Goal: Task Accomplishment & Management: Manage account settings

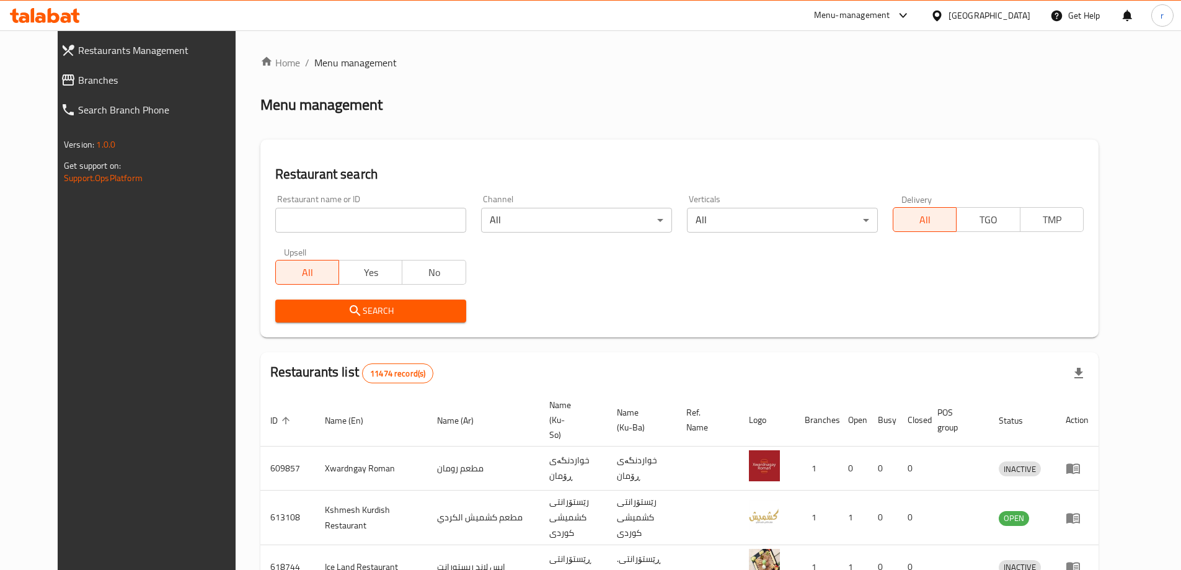
click at [275, 223] on input "search" at bounding box center [370, 220] width 191 height 25
paste input "771214"
type input "771214"
click at [357, 302] on button "Search" at bounding box center [370, 310] width 191 height 23
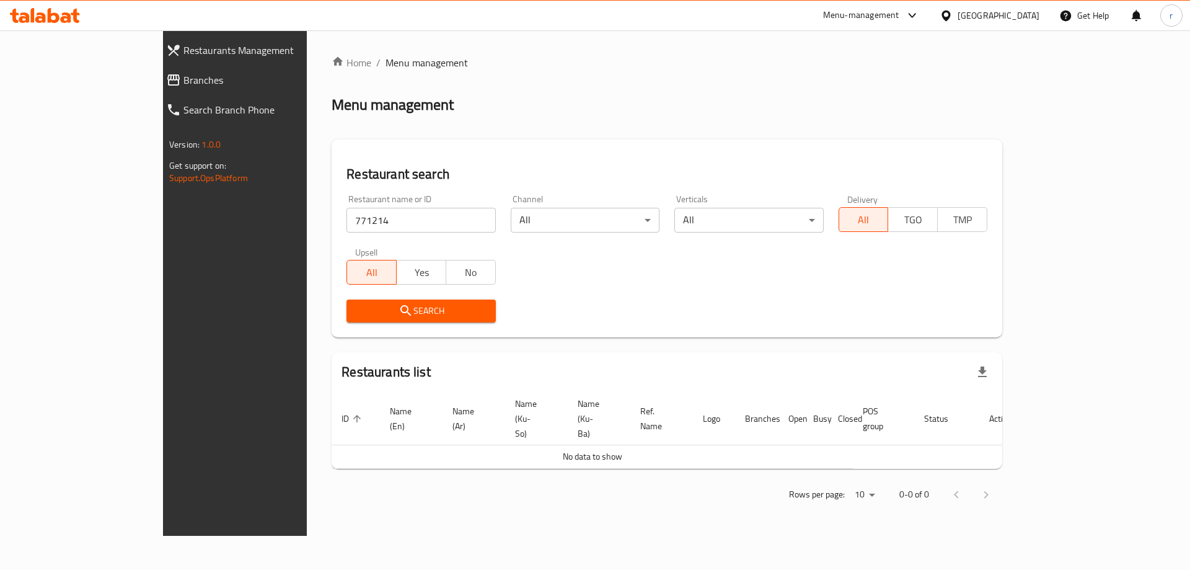
click at [184, 81] on span "Branches" at bounding box center [268, 80] width 169 height 15
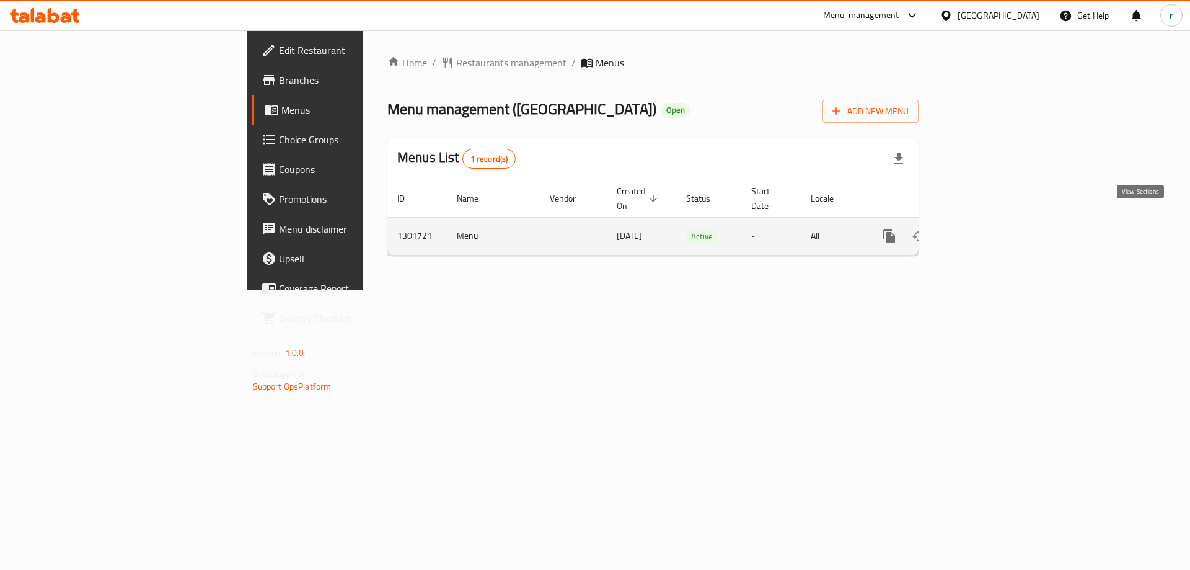
click at [986, 229] on icon "enhanced table" at bounding box center [979, 236] width 15 height 15
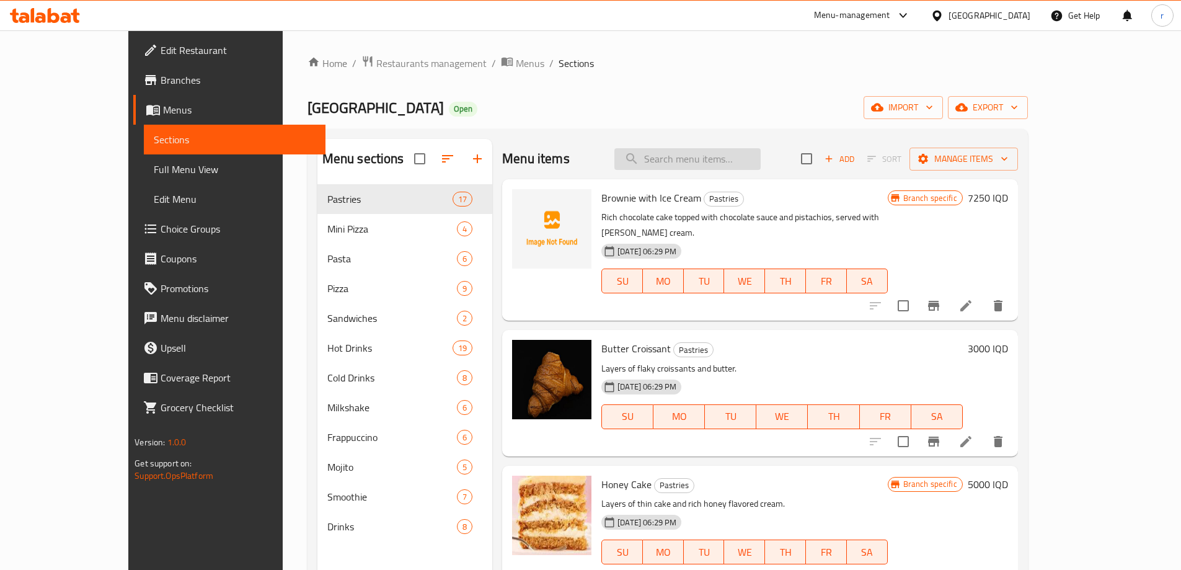
click at [702, 159] on input "search" at bounding box center [687, 159] width 146 height 22
paste input "both sandwiches"
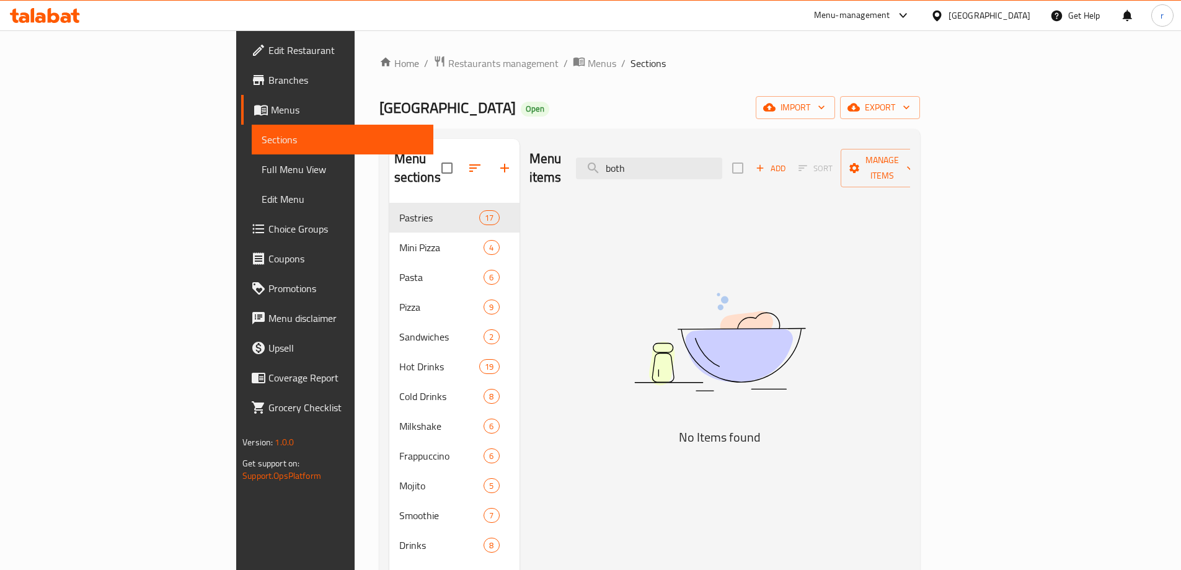
type input "both"
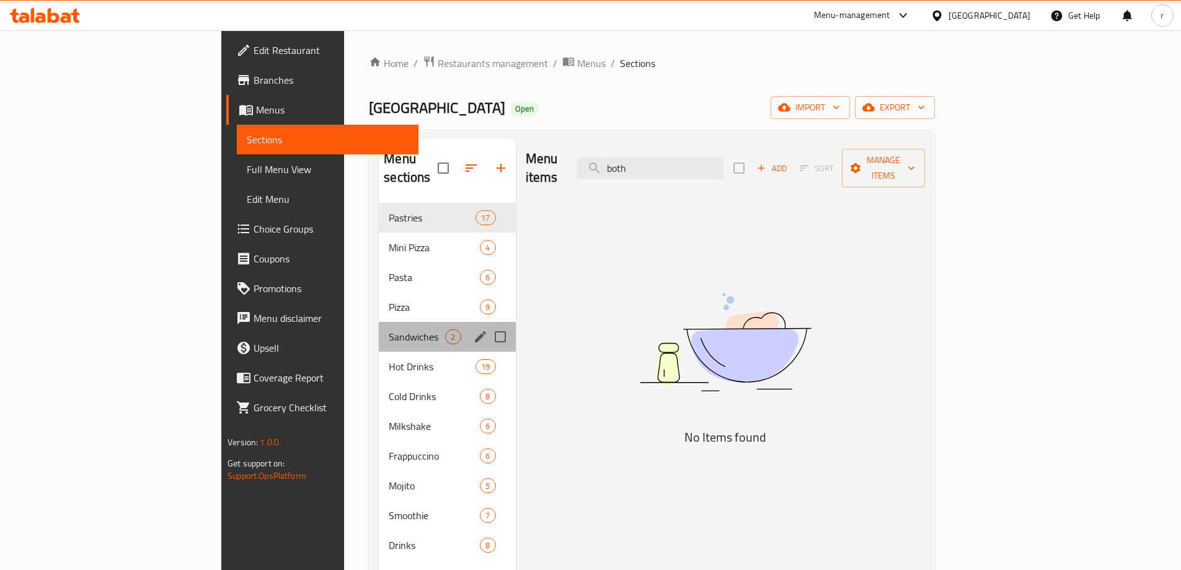
click at [379, 322] on div "Sandwiches 2" at bounding box center [447, 337] width 136 height 30
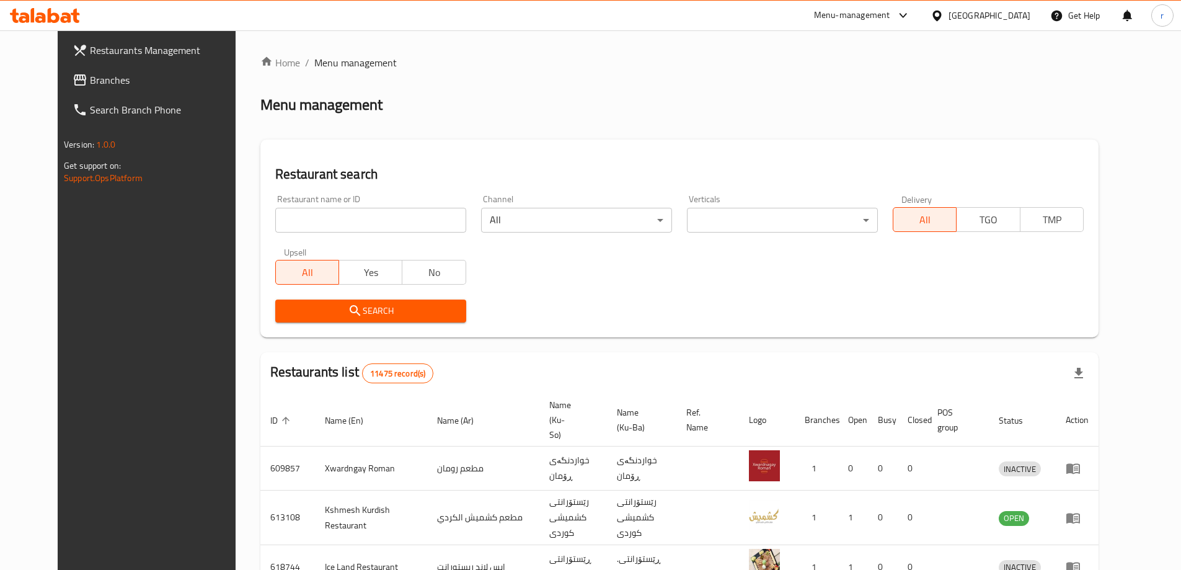
click at [268, 239] on div "Restaurant name or ID Restaurant name or ID" at bounding box center [371, 213] width 206 height 53
click at [275, 232] on input "search" at bounding box center [370, 220] width 191 height 25
paste input "gzngi twy malik"
click at [298, 322] on button "Search" at bounding box center [370, 310] width 191 height 23
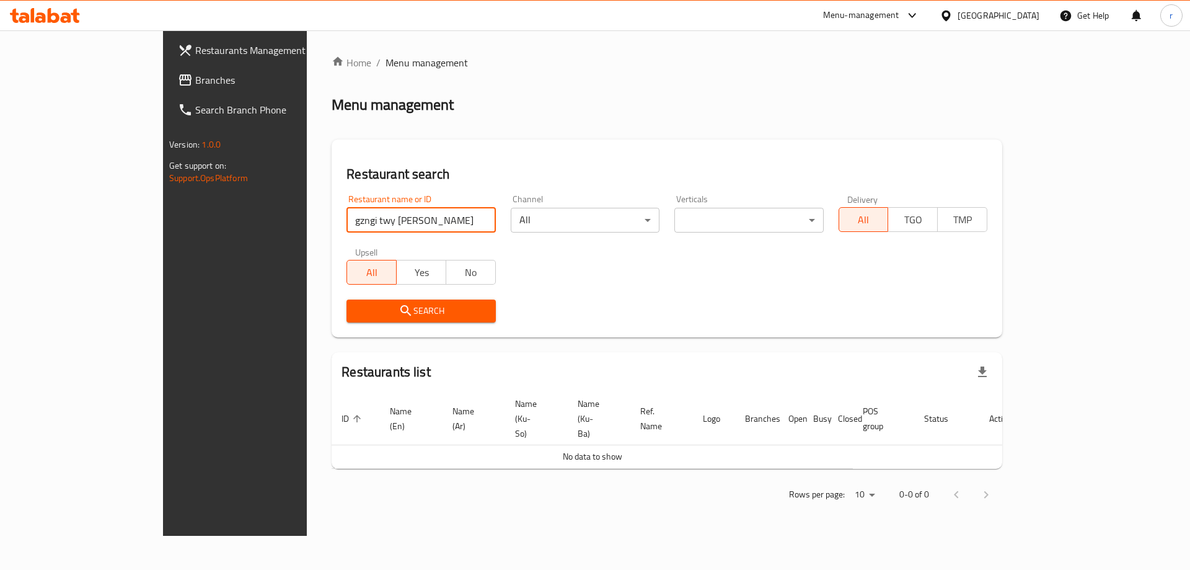
click at [347, 216] on input "gzngi twy malik" at bounding box center [421, 220] width 149 height 25
type input "gzngi twy mal"
click at [357, 307] on span "Search" at bounding box center [421, 311] width 129 height 16
click at [195, 74] on span "Branches" at bounding box center [273, 80] width 157 height 15
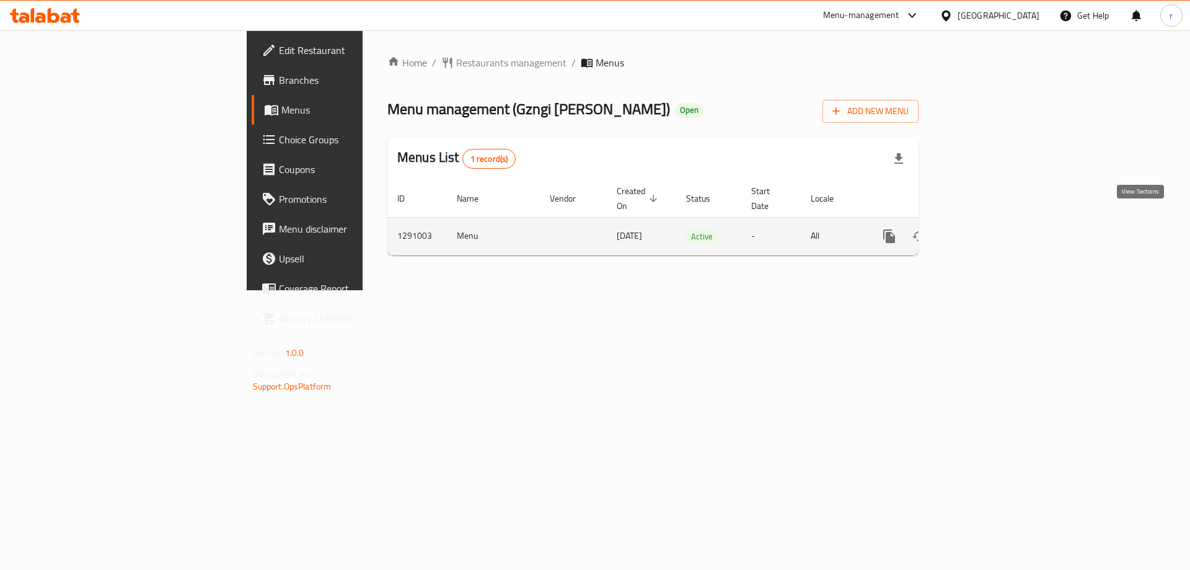
click at [994, 221] on link "enhanced table" at bounding box center [979, 236] width 30 height 30
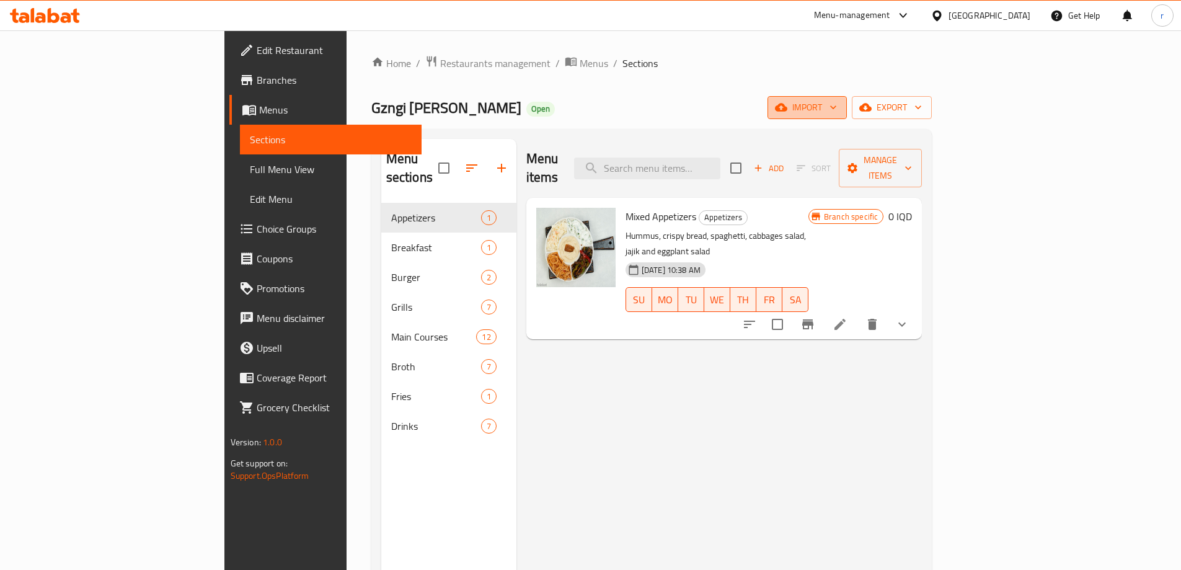
click at [837, 109] on span "import" at bounding box center [807, 108] width 60 height 16
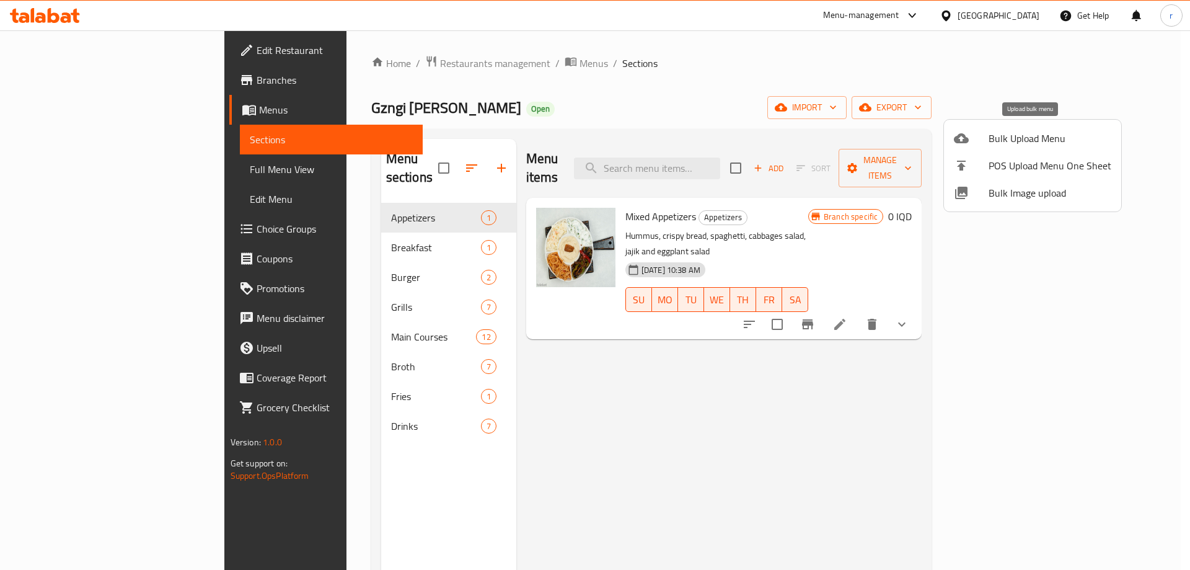
click at [1026, 135] on span "Bulk Upload Menu" at bounding box center [1050, 138] width 123 height 15
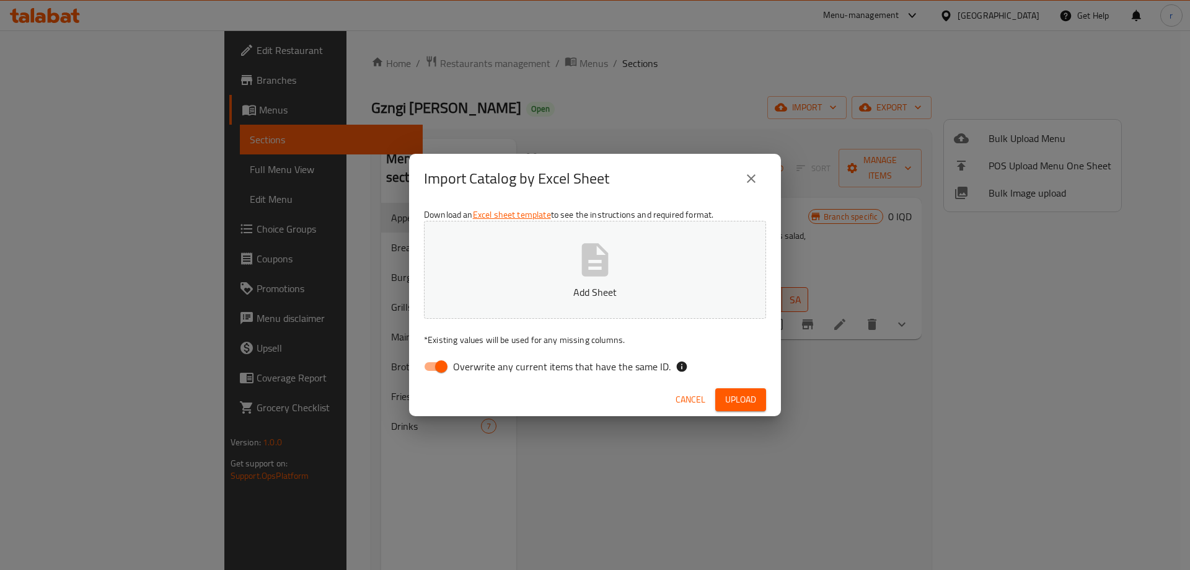
click at [430, 366] on input "Overwrite any current items that have the same ID." at bounding box center [441, 367] width 71 height 24
checkbox input "false"
click at [549, 268] on button "Add Sheet" at bounding box center [595, 270] width 342 height 98
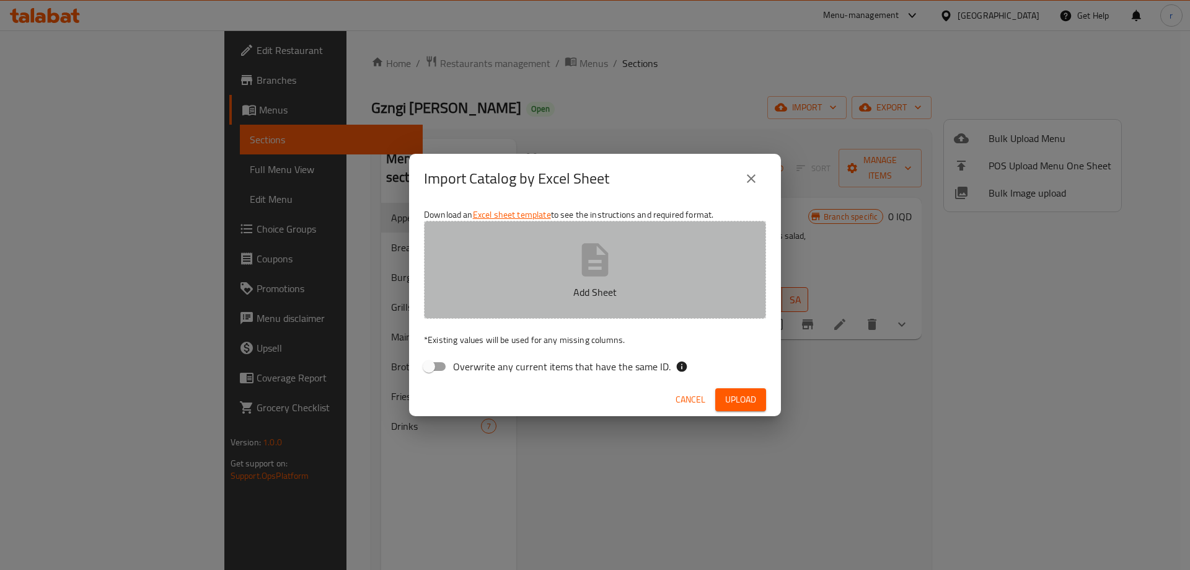
click at [530, 276] on button "Add Sheet" at bounding box center [595, 270] width 342 height 98
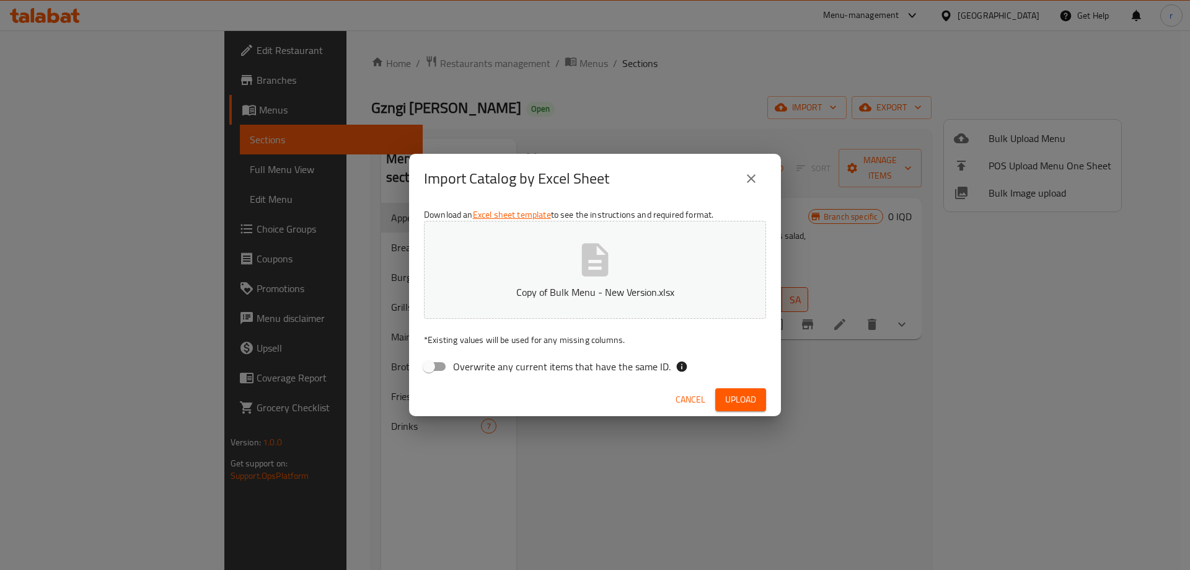
click at [743, 395] on span "Upload" at bounding box center [740, 400] width 31 height 16
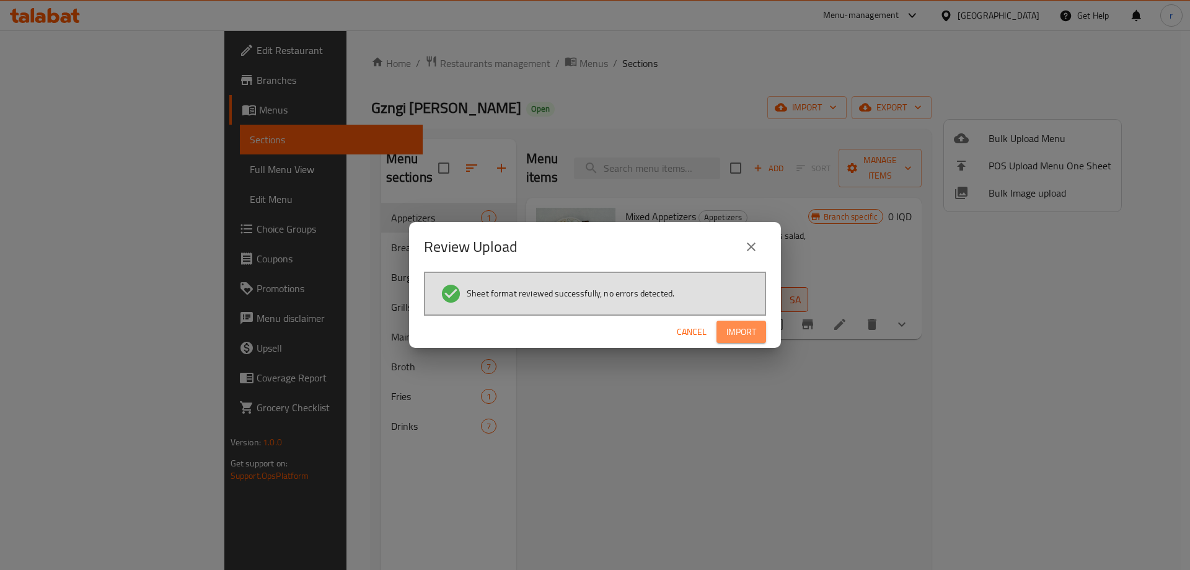
click at [725, 327] on button "Import" at bounding box center [742, 332] width 50 height 23
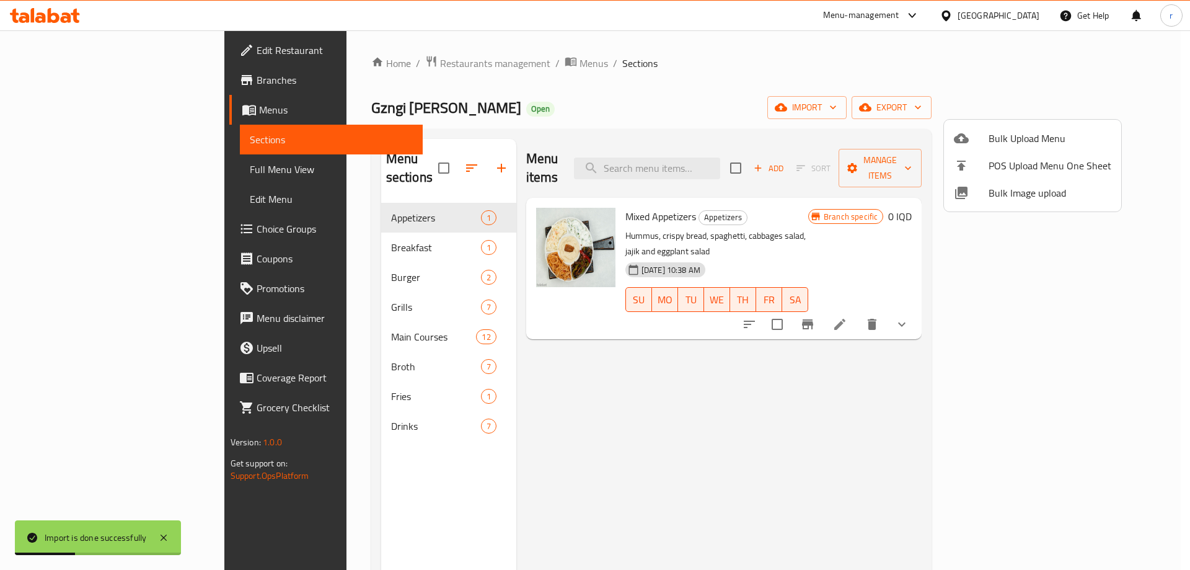
click at [522, 353] on div at bounding box center [595, 285] width 1190 height 570
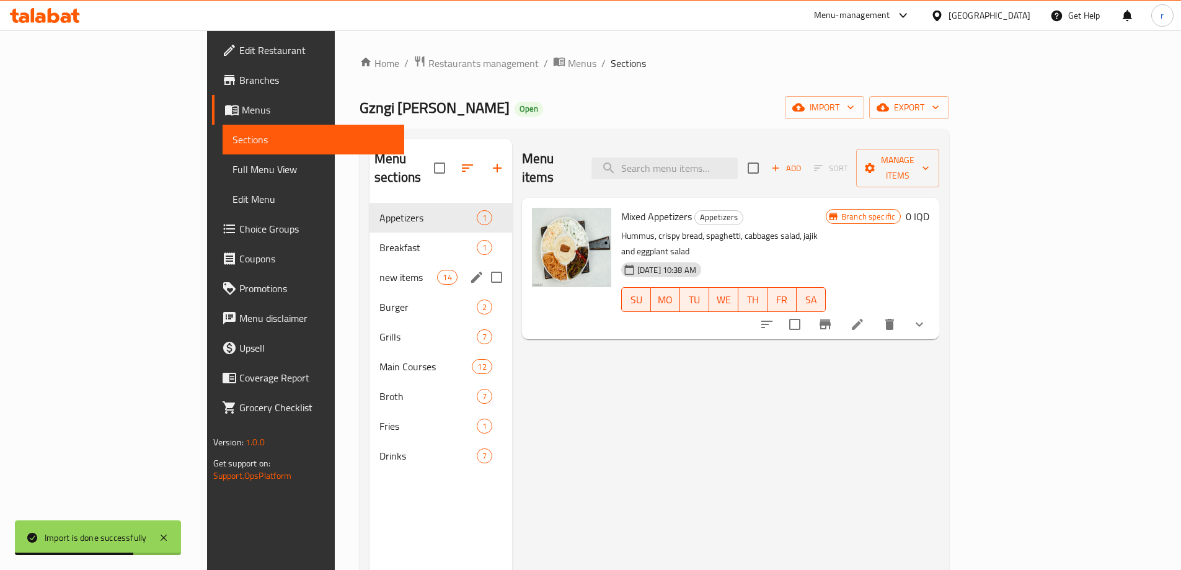
click at [379, 270] on span "new items" at bounding box center [408, 277] width 58 height 15
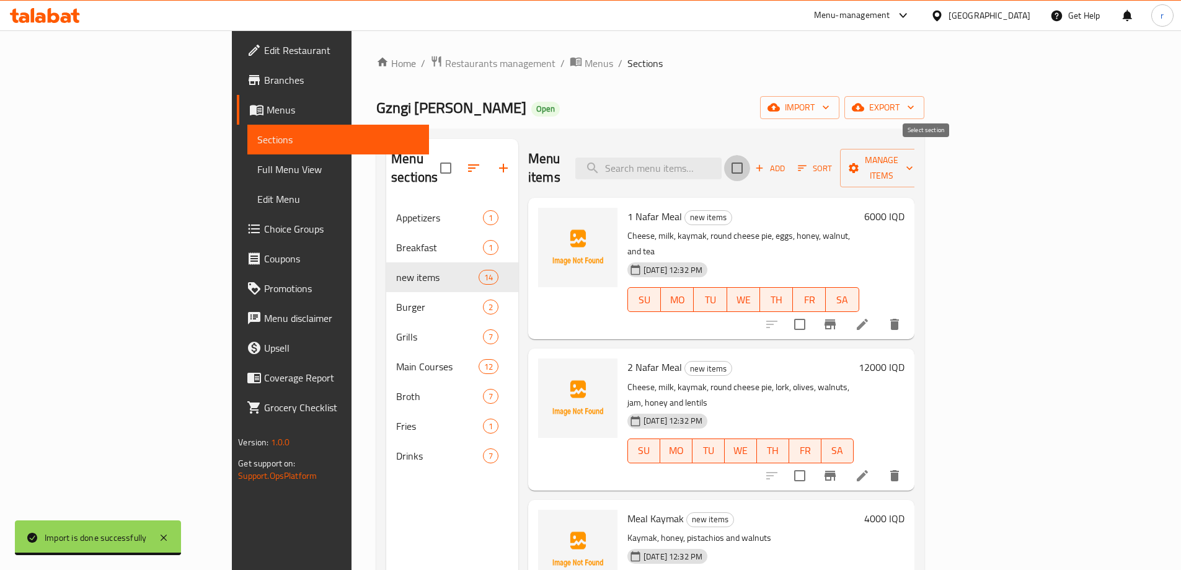
click at [750, 161] on input "checkbox" at bounding box center [737, 168] width 26 height 26
checkbox input "true"
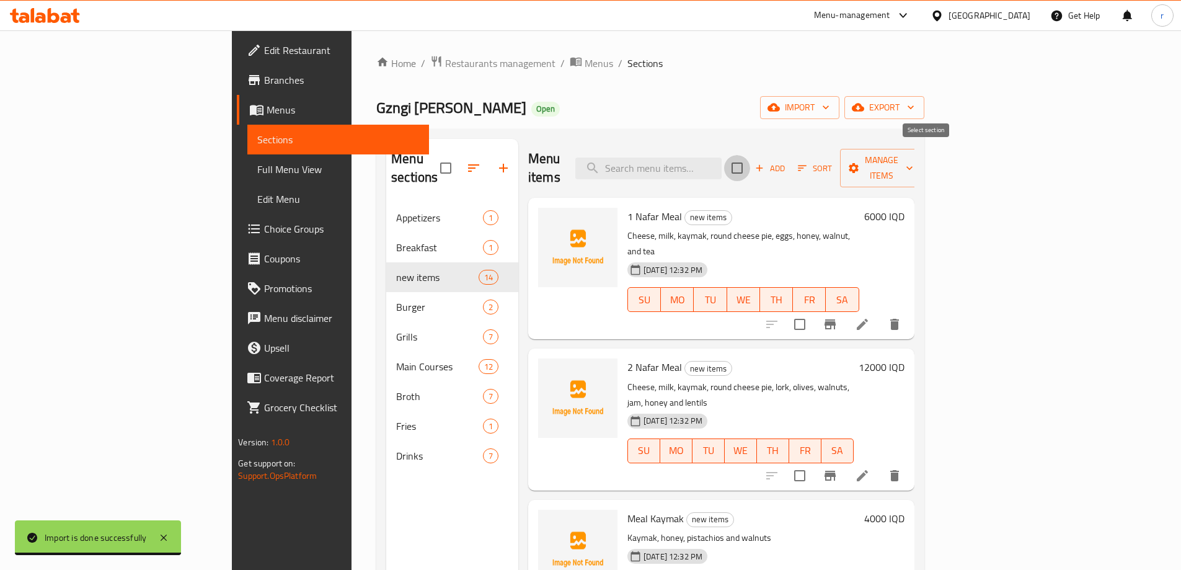
checkbox input "true"
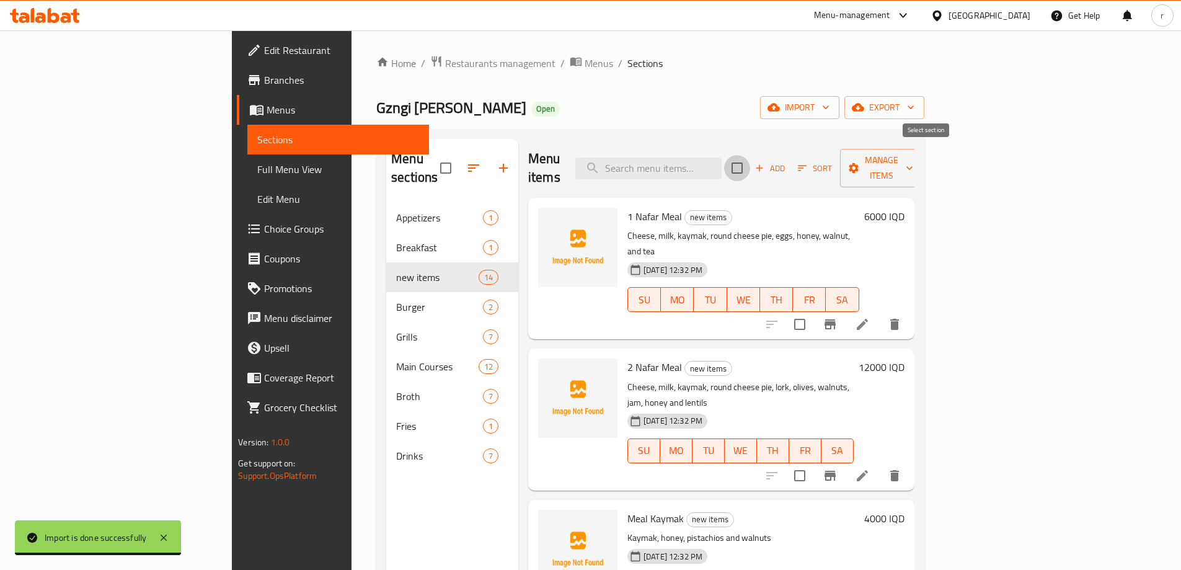
checkbox input "true"
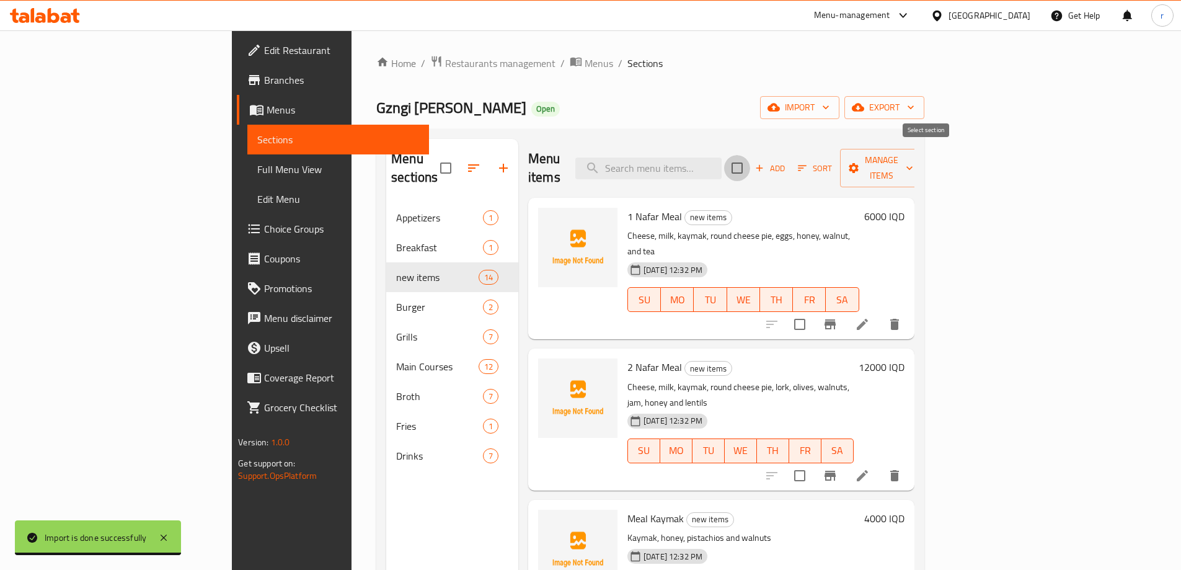
checkbox input "true"
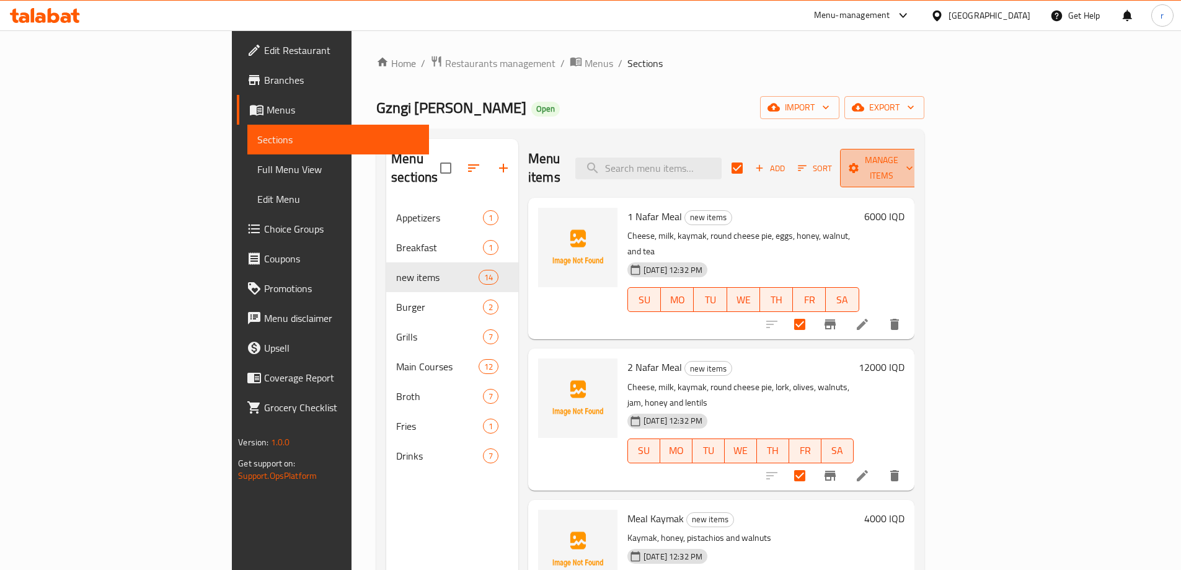
click at [859, 163] on icon "button" at bounding box center [854, 168] width 10 height 10
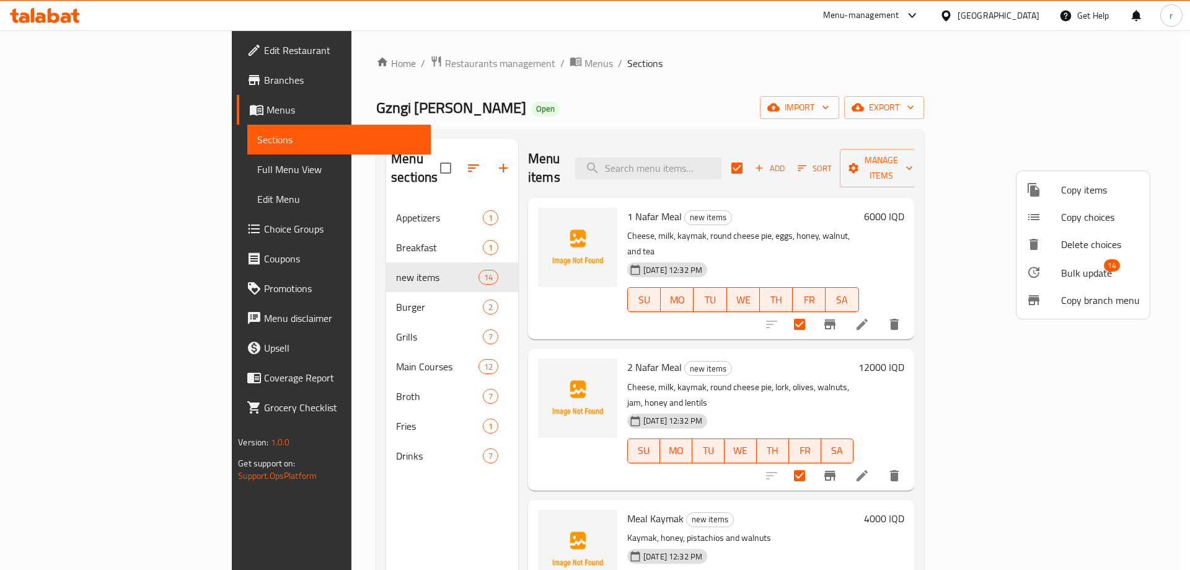
click at [1059, 265] on div at bounding box center [1044, 272] width 35 height 15
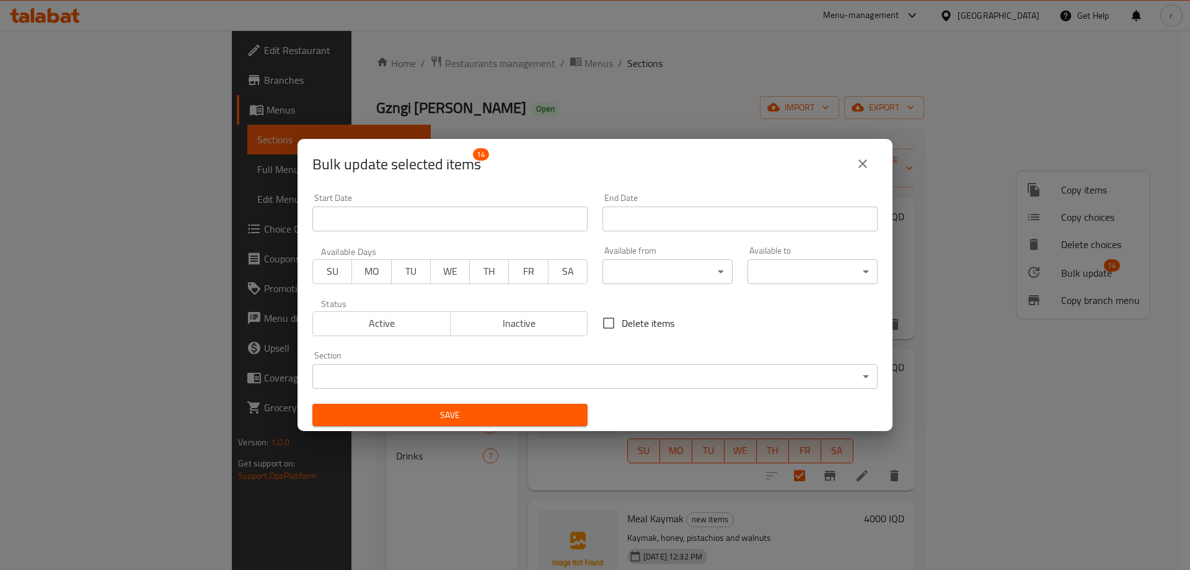
click at [556, 366] on body "​ Menu-management Iraq Get Help r Edit Restaurant Branches Menus Sections Full …" at bounding box center [595, 299] width 1190 height 539
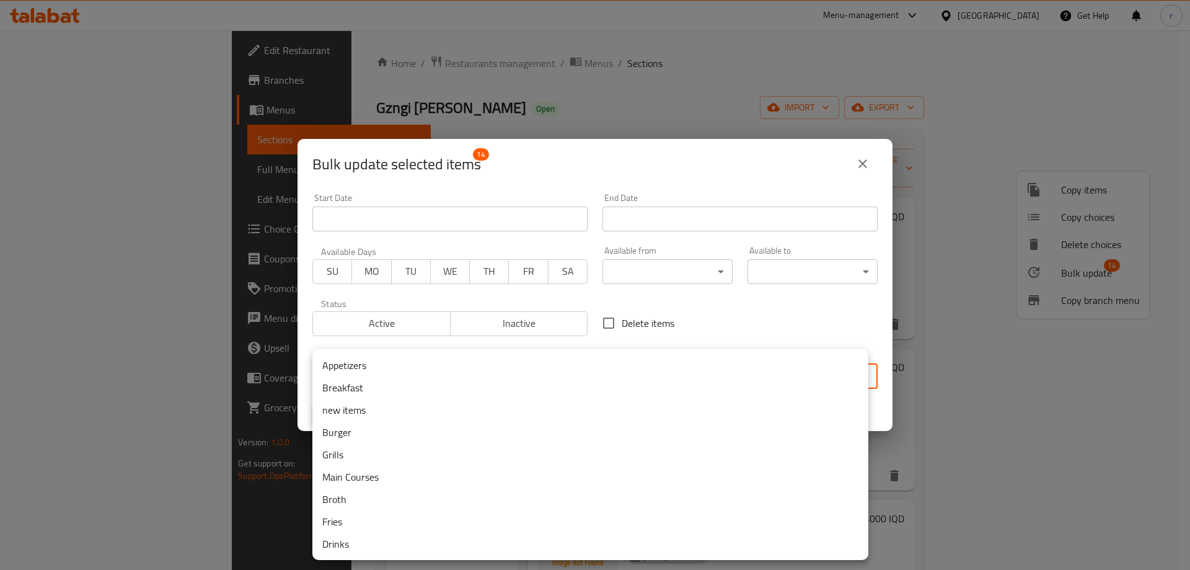
click at [369, 394] on li "Breakfast" at bounding box center [590, 387] width 556 height 22
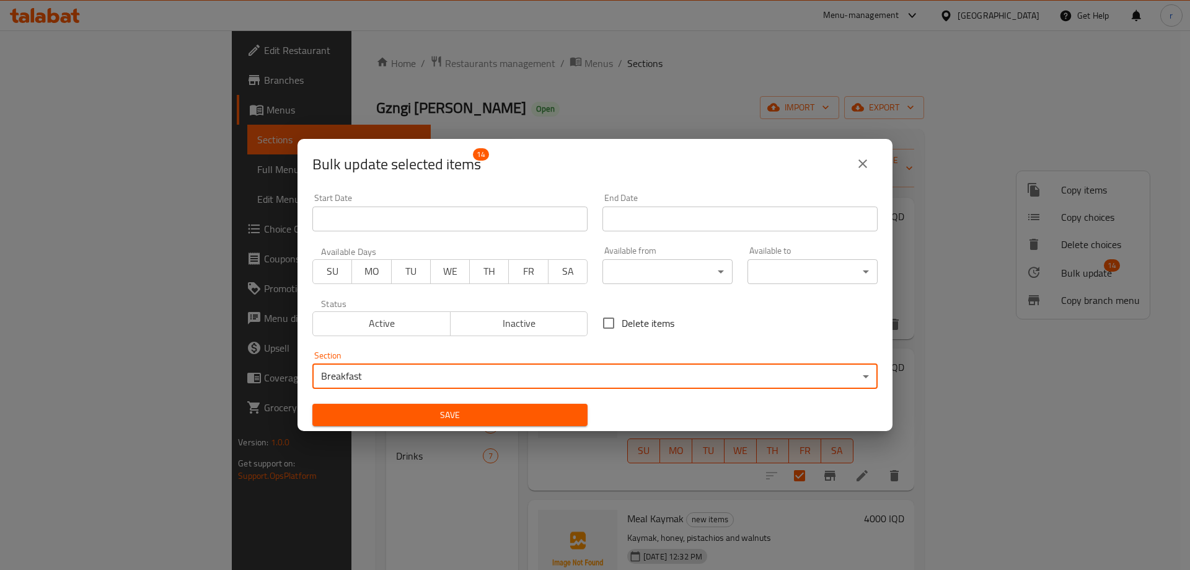
click at [378, 420] on span "Save" at bounding box center [449, 415] width 255 height 16
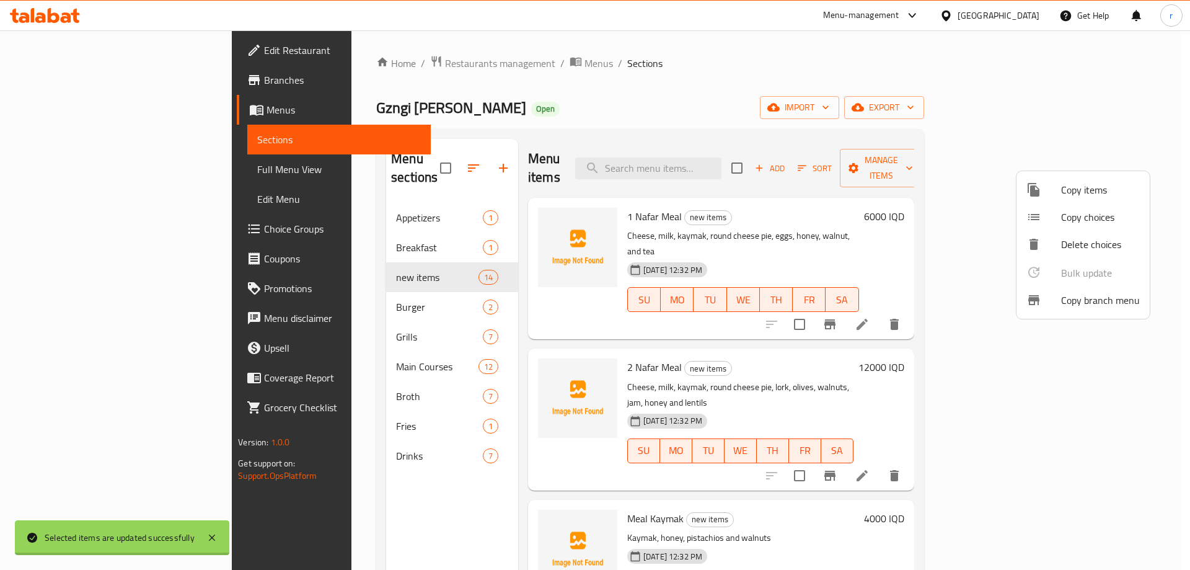
checkbox input "false"
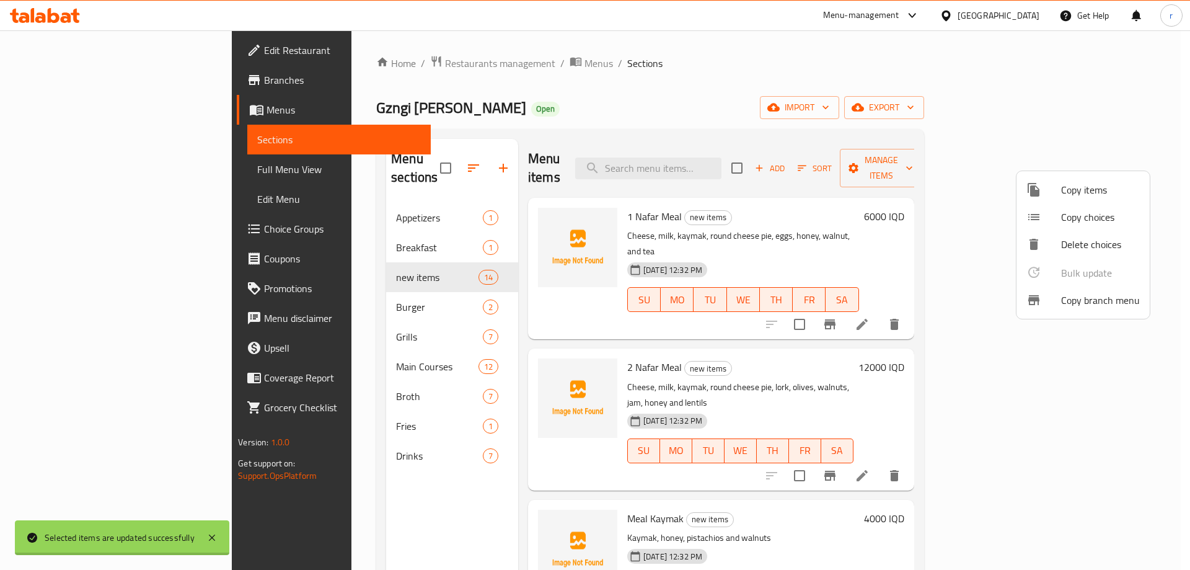
checkbox input "false"
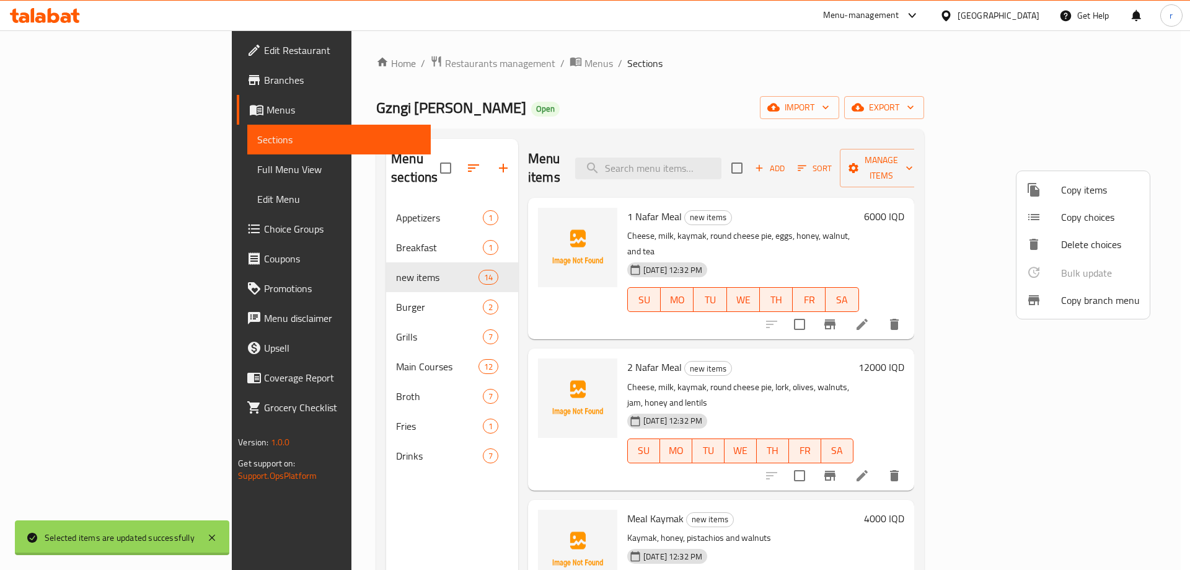
checkbox input "false"
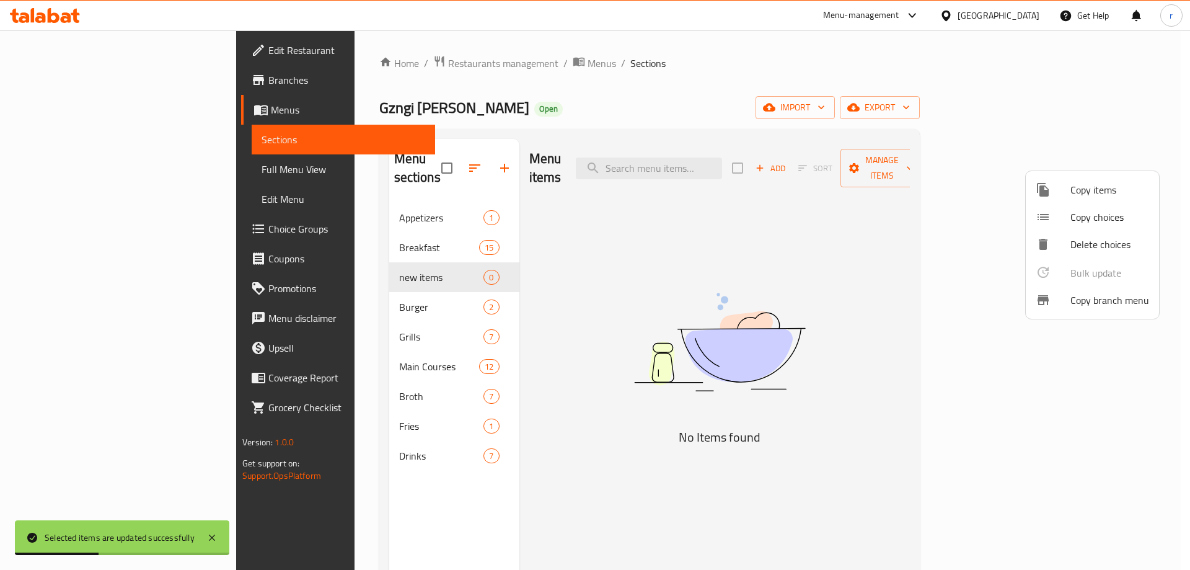
click at [474, 260] on div at bounding box center [595, 285] width 1190 height 570
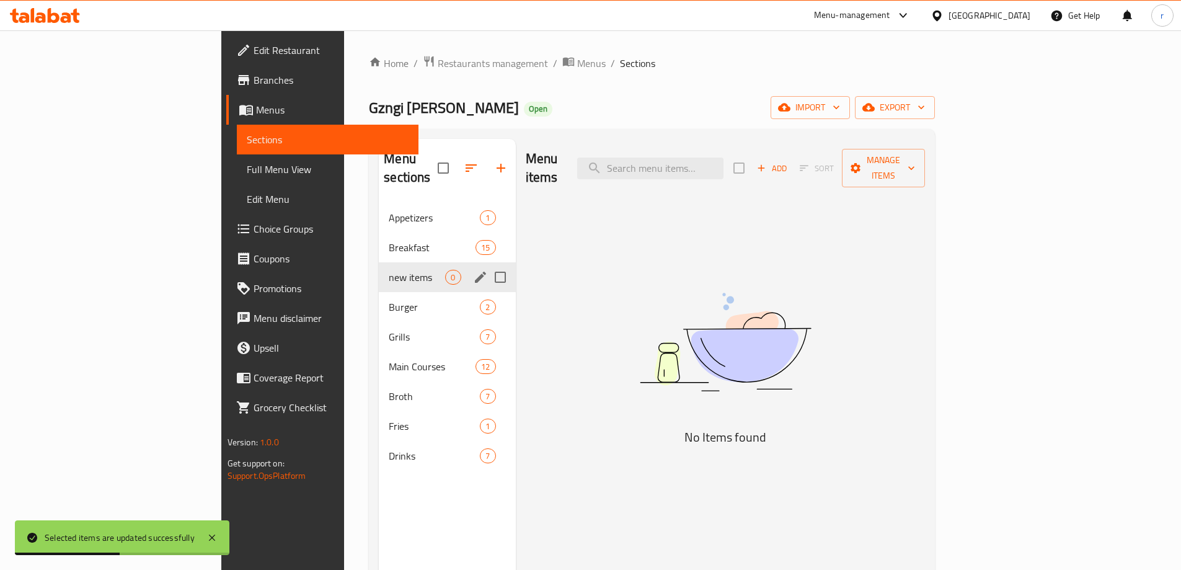
click at [487, 264] on input "Menu sections" at bounding box center [500, 277] width 26 height 26
checkbox input "true"
click at [458, 162] on icon "button" at bounding box center [463, 167] width 11 height 11
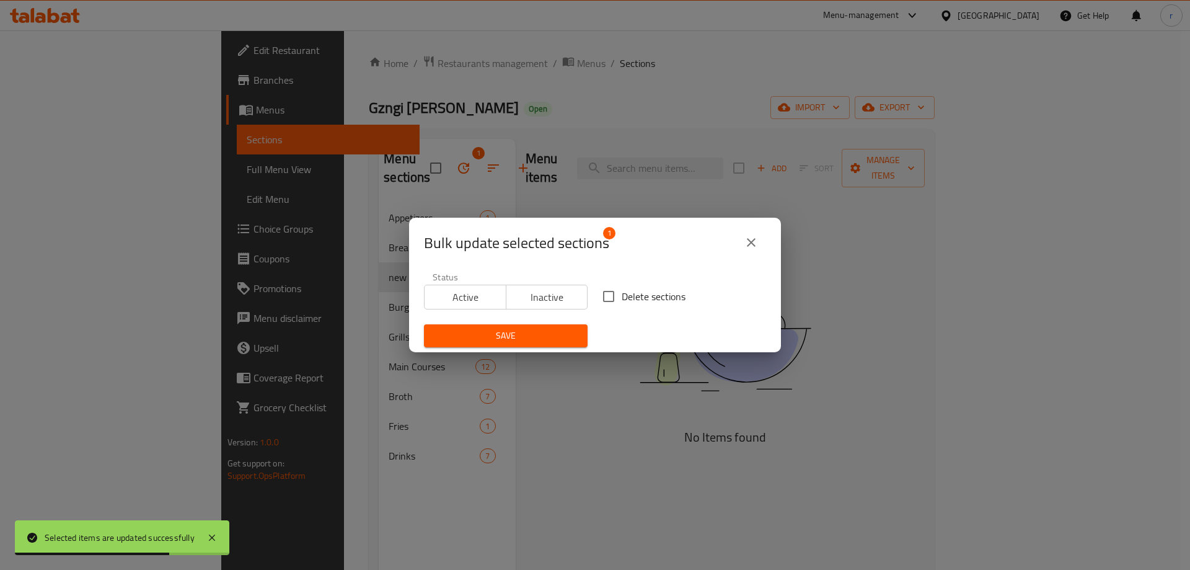
click at [605, 296] on input "Delete sections" at bounding box center [609, 296] width 26 height 26
checkbox input "true"
click at [534, 348] on div "Save" at bounding box center [506, 336] width 179 height 38
click at [539, 344] on button "Save" at bounding box center [506, 335] width 164 height 23
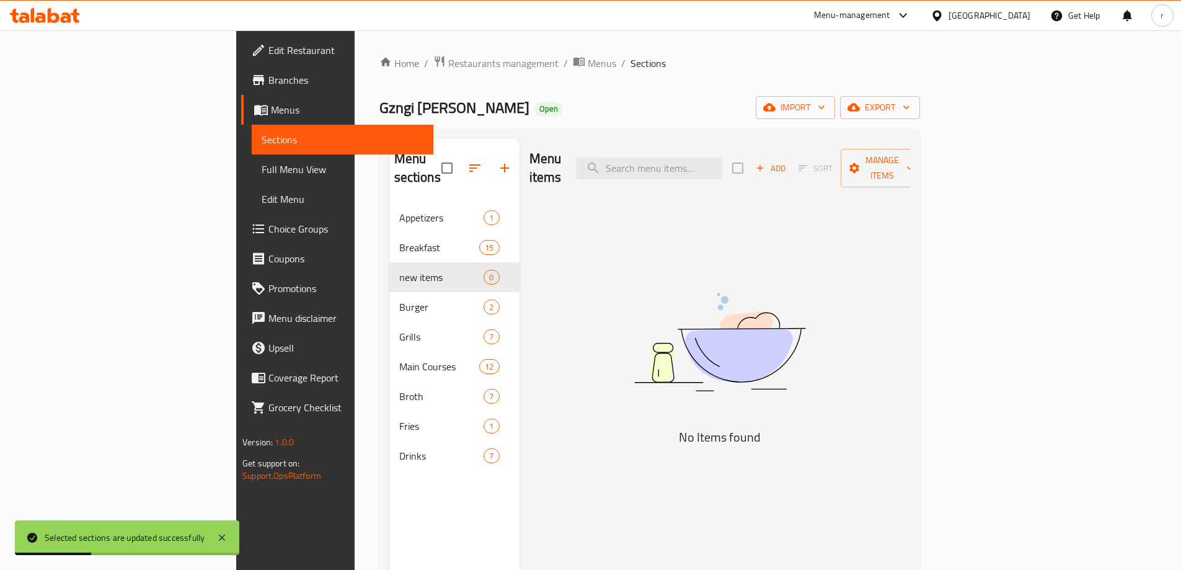
click at [554, 130] on div "Menu sections Appetizers 1 Breakfast 15 new items 0 Burger 2 Grills 7 Main Cour…" at bounding box center [649, 424] width 541 height 590
click at [262, 164] on span "Full Menu View" at bounding box center [343, 169] width 162 height 15
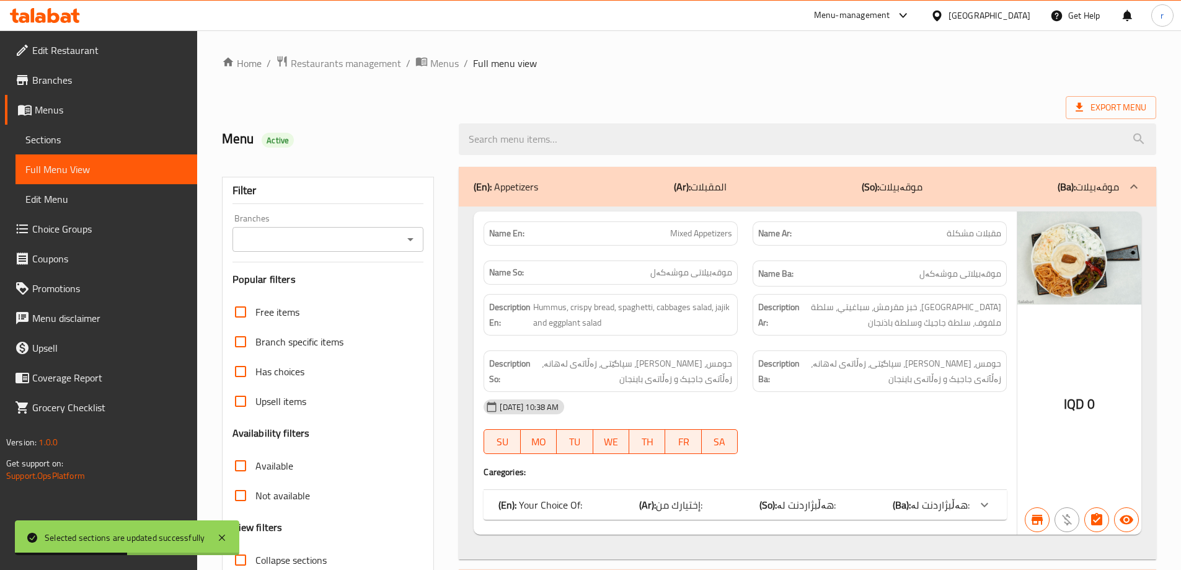
scroll to position [166, 0]
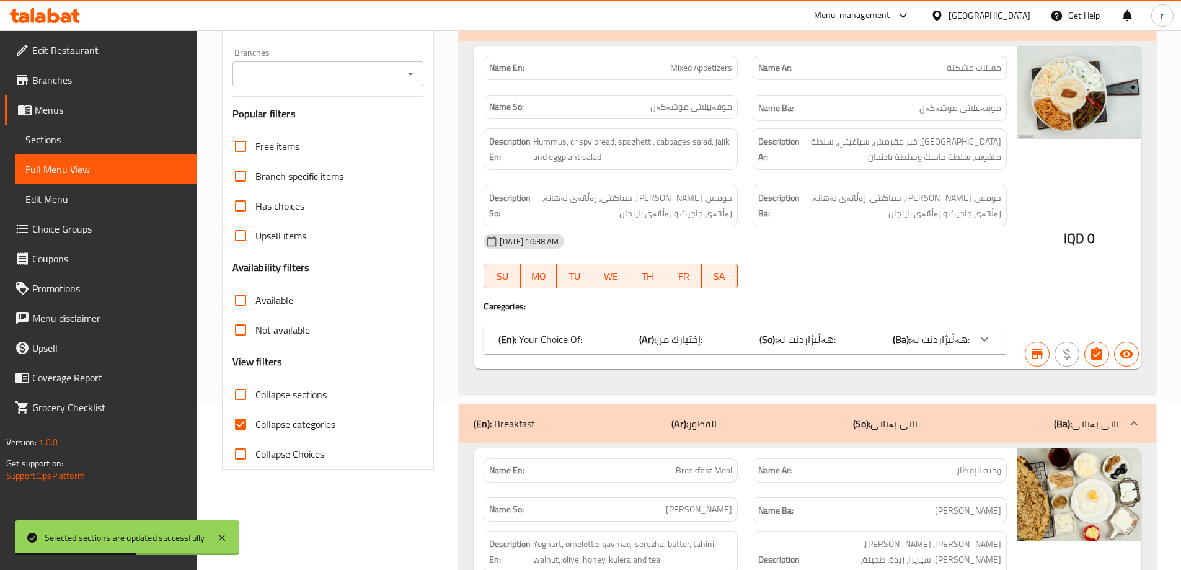
click at [309, 418] on span "Collapse categories" at bounding box center [295, 424] width 80 height 15
click at [255, 418] on input "Collapse categories" at bounding box center [241, 424] width 30 height 30
checkbox input "false"
click at [306, 394] on span "Collapse sections" at bounding box center [290, 394] width 71 height 15
click at [255, 394] on input "Collapse sections" at bounding box center [241, 394] width 30 height 30
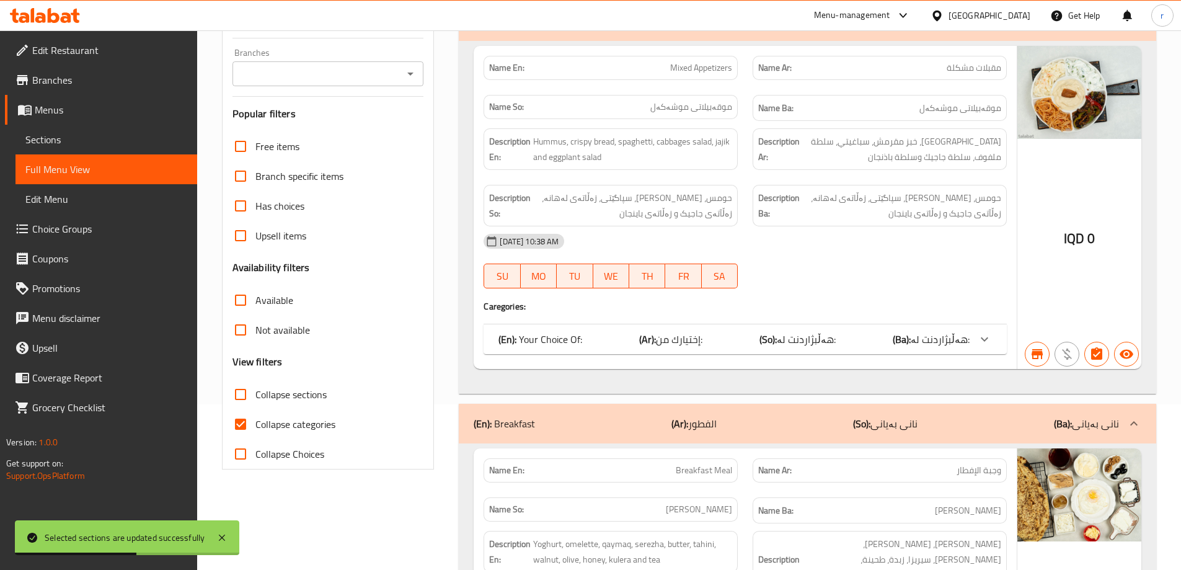
checkbox input "true"
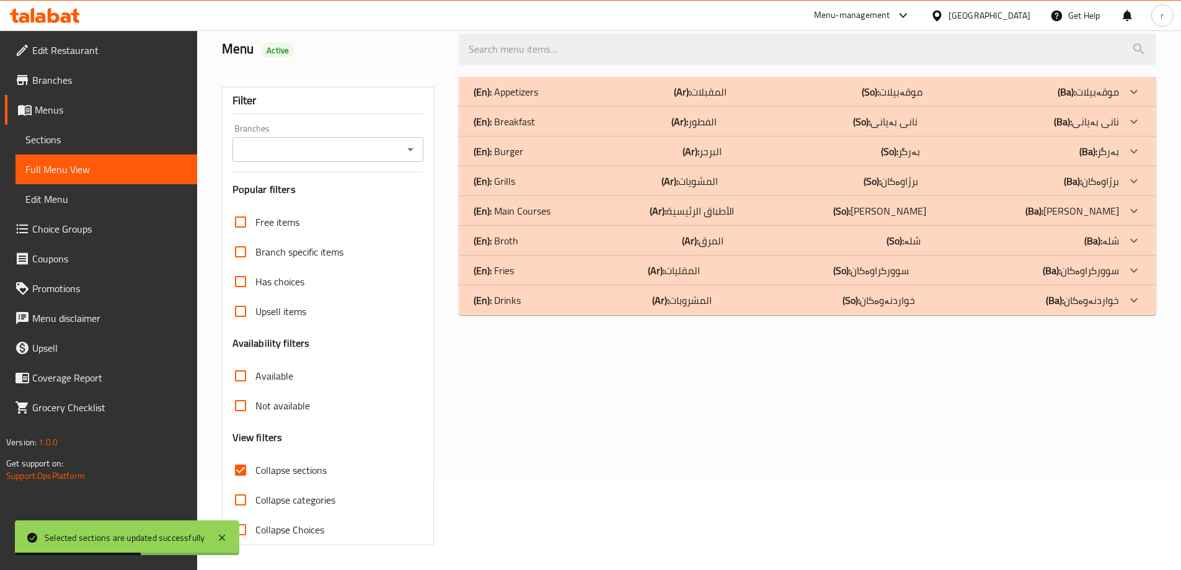
click at [312, 158] on input "Branches" at bounding box center [318, 149] width 164 height 17
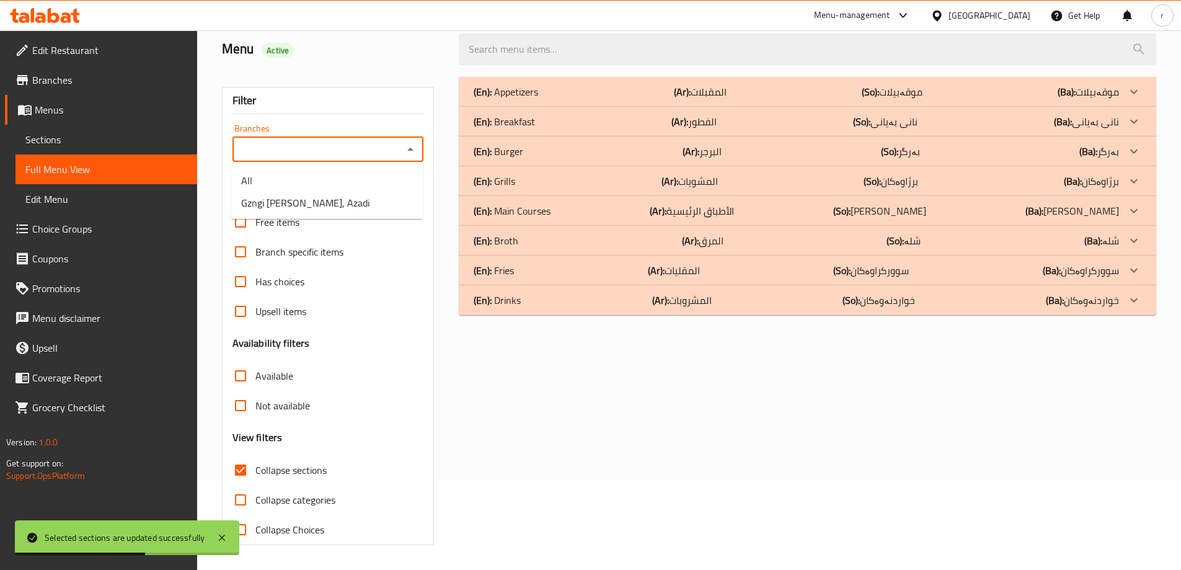
scroll to position [0, 0]
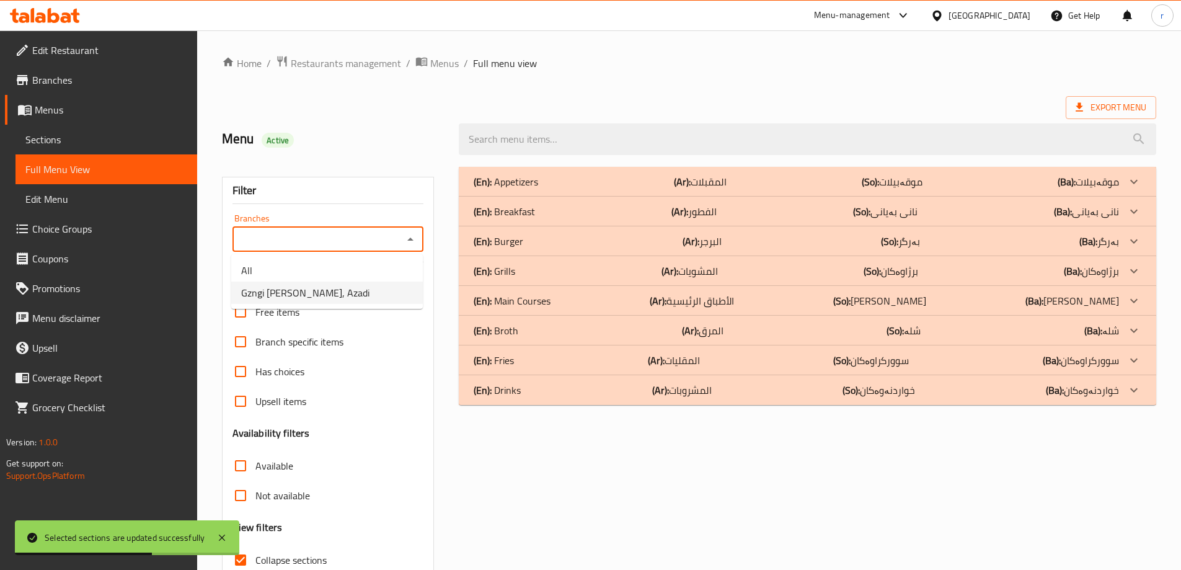
click at [310, 286] on span "Gzngi Twi Malik, Azadi" at bounding box center [305, 292] width 128 height 15
type input "Gzngi Twi Malik, Azadi"
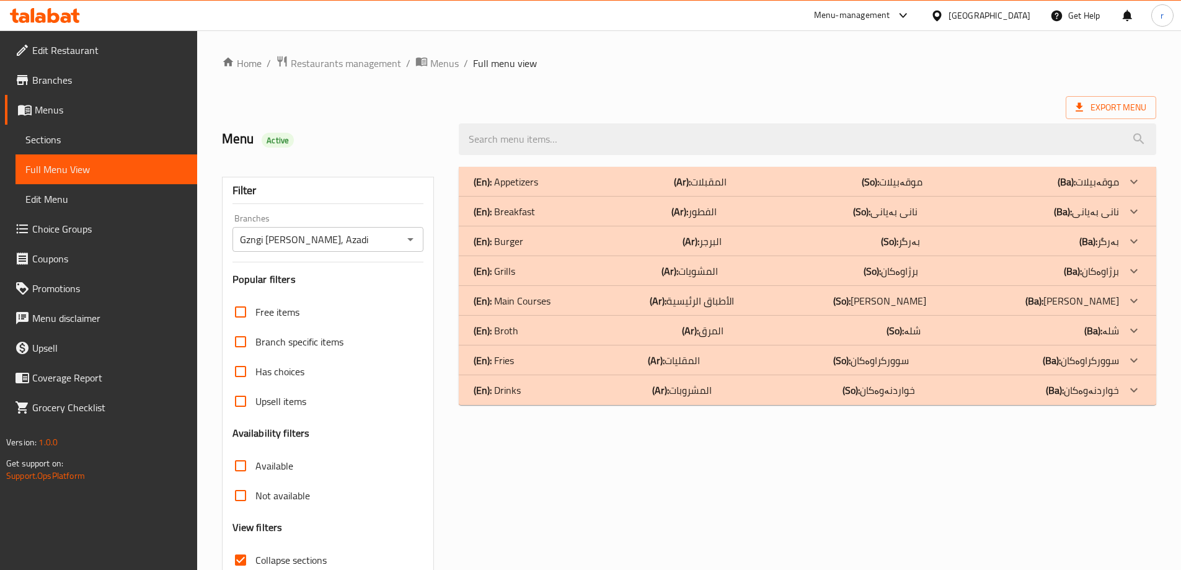
click at [528, 212] on p "(En): Breakfast" at bounding box center [504, 211] width 61 height 15
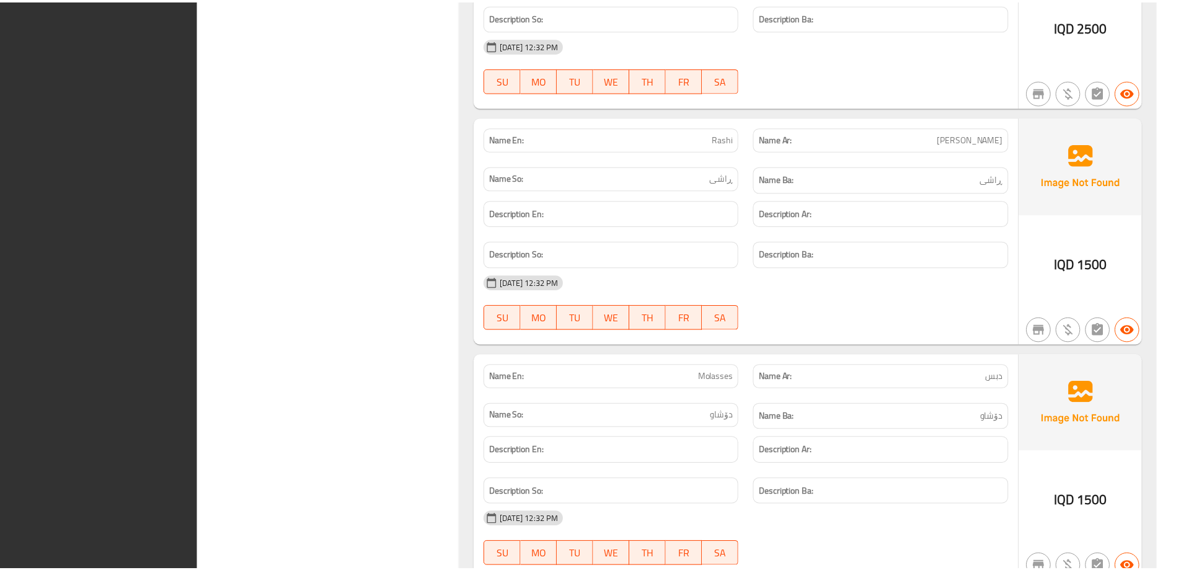
scroll to position [3558, 0]
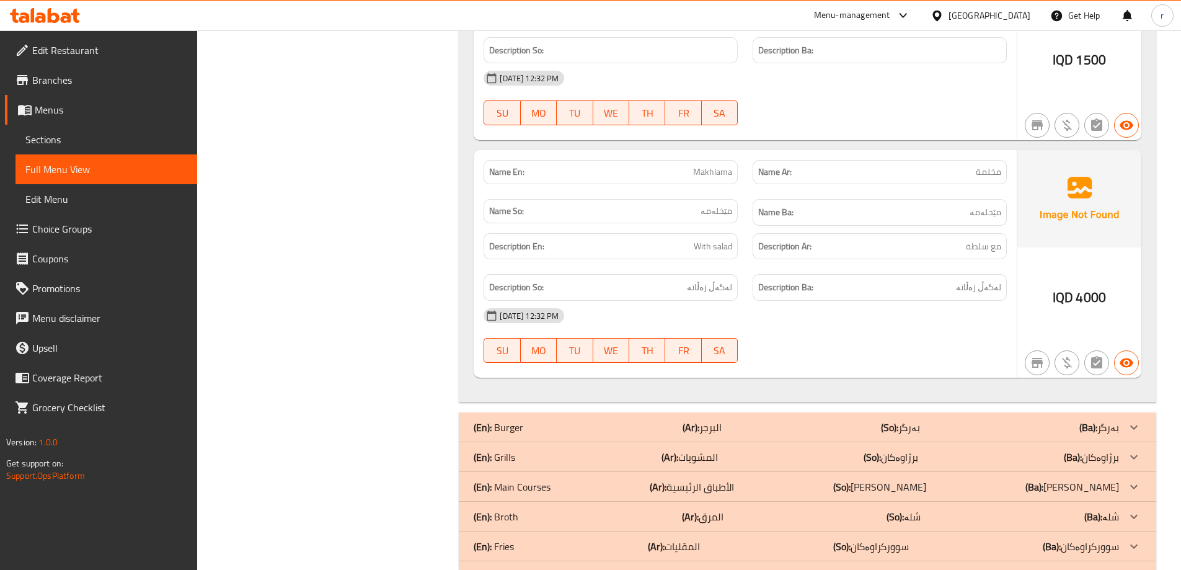
click at [46, 21] on icon at bounding box center [45, 15] width 70 height 15
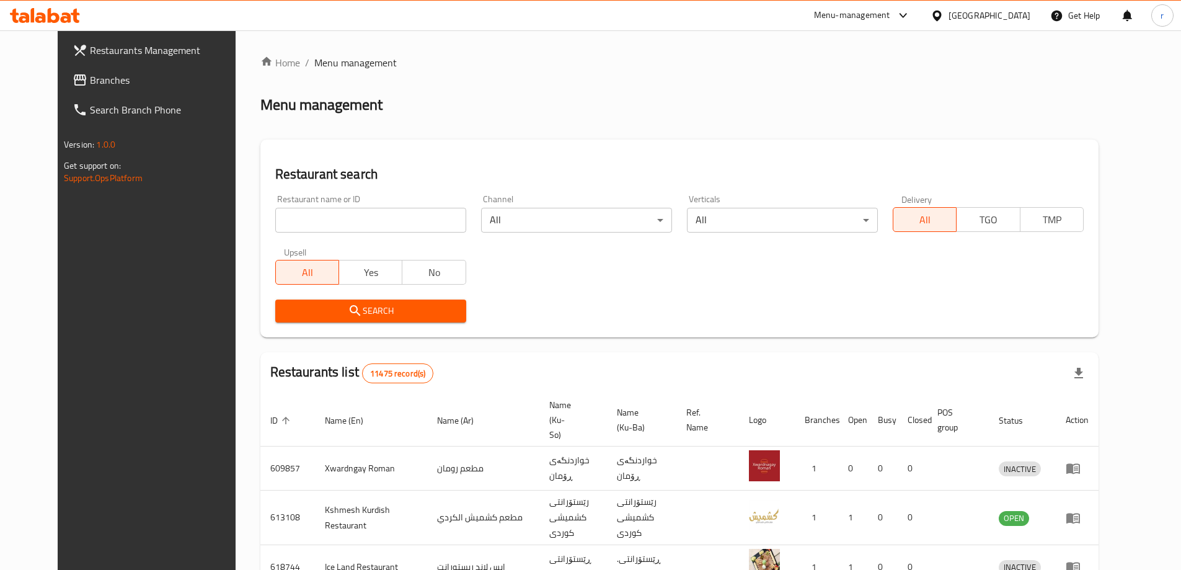
click at [90, 82] on span "Branches" at bounding box center [167, 80] width 155 height 15
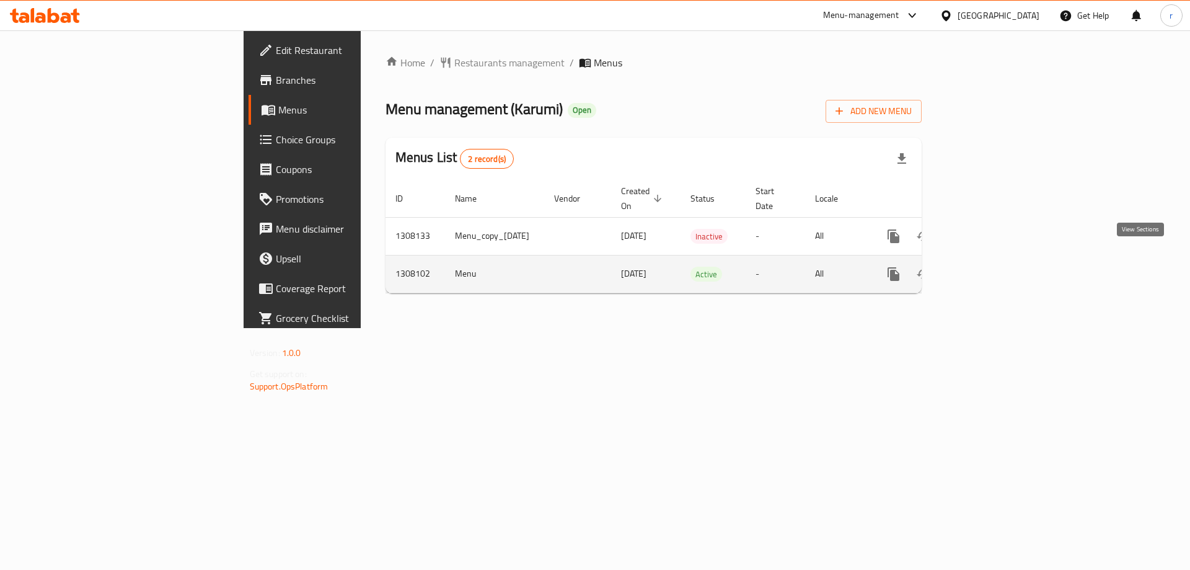
click at [991, 267] on icon "enhanced table" at bounding box center [983, 274] width 15 height 15
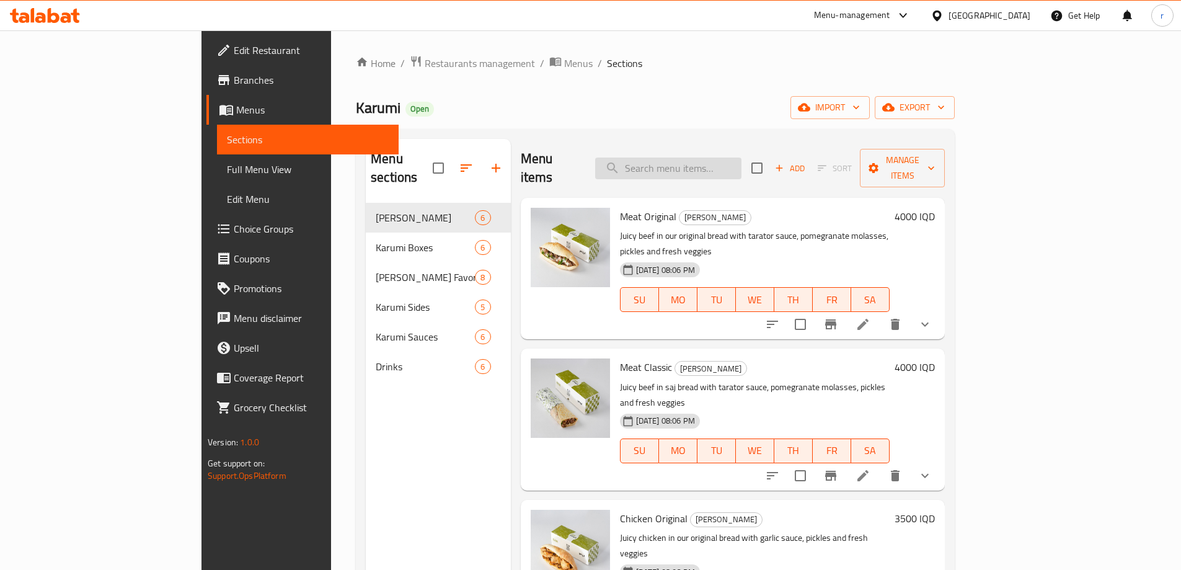
click at [717, 157] on input "search" at bounding box center [668, 168] width 146 height 22
paste input "Coca-Cola"
type input "Coca-Cola"
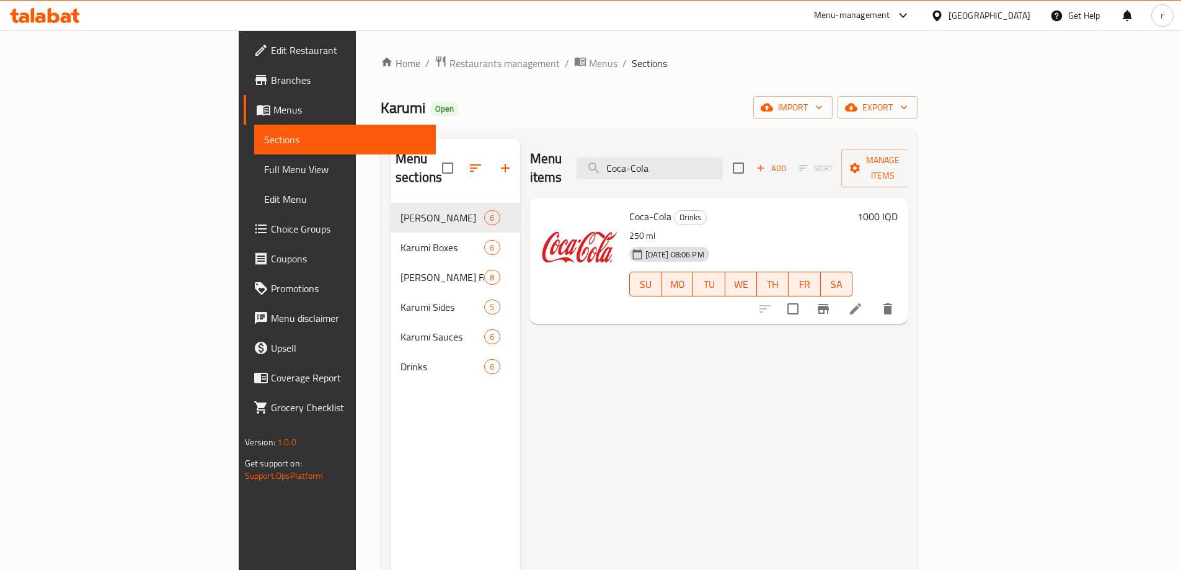
click at [863, 301] on icon at bounding box center [855, 308] width 15 height 15
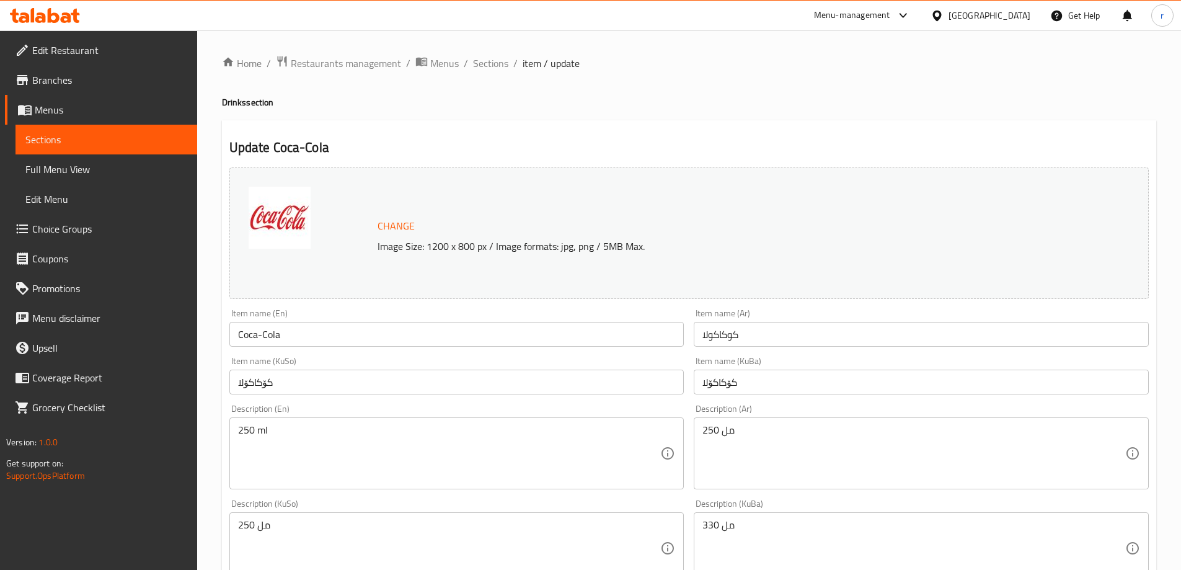
scroll to position [82, 0]
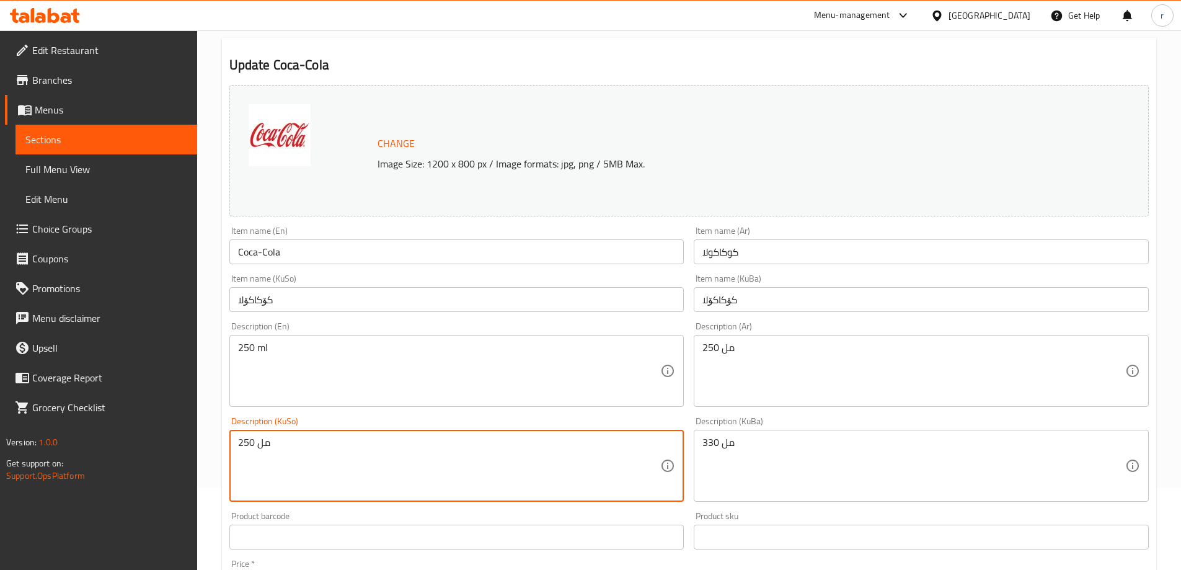
drag, startPoint x: 265, startPoint y: 434, endPoint x: 202, endPoint y: 428, distance: 63.5
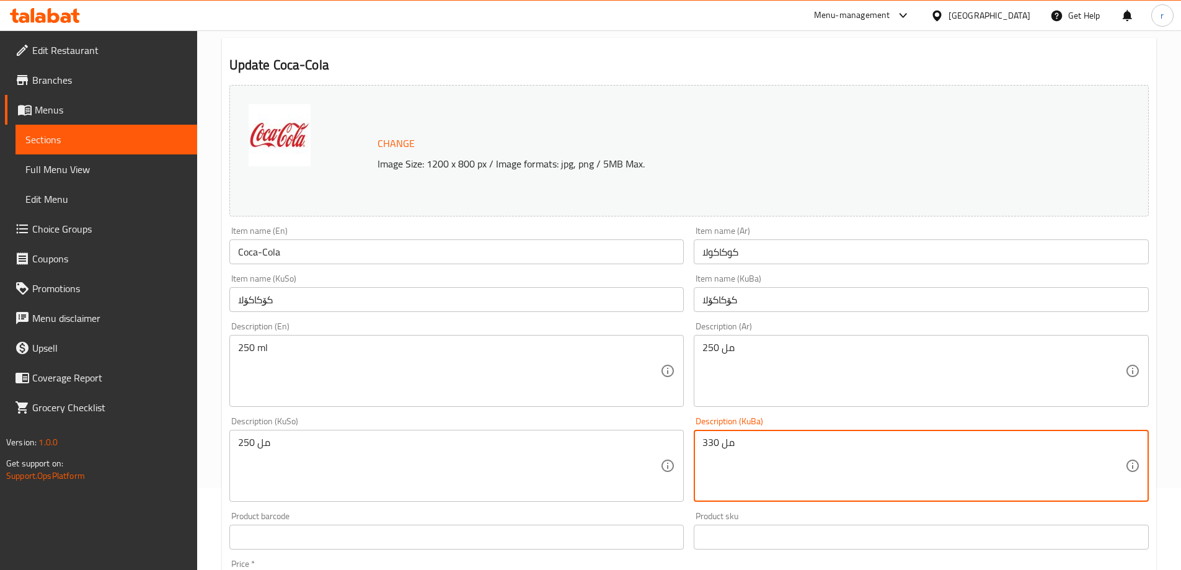
drag, startPoint x: 761, startPoint y: 456, endPoint x: 669, endPoint y: 449, distance: 92.1
paste textarea "25"
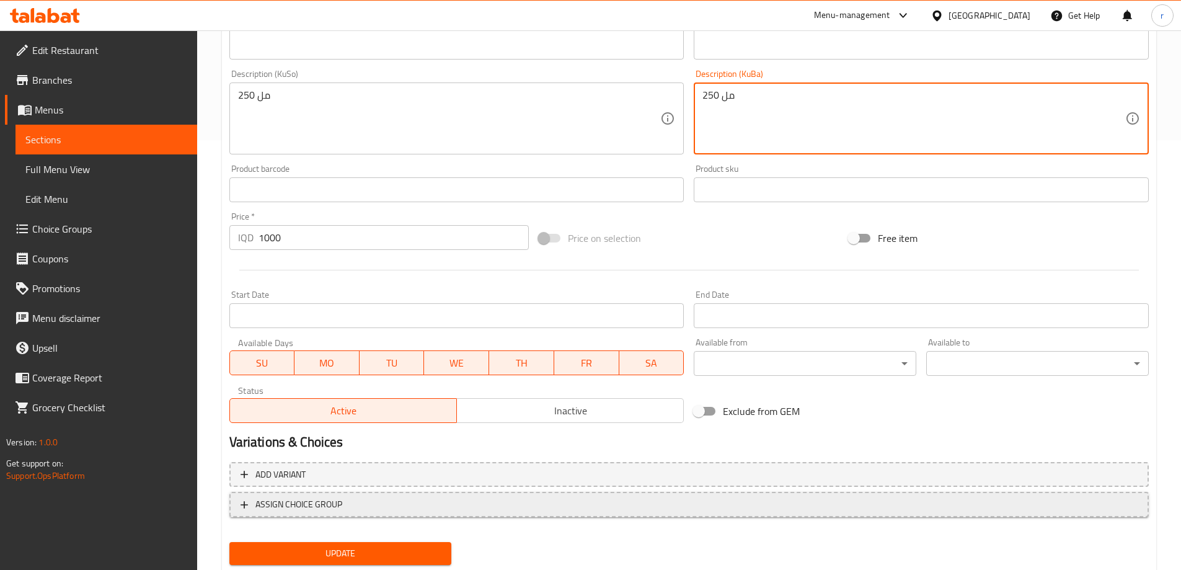
scroll to position [467, 0]
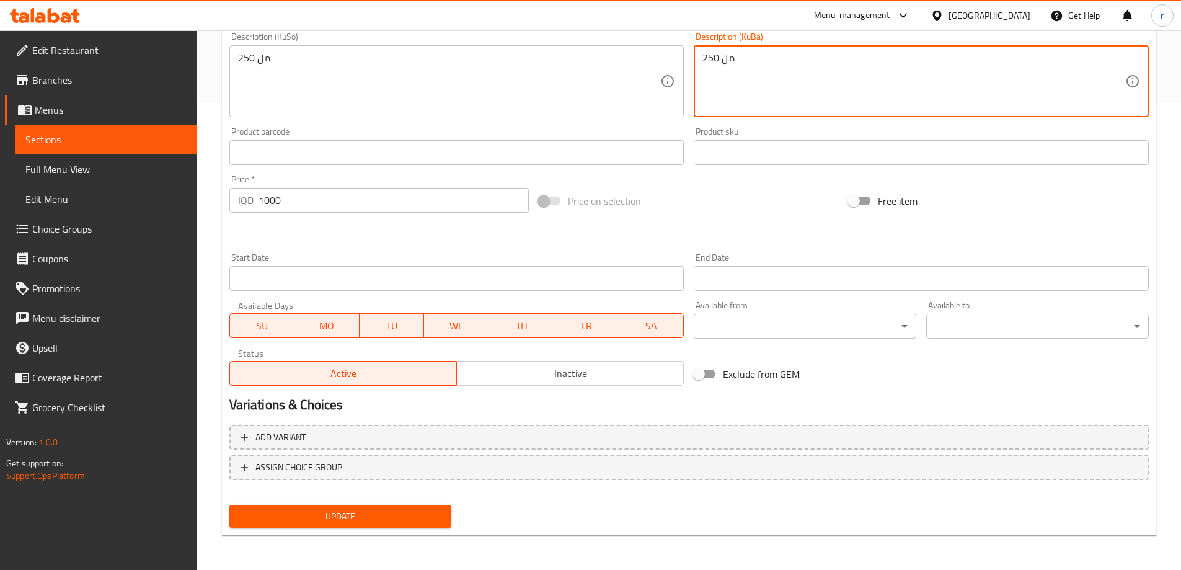
type textarea "250 مل"
click at [325, 526] on button "Update" at bounding box center [340, 516] width 223 height 23
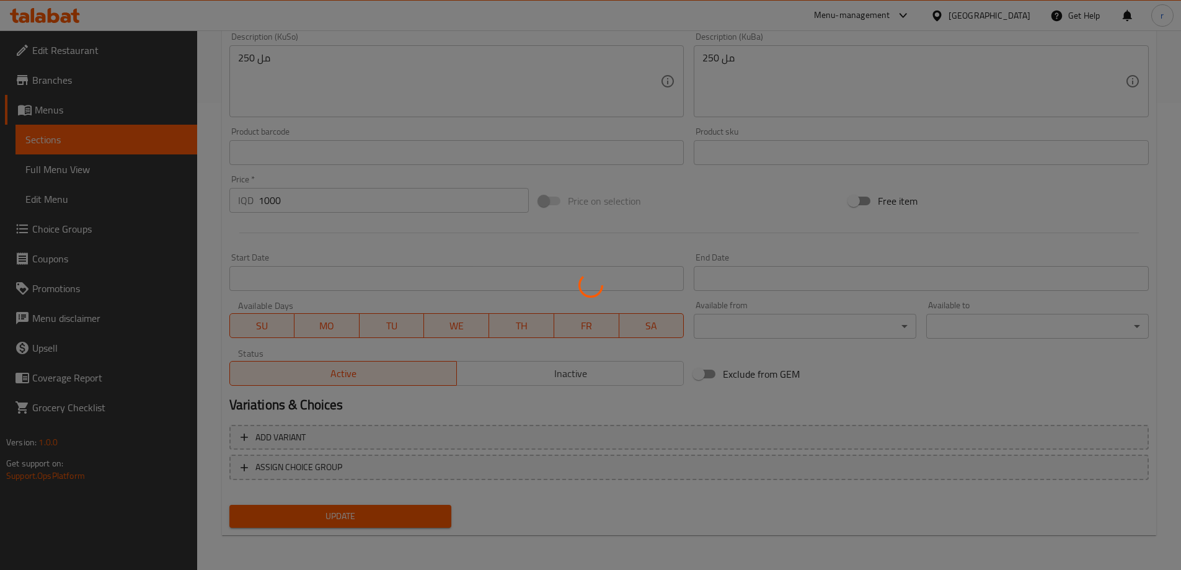
click at [326, 519] on div at bounding box center [590, 285] width 1181 height 570
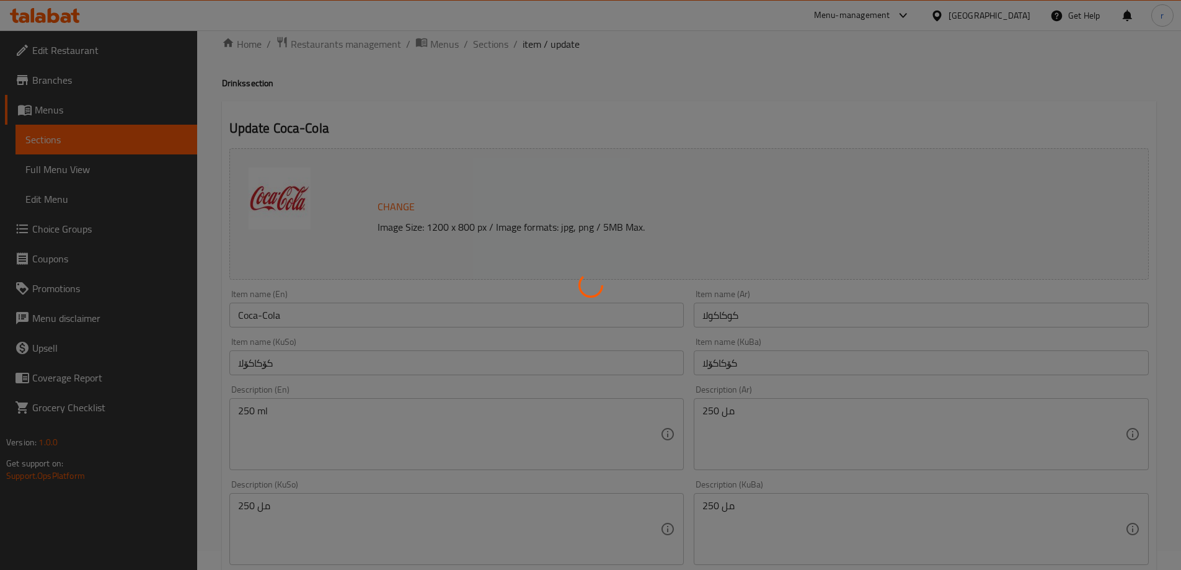
scroll to position [0, 0]
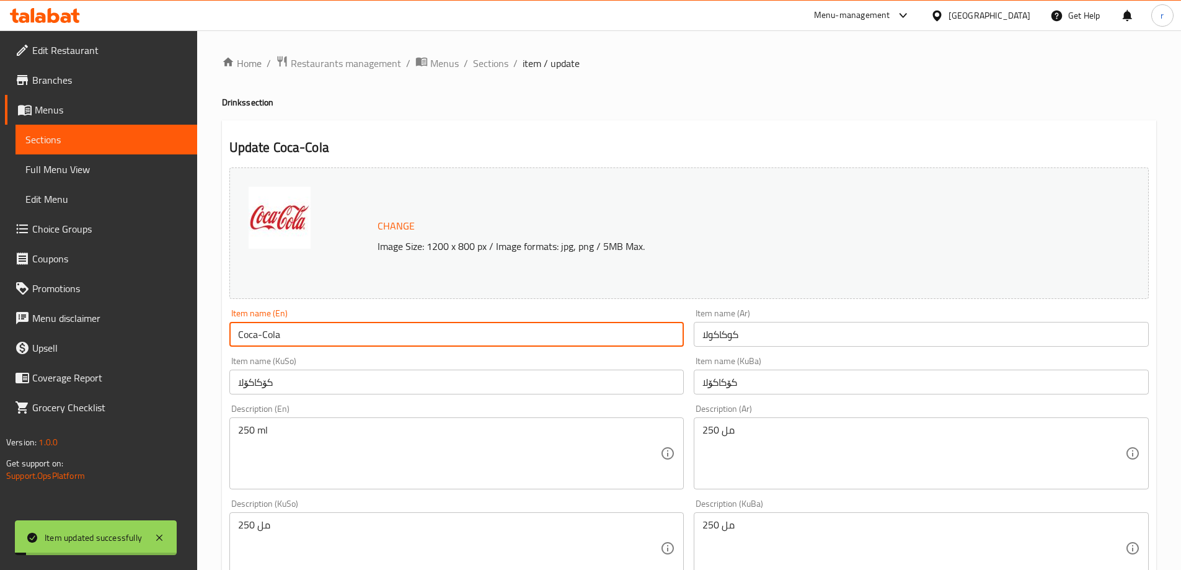
drag, startPoint x: 317, startPoint y: 339, endPoint x: 172, endPoint y: 348, distance: 144.8
click at [172, 348] on div "Edit Restaurant Branches Menus Sections Full Menu View Edit Menu Choice Groups …" at bounding box center [590, 533] width 1181 height 1006
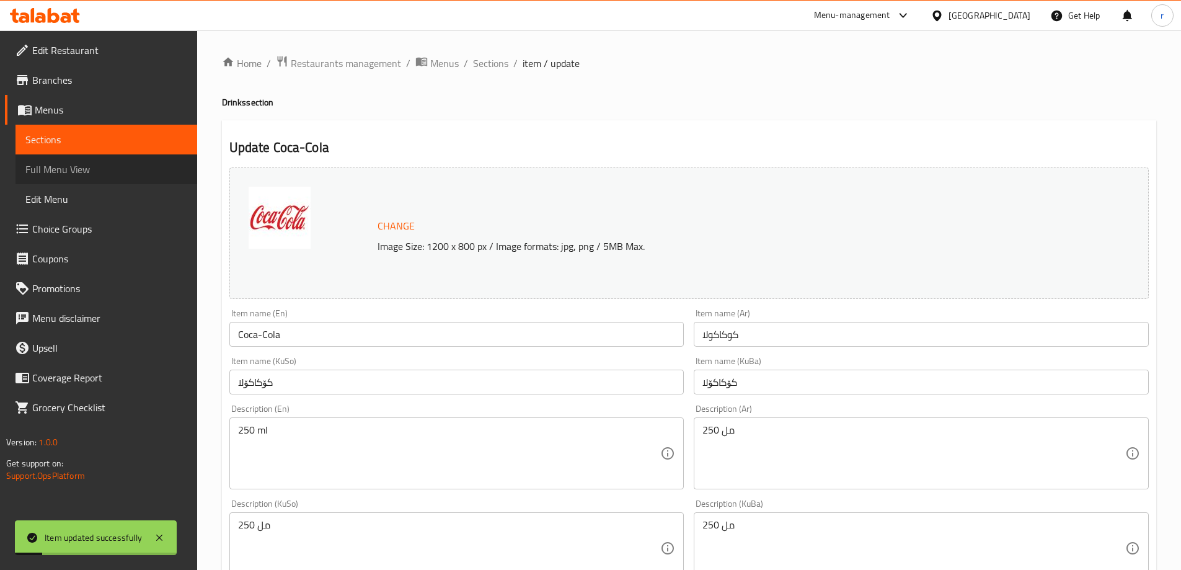
click at [60, 169] on span "Full Menu View" at bounding box center [106, 169] width 162 height 15
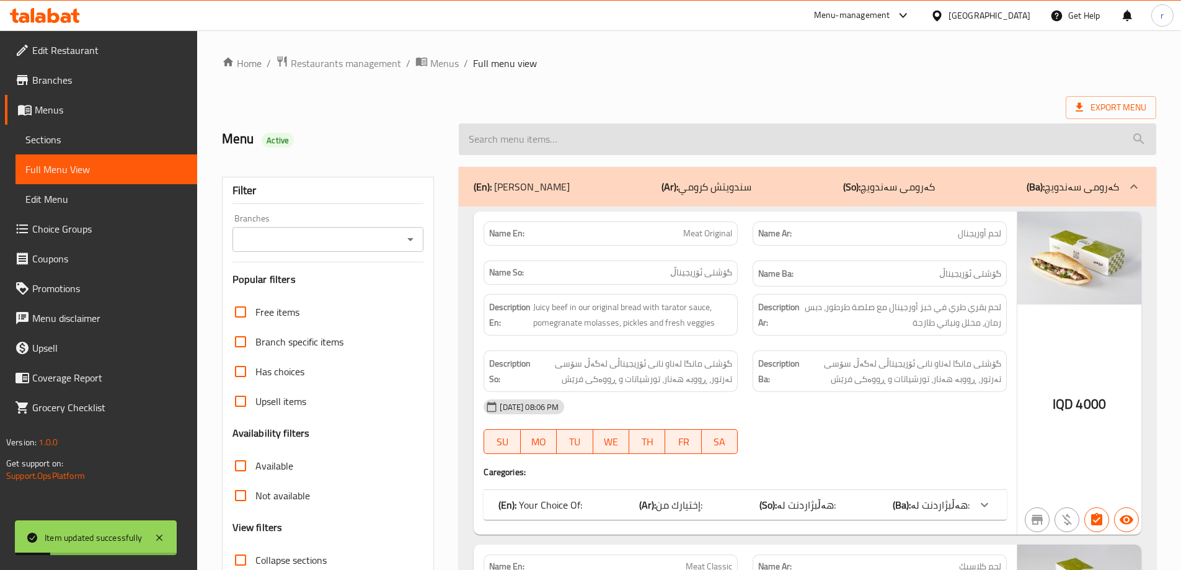
click at [544, 130] on input "search" at bounding box center [808, 139] width 698 height 32
paste input "Coca-Cola"
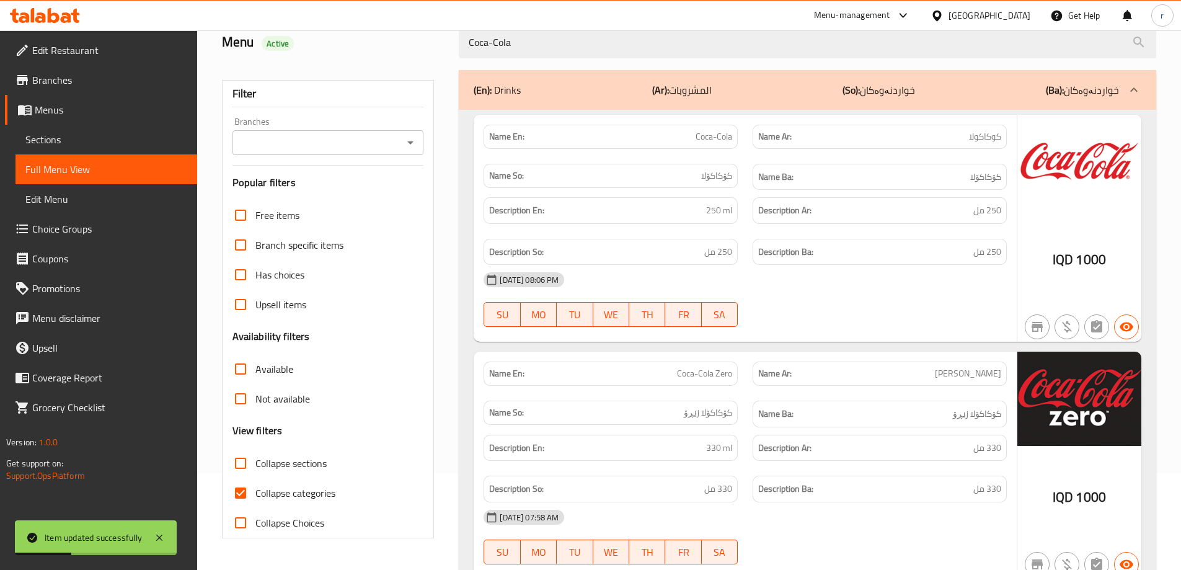
scroll to position [156, 0]
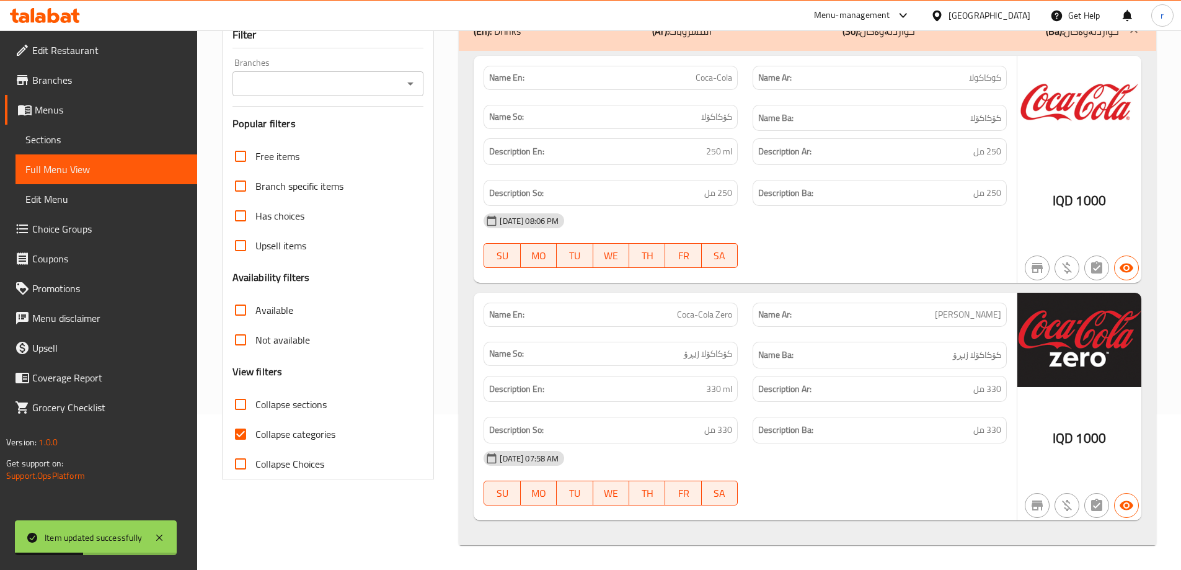
type input "Coca-Cola"
click at [306, 440] on span "Collapse categories" at bounding box center [295, 434] width 80 height 15
click at [255, 440] on input "Collapse categories" at bounding box center [241, 434] width 30 height 30
checkbox input "false"
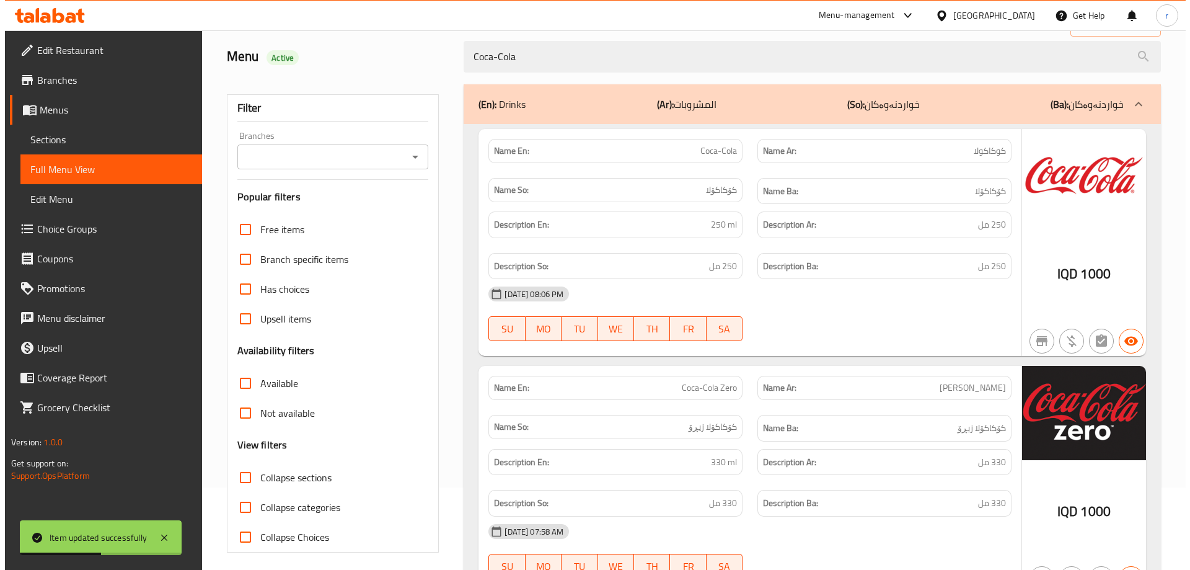
scroll to position [0, 0]
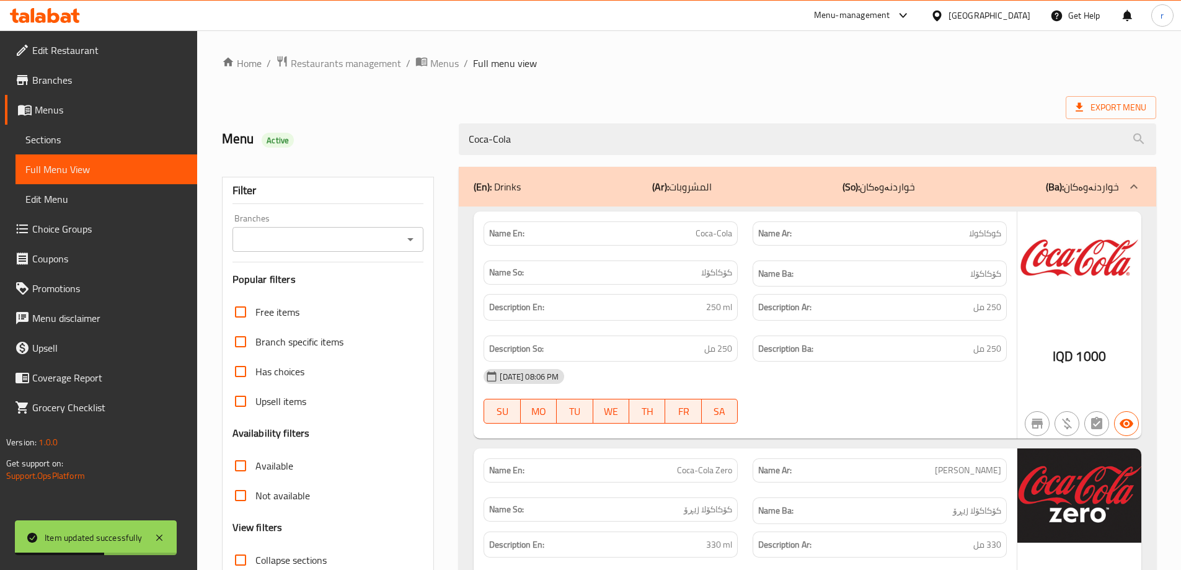
click at [317, 233] on input "Branches" at bounding box center [318, 239] width 164 height 17
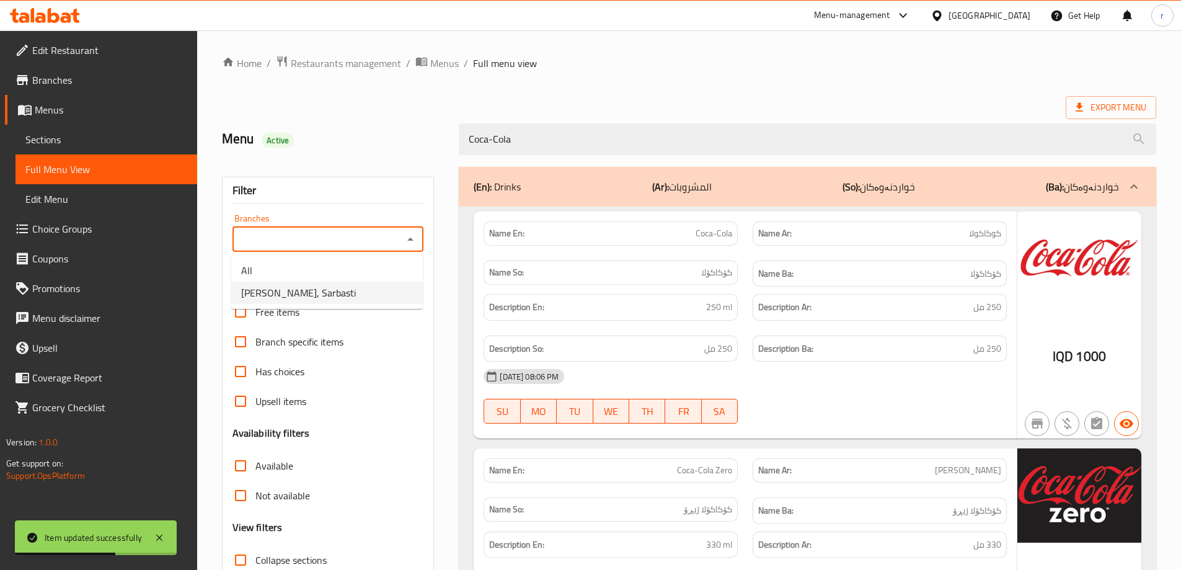
click at [320, 284] on li "Karumi, Sarbasti" at bounding box center [327, 292] width 192 height 22
type input "Karumi, Sarbasti"
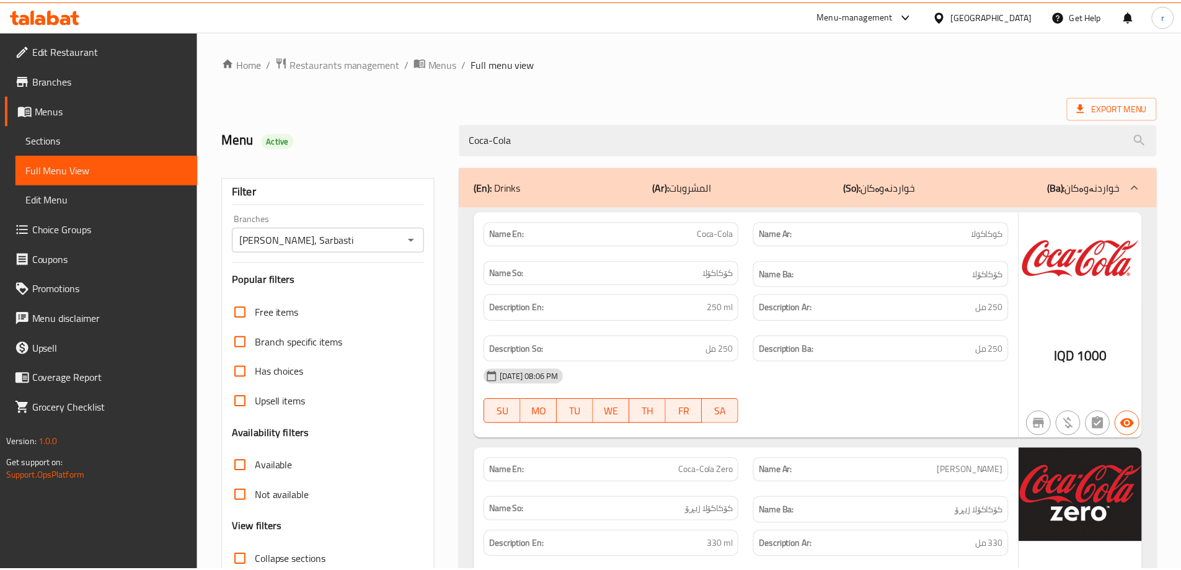
scroll to position [156, 0]
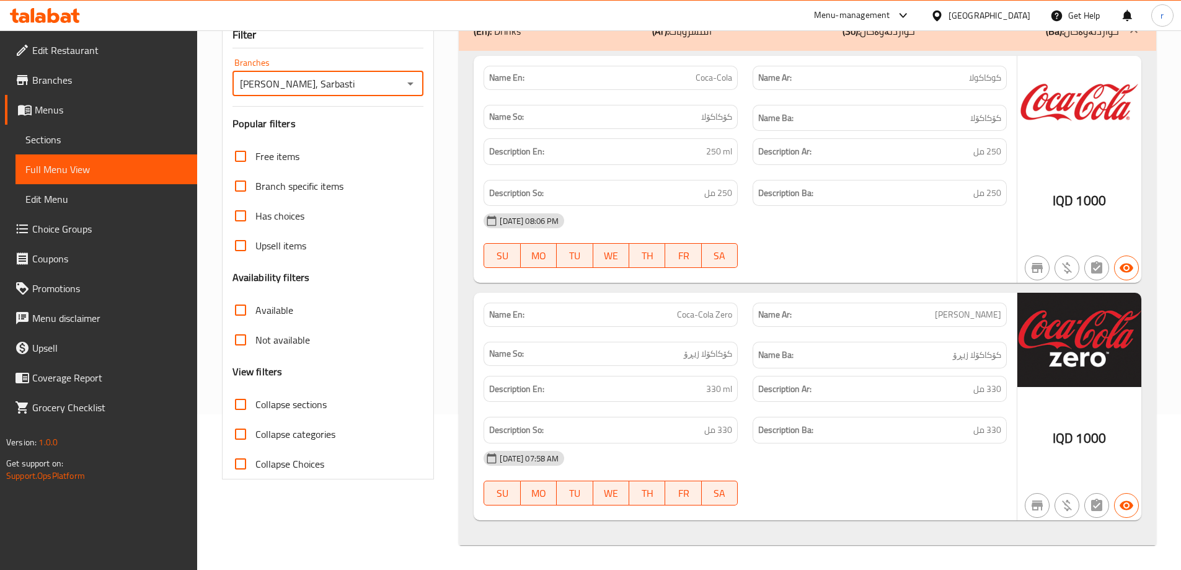
click at [64, 136] on span "Sections" at bounding box center [106, 139] width 162 height 15
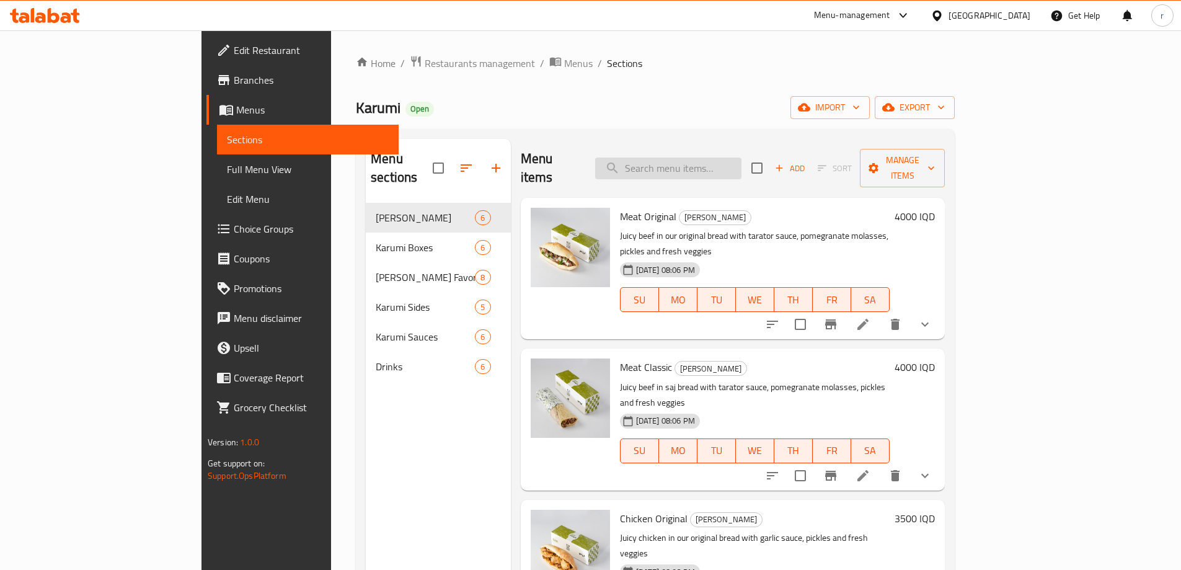
click at [690, 157] on input "search" at bounding box center [668, 168] width 146 height 22
paste input "Coca-Cola Zero"
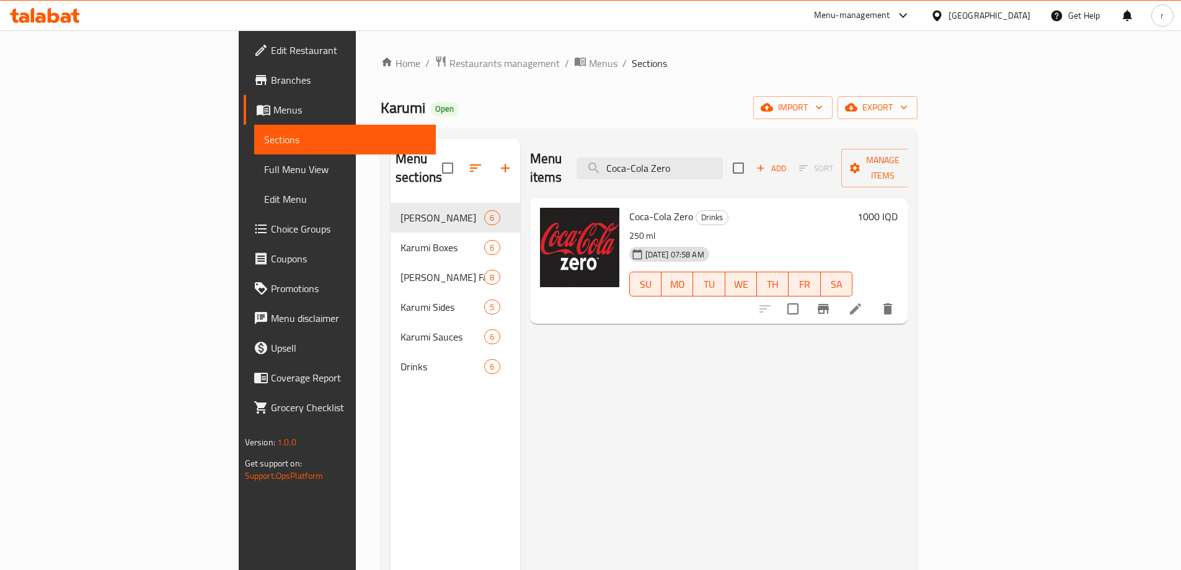
type input "Coca-Cola Zero"
click at [863, 301] on icon at bounding box center [855, 308] width 15 height 15
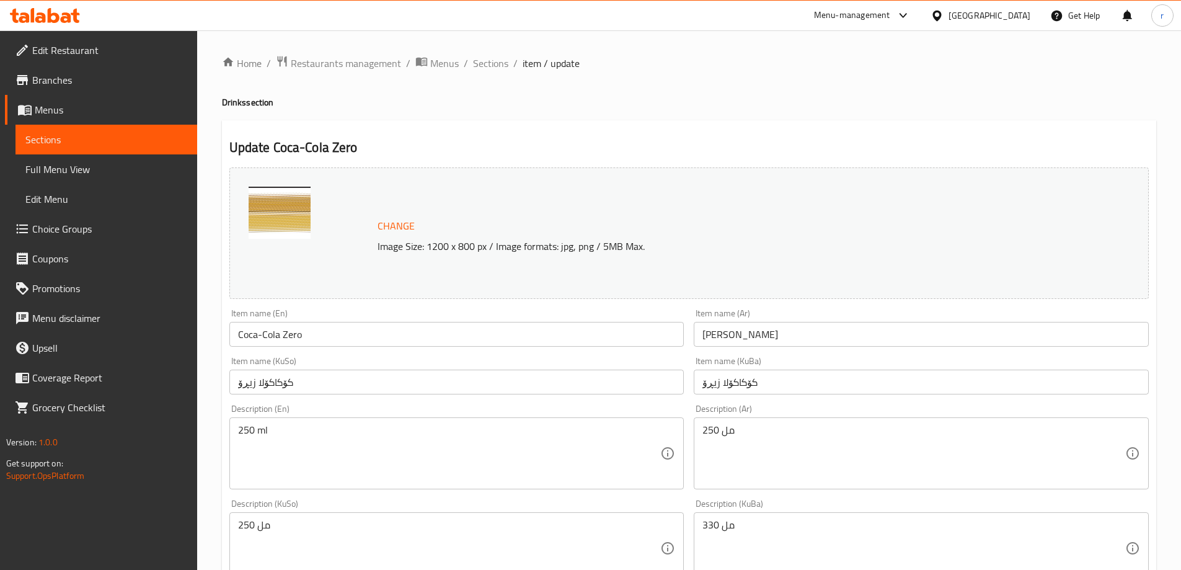
scroll to position [166, 0]
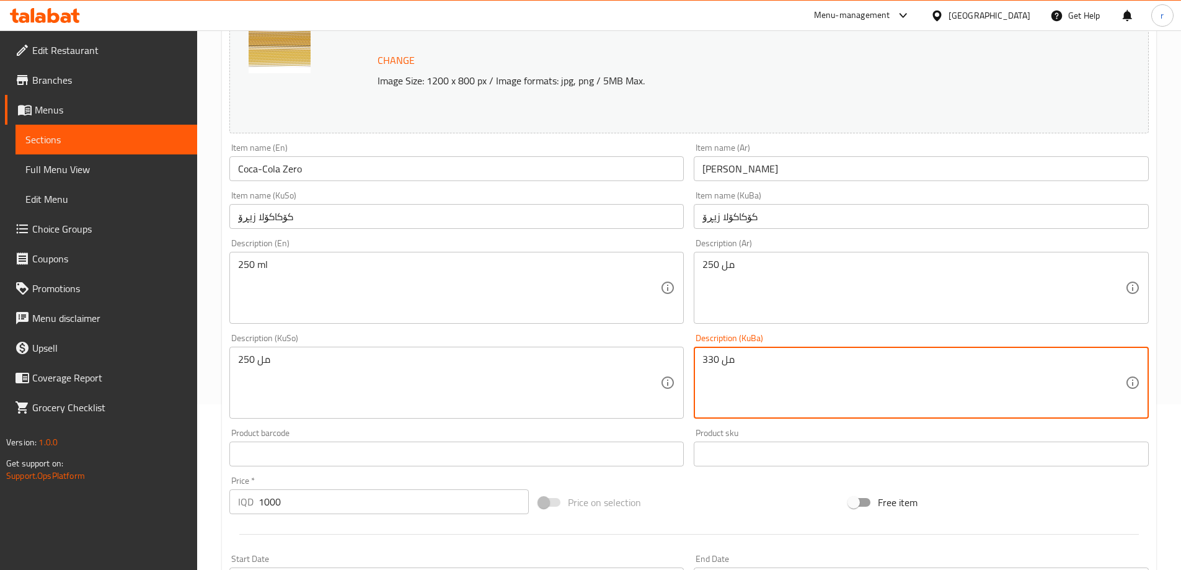
drag, startPoint x: 738, startPoint y: 368, endPoint x: 632, endPoint y: 378, distance: 106.4
paste textarea "25"
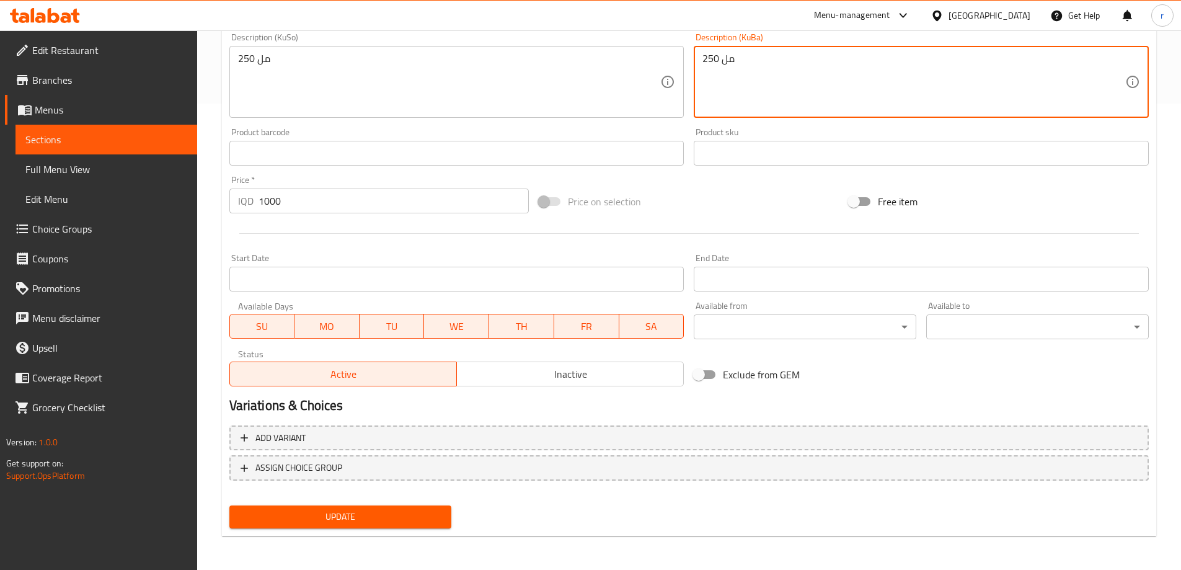
scroll to position [467, 0]
type textarea "250 مل"
click at [347, 505] on button "Update" at bounding box center [340, 516] width 223 height 23
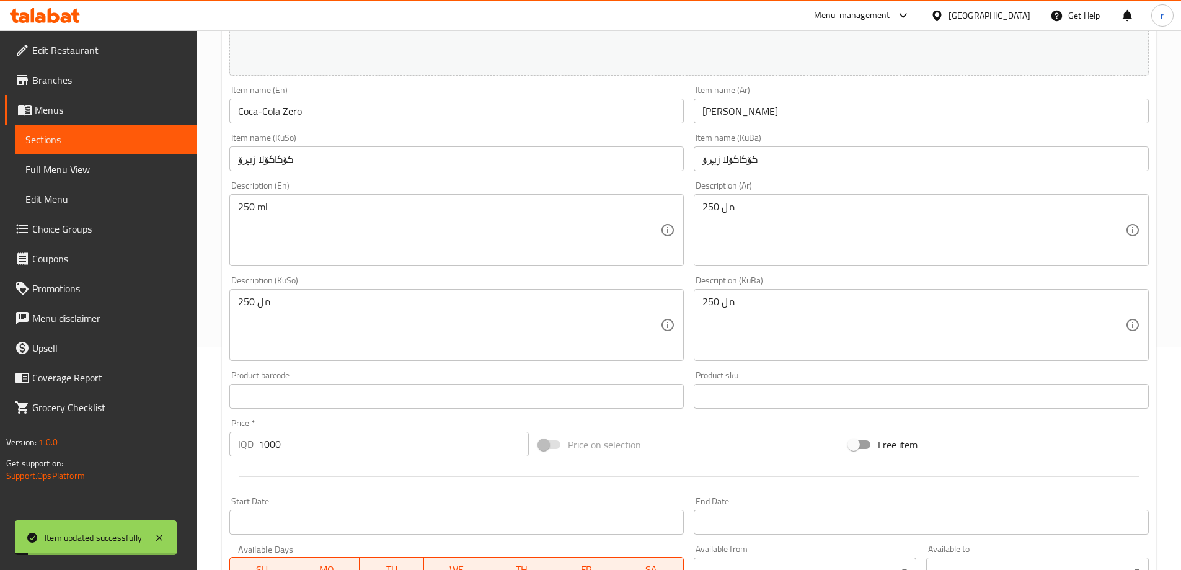
scroll to position [136, 0]
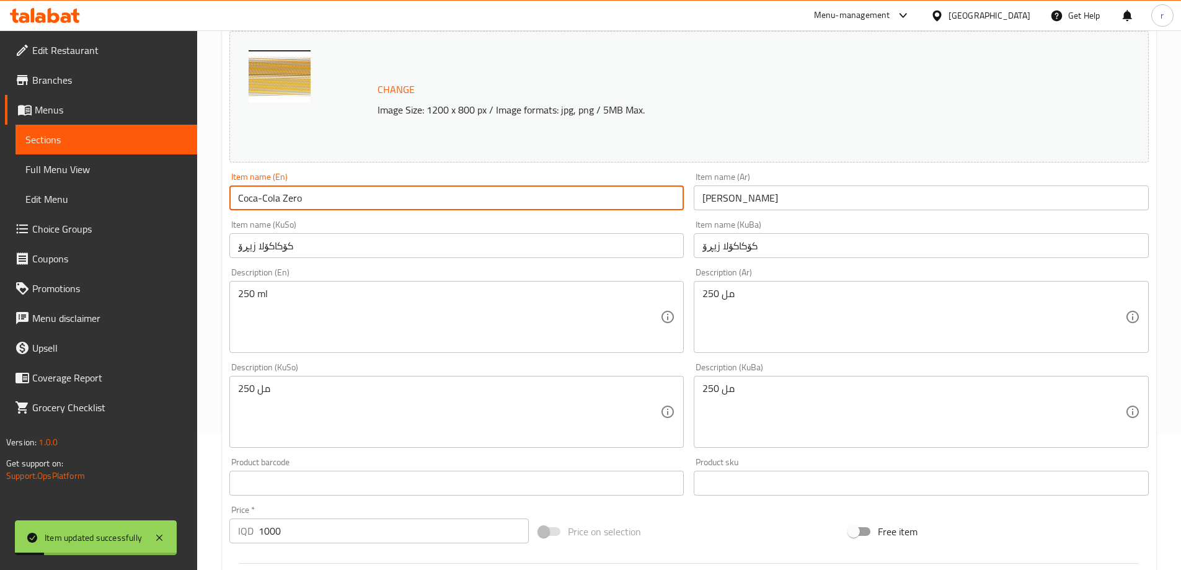
drag, startPoint x: 323, startPoint y: 204, endPoint x: 201, endPoint y: 202, distance: 122.2
click at [201, 202] on div "Home / Restaurants management / Menus / Sections / item / update Drinks section…" at bounding box center [689, 397] width 984 height 1006
click at [104, 167] on span "Full Menu View" at bounding box center [106, 169] width 162 height 15
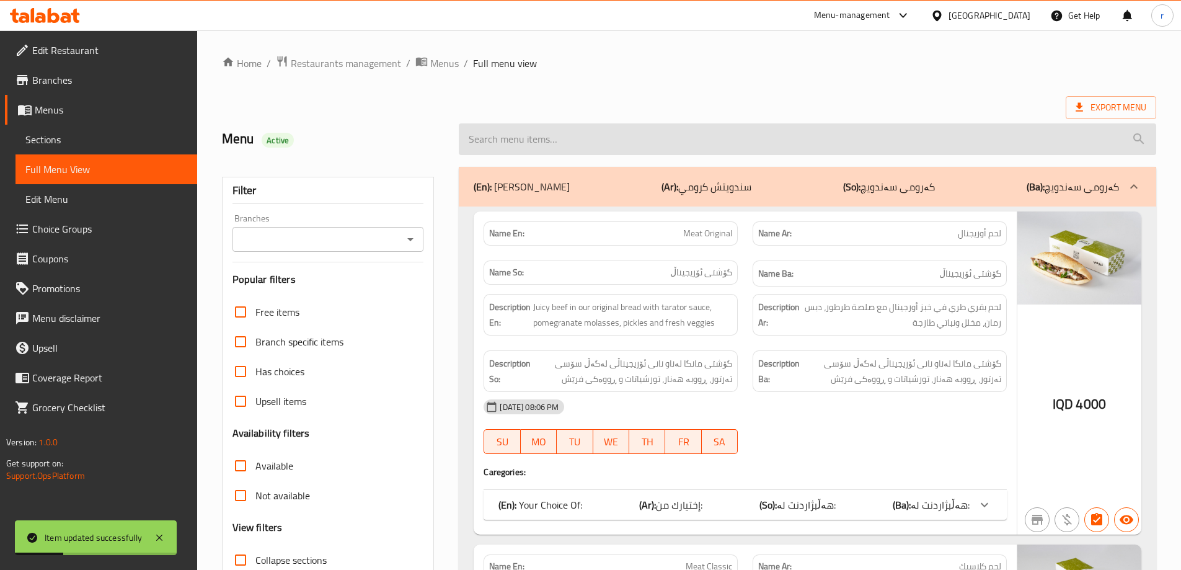
click at [483, 144] on input "search" at bounding box center [808, 139] width 698 height 32
paste input "Coca-Cola Zero"
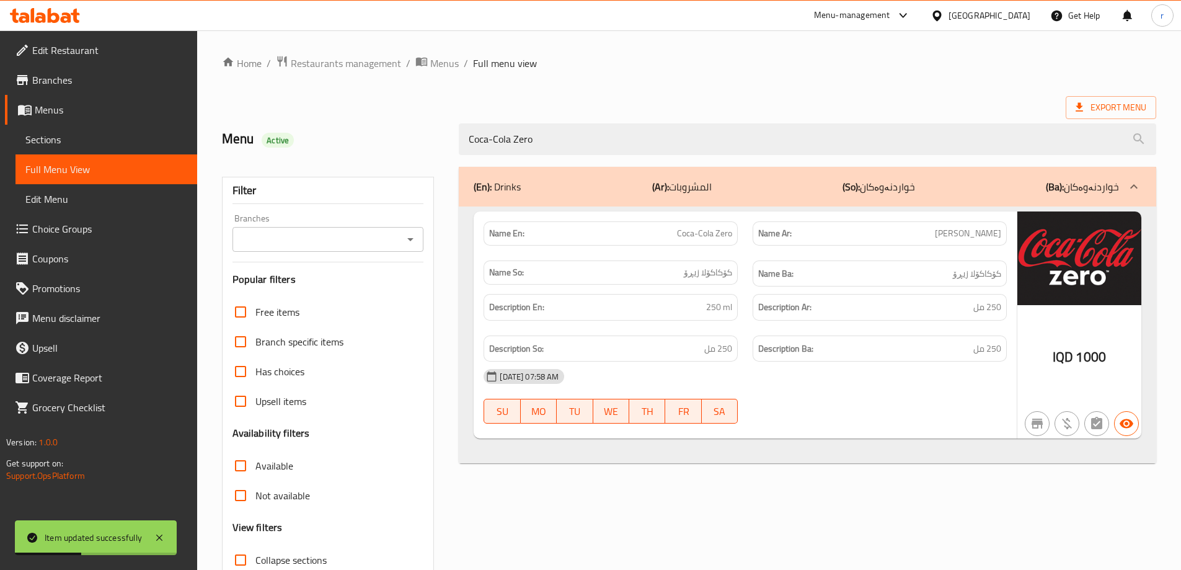
type input "Coca-Cola Zero"
click at [363, 242] on input "Branches" at bounding box center [318, 239] width 164 height 17
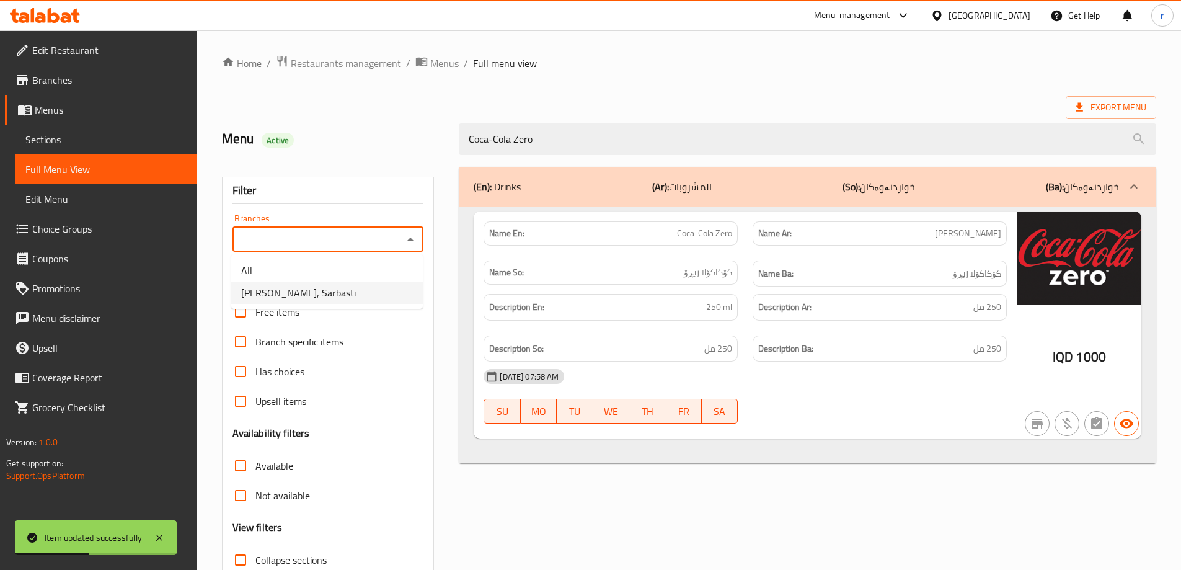
click at [334, 295] on li "Karumi, Sarbasti" at bounding box center [327, 292] width 192 height 22
type input "Karumi, Sarbasti"
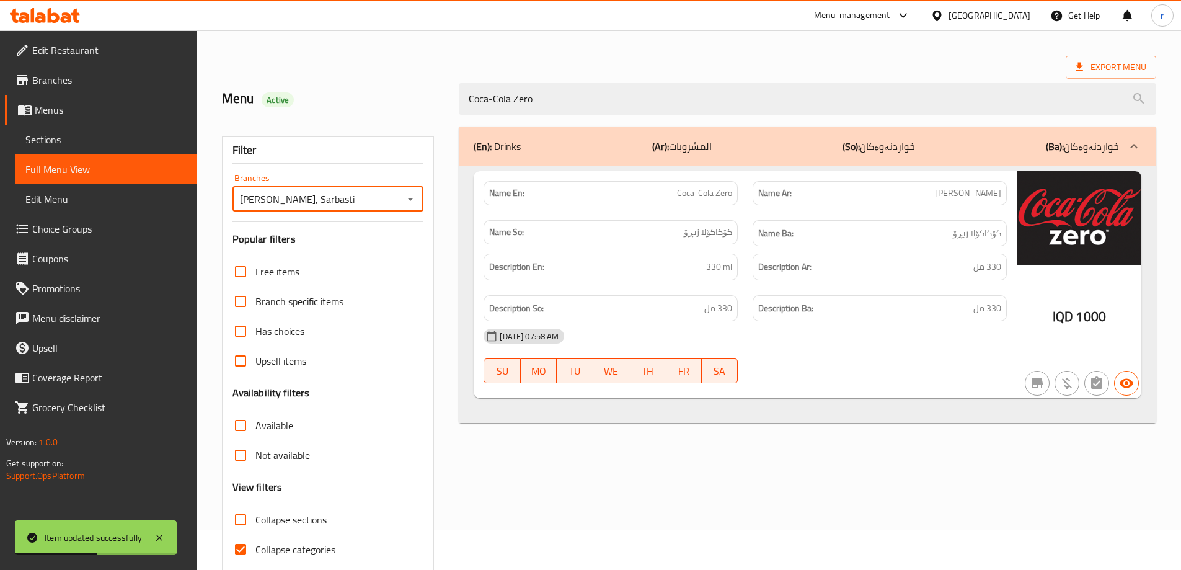
scroll to position [90, 0]
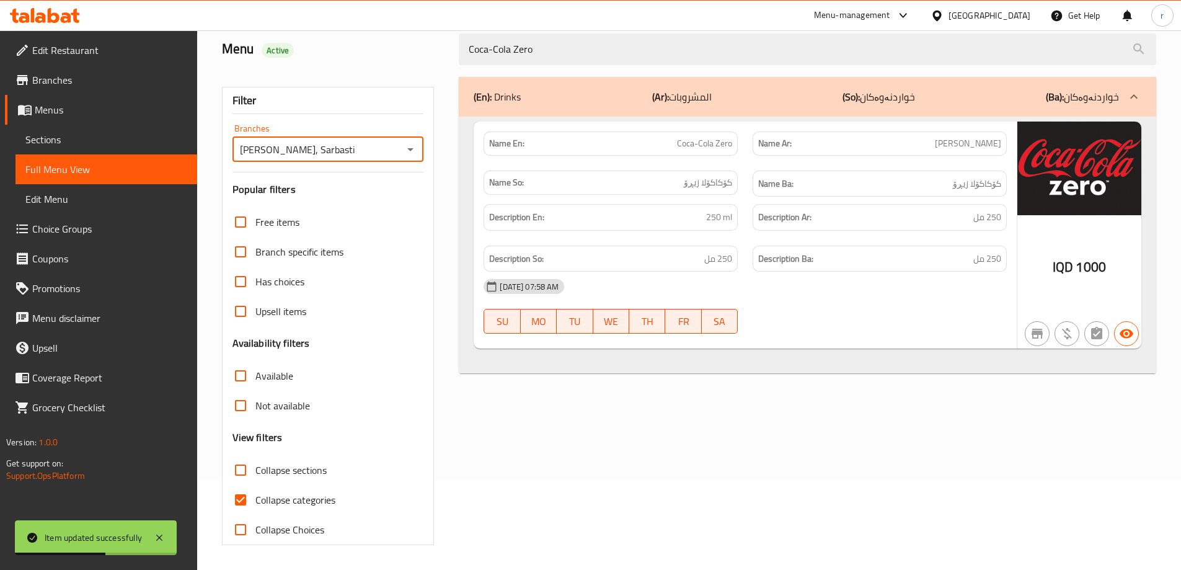
click at [299, 507] on span "Collapse categories" at bounding box center [295, 499] width 80 height 15
click at [255, 508] on input "Collapse categories" at bounding box center [241, 500] width 30 height 30
checkbox input "false"
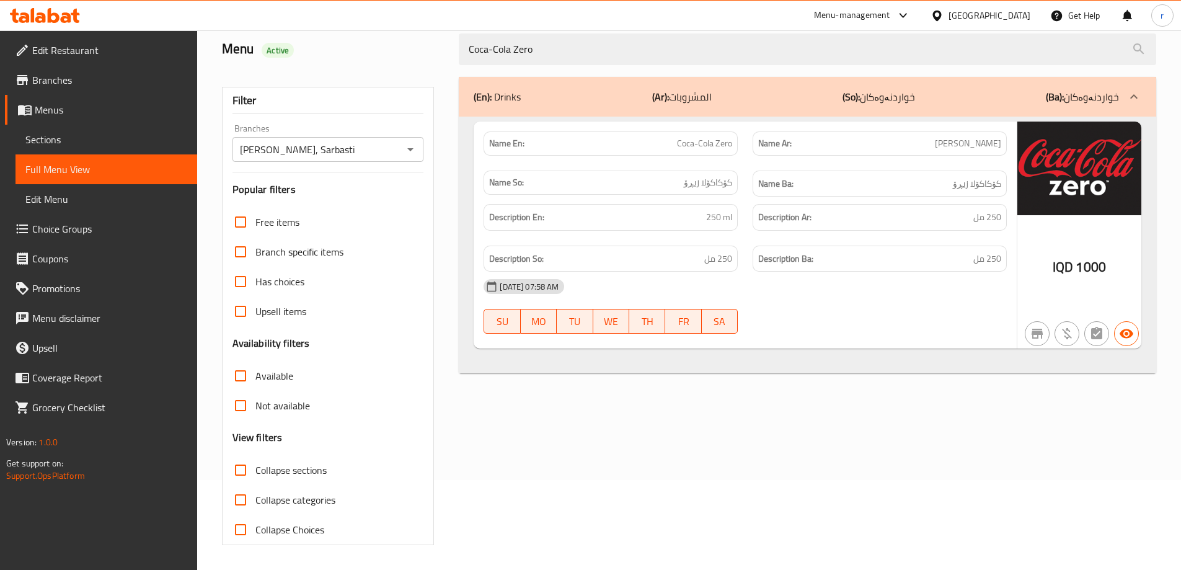
click at [63, 142] on span "Sections" at bounding box center [106, 139] width 162 height 15
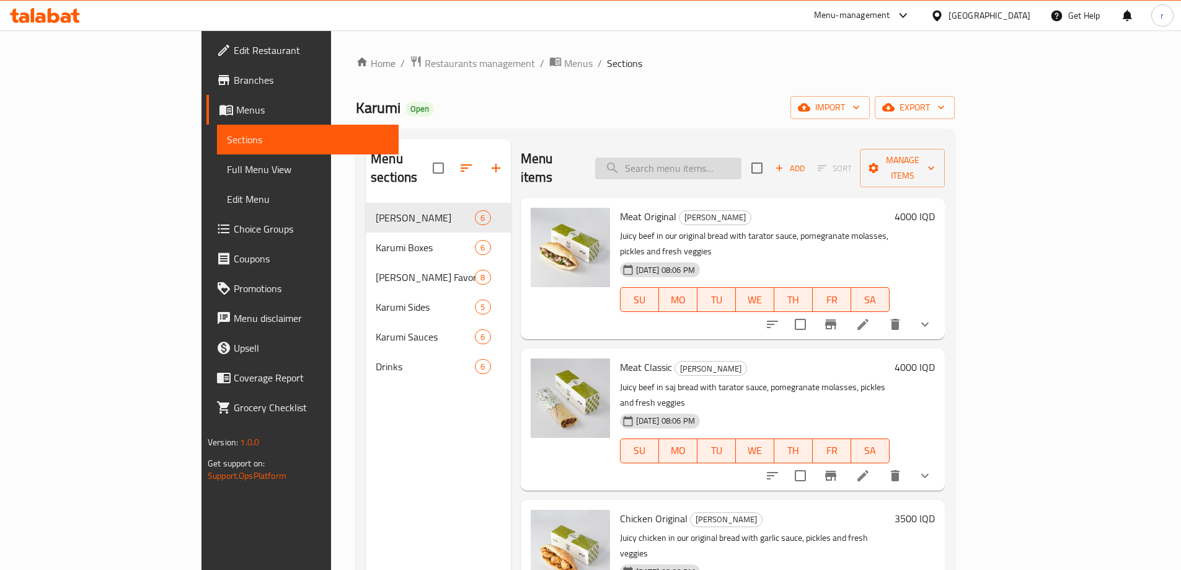
click at [720, 166] on input "search" at bounding box center [668, 168] width 146 height 22
paste input "Sprite"
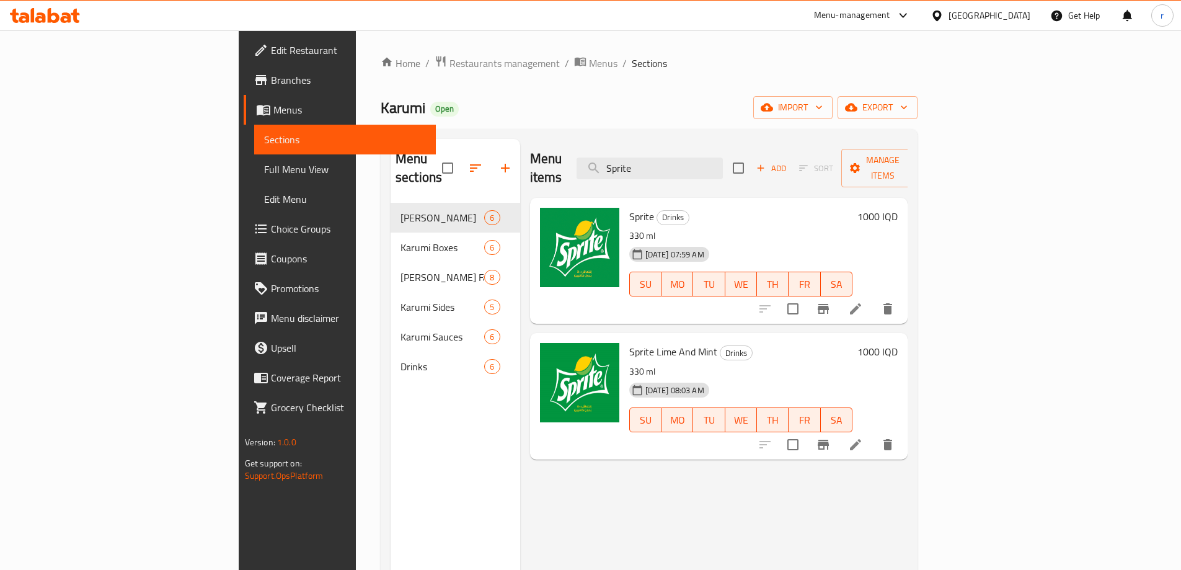
type input "Sprite"
click at [861, 303] on icon at bounding box center [855, 308] width 11 height 11
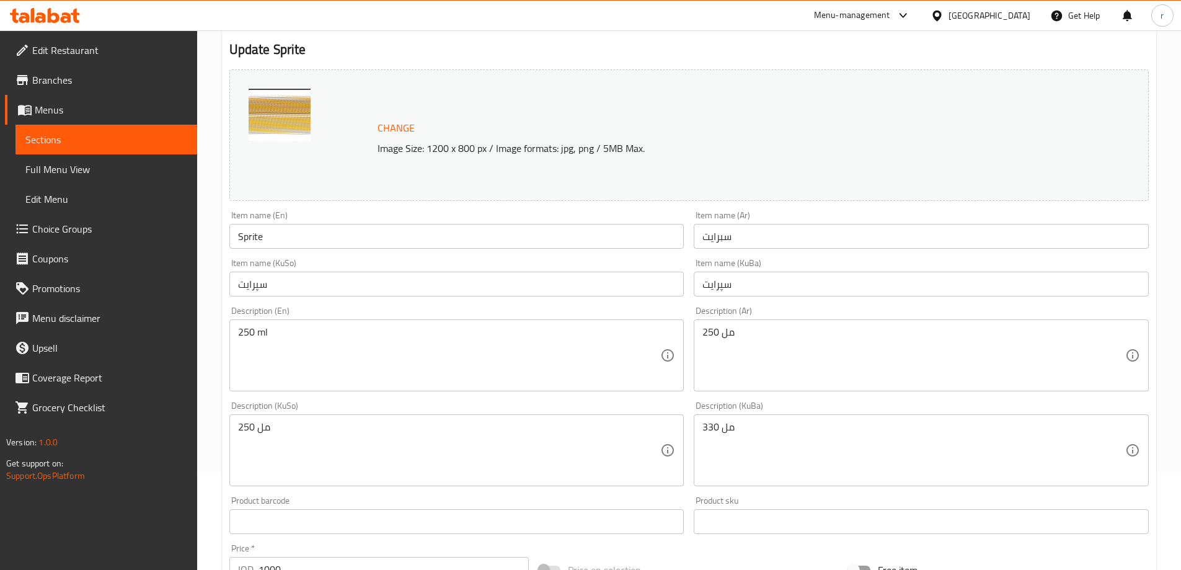
scroll to position [166, 0]
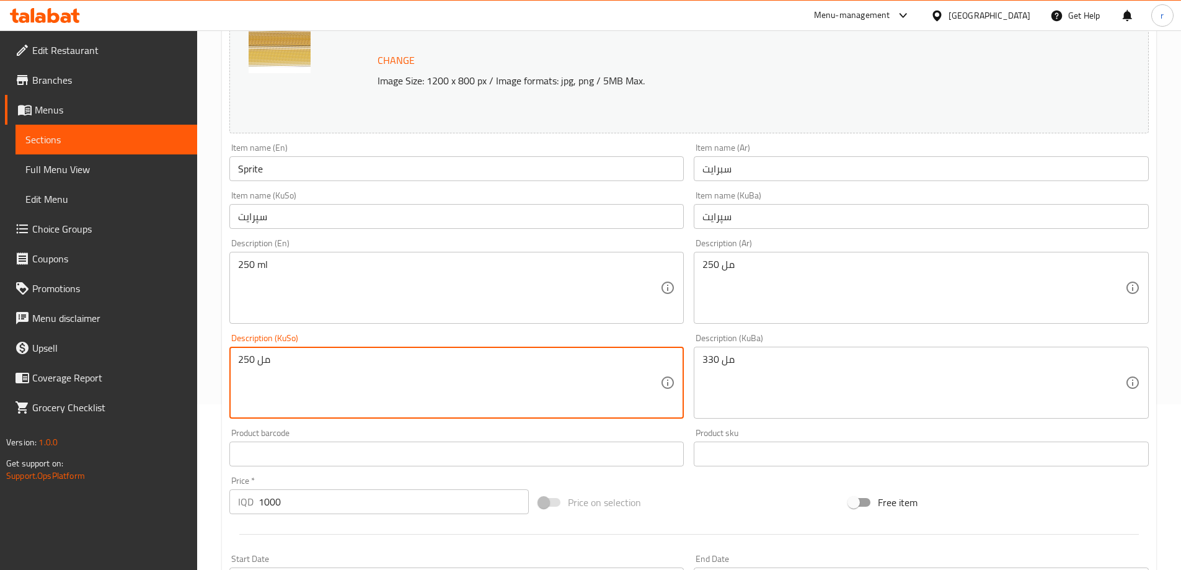
drag, startPoint x: 434, startPoint y: 373, endPoint x: 128, endPoint y: 368, distance: 306.3
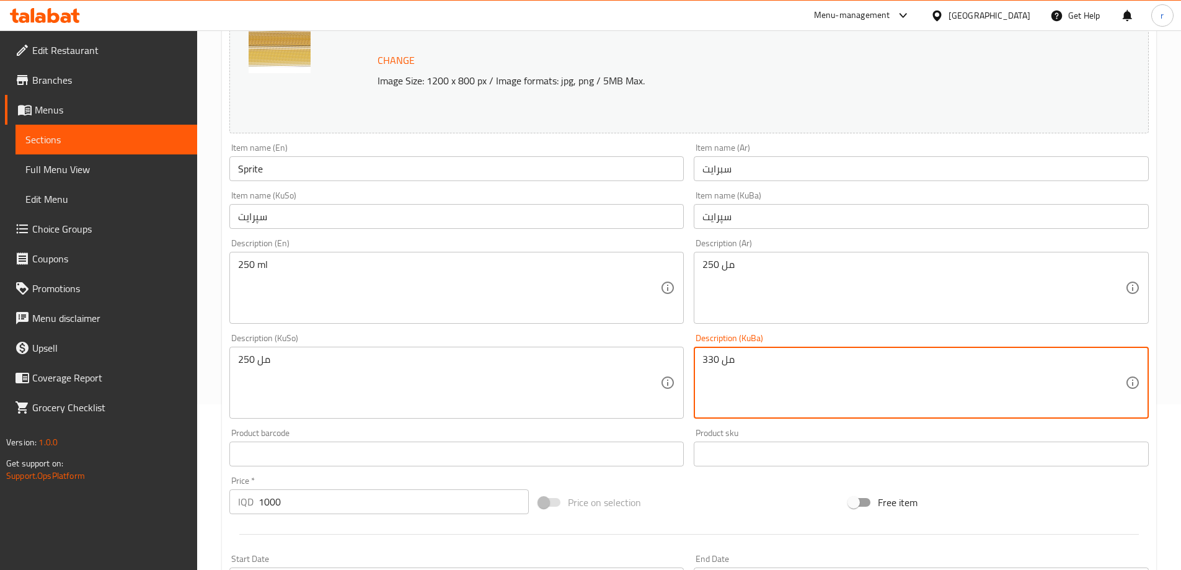
drag, startPoint x: 756, startPoint y: 365, endPoint x: 550, endPoint y: 367, distance: 205.9
paste textarea "25"
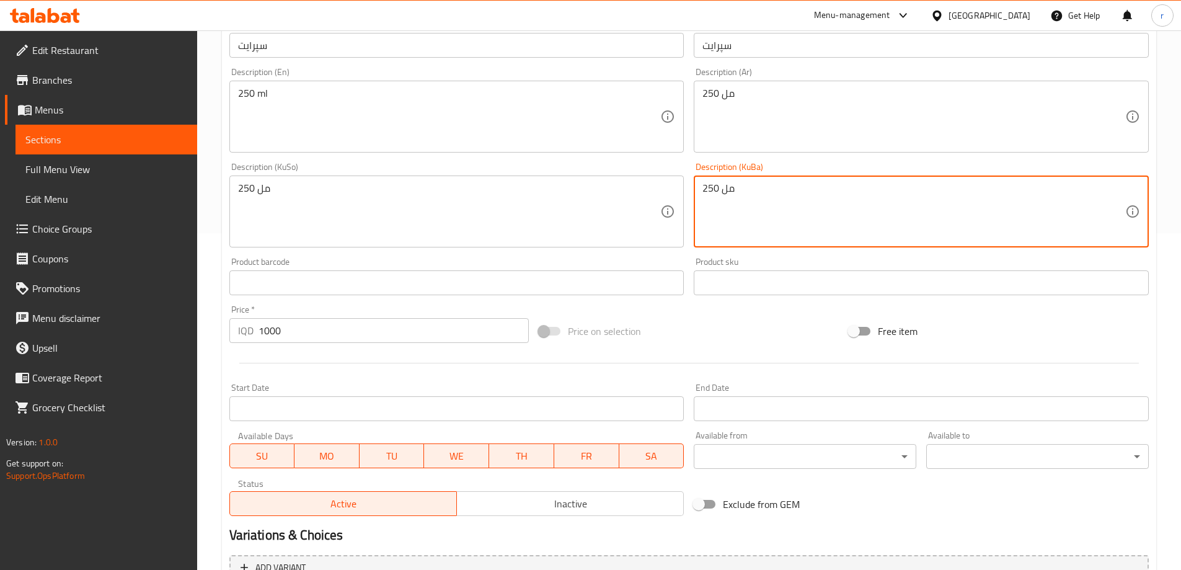
scroll to position [467, 0]
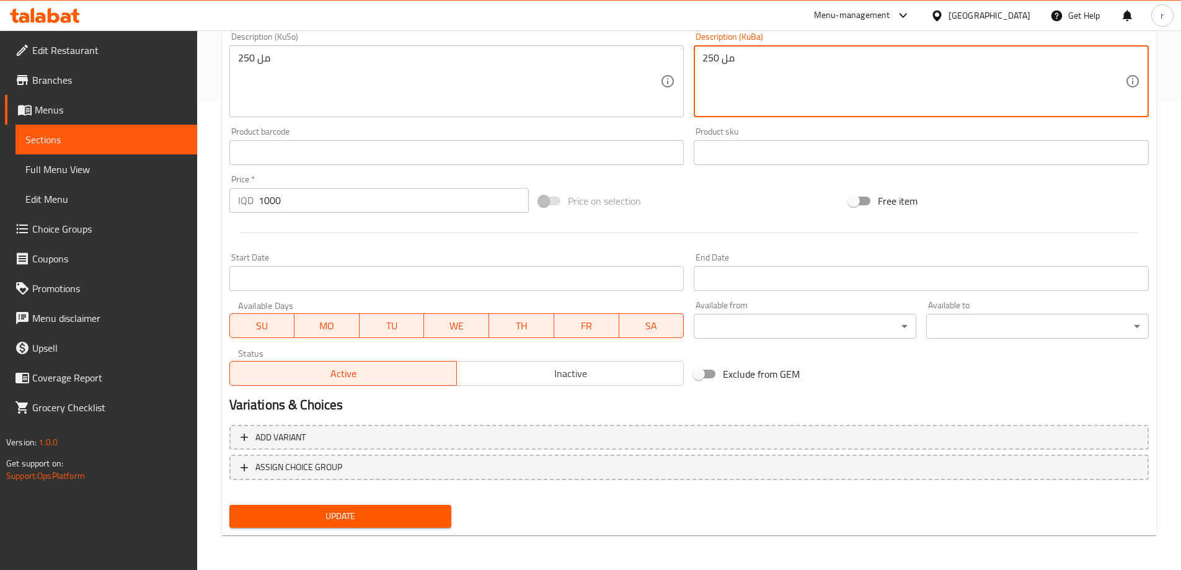
type textarea "250 مل"
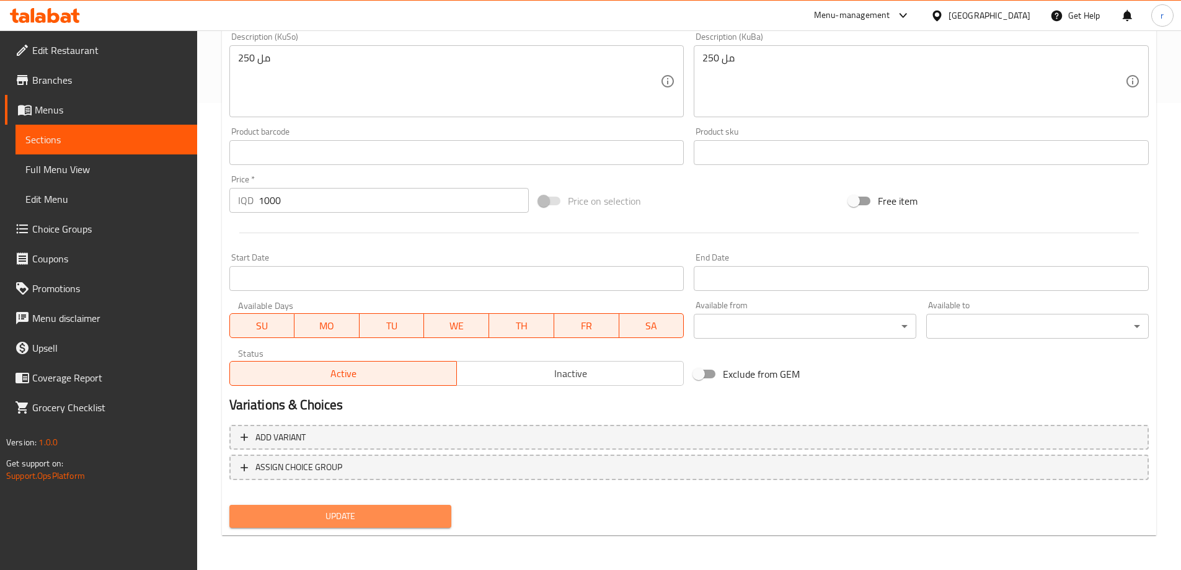
click at [308, 506] on button "Update" at bounding box center [340, 516] width 223 height 23
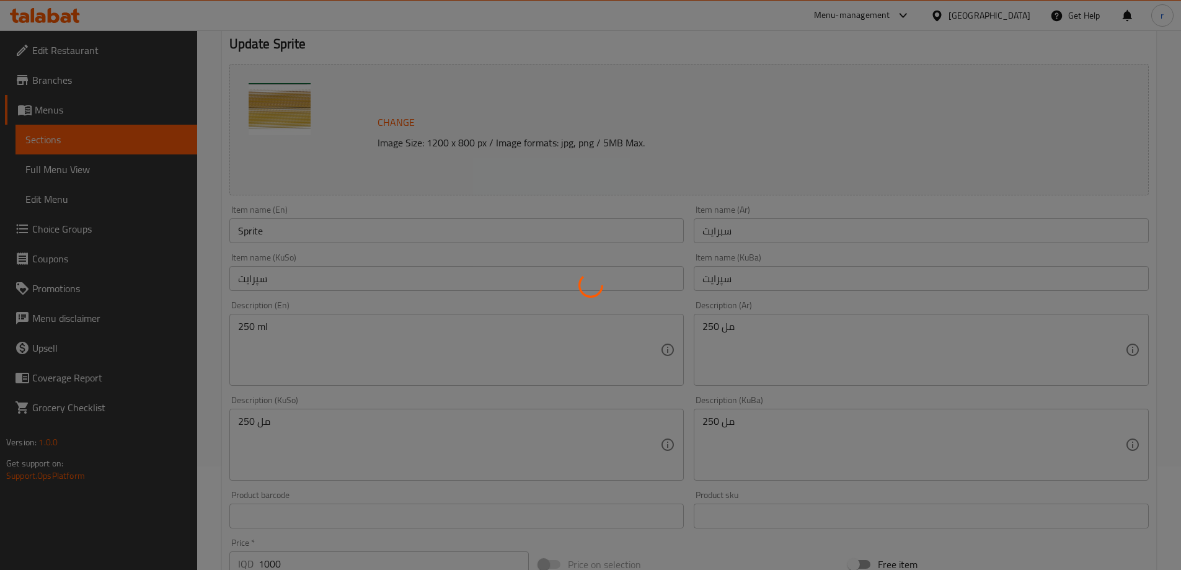
scroll to position [53, 0]
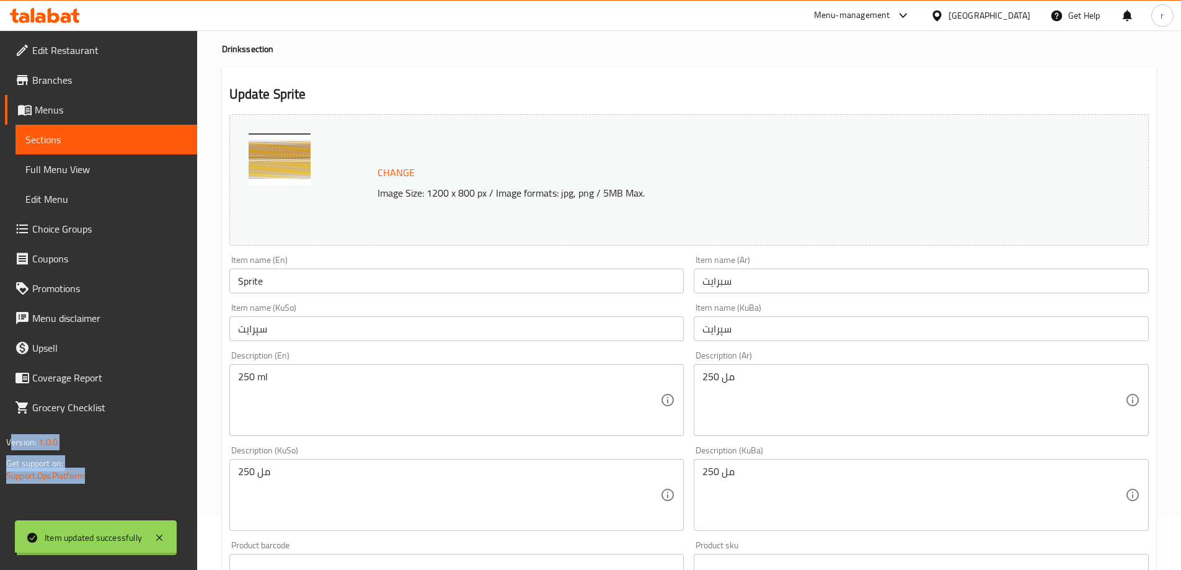
drag, startPoint x: 306, startPoint y: 285, endPoint x: 167, endPoint y: 282, distance: 138.3
click at [167, 282] on div "Edit Restaurant Branches Menus Sections Full Menu View Edit Menu Choice Groups …" at bounding box center [590, 480] width 1181 height 1006
click at [275, 282] on input "Sprite" at bounding box center [456, 280] width 455 height 25
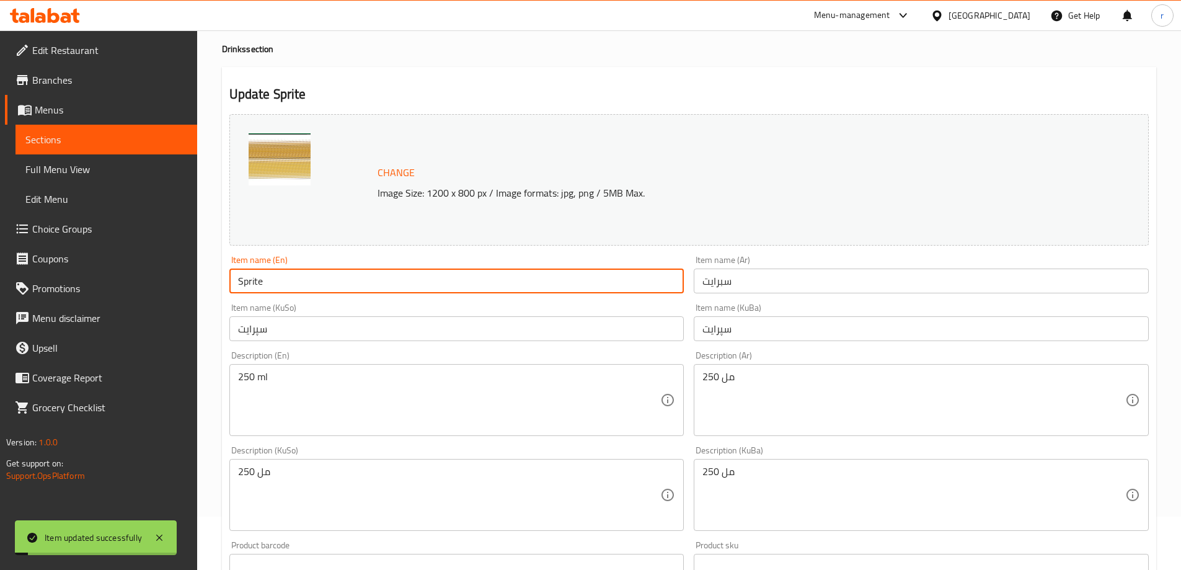
drag, startPoint x: 279, startPoint y: 282, endPoint x: 223, endPoint y: 282, distance: 55.8
click at [223, 282] on div "Update Sprite Change Image Size: 1200 x 800 px / Image formats: jpg, png / 5MB …" at bounding box center [689, 508] width 934 height 882
click at [56, 172] on span "Full Menu View" at bounding box center [106, 169] width 162 height 15
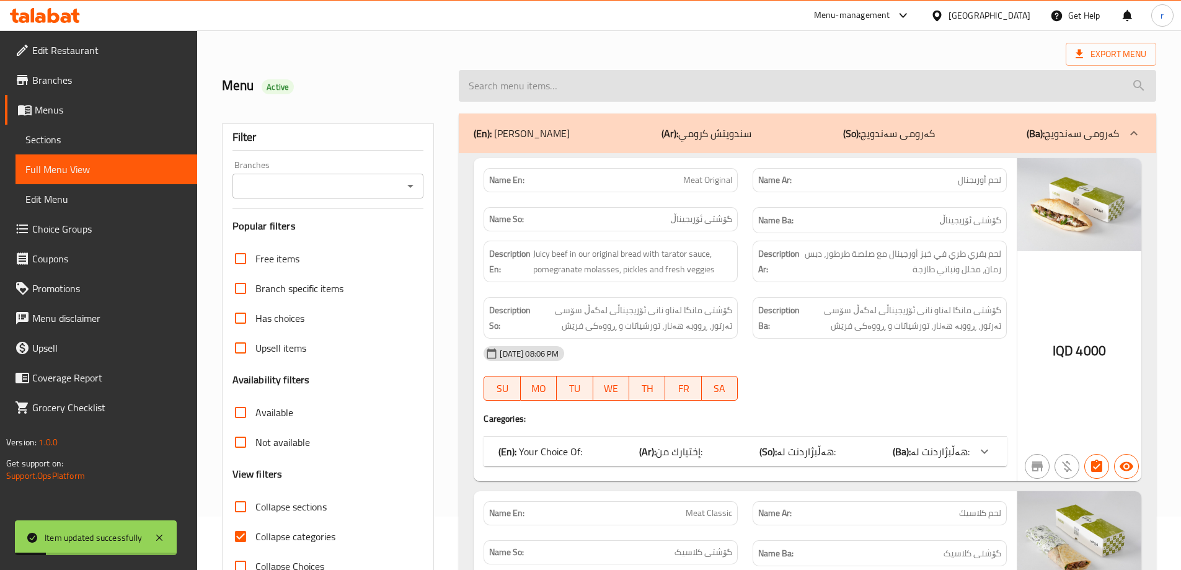
click at [567, 89] on input "search" at bounding box center [808, 86] width 698 height 32
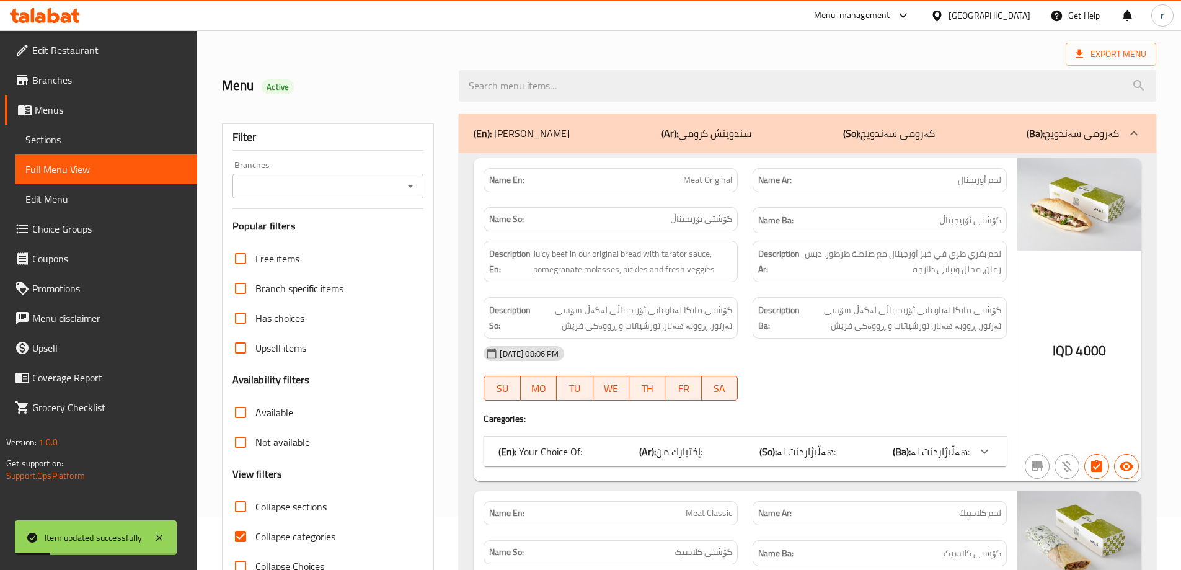
paste input "Sprite"
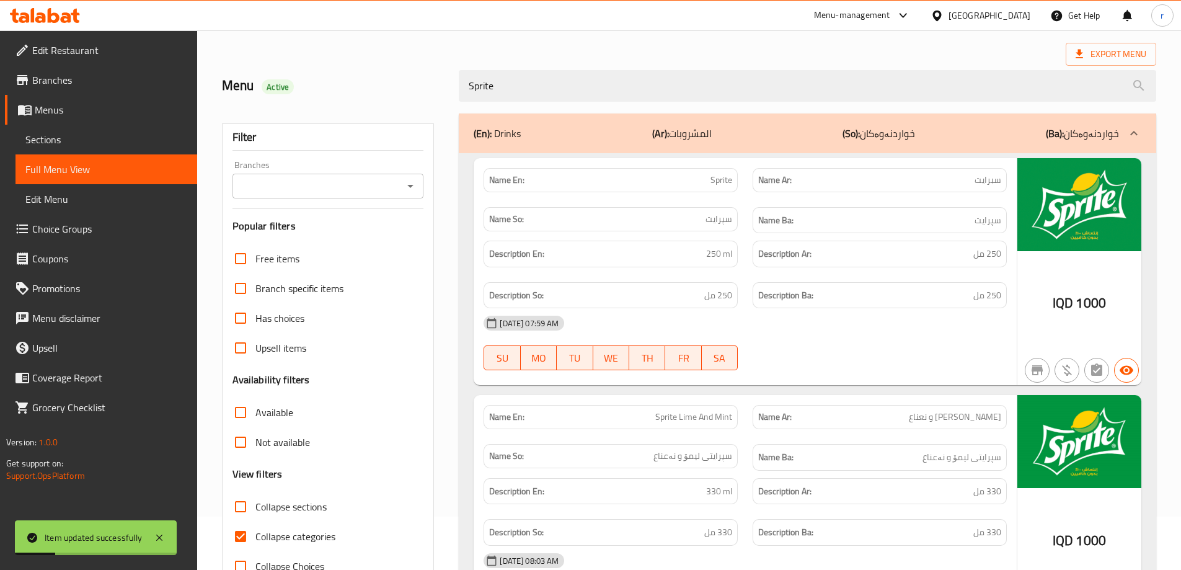
type input "Sprite"
click at [357, 179] on input "Branches" at bounding box center [318, 185] width 164 height 17
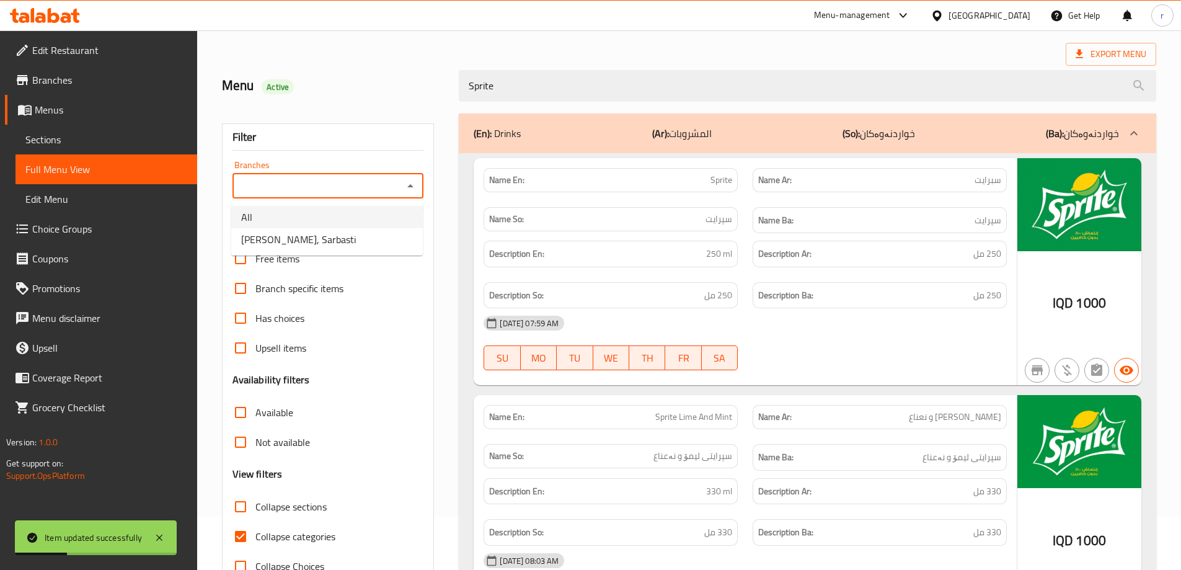
click at [317, 235] on li "Karumi, Sarbasti" at bounding box center [327, 239] width 192 height 22
type input "Karumi, Sarbasti"
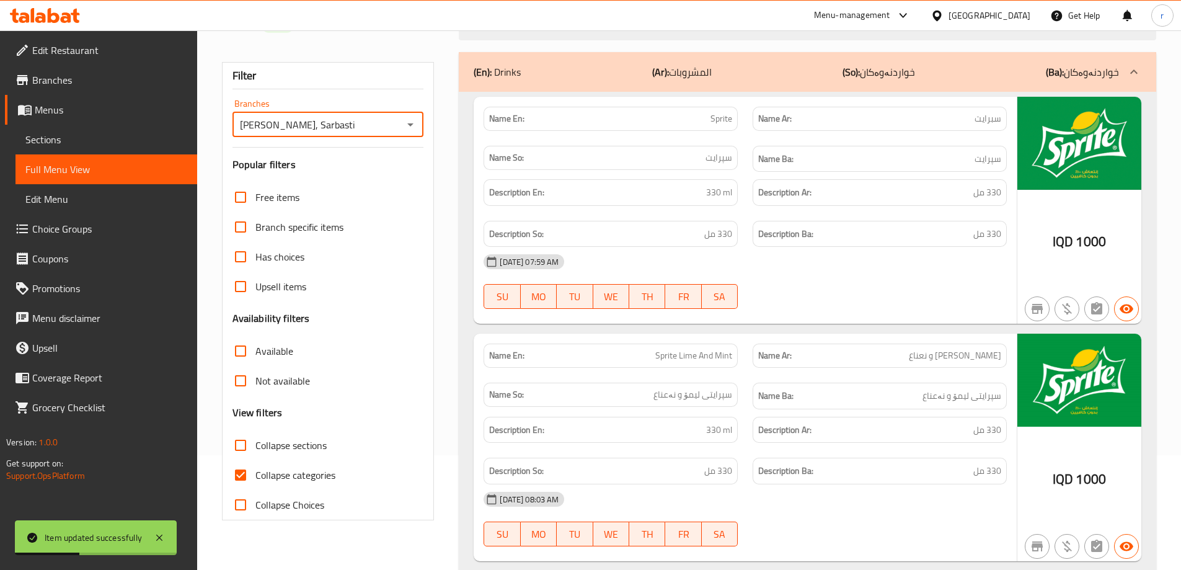
scroll to position [156, 0]
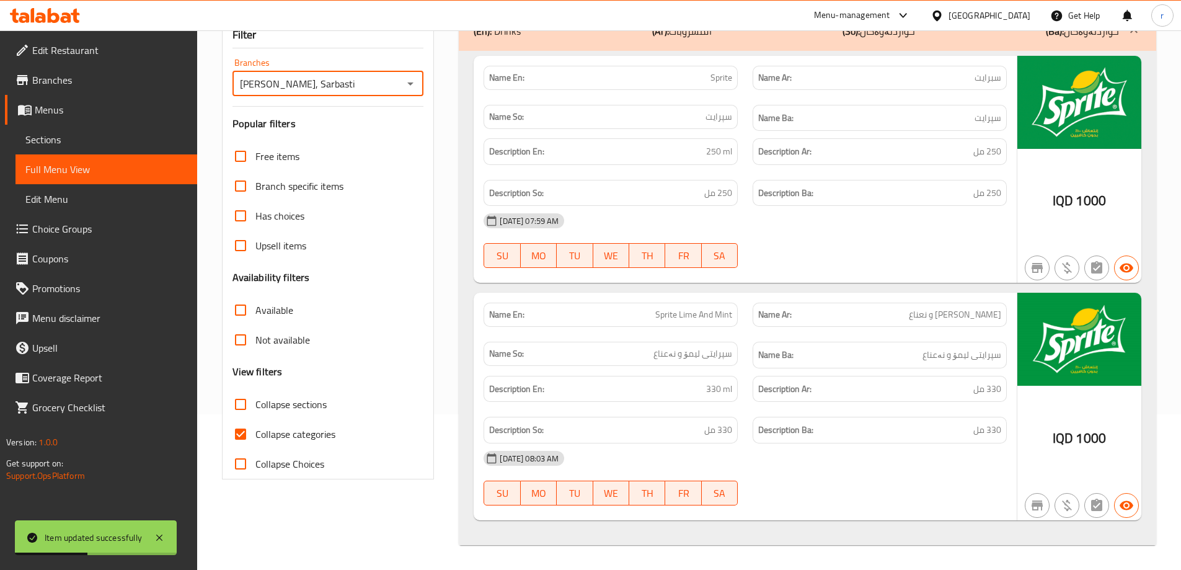
click at [284, 441] on span "Collapse categories" at bounding box center [295, 434] width 80 height 15
click at [255, 443] on input "Collapse categories" at bounding box center [241, 434] width 30 height 30
checkbox input "false"
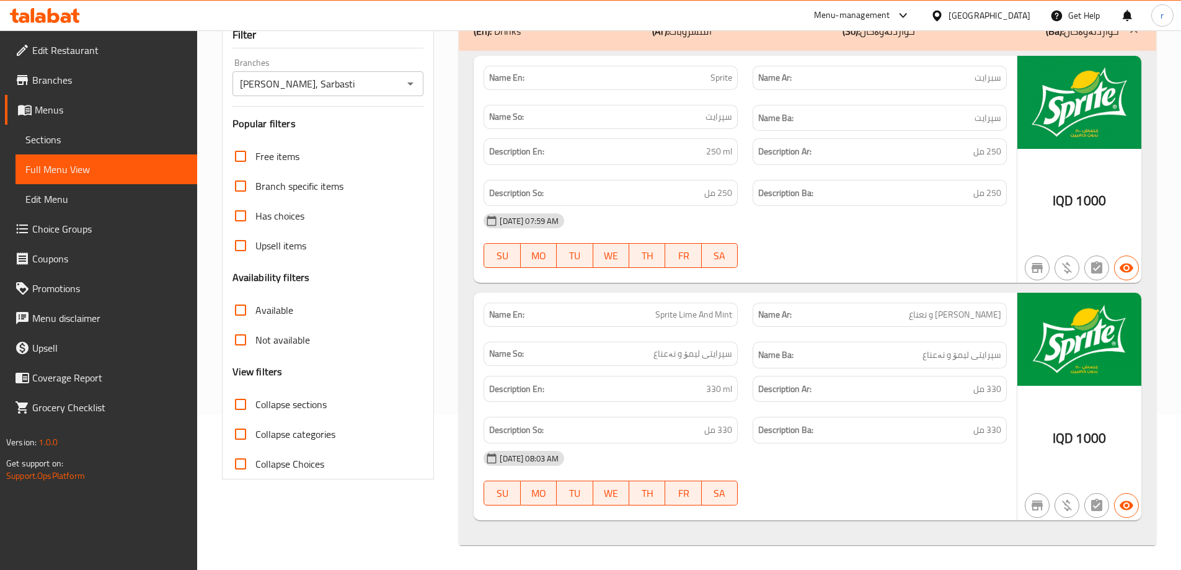
click at [46, 135] on span "Sections" at bounding box center [106, 139] width 162 height 15
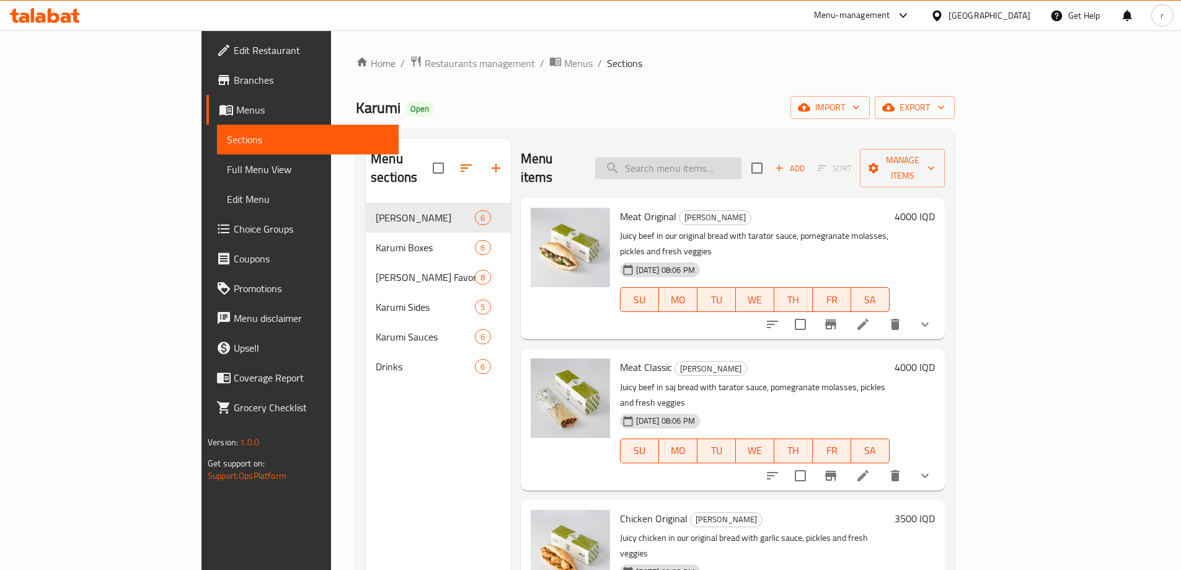
click at [706, 166] on input "search" at bounding box center [668, 168] width 146 height 22
paste input "Sprite Lime And Mint"
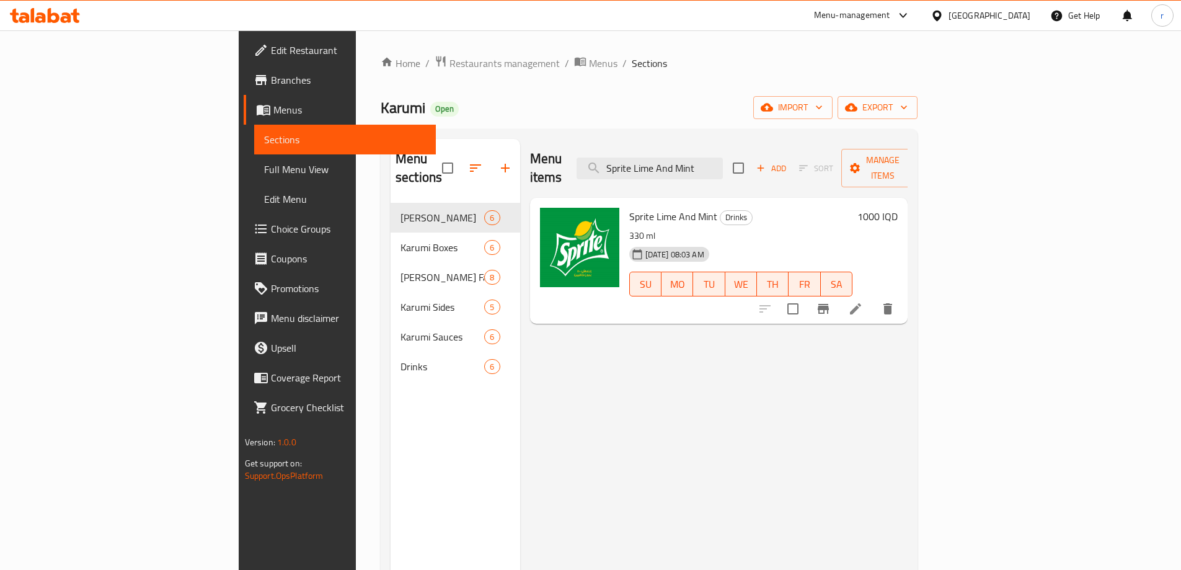
type input "Sprite Lime And Mint"
click at [863, 301] on icon at bounding box center [855, 308] width 15 height 15
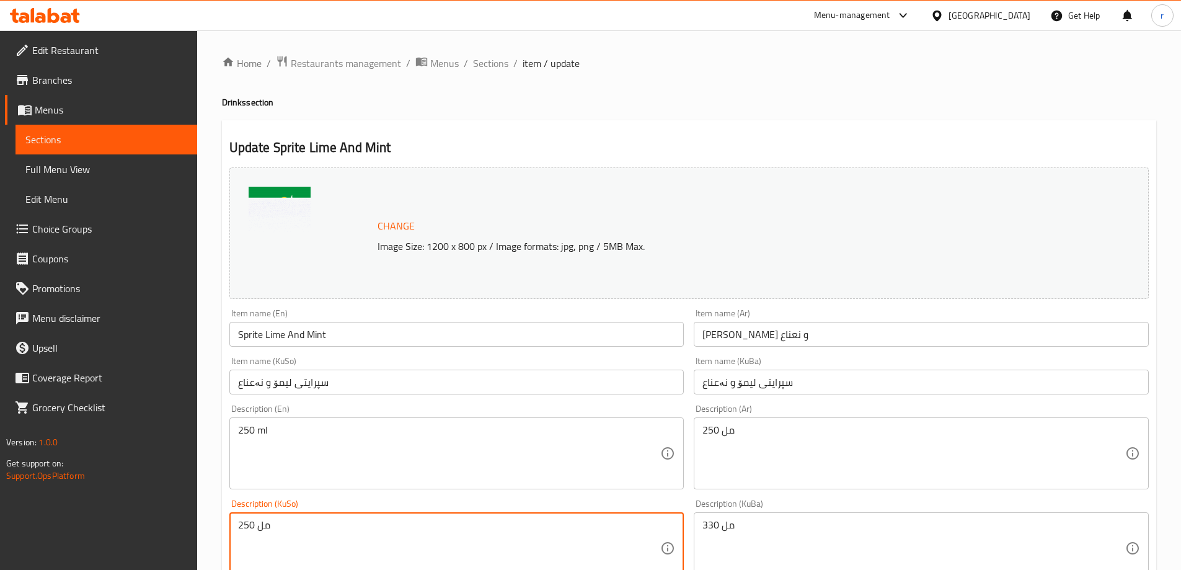
drag, startPoint x: 356, startPoint y: 530, endPoint x: 137, endPoint y: 534, distance: 218.9
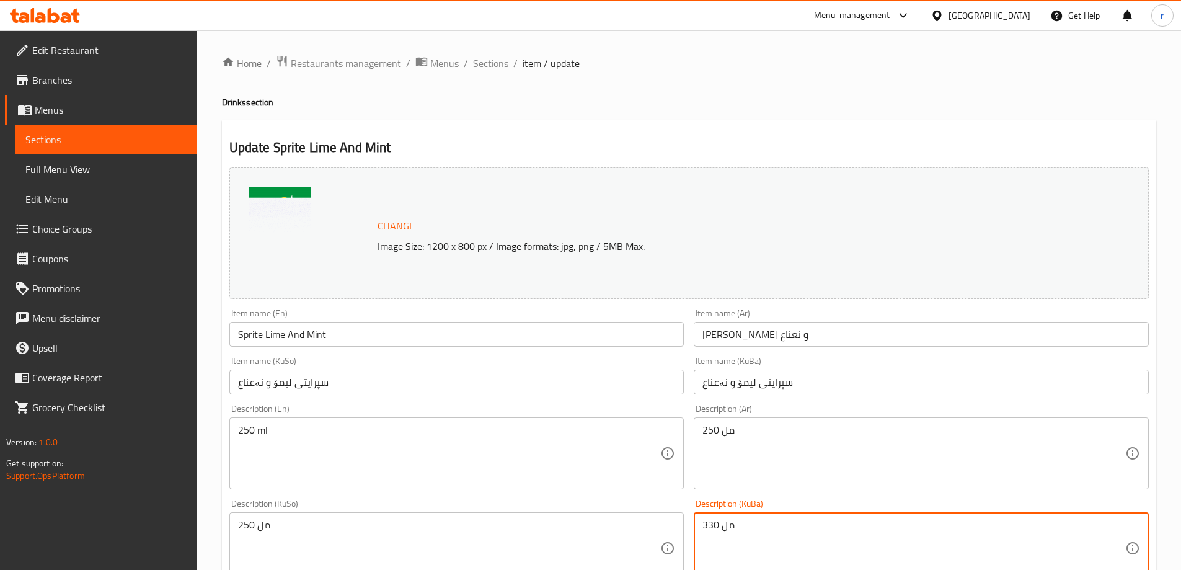
drag, startPoint x: 746, startPoint y: 528, endPoint x: 573, endPoint y: 524, distance: 173.6
paste textarea "25"
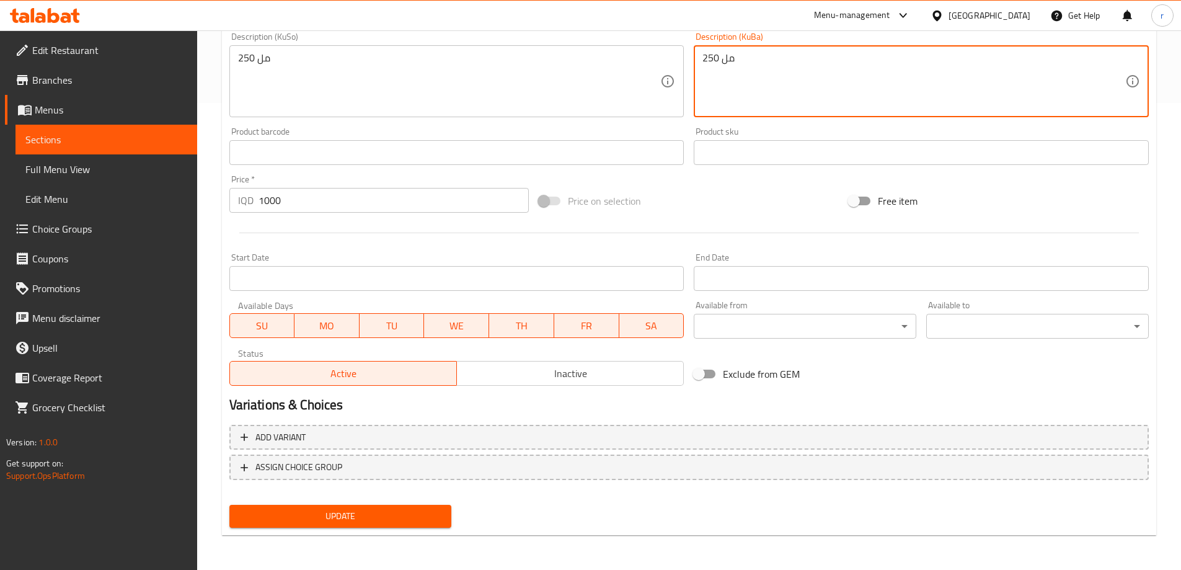
type textarea "250 مل"
click at [319, 511] on span "Update" at bounding box center [340, 516] width 203 height 16
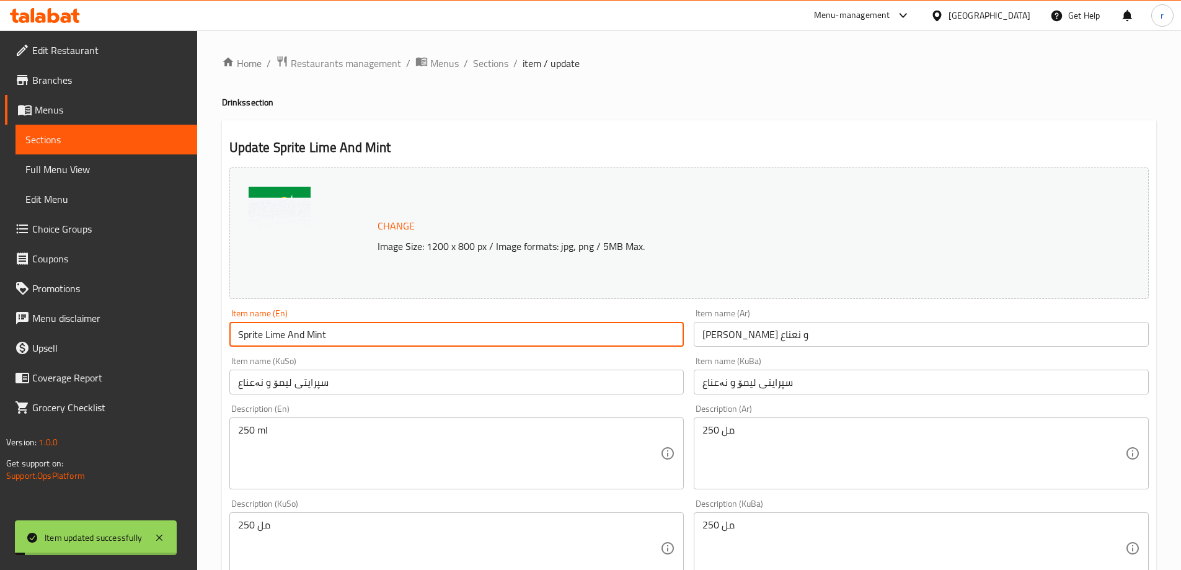
drag, startPoint x: 361, startPoint y: 338, endPoint x: 147, endPoint y: 340, distance: 214.5
click at [147, 340] on div "Edit Restaurant Branches Menus Sections Full Menu View Edit Menu Choice Groups …" at bounding box center [590, 533] width 1181 height 1006
click at [87, 164] on span "Full Menu View" at bounding box center [106, 169] width 162 height 15
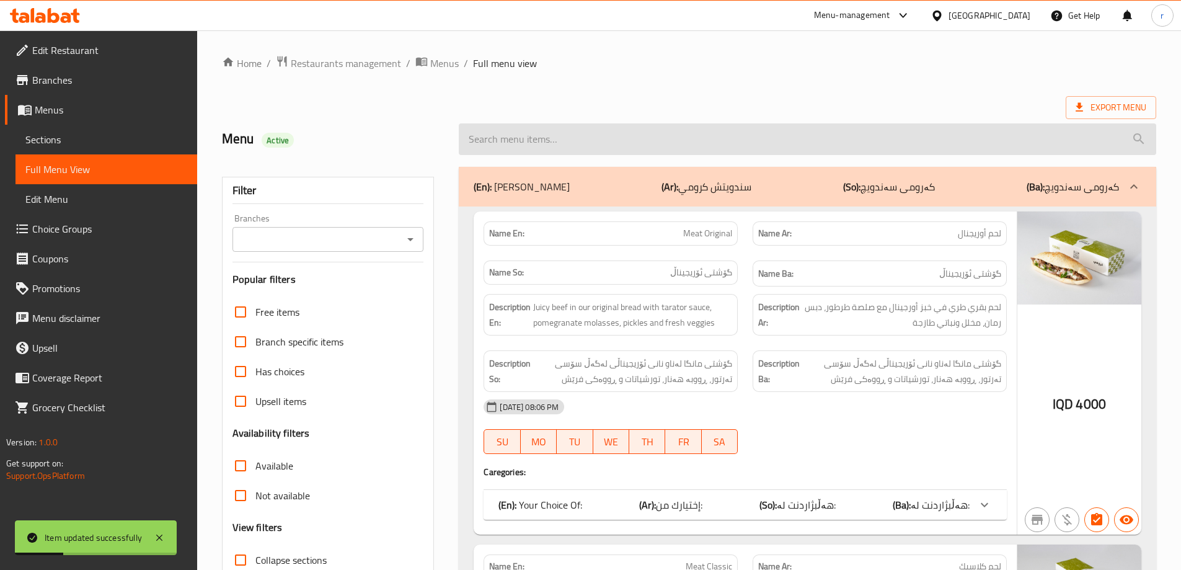
click at [496, 139] on input "search" at bounding box center [808, 139] width 698 height 32
paste input "Sprite Lime And Mint"
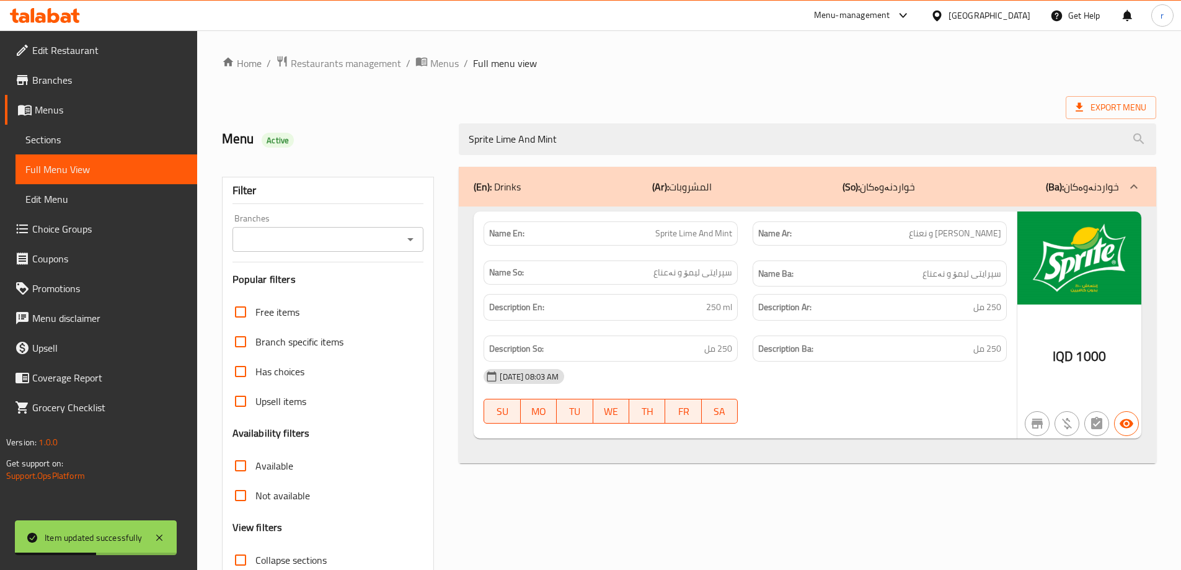
type input "Sprite Lime And Mint"
click at [361, 241] on input "Branches" at bounding box center [318, 239] width 164 height 17
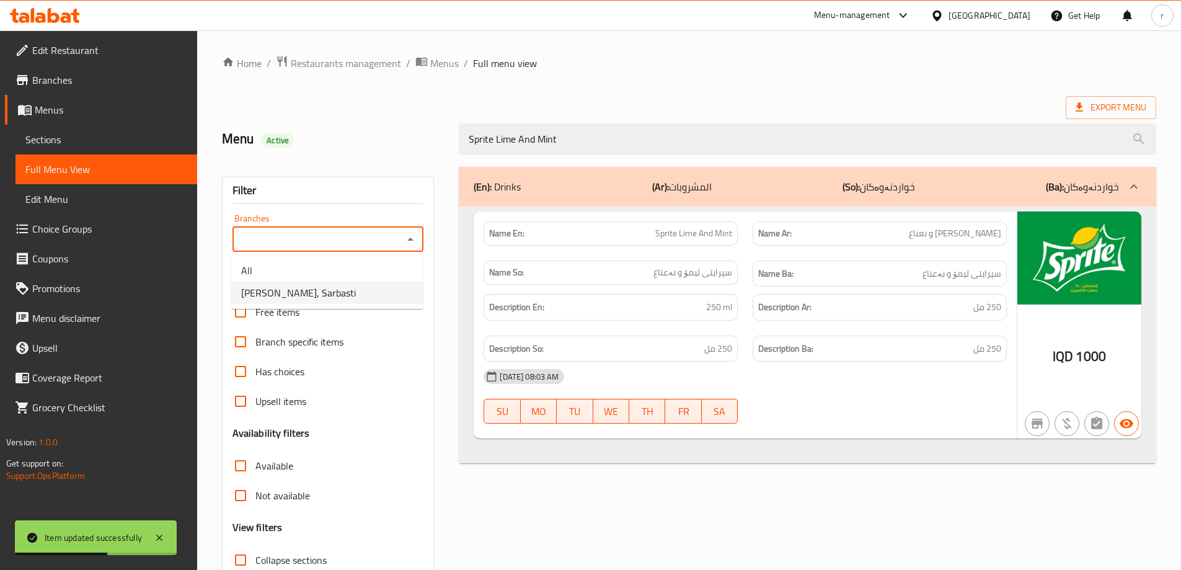
click at [322, 294] on li "Karumi, Sarbasti" at bounding box center [327, 292] width 192 height 22
type input "Karumi, Sarbasti"
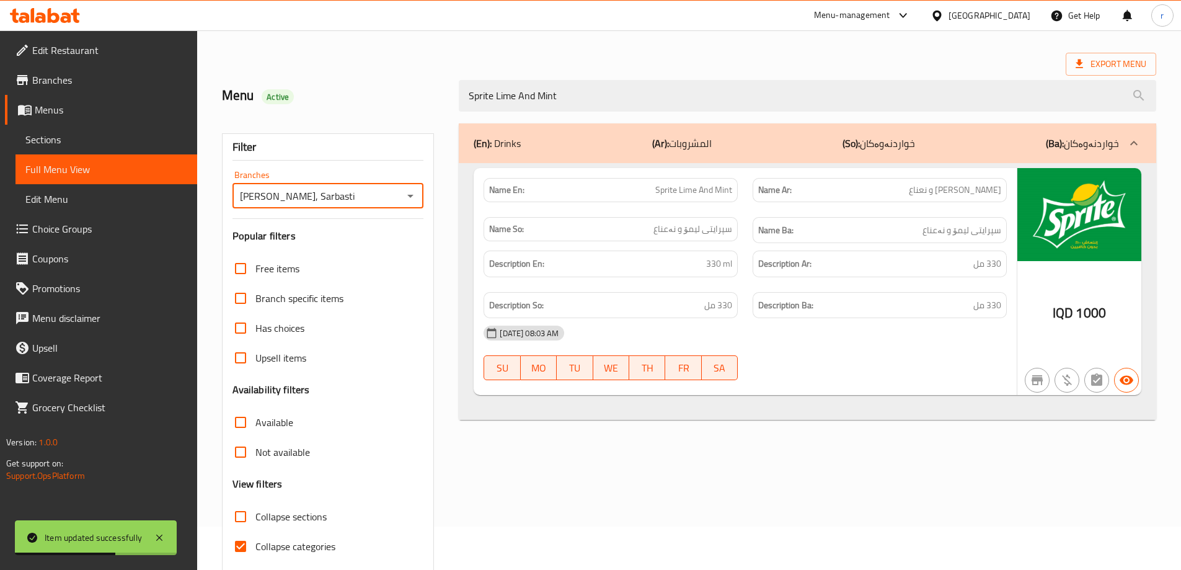
scroll to position [82, 0]
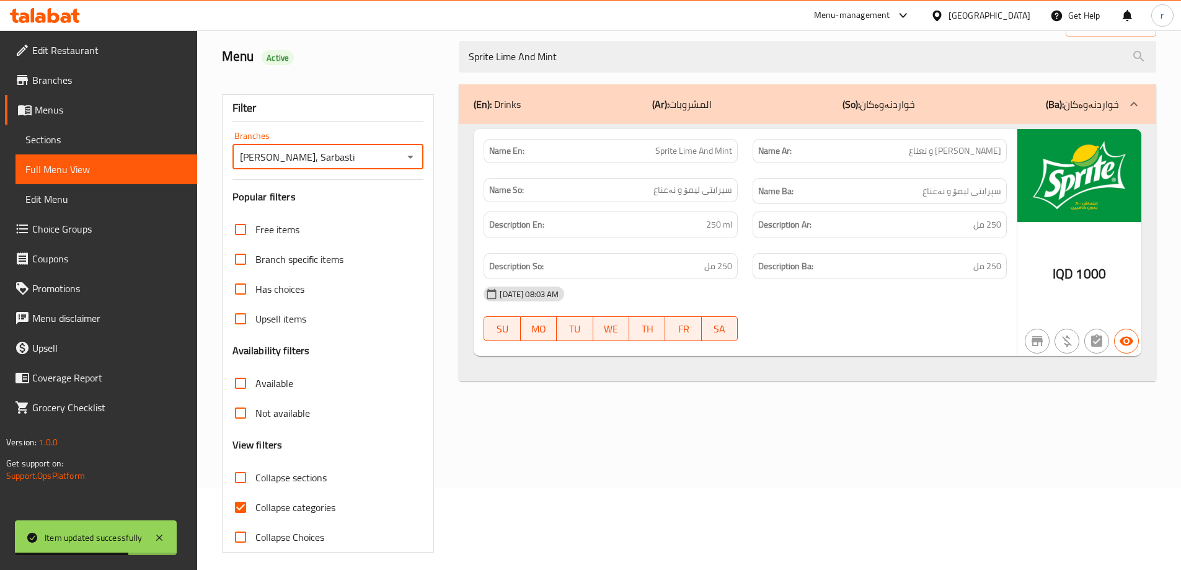
click at [275, 509] on span "Collapse categories" at bounding box center [295, 507] width 80 height 15
click at [255, 509] on input "Collapse categories" at bounding box center [241, 507] width 30 height 30
checkbox input "false"
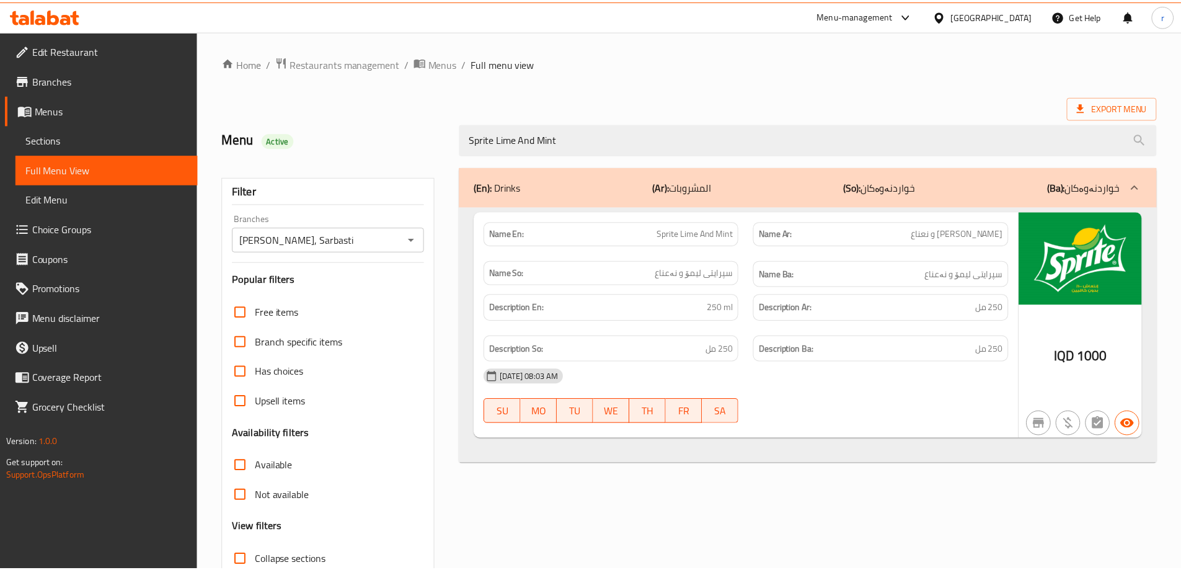
scroll to position [90, 0]
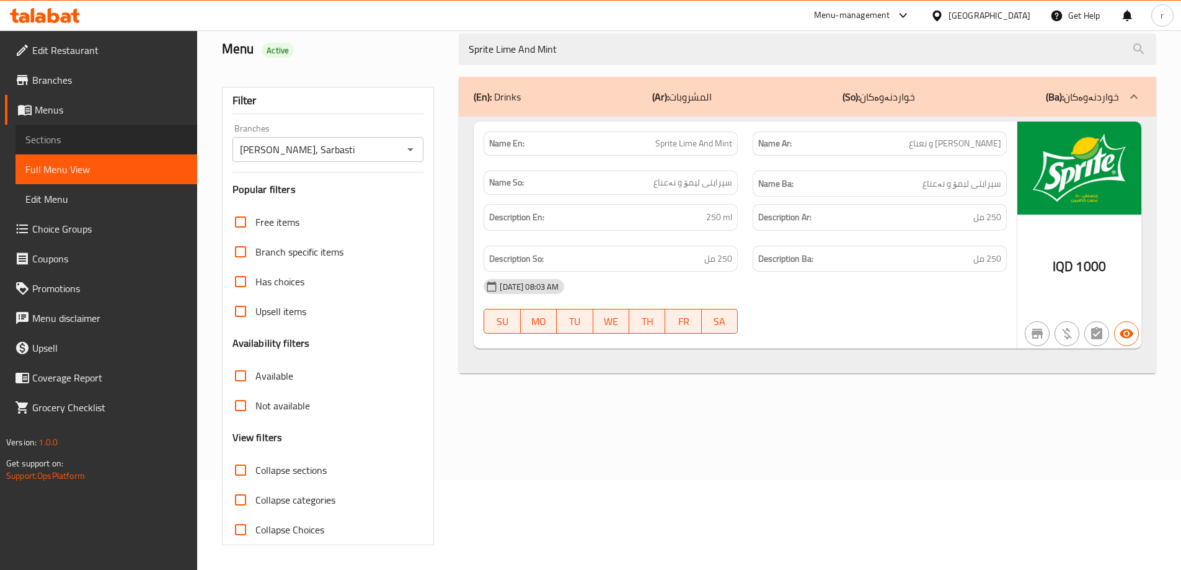
click at [92, 141] on span "Sections" at bounding box center [106, 139] width 162 height 15
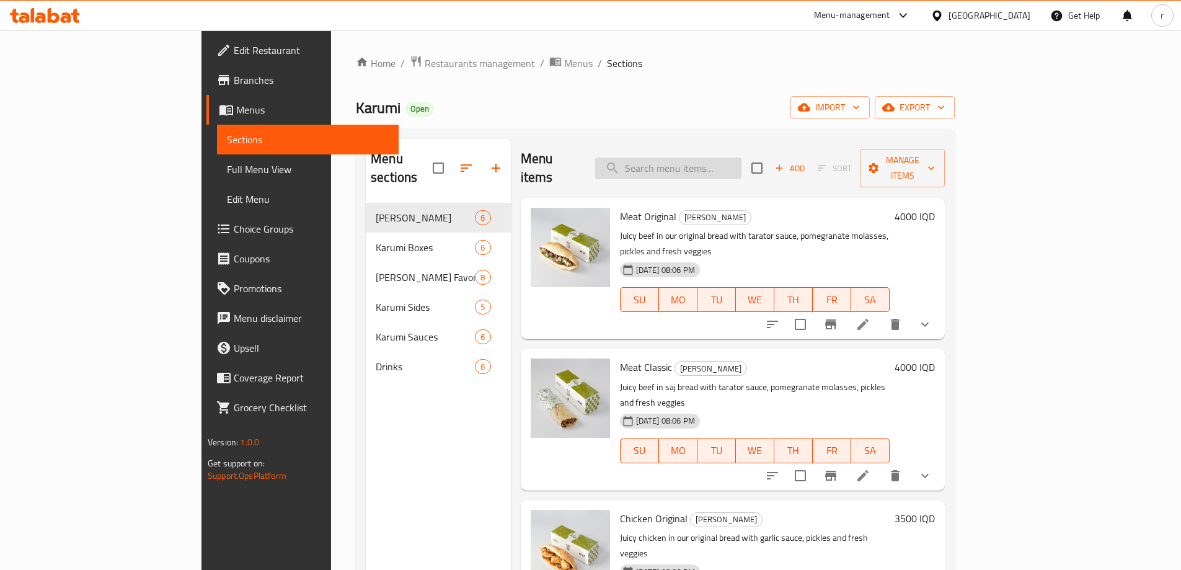
click at [702, 158] on input "search" at bounding box center [668, 168] width 146 height 22
paste input "Fanta Orange"
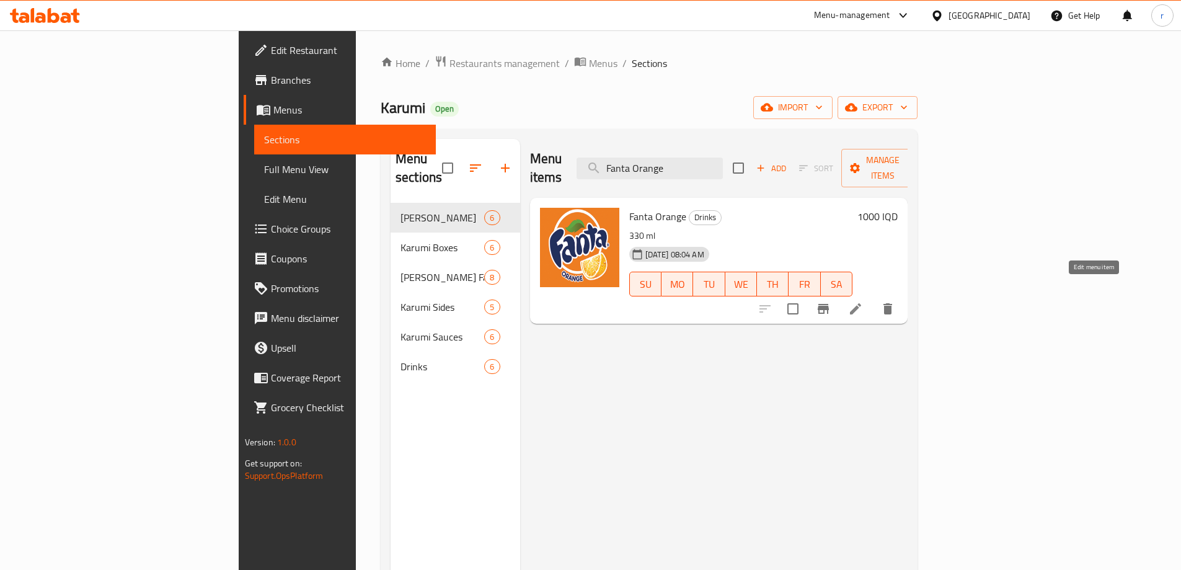
type input "Fanta Orange"
click at [863, 301] on icon at bounding box center [855, 308] width 15 height 15
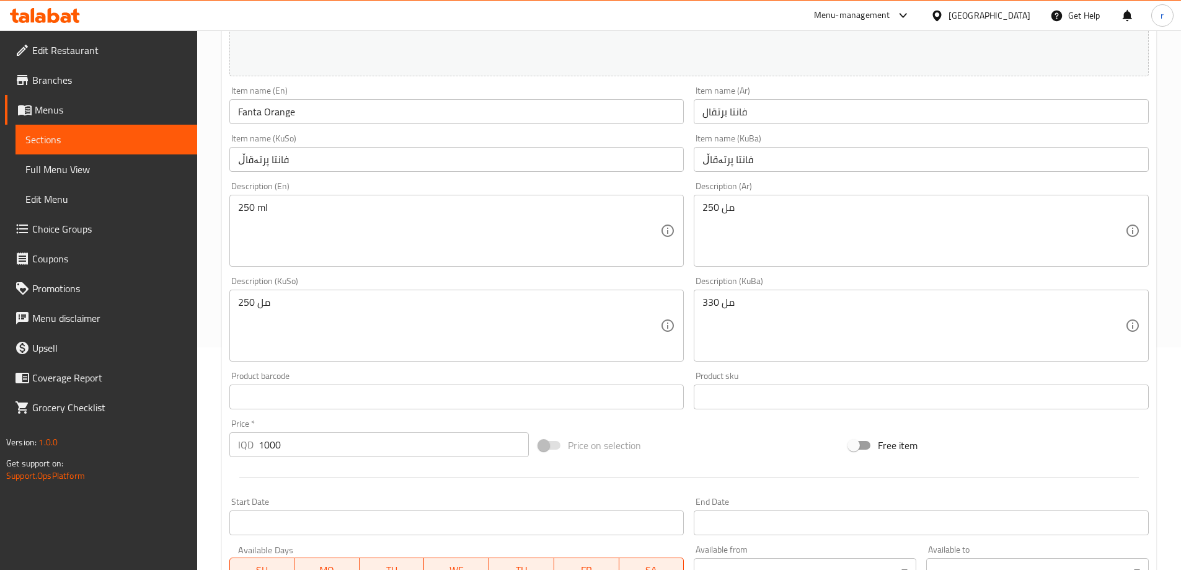
scroll to position [248, 0]
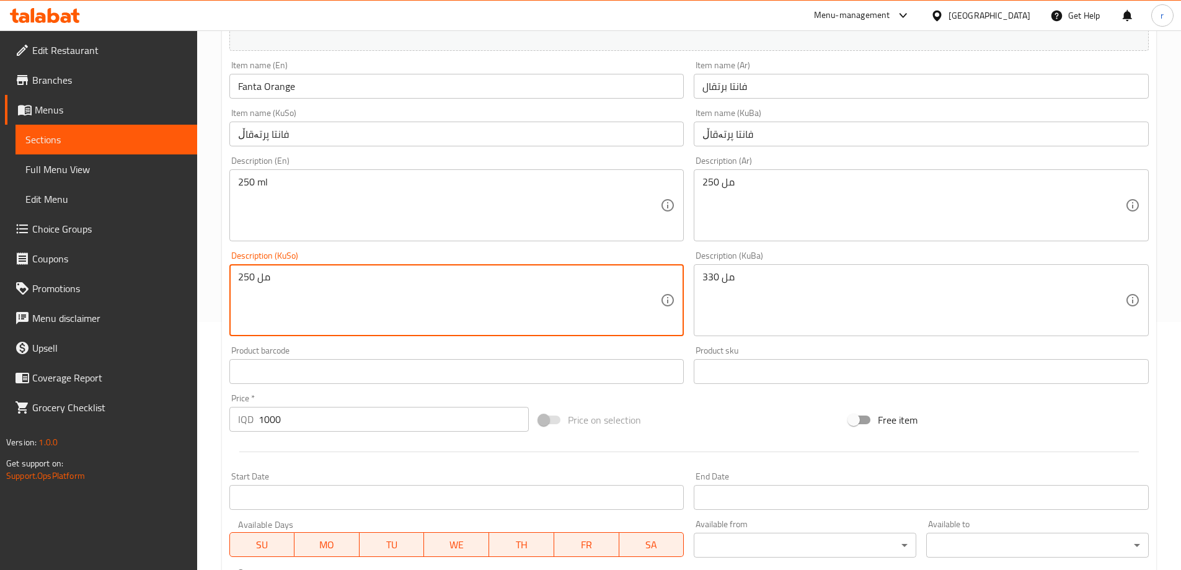
drag, startPoint x: 316, startPoint y: 280, endPoint x: 203, endPoint y: 272, distance: 113.1
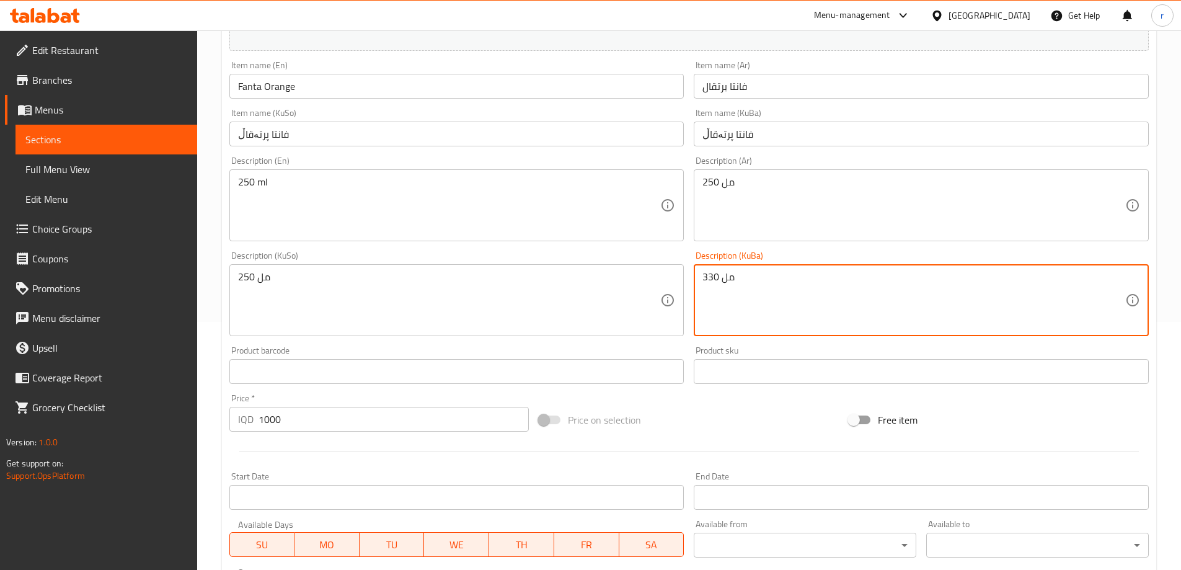
drag, startPoint x: 789, startPoint y: 283, endPoint x: 621, endPoint y: 285, distance: 168.7
paste textarea "25"
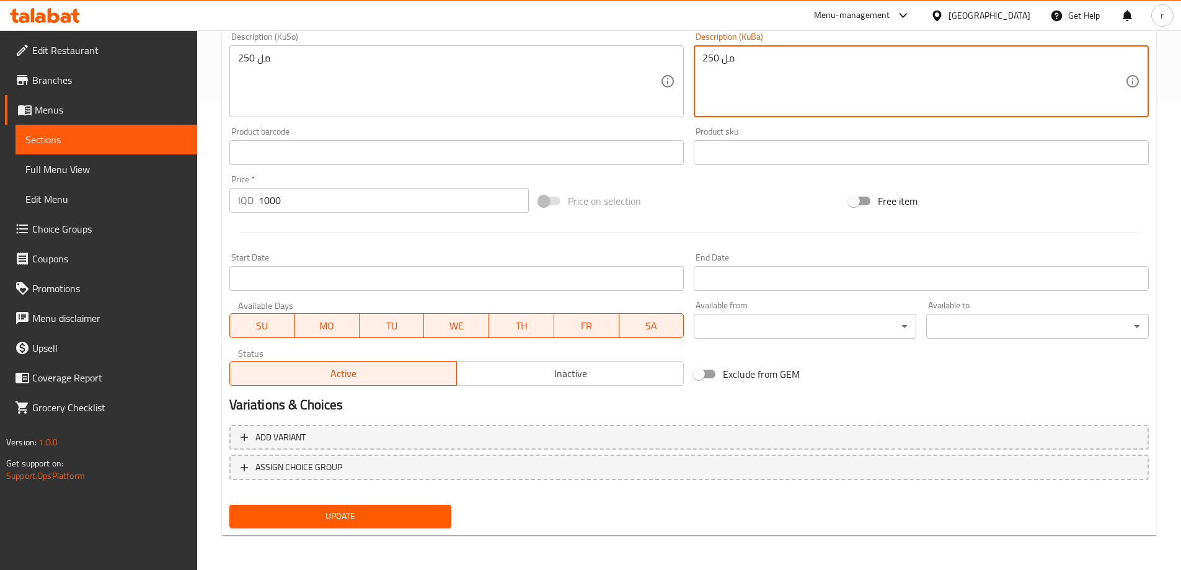
type textarea "250 مل"
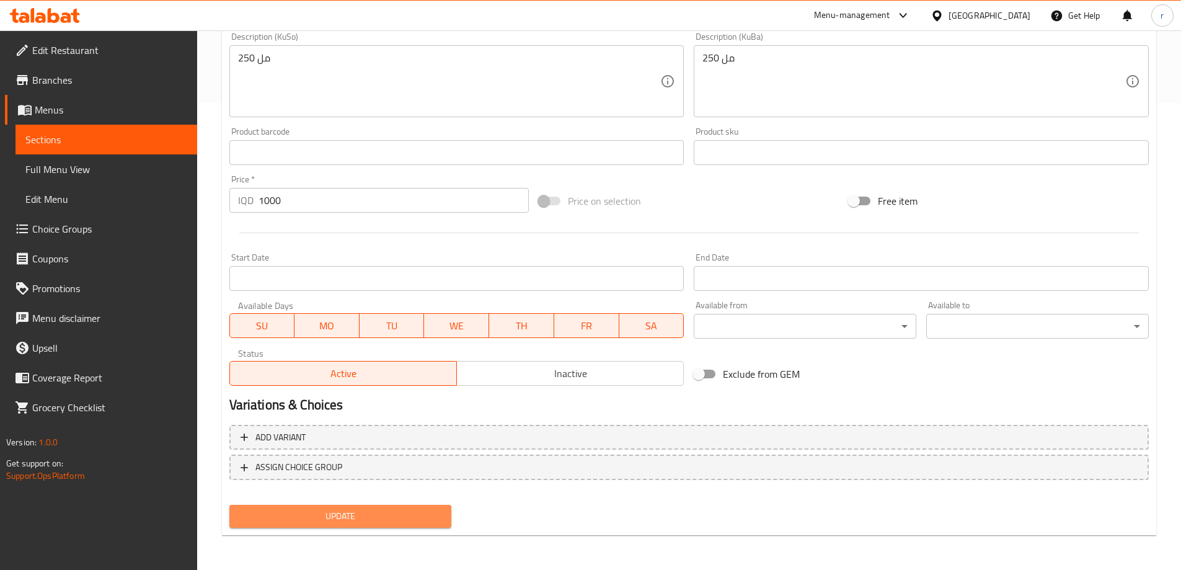
click at [343, 514] on span "Update" at bounding box center [340, 516] width 203 height 16
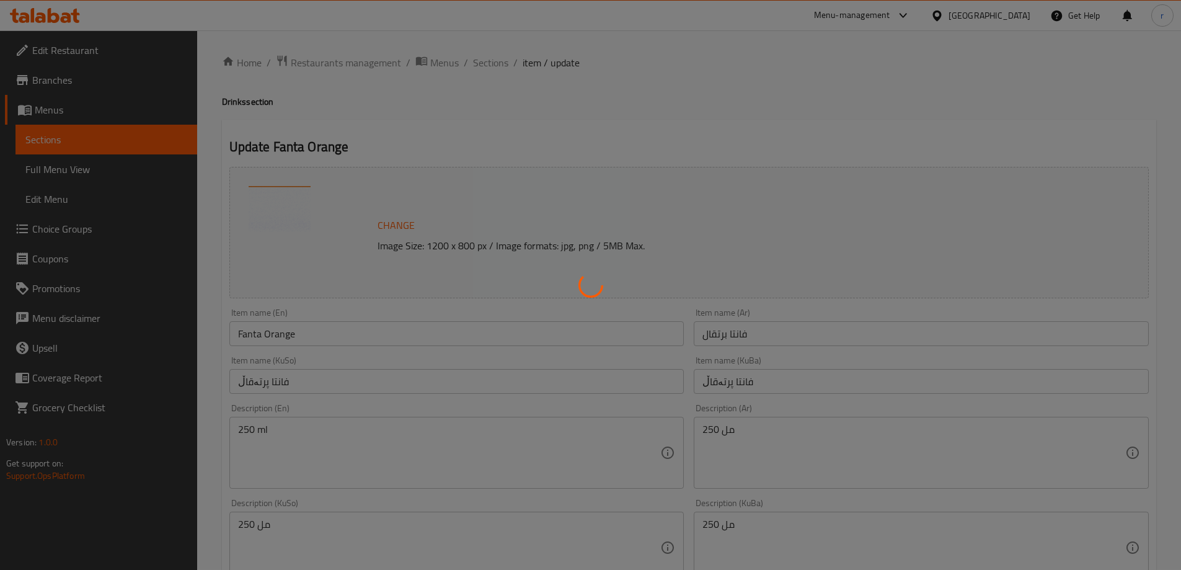
scroll to position [0, 0]
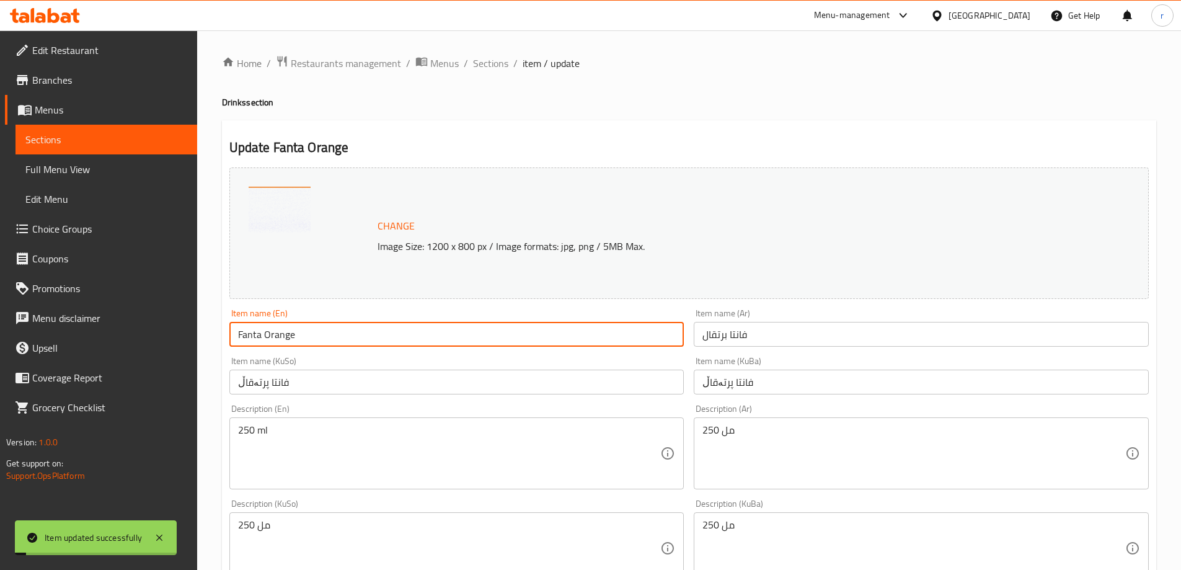
drag, startPoint x: 229, startPoint y: 334, endPoint x: 149, endPoint y: 334, distance: 80.0
click at [149, 334] on div "Edit Restaurant Branches Menus Sections Full Menu View Edit Menu Choice Groups …" at bounding box center [590, 533] width 1181 height 1006
click at [77, 175] on span "Full Menu View" at bounding box center [106, 169] width 162 height 15
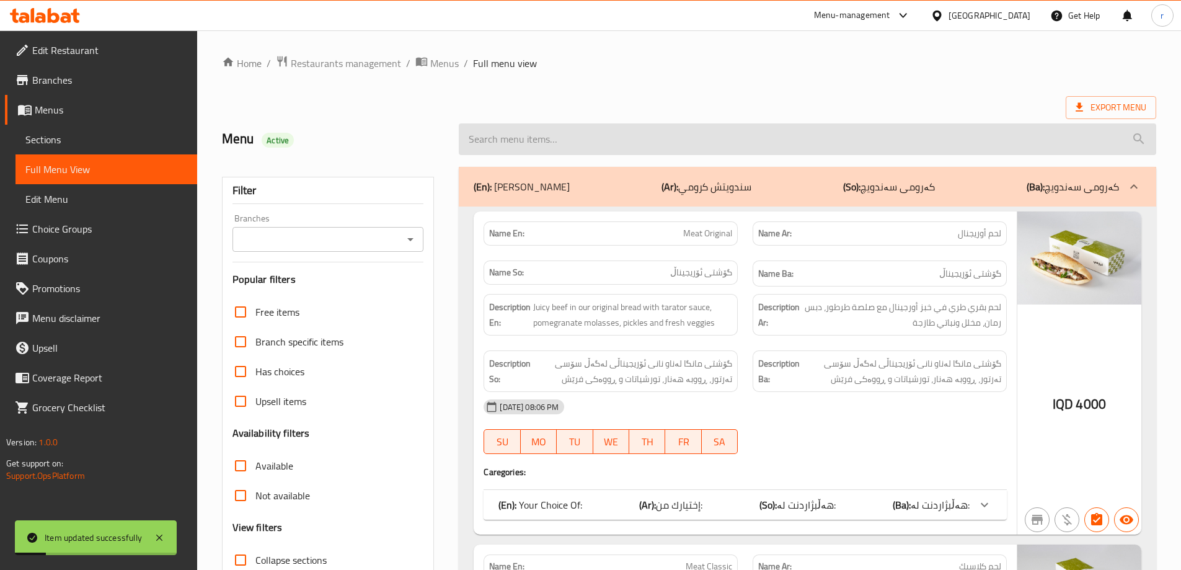
click at [516, 150] on input "search" at bounding box center [808, 139] width 698 height 32
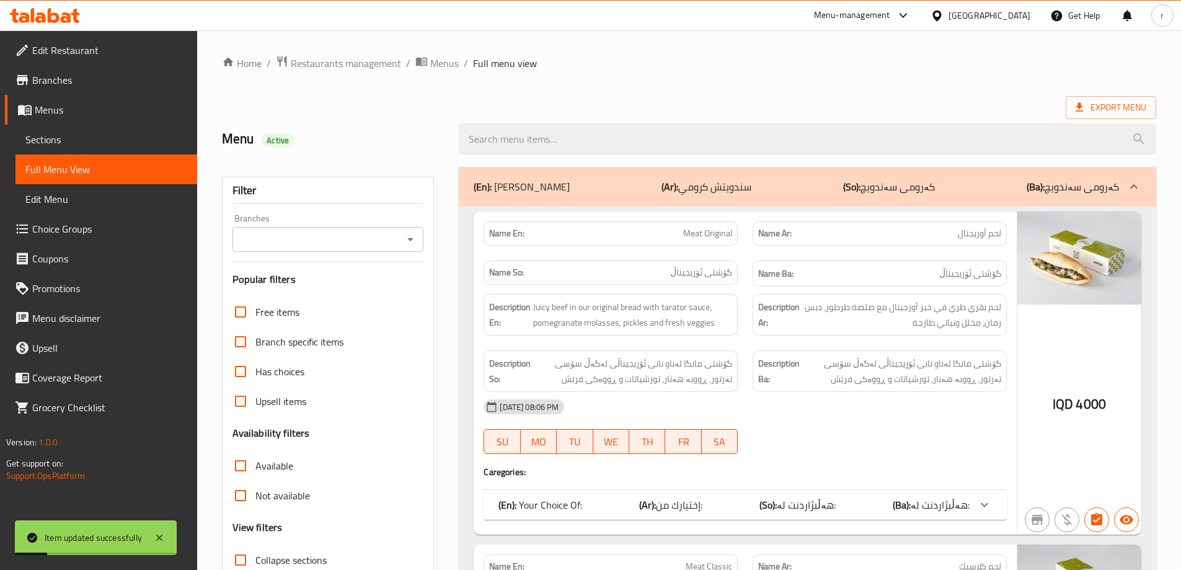
paste input "Fanta Orange"
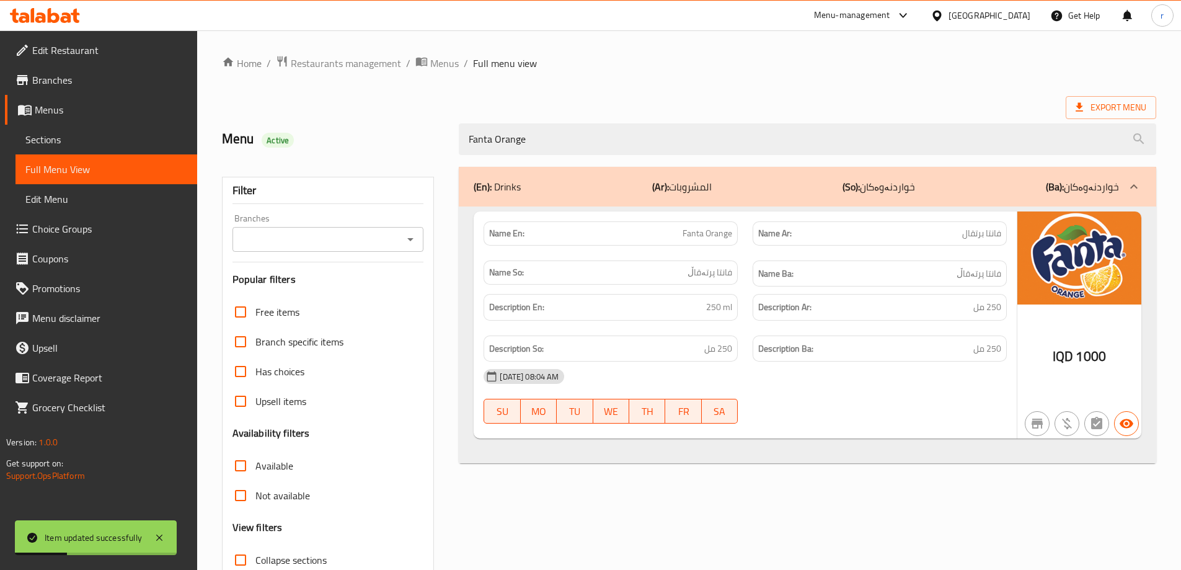
type input "Fanta Orange"
click at [312, 246] on input "Branches" at bounding box center [318, 239] width 164 height 17
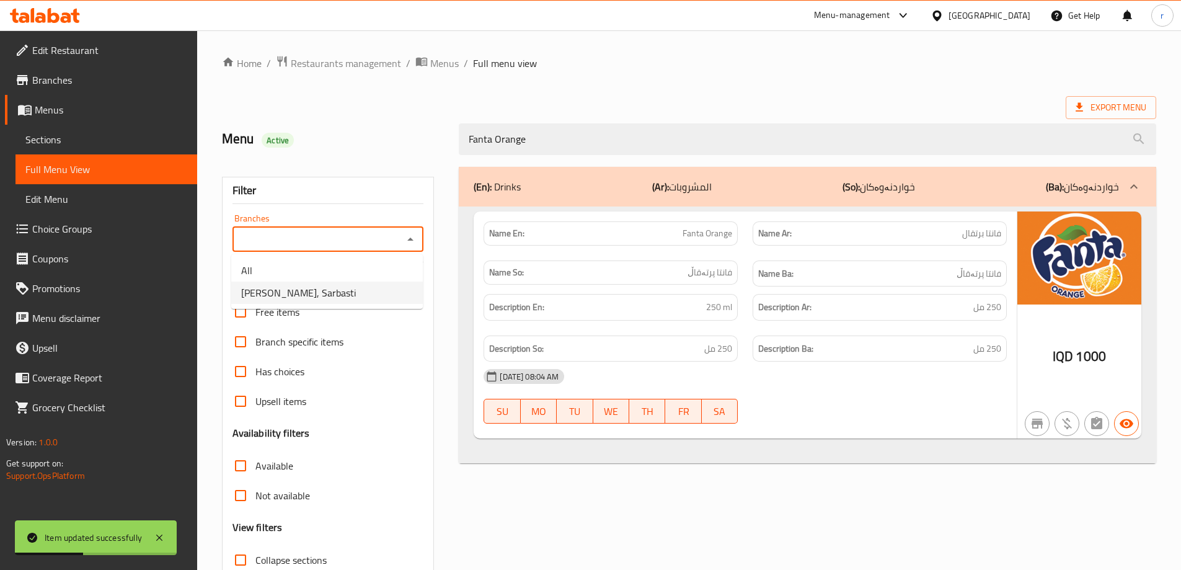
click at [318, 300] on li "Karumi, Sarbasti" at bounding box center [327, 292] width 192 height 22
type input "Karumi, Sarbasti"
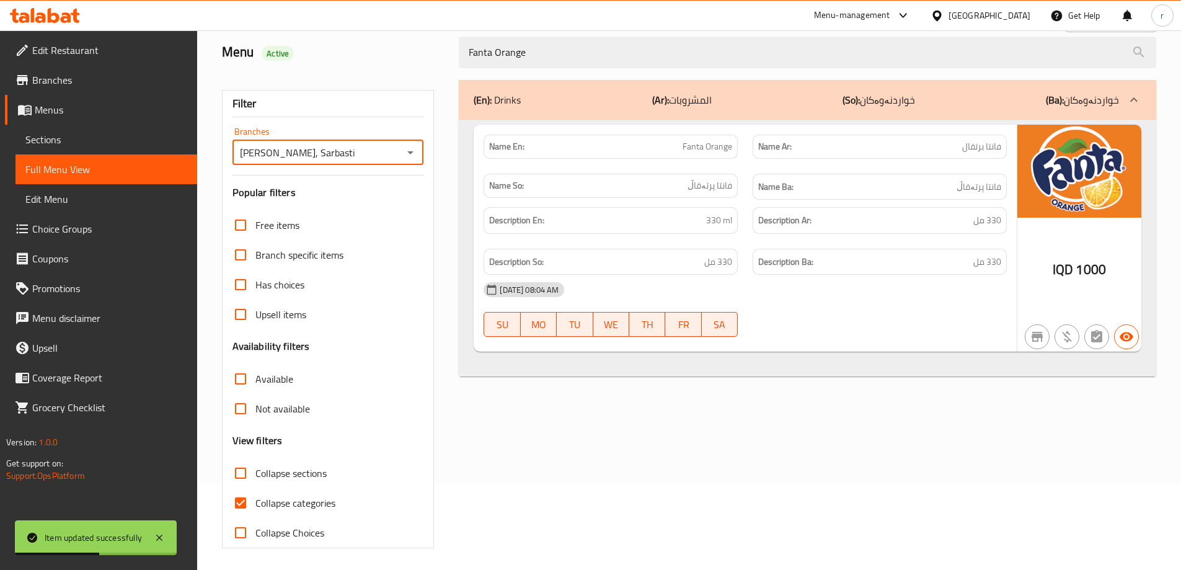
scroll to position [90, 0]
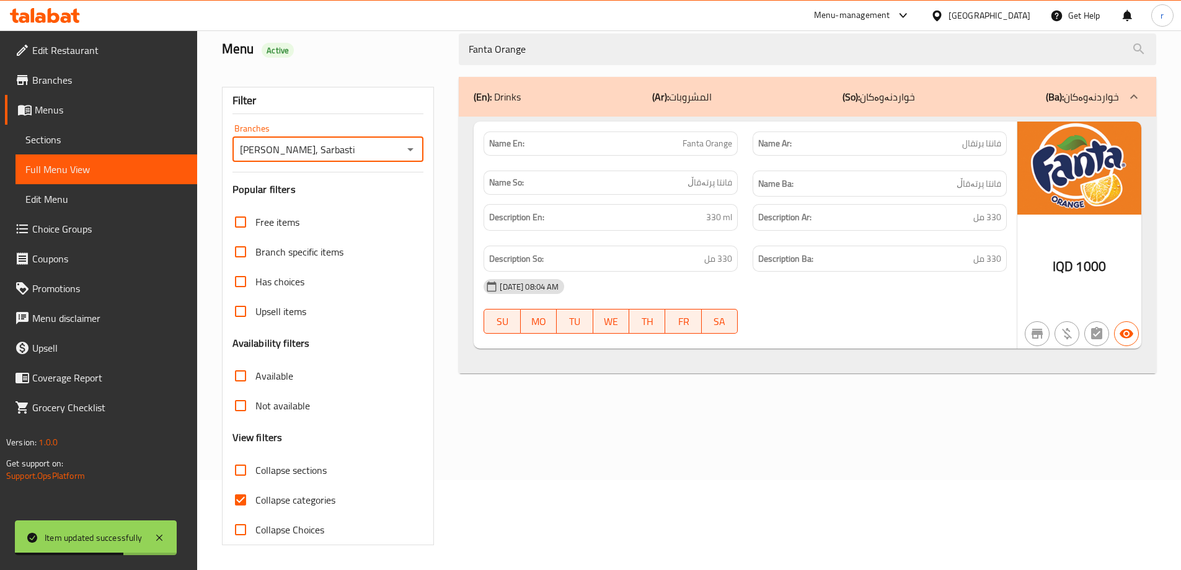
click at [298, 495] on span "Collapse categories" at bounding box center [295, 499] width 80 height 15
click at [255, 495] on input "Collapse categories" at bounding box center [241, 500] width 30 height 30
checkbox input "false"
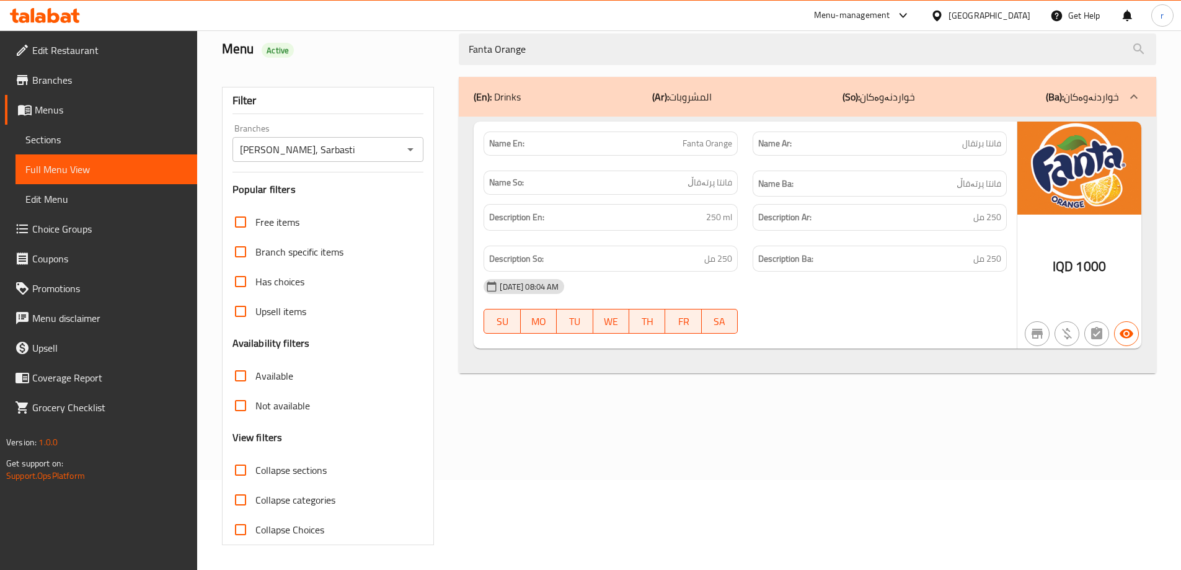
click at [49, 12] on icon at bounding box center [54, 15] width 12 height 15
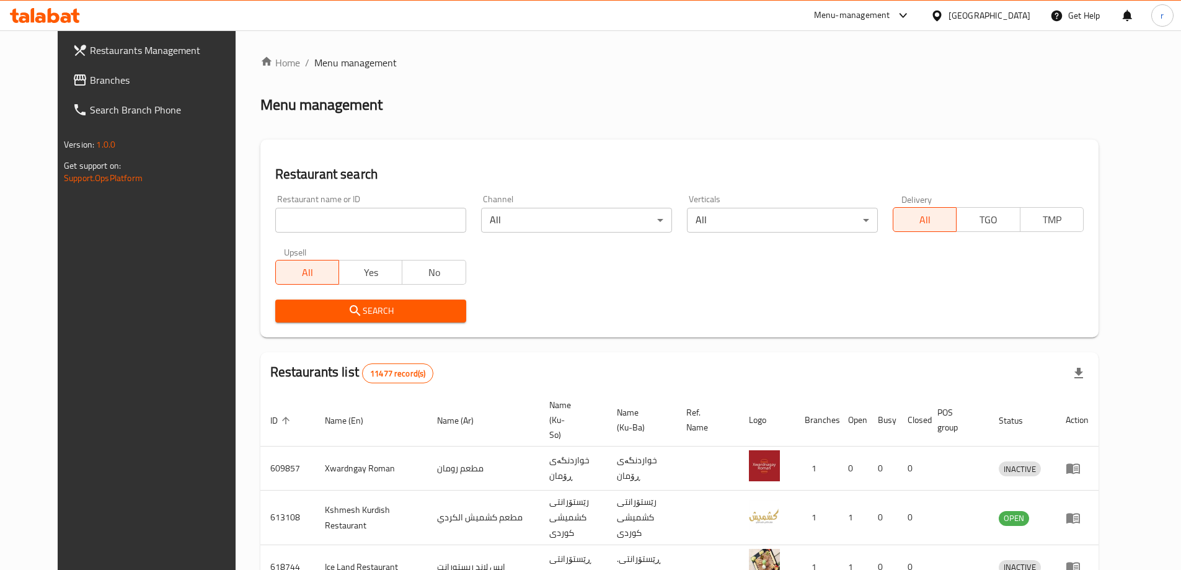
click at [275, 214] on input "search" at bounding box center [370, 220] width 191 height 25
paste input "679927"
type input "679927"
click at [295, 316] on span "Search" at bounding box center [370, 311] width 171 height 16
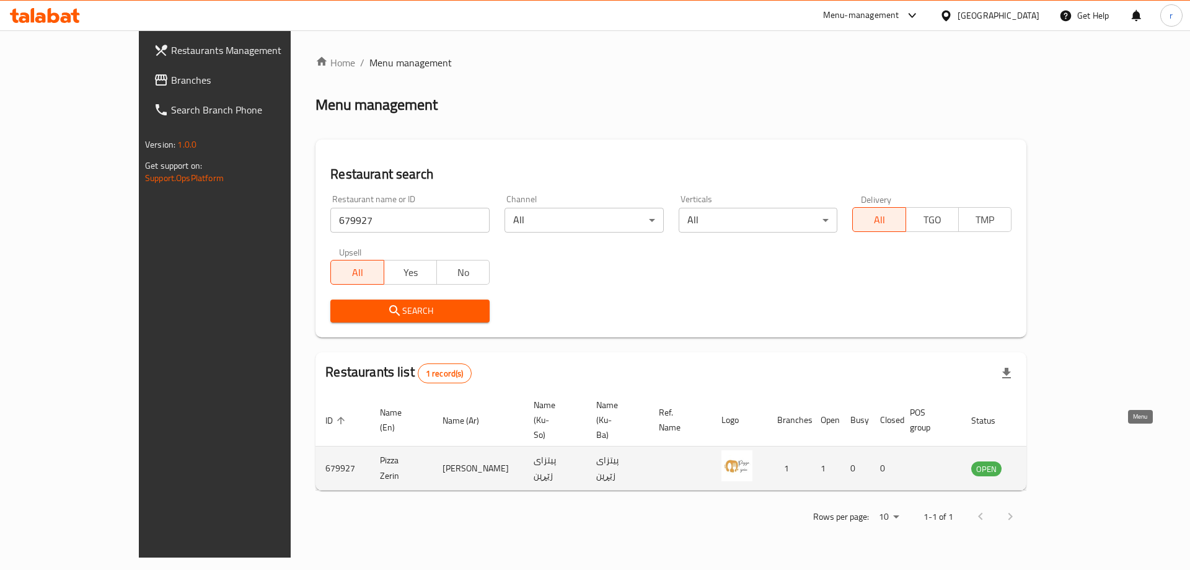
click at [1051, 464] on icon "enhanced table" at bounding box center [1044, 469] width 14 height 11
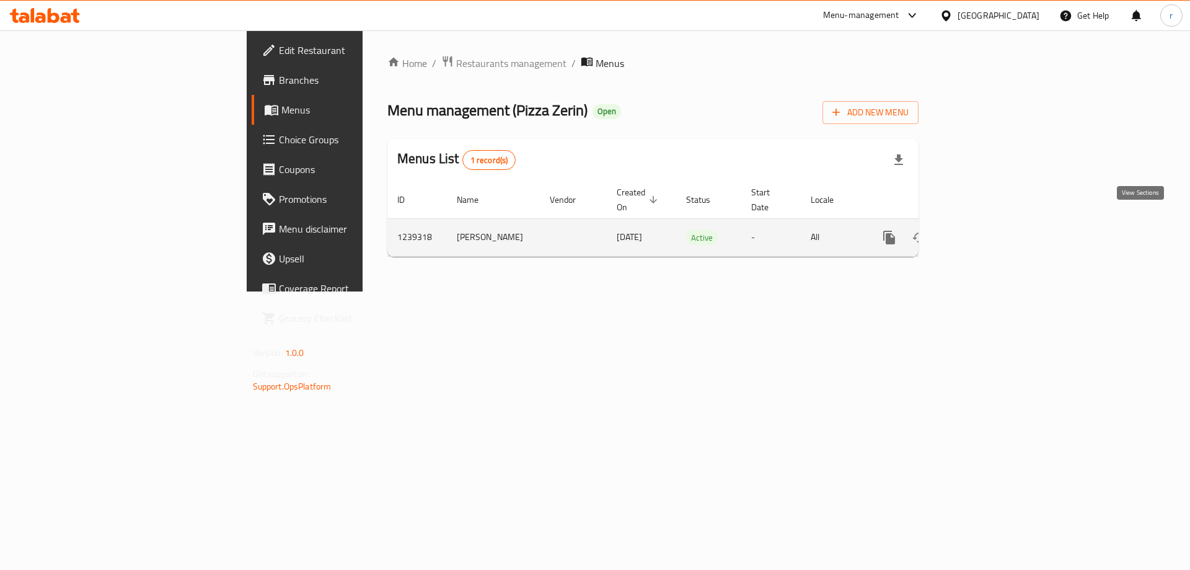
click at [985, 232] on icon "enhanced table" at bounding box center [978, 237] width 11 height 11
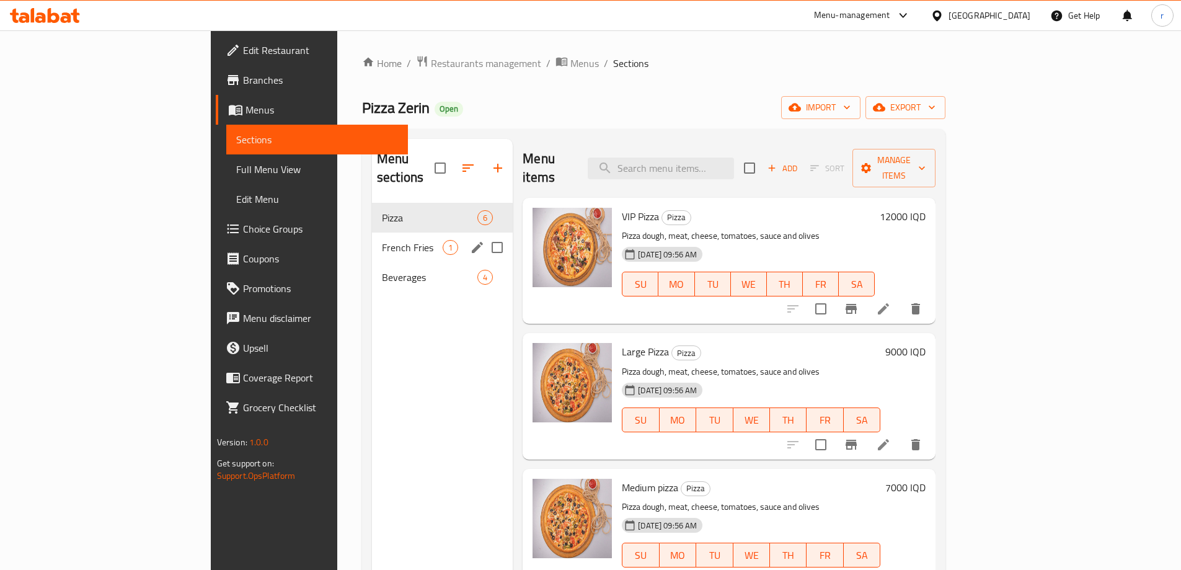
click at [372, 237] on div "French Fries 1" at bounding box center [442, 248] width 141 height 30
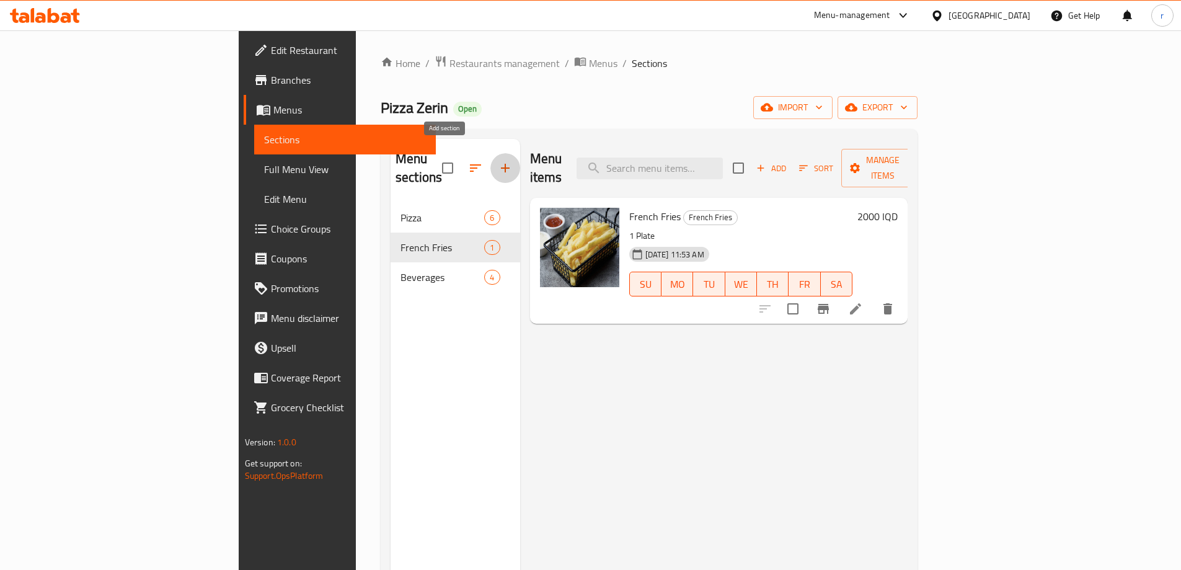
click at [498, 161] on icon "button" at bounding box center [505, 168] width 15 height 15
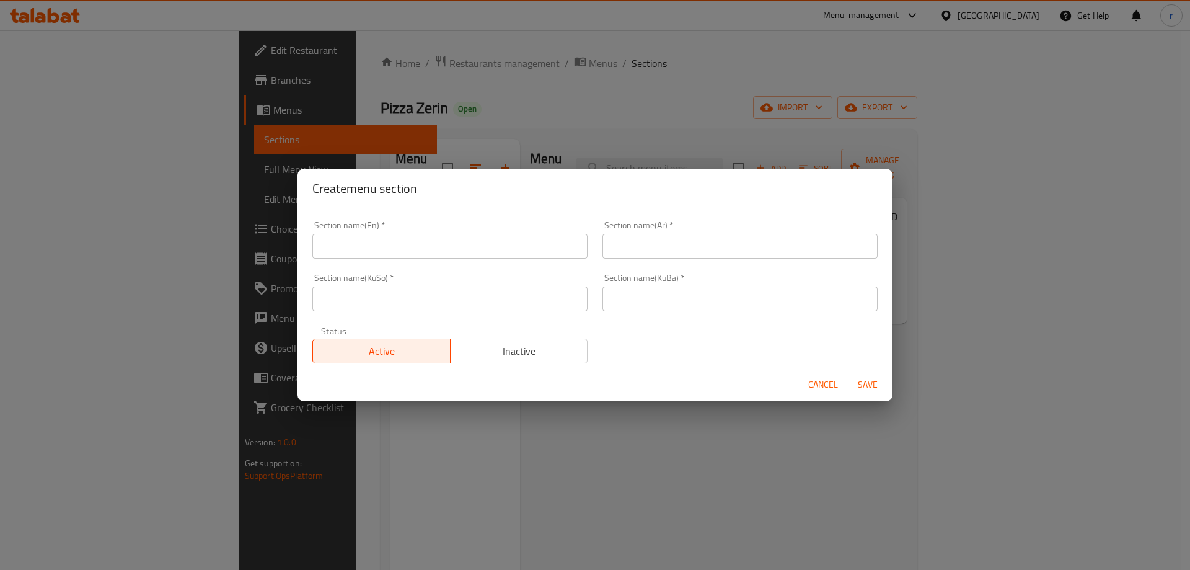
click at [365, 254] on input "text" at bounding box center [449, 246] width 275 height 25
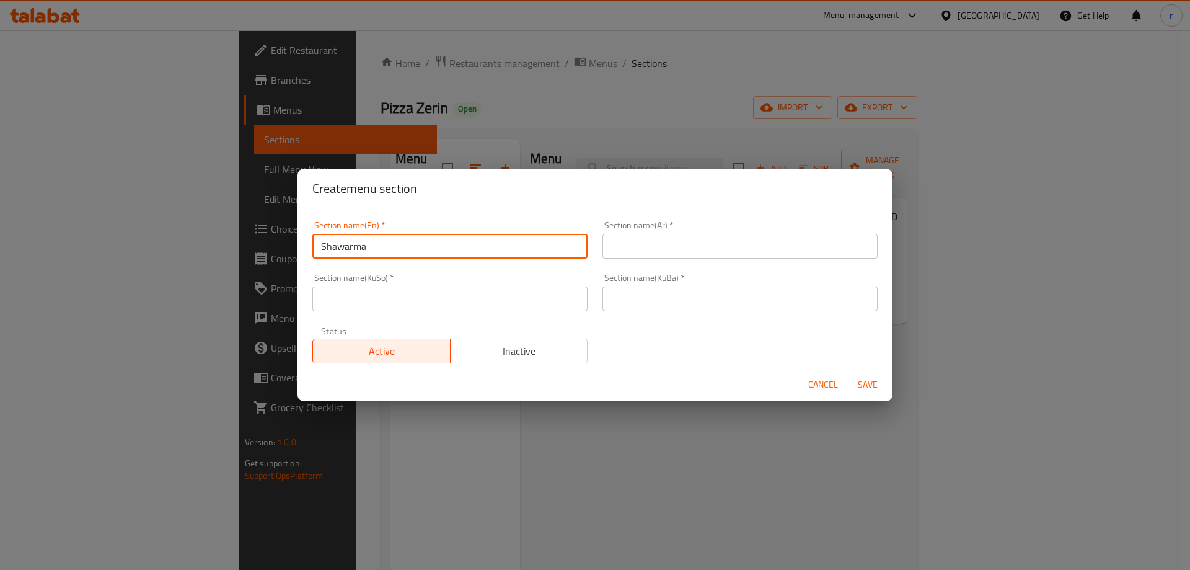
type input "Shawarma"
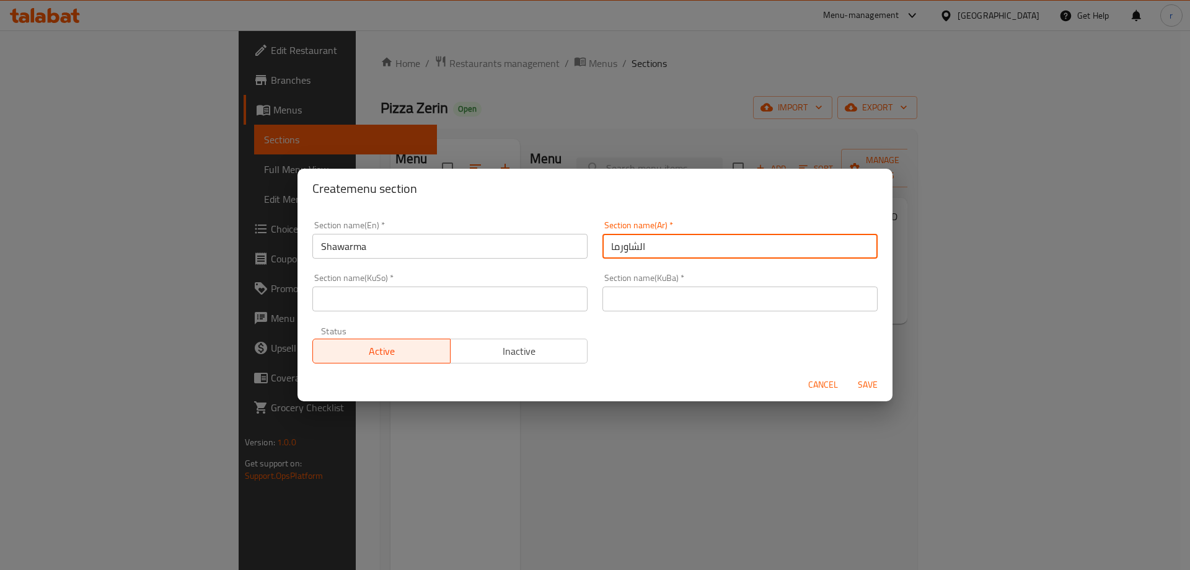
type input "الشاورما"
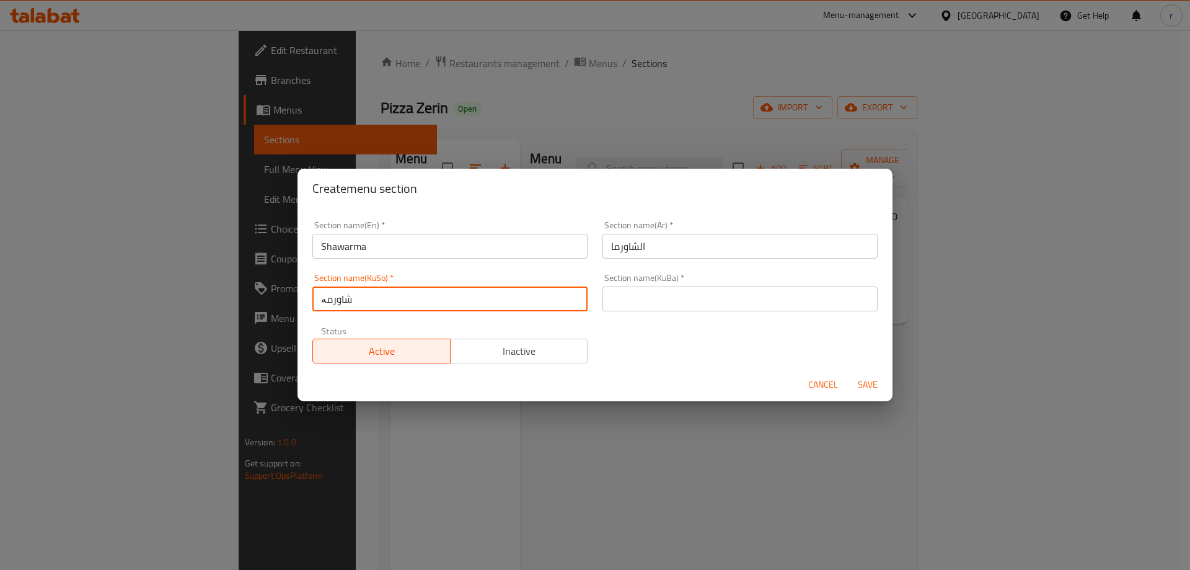
type input "شاورمە"
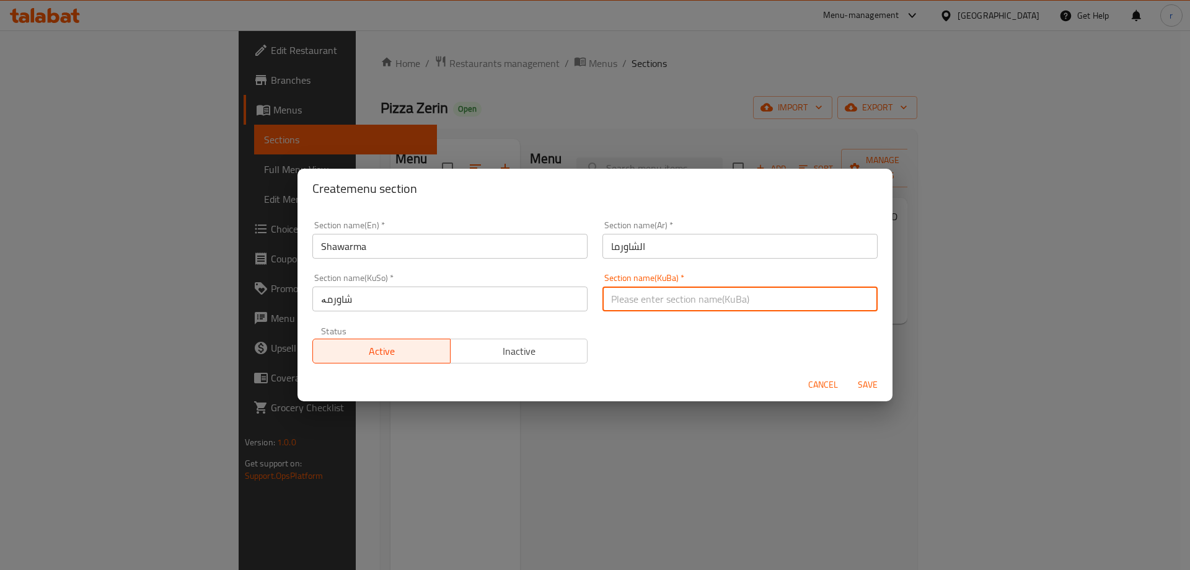
paste input "شاورمە"
type input "شاورمە"
click at [848, 373] on button "Save" at bounding box center [868, 384] width 40 height 23
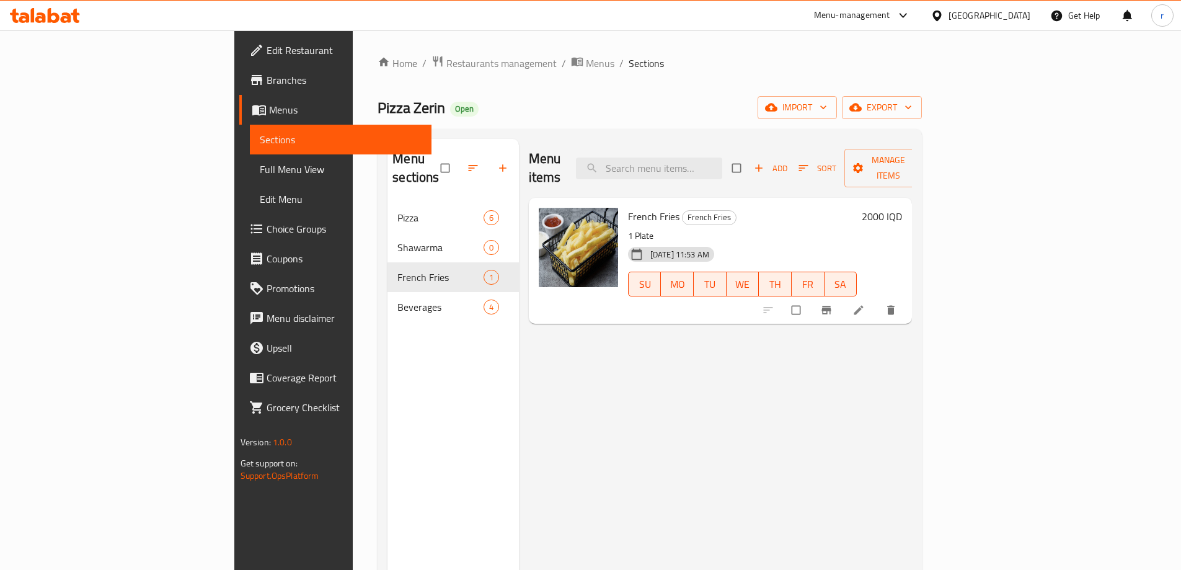
click at [388, 242] on div "Shawarma 0" at bounding box center [453, 248] width 131 height 30
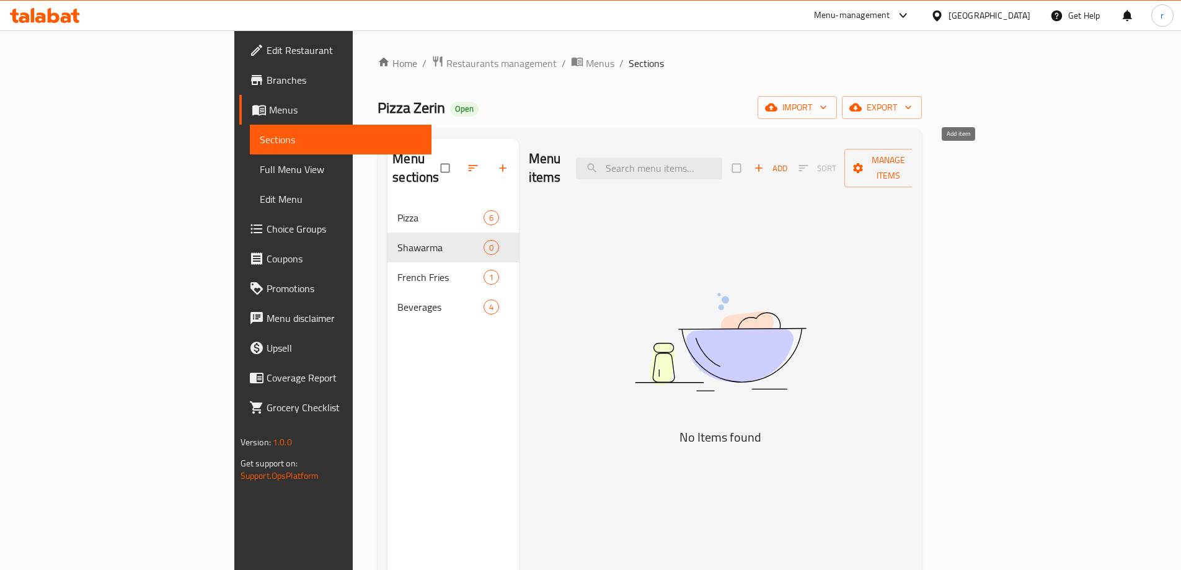
click at [787, 161] on span "Add" at bounding box center [770, 168] width 33 height 14
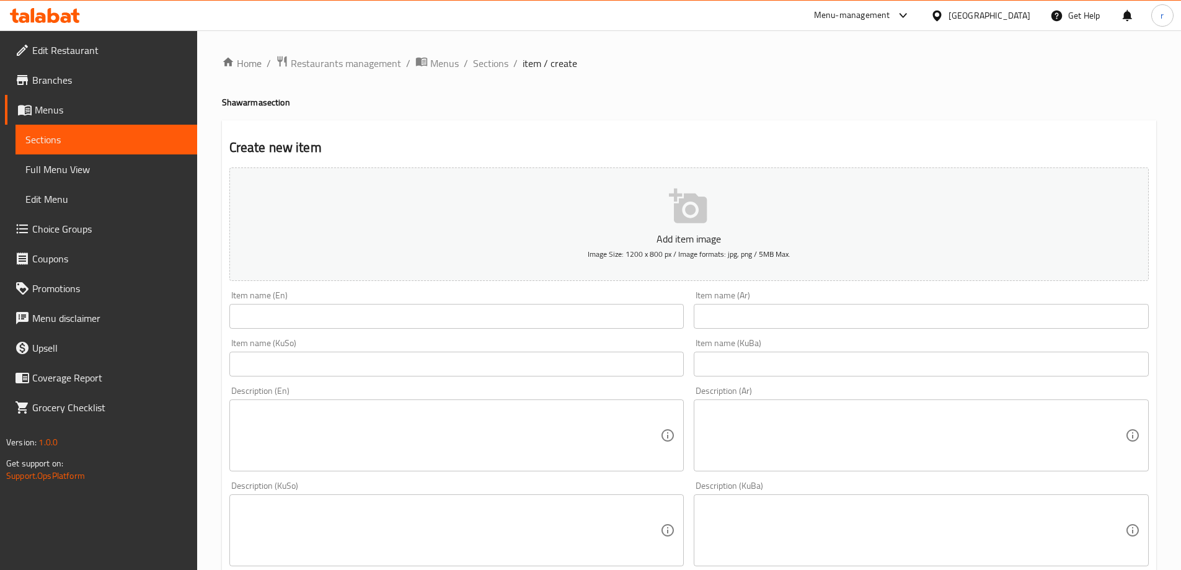
click at [272, 319] on input "text" at bounding box center [456, 316] width 455 height 25
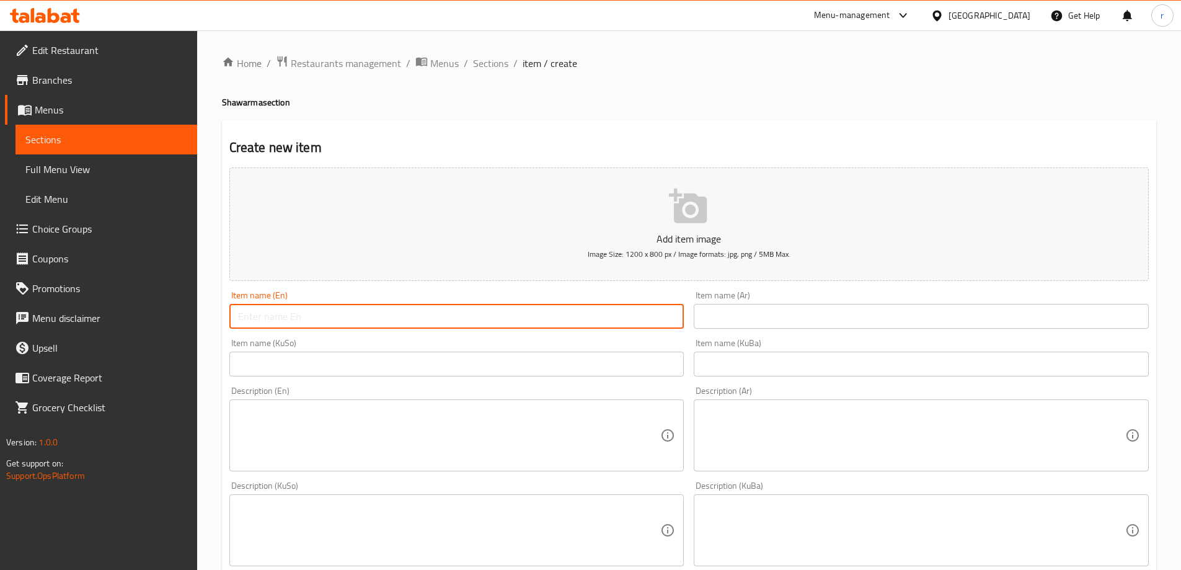
paste input "Arabic Chicken Meal"
type input "Arabic Chicken Meal"
click at [733, 323] on input "text" at bounding box center [921, 316] width 455 height 25
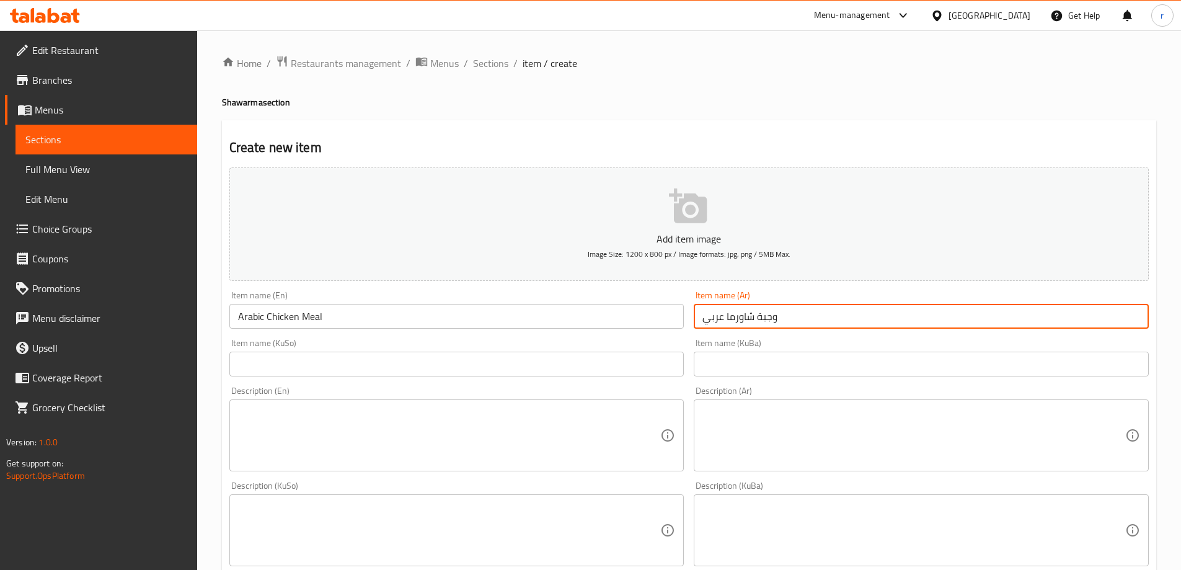
type input "وجبة شاورما عربي"
click at [304, 374] on input "text" at bounding box center [456, 364] width 455 height 25
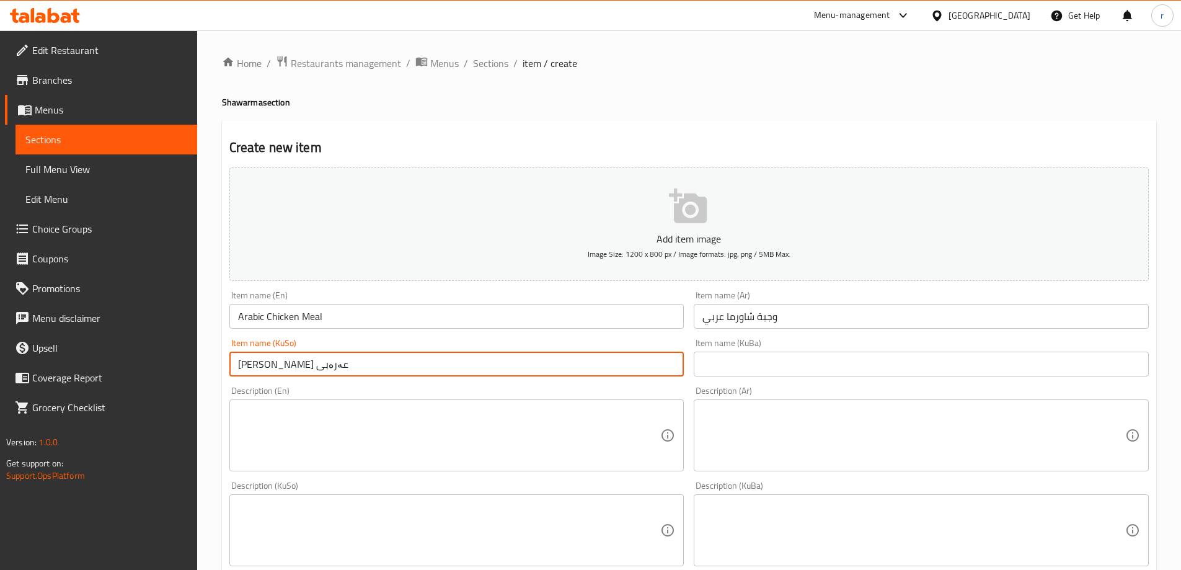
type input "ژەمی شاورمەی عەرەبی"
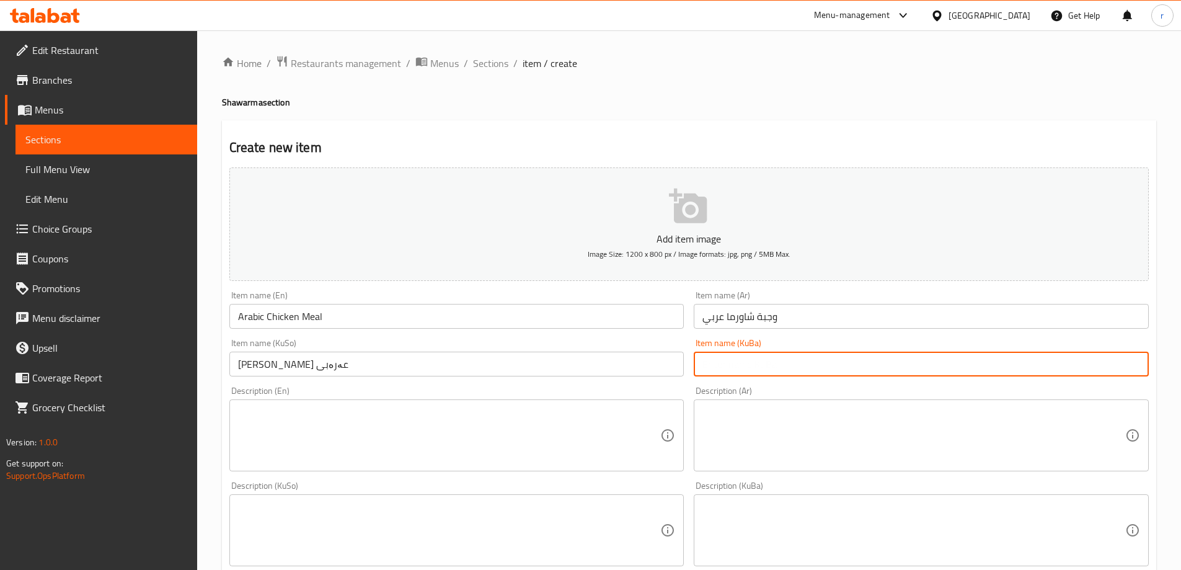
paste input "ژەمی شاورمەی عەرەبی"
type input "ژەمی شاورمەی عەرەبی"
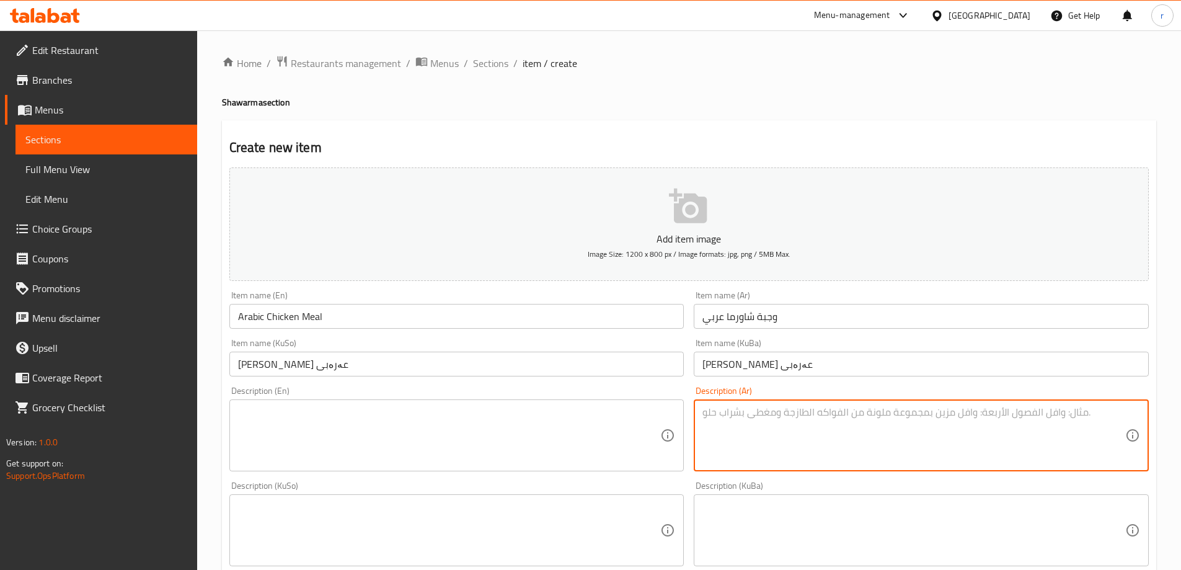
click at [756, 427] on textarea at bounding box center [913, 435] width 423 height 59
paste textarea "دجاج، بطاطس مقلية وسلطة خضراء"
type textarea "دجاج، بطاطس مقلية وسلطة خضراء"
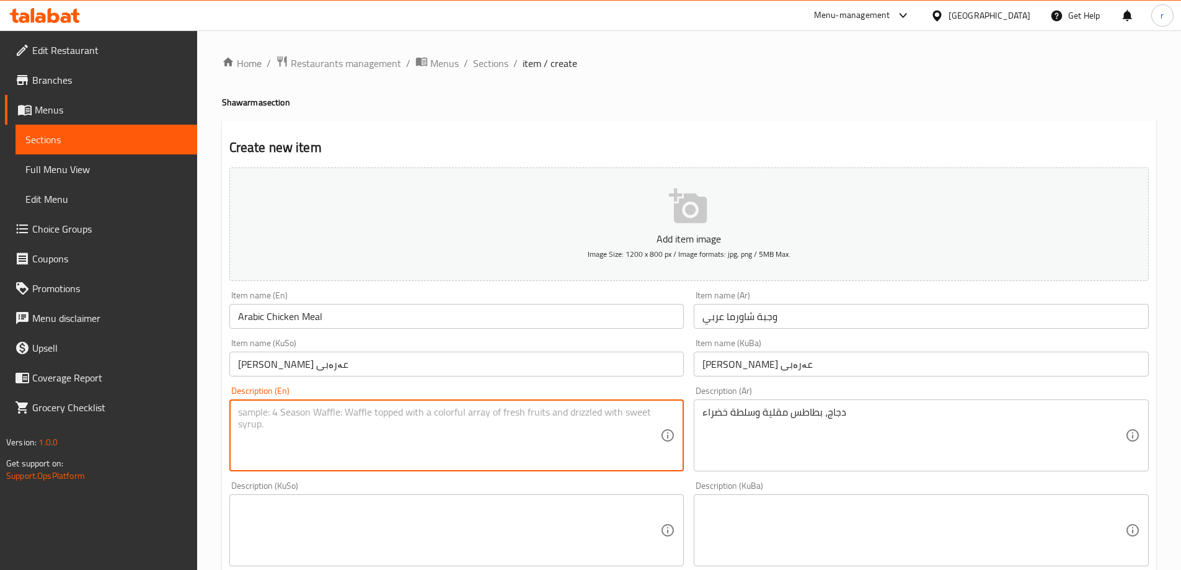
click at [518, 428] on textarea at bounding box center [449, 435] width 423 height 59
paste textarea "Chicken, fries and green salad"
type textarea "Chicken, fries and green salad"
click at [309, 505] on textarea at bounding box center [449, 530] width 423 height 59
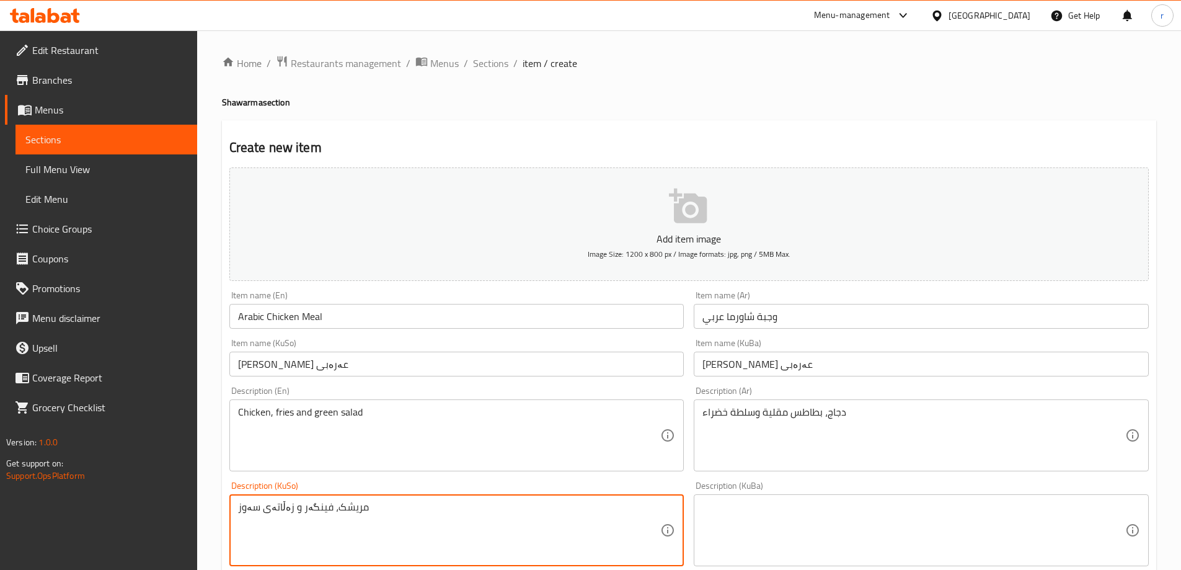
drag, startPoint x: 378, startPoint y: 507, endPoint x: 229, endPoint y: 509, distance: 148.8
click at [229, 509] on div "مریشک، فینگەر و زەڵاتەی سەوز Description (KuSo)" at bounding box center [456, 530] width 455 height 72
type textarea "مریشک، فینگەر و زەڵاتەی سەوز"
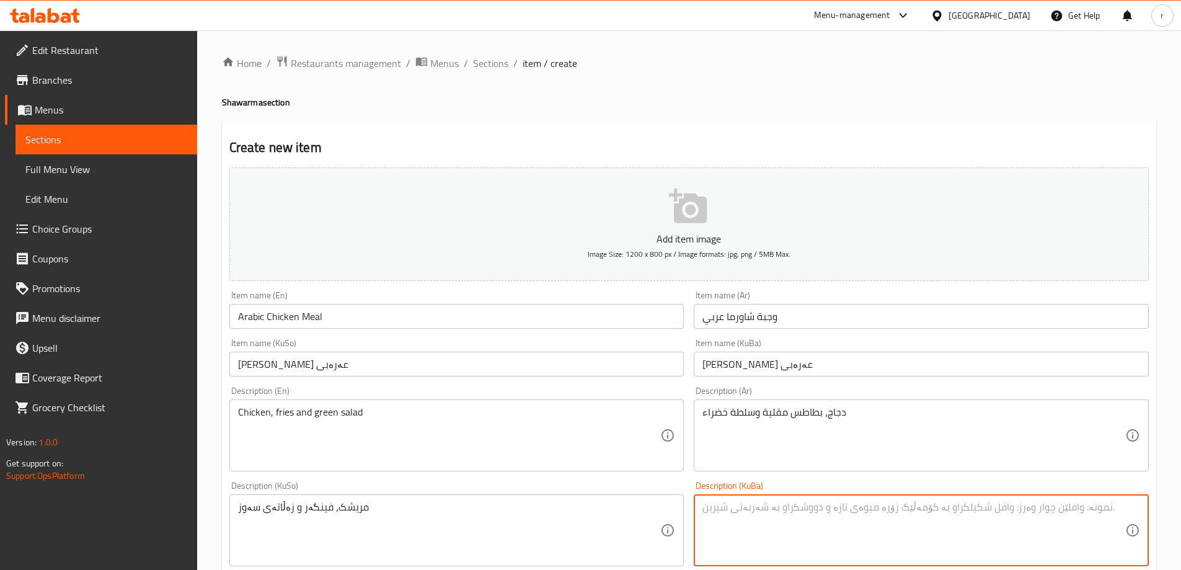
click at [752, 535] on textarea at bounding box center [913, 530] width 423 height 59
paste textarea "مریشک، فینگەر و زەڵاتەی سەوز"
type textarea "مریشک، فینگەر و زەڵاتەی سەوز"
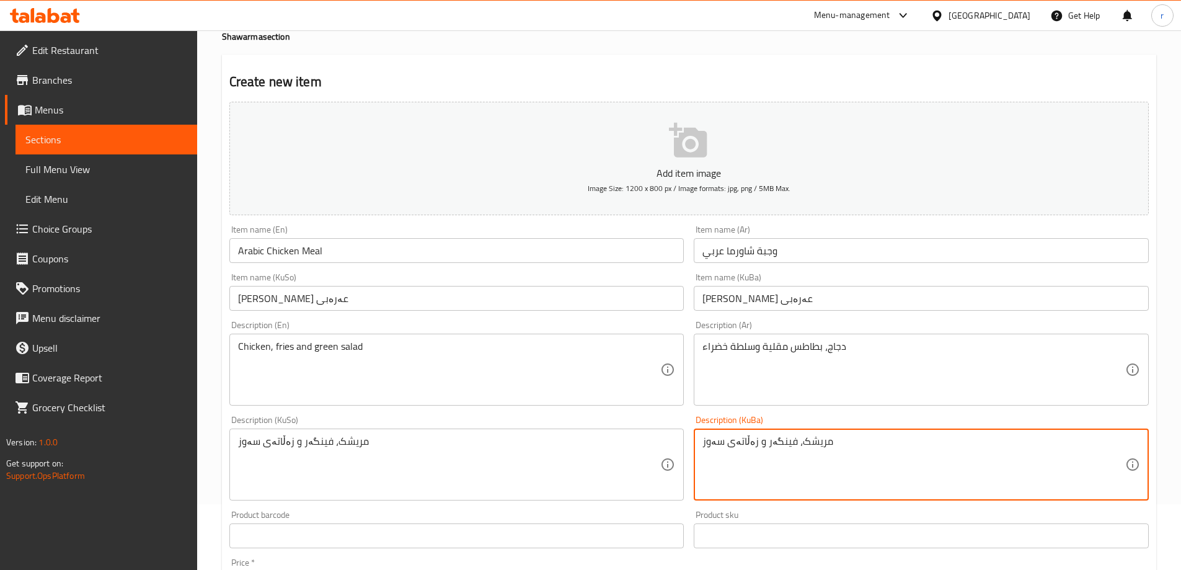
scroll to position [166, 0]
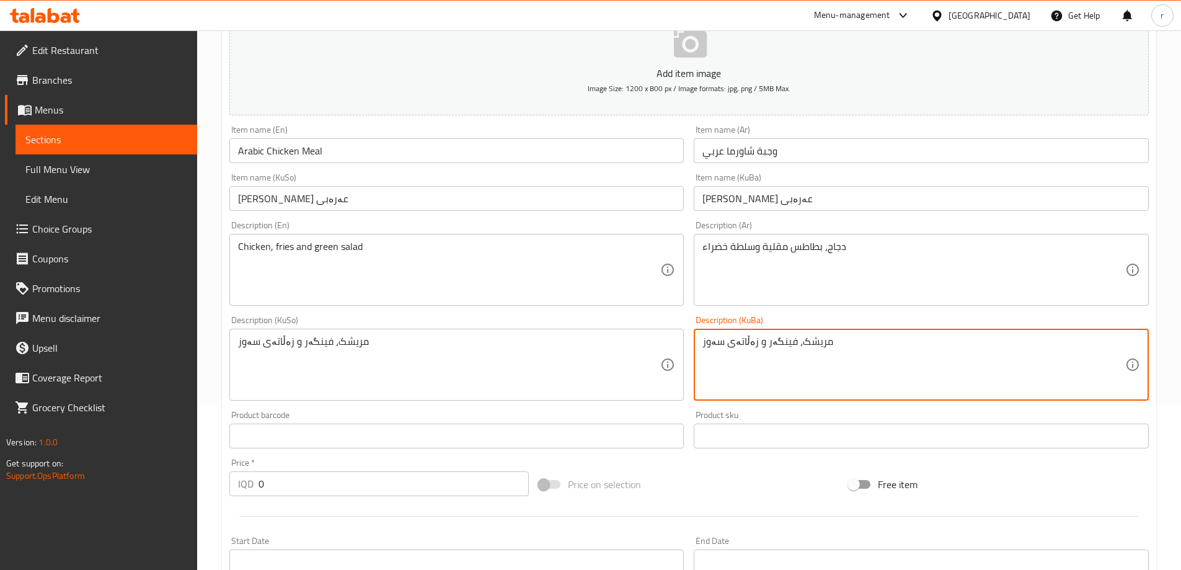
drag, startPoint x: 237, startPoint y: 487, endPoint x: 216, endPoint y: 485, distance: 21.1
click at [216, 485] on div "Home / Restaurants management / Menus / Sections / item / create Shawarma secti…" at bounding box center [689, 359] width 984 height 988
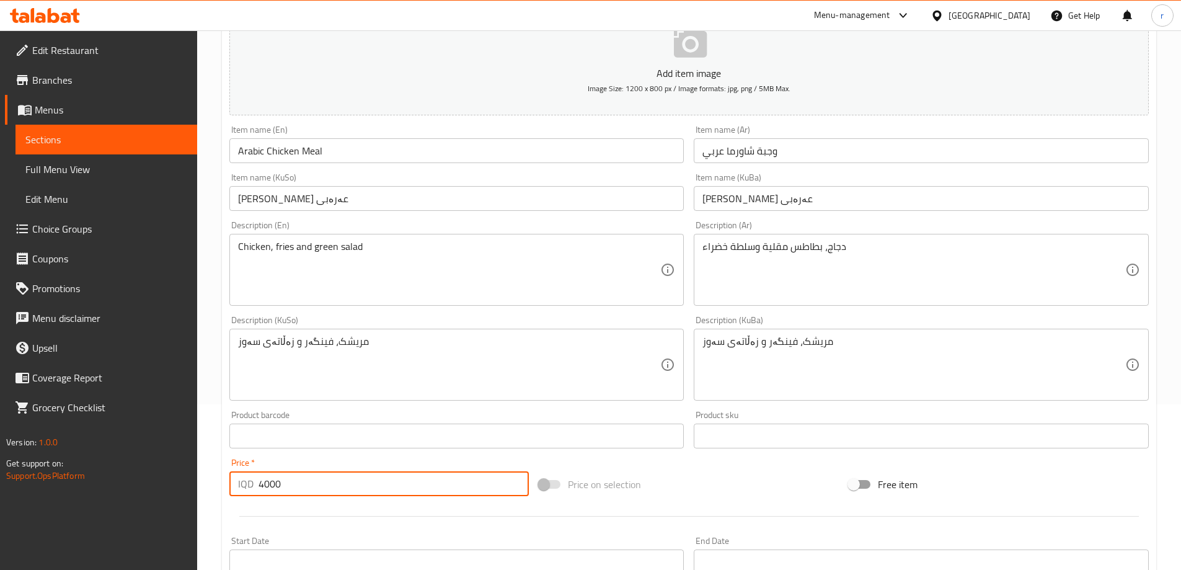
type input "4000"
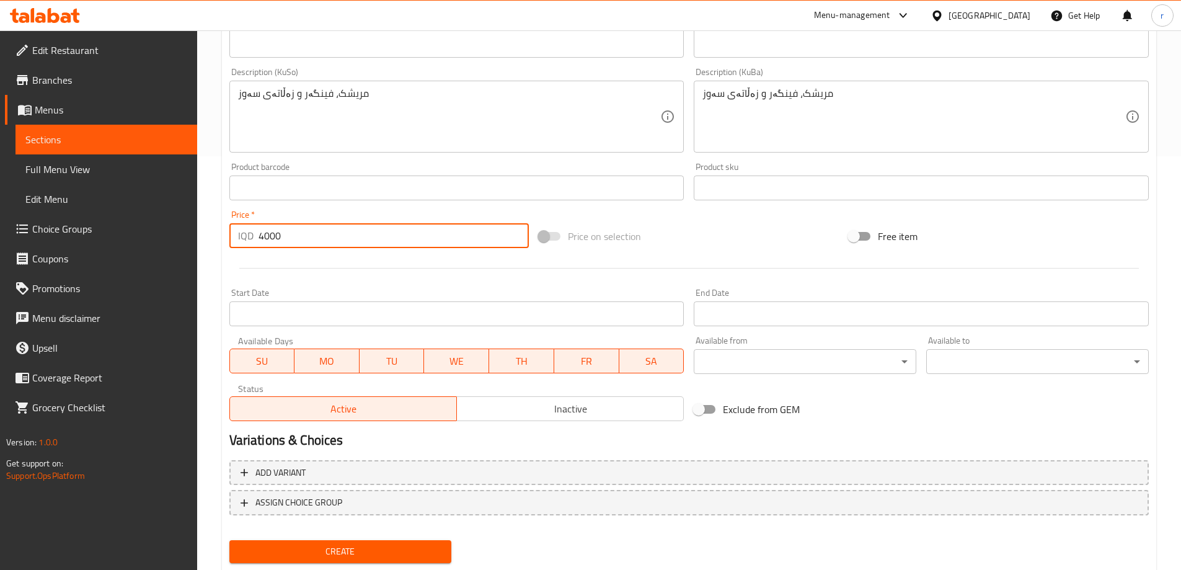
click at [340, 547] on span "Create" at bounding box center [340, 552] width 203 height 16
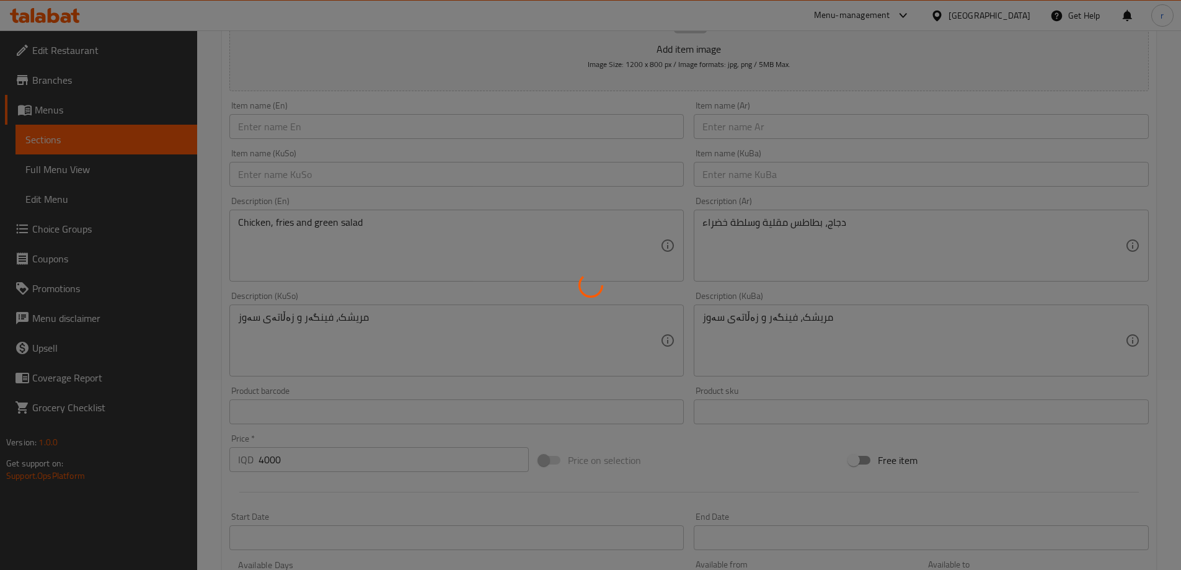
type input "0"
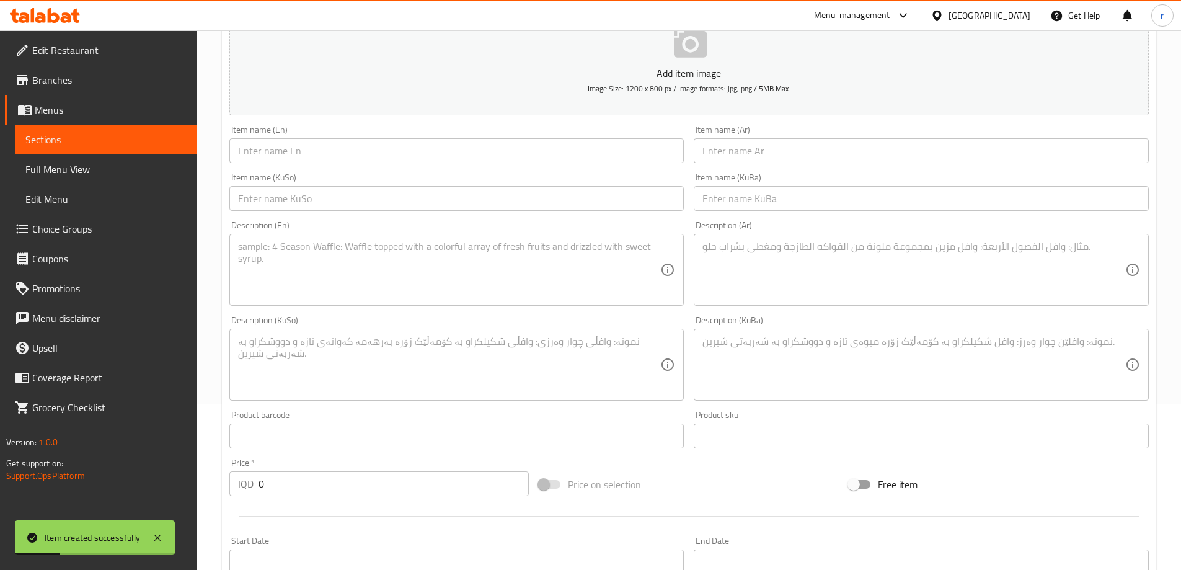
click at [732, 162] on input "text" at bounding box center [921, 150] width 455 height 25
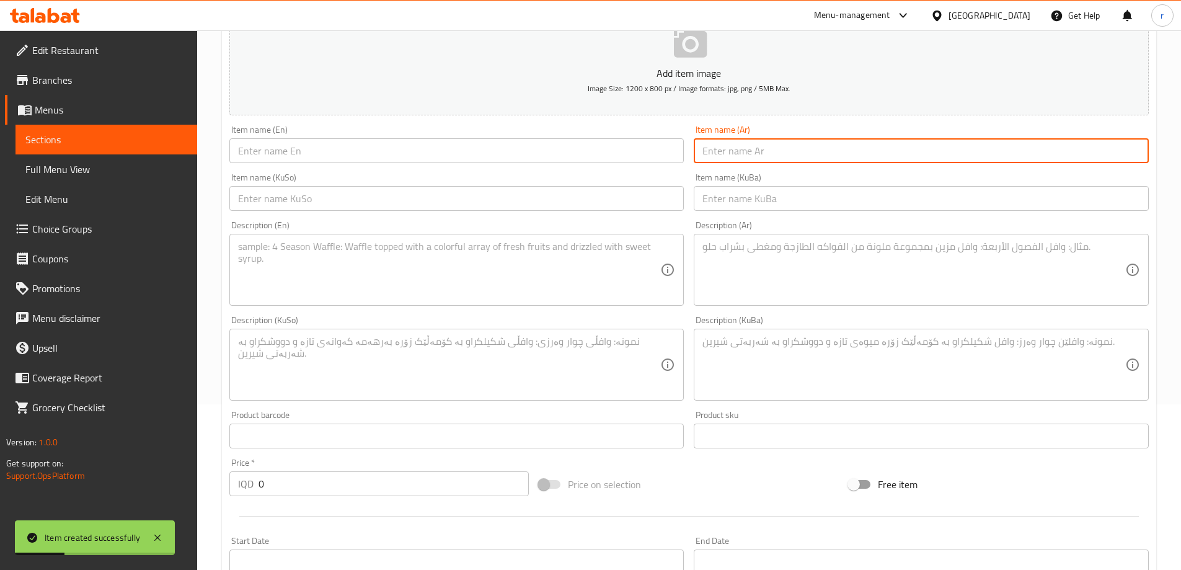
paste input "شاورما دجاج"
type input "شاورما دجاج"
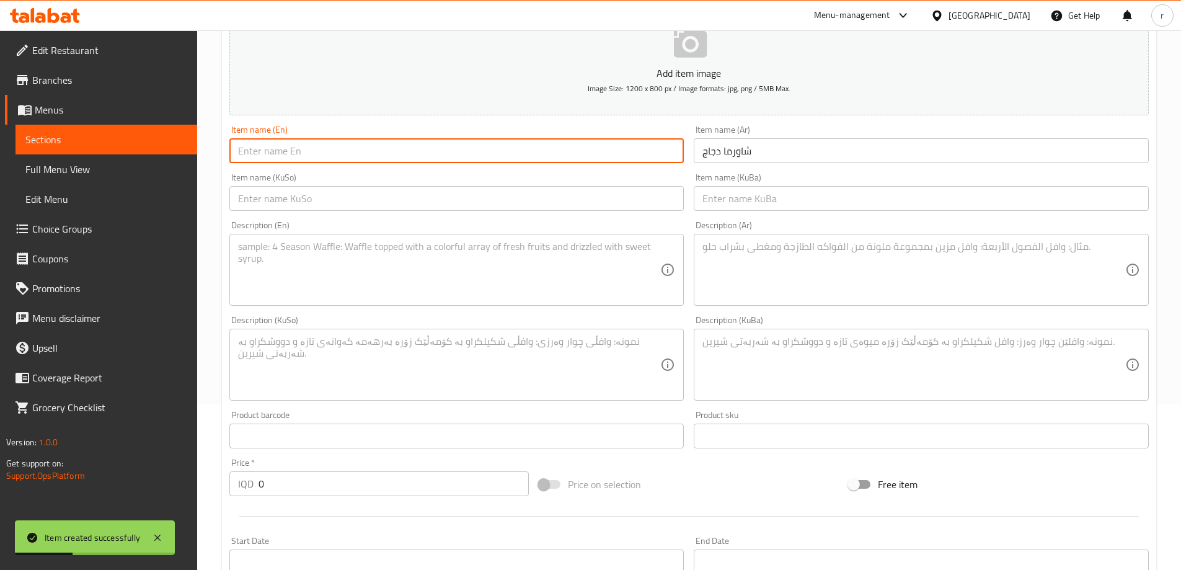
drag, startPoint x: 590, startPoint y: 162, endPoint x: 574, endPoint y: 162, distance: 15.5
click at [590, 162] on input "text" at bounding box center [456, 150] width 455 height 25
paste input "Chicken Shawerma"
type input "Chicken Shawerma"
click at [252, 201] on input "text" at bounding box center [456, 198] width 455 height 25
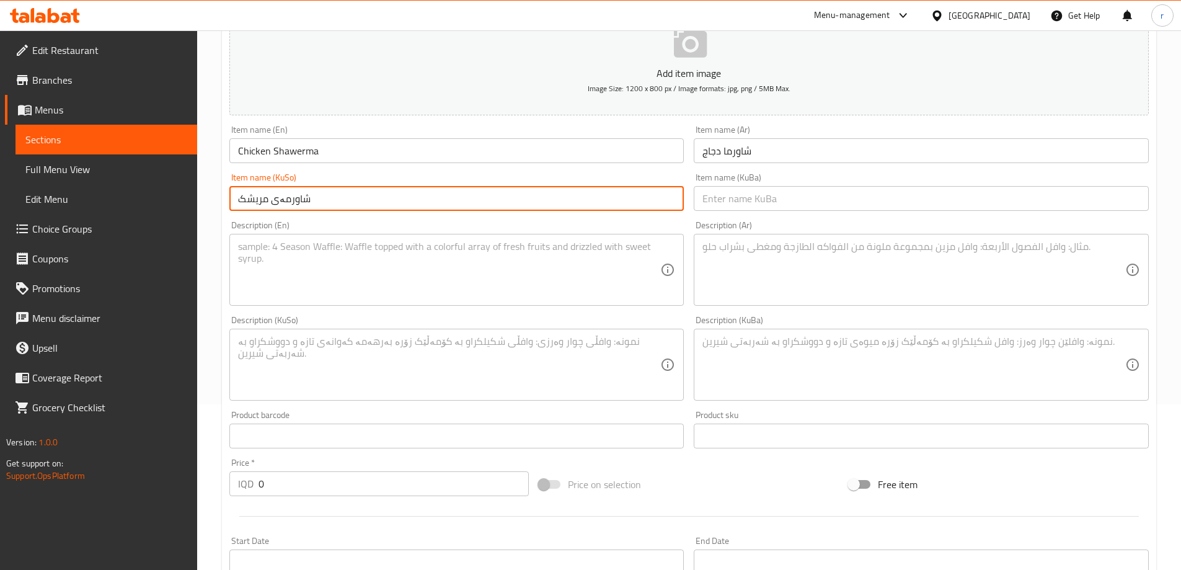
type input "شاورمەی مریشک"
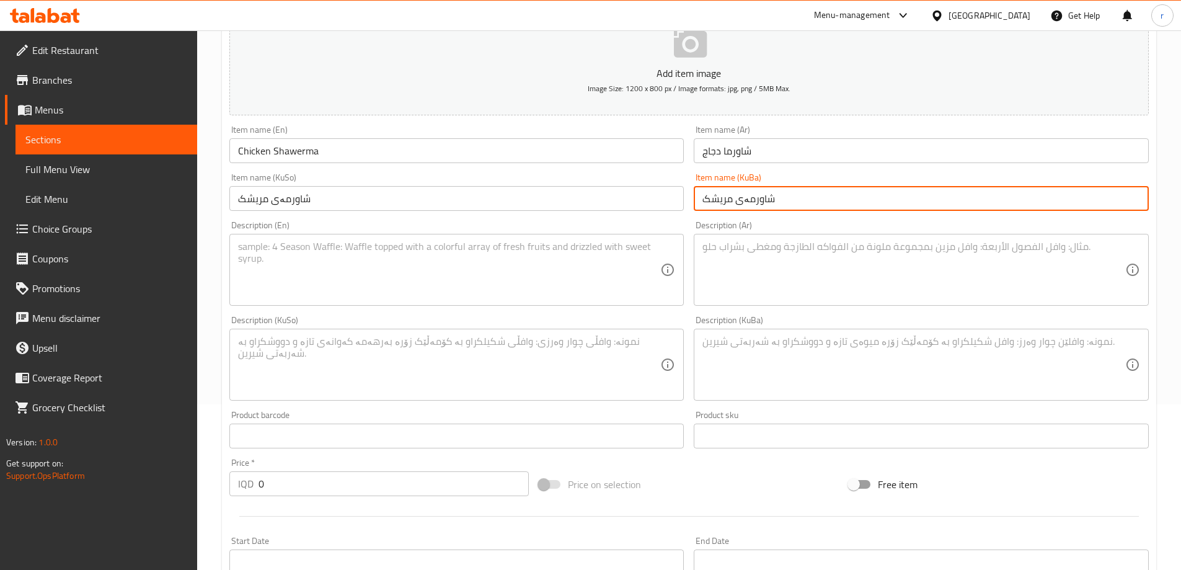
type input "شاورمەی مریشک"
click at [750, 259] on textarea at bounding box center [913, 270] width 423 height 59
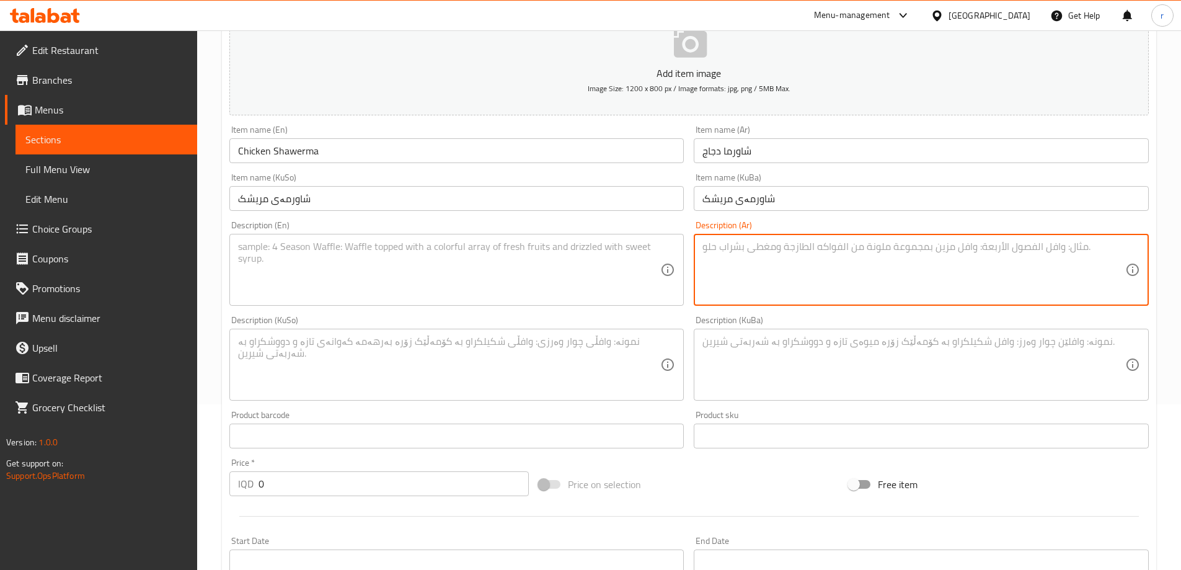
paste textarea "دجاج وسلطة خضراء"
type textarea "دجاج وسلطة خضراء"
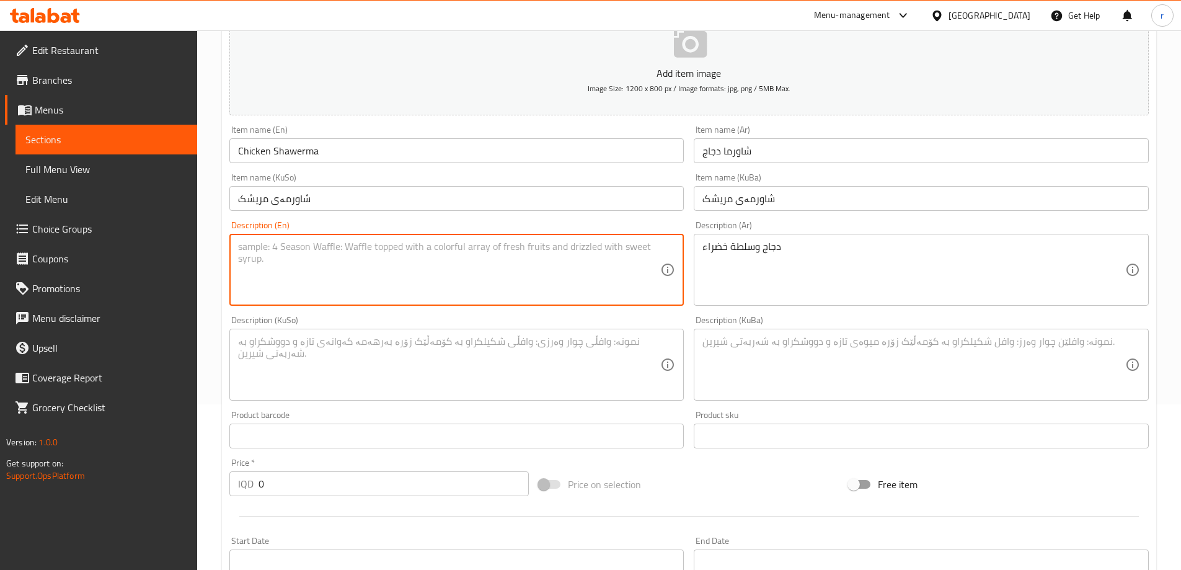
click at [495, 262] on textarea at bounding box center [449, 270] width 423 height 59
paste textarea "Chicken and green salad"
type textarea "Chicken and green salad"
click at [313, 359] on textarea at bounding box center [449, 364] width 423 height 59
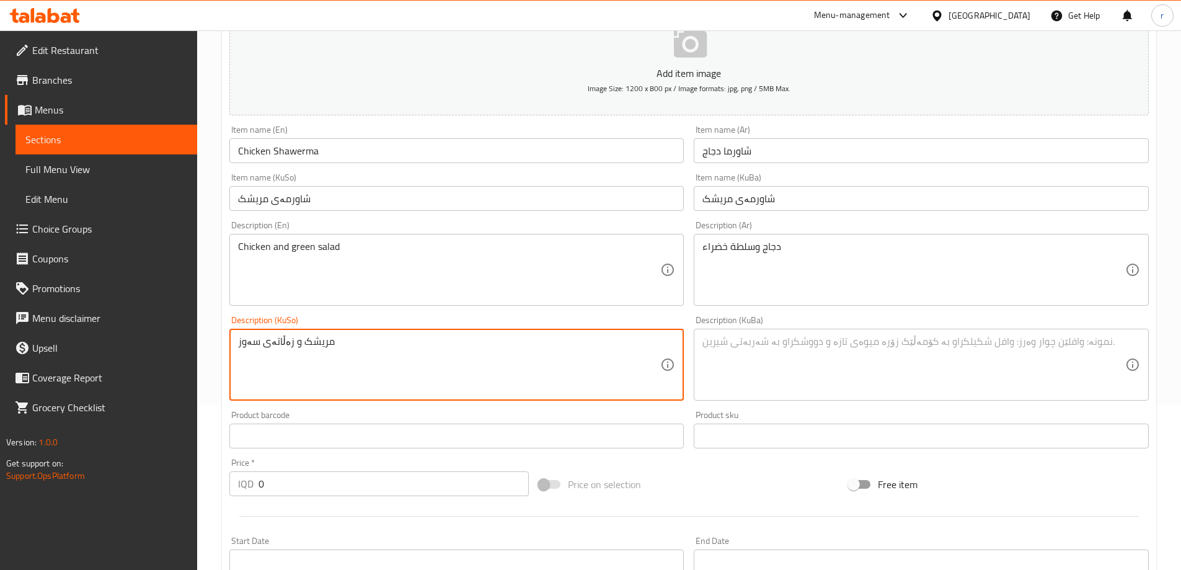
drag, startPoint x: 364, startPoint y: 341, endPoint x: 162, endPoint y: 340, distance: 202.1
click at [162, 340] on div "Edit Restaurant Branches Menus Sections Full Menu View Edit Menu Choice Groups …" at bounding box center [590, 359] width 1181 height 988
type textarea "مریشک و زەڵاتەی سەوز"
click at [867, 373] on textarea at bounding box center [913, 364] width 423 height 59
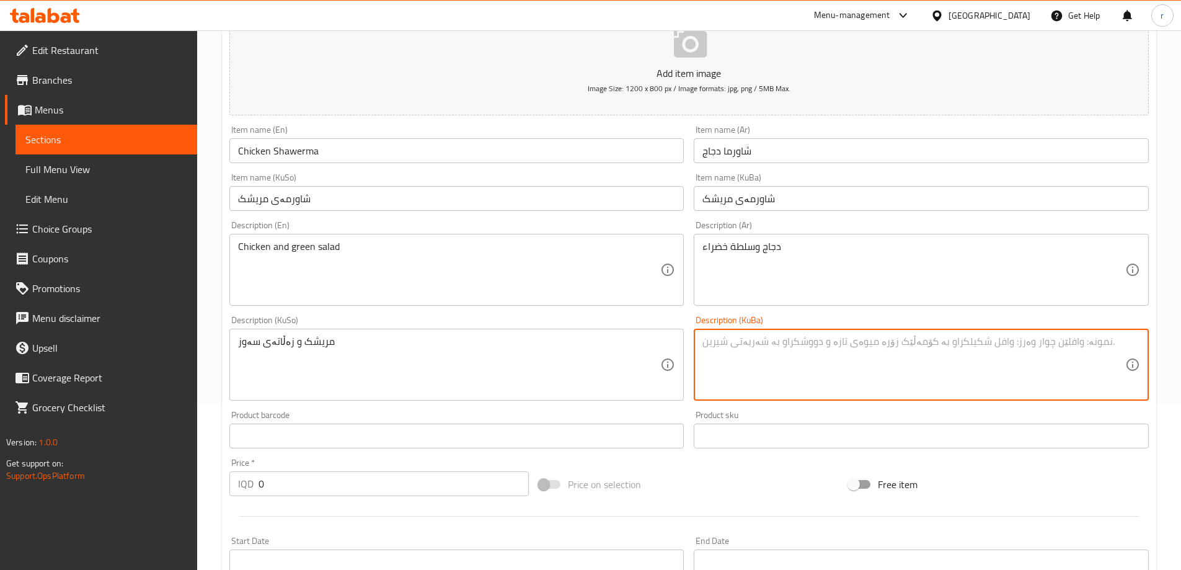
paste textarea "مریشک و زەڵاتەی سەوز"
type textarea "مریشک و زەڵاتەی سەوز"
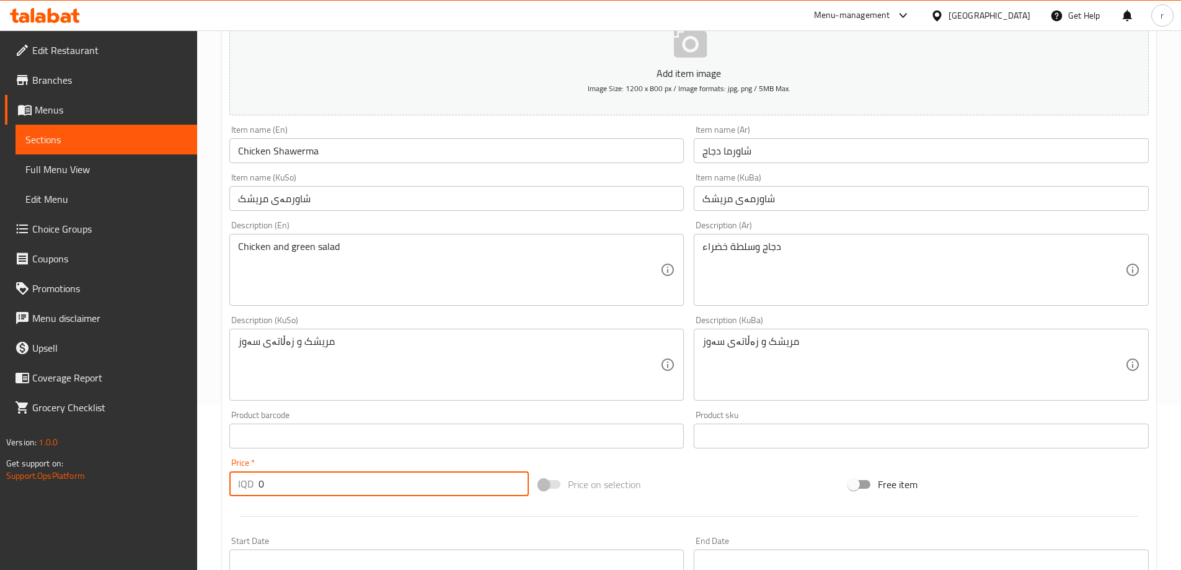
drag, startPoint x: 273, startPoint y: 477, endPoint x: 231, endPoint y: 487, distance: 43.3
click at [231, 487] on div "IQD 0 Price *" at bounding box center [379, 483] width 300 height 25
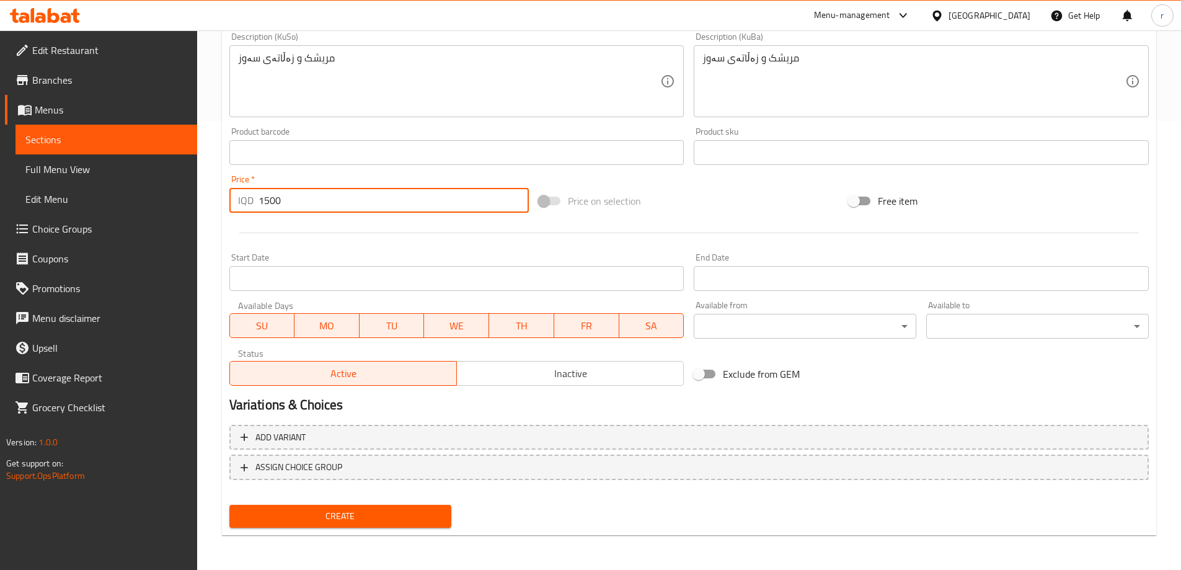
type input "1500"
click at [373, 526] on button "Create" at bounding box center [340, 516] width 223 height 23
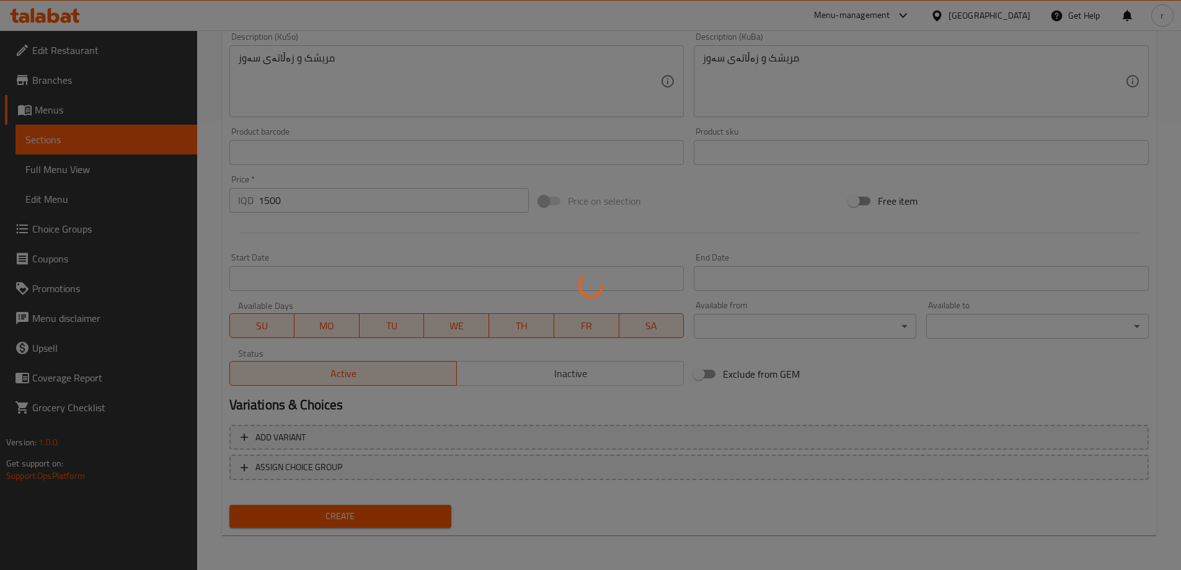
type input "0"
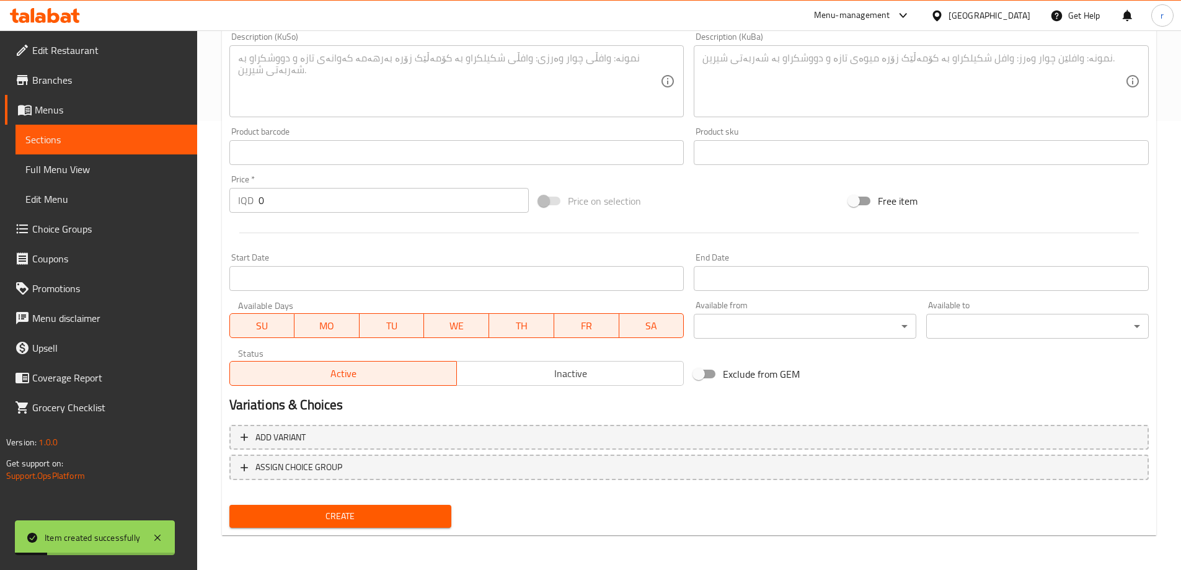
scroll to position [118, 0]
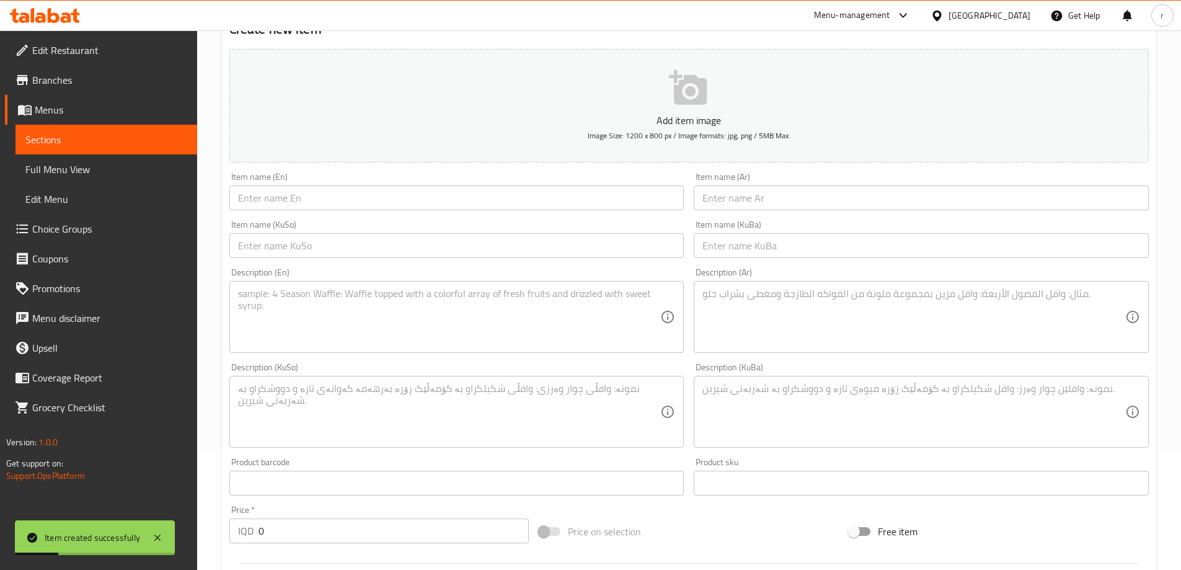
click at [270, 203] on input "text" at bounding box center [456, 197] width 455 height 25
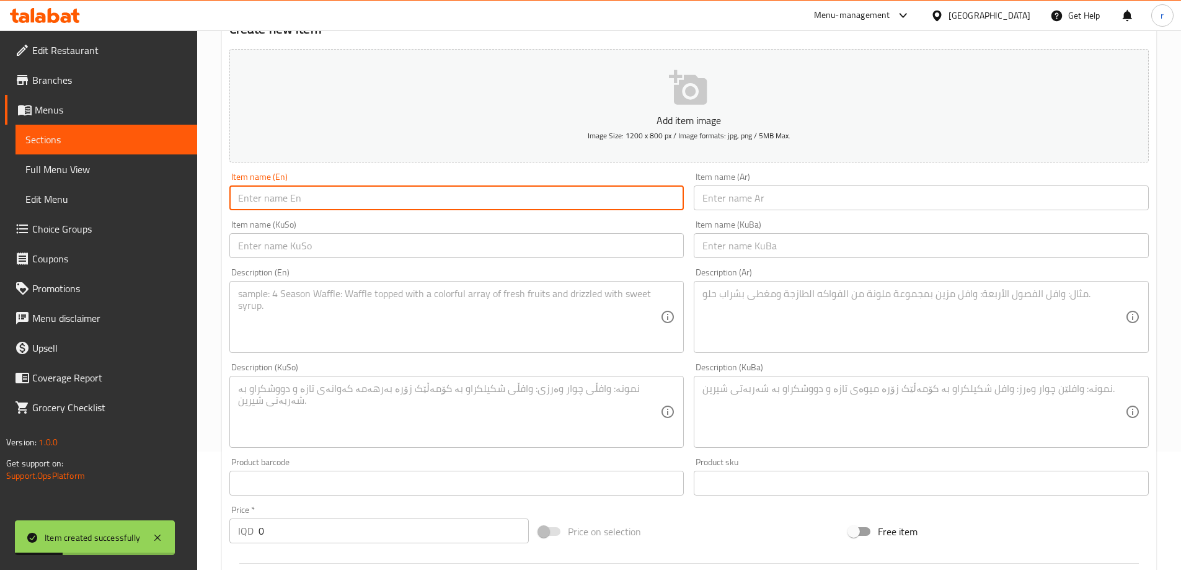
paste input "Meat Shawerma"
type input "Meat Shawerma"
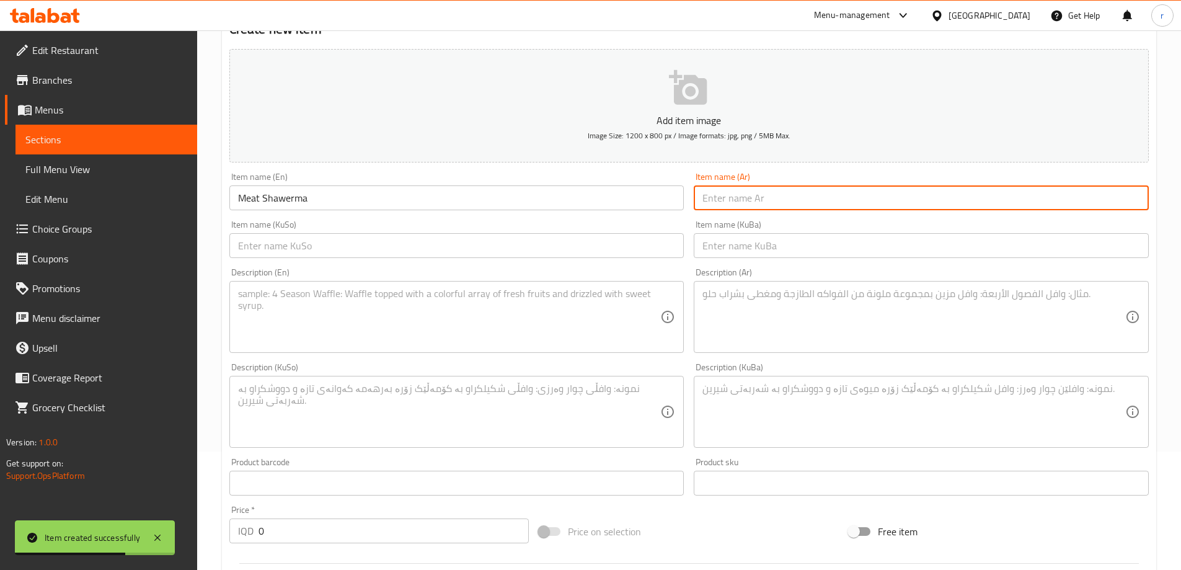
click at [729, 194] on input "text" at bounding box center [921, 197] width 455 height 25
paste input "شاورما لحم"
type input "شاورما لحم"
click at [423, 238] on input "text" at bounding box center [456, 245] width 455 height 25
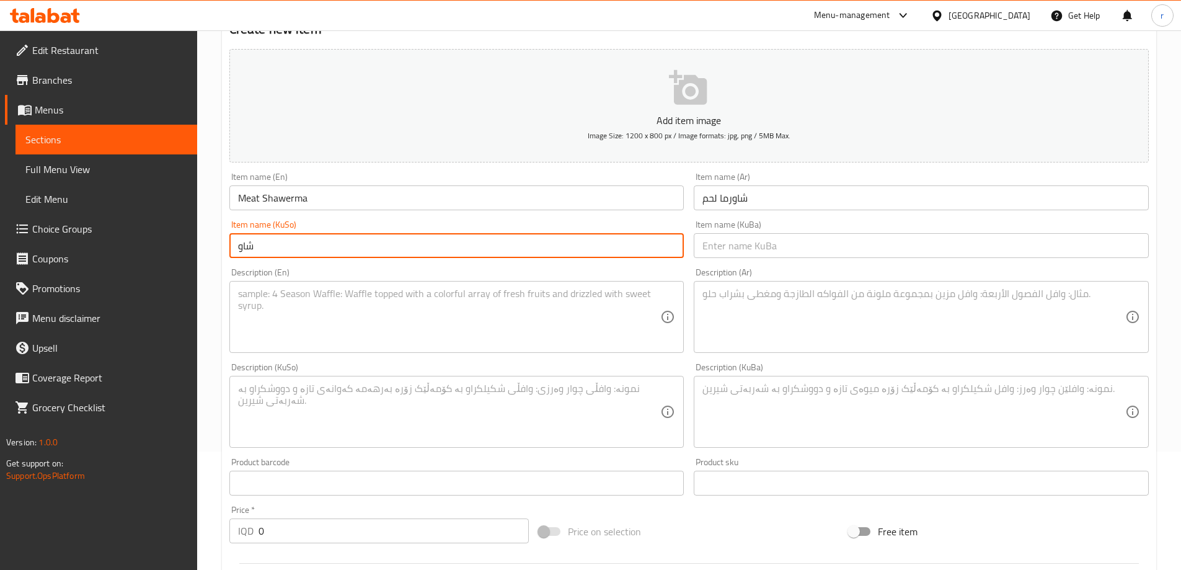
type input "شاورمەی گۆشت"
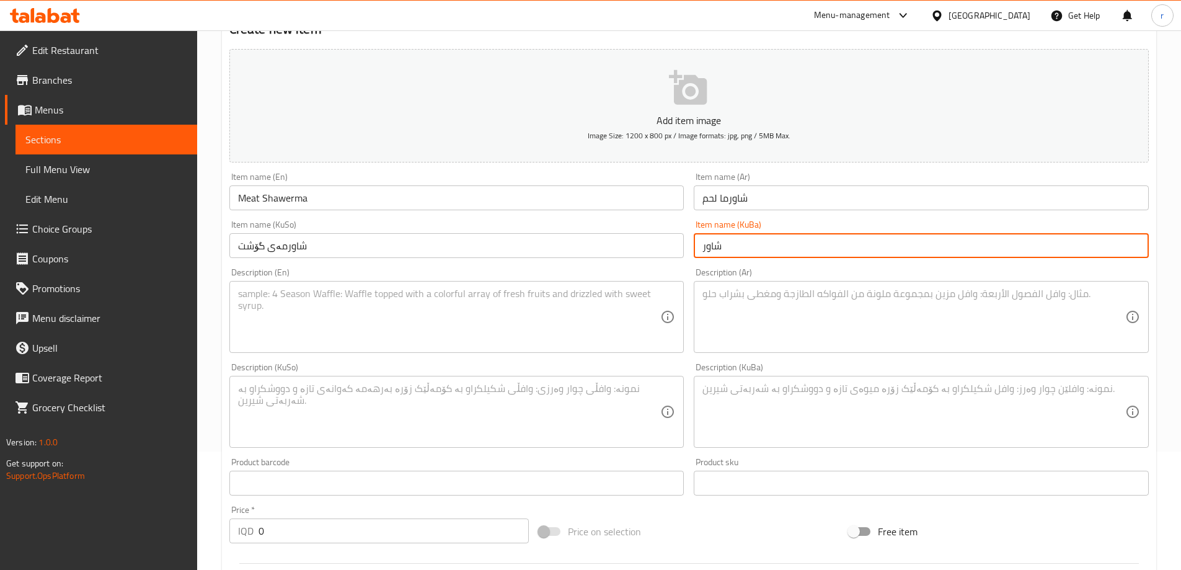
type input "شاورمەی گۆشت"
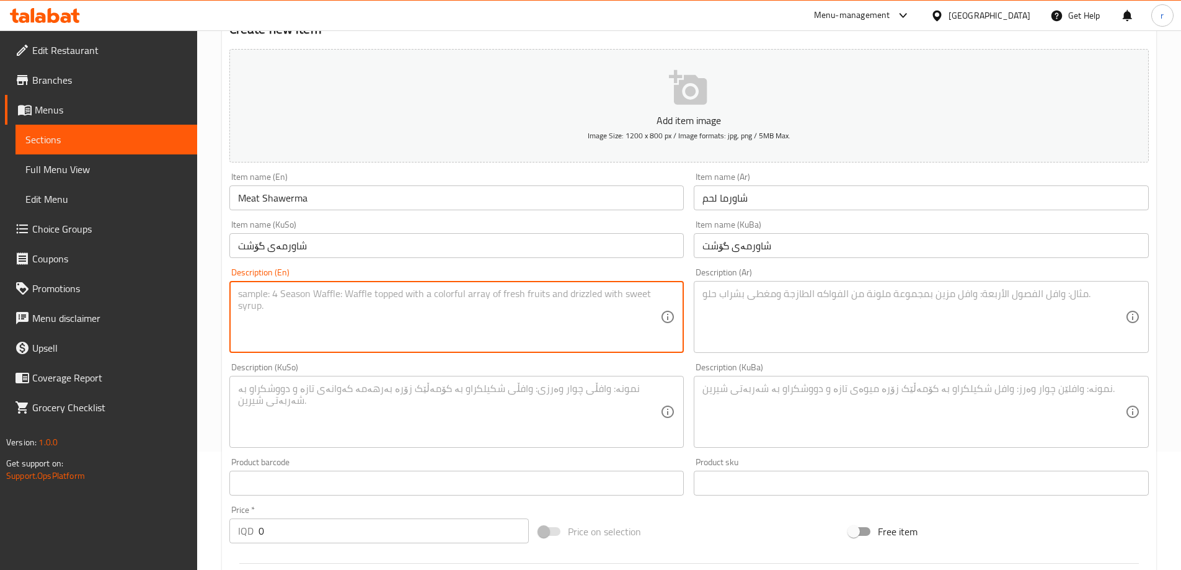
click at [479, 304] on textarea at bounding box center [449, 317] width 423 height 59
paste textarea "شاورما لحم مع سلطة خضراء"
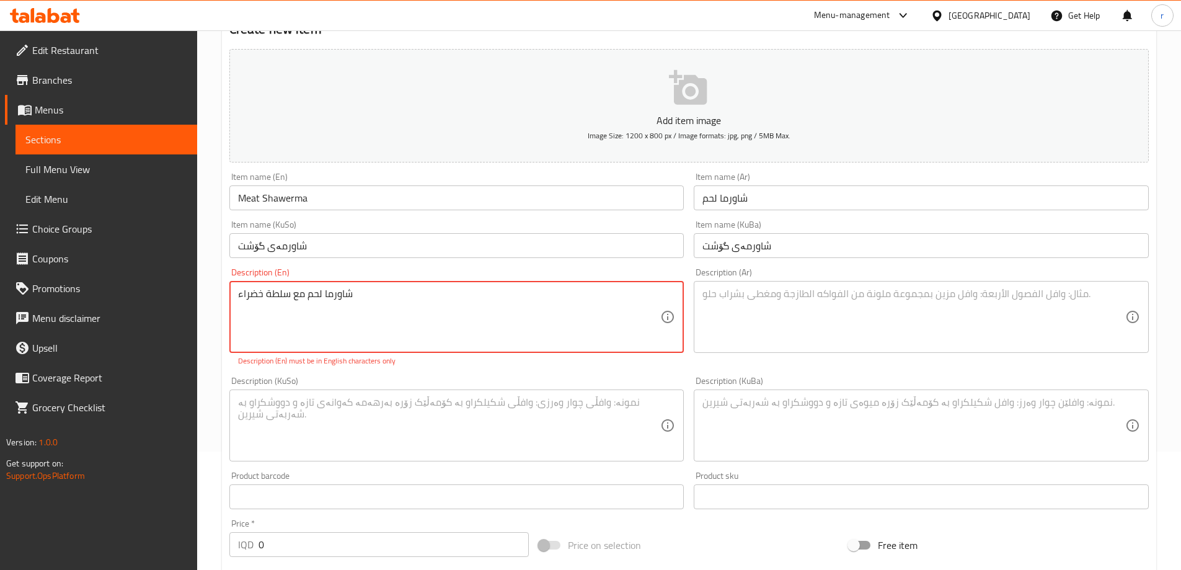
type textarea "شاورما لحم مع سلطة خضراء"
click at [725, 290] on textarea at bounding box center [913, 317] width 423 height 59
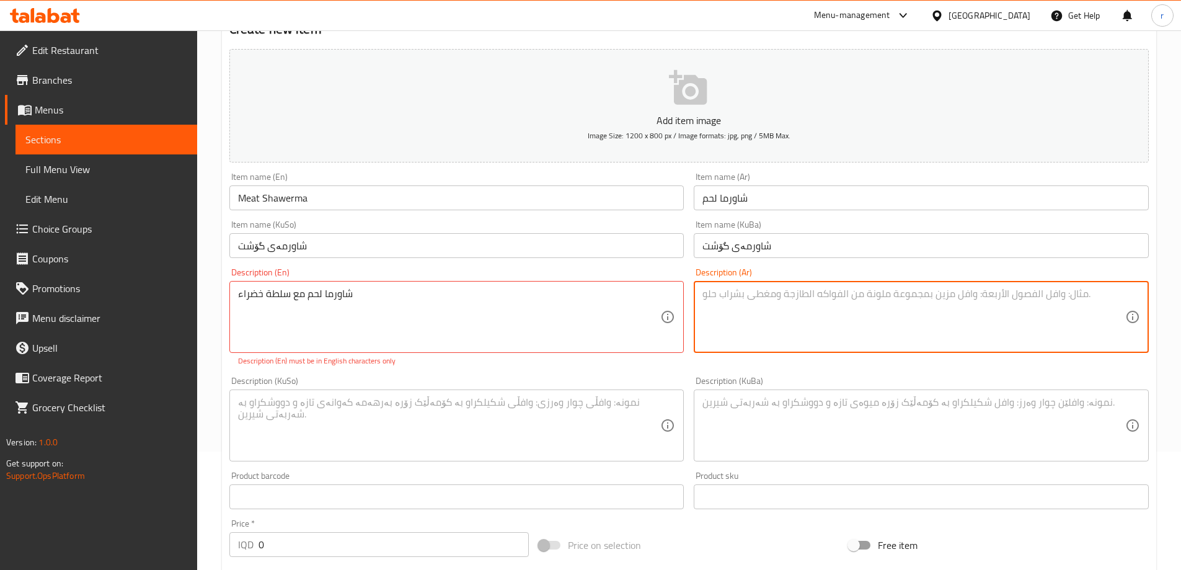
paste textarea "شاورما لحم مع سلطة خضراء"
type textarea "شاورما لحم مع سلطة خضراء"
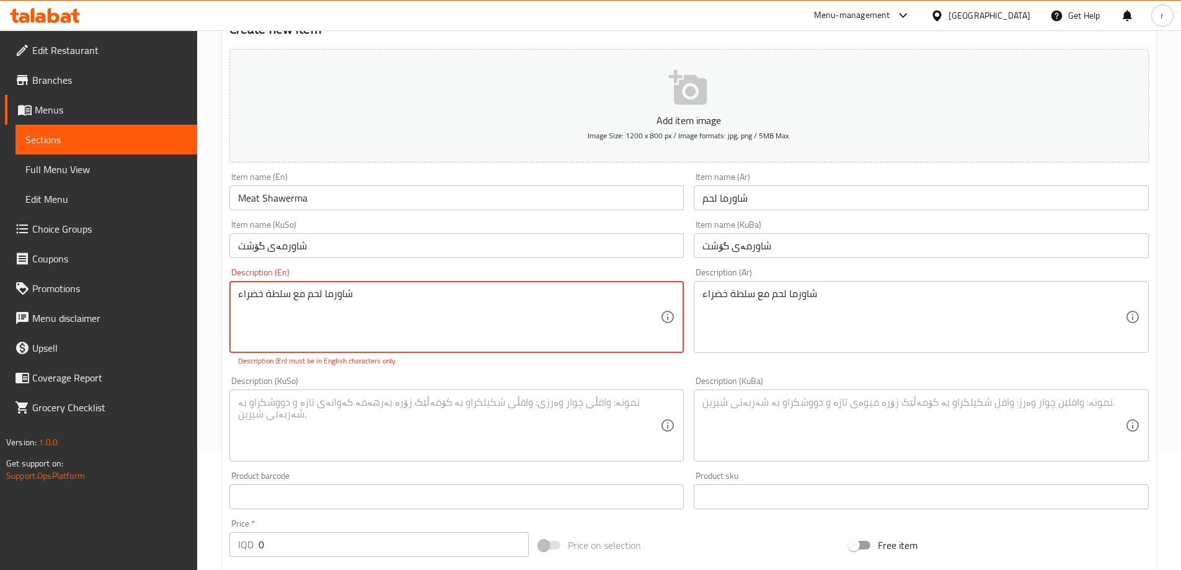
drag, startPoint x: 576, startPoint y: 313, endPoint x: 105, endPoint y: 273, distance: 472.3
paste textarea "Meat shawarma with green salad"
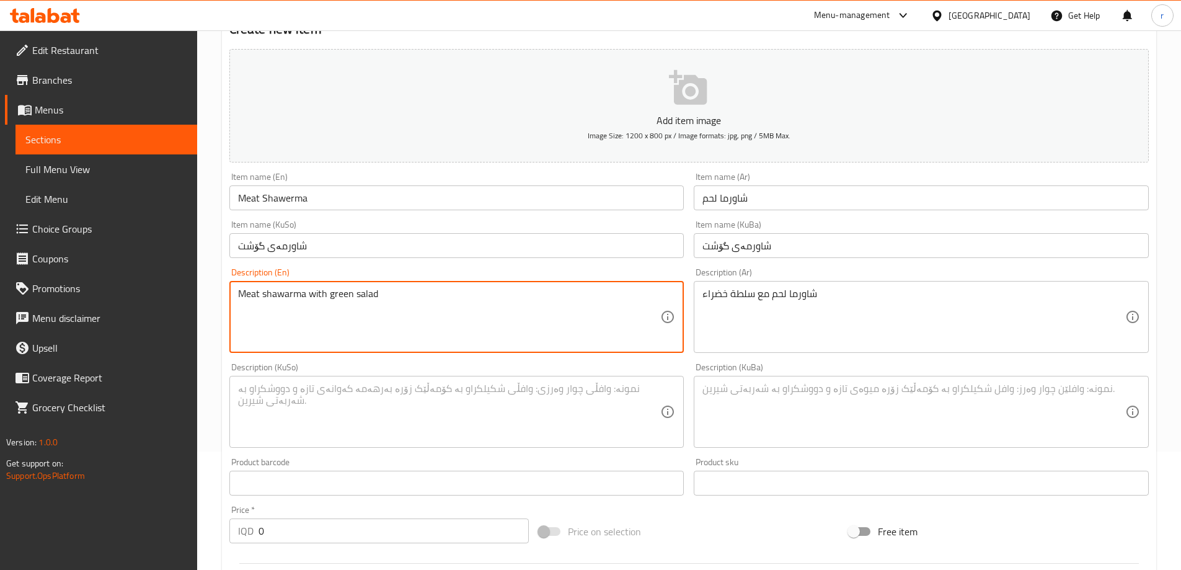
type textarea "Meat shawarma with green salad"
click at [316, 399] on textarea at bounding box center [449, 412] width 423 height 59
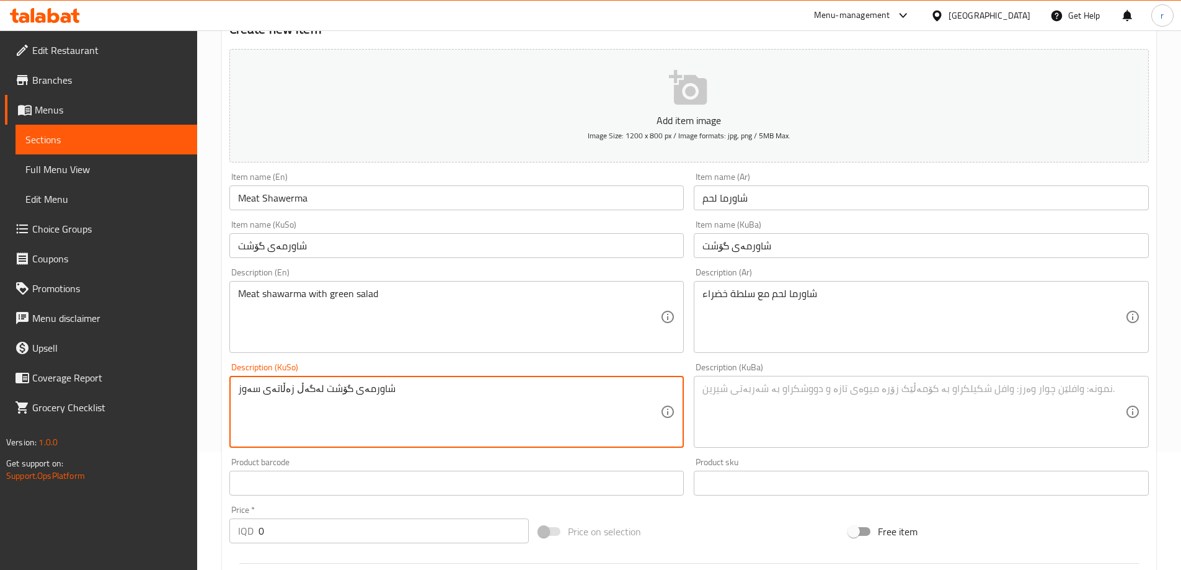
drag, startPoint x: 391, startPoint y: 389, endPoint x: 179, endPoint y: 388, distance: 212.7
click at [179, 388] on div "Edit Restaurant Branches Menus Sections Full Menu View Edit Menu Choice Groups …" at bounding box center [590, 406] width 1181 height 988
type textarea "شاورمەی گۆشت لەگەڵ زەڵاتەی سەوز"
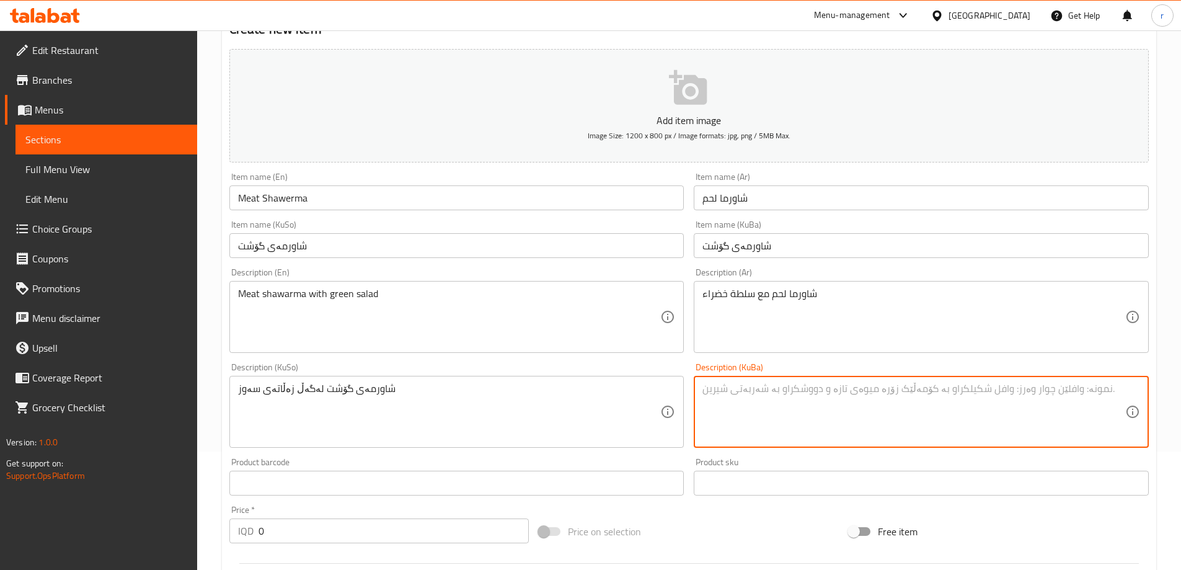
click at [719, 400] on textarea at bounding box center [913, 412] width 423 height 59
paste textarea "شاورمەی گۆشت لەگەڵ زەڵاتەی سەوز"
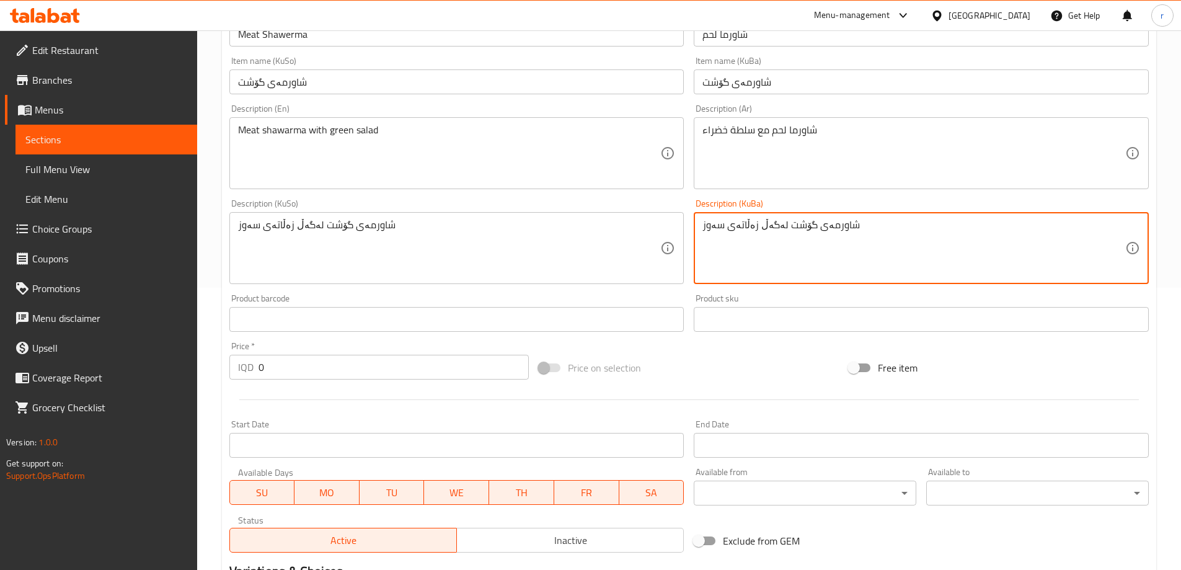
scroll to position [283, 0]
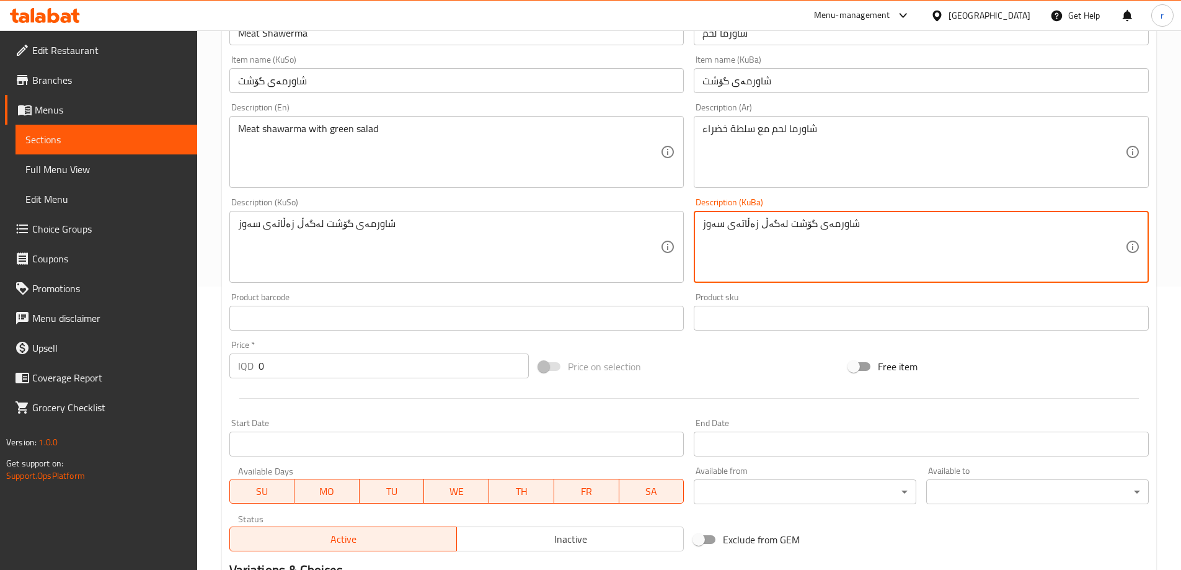
type textarea "شاورمەی گۆشت لەگەڵ زەڵاتەی سەوز"
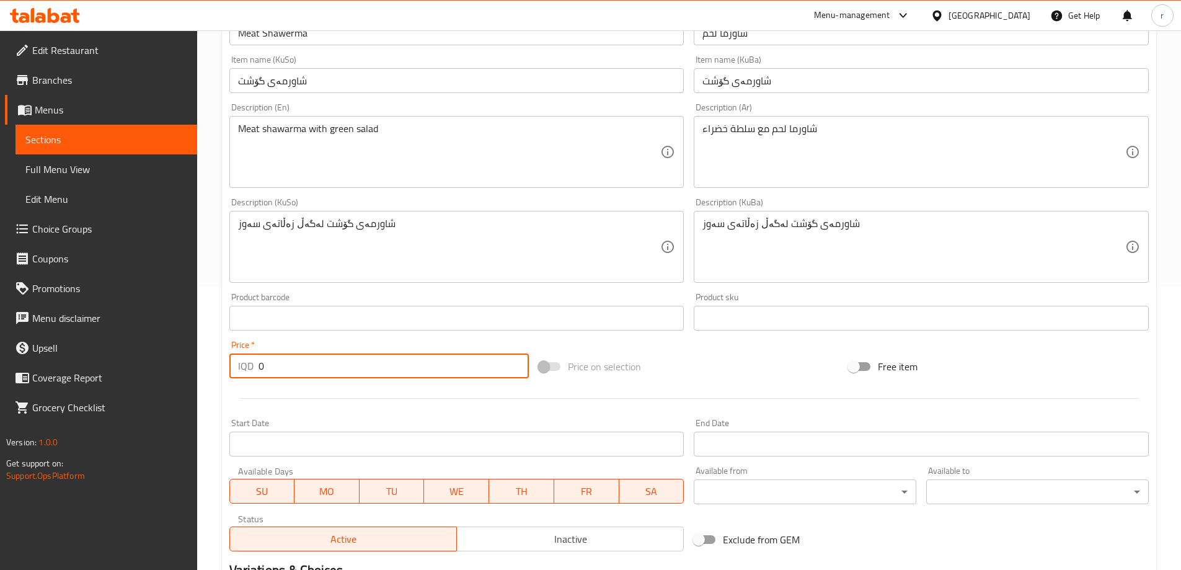
drag, startPoint x: 281, startPoint y: 369, endPoint x: 198, endPoint y: 381, distance: 83.3
click at [198, 381] on div "Home / Restaurants management / Menus / Sections / item / create Shawarma secti…" at bounding box center [689, 241] width 984 height 988
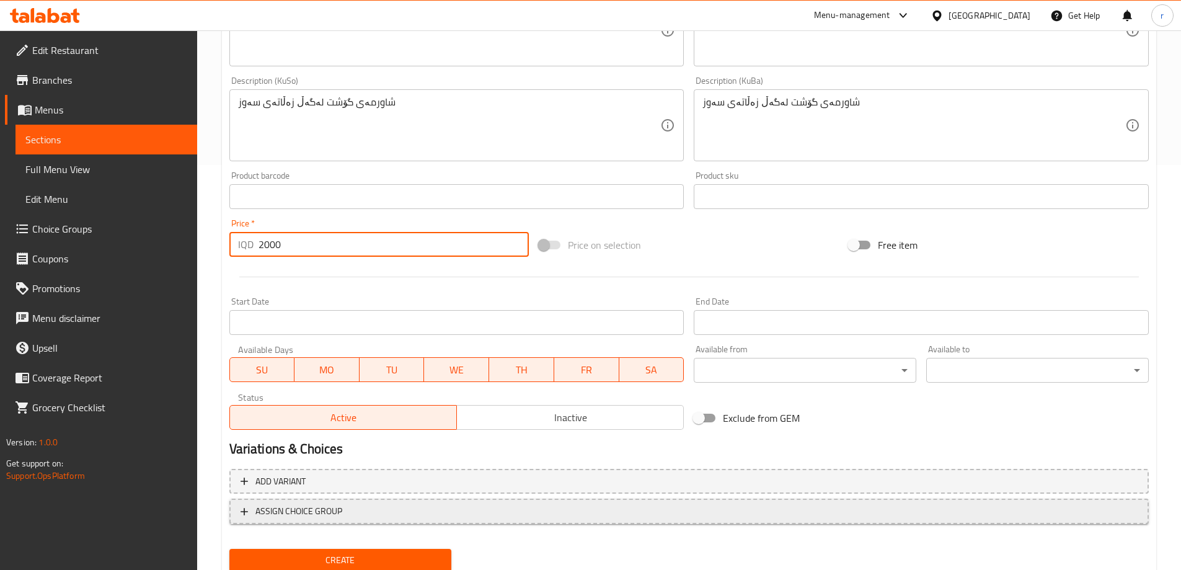
scroll to position [449, 0]
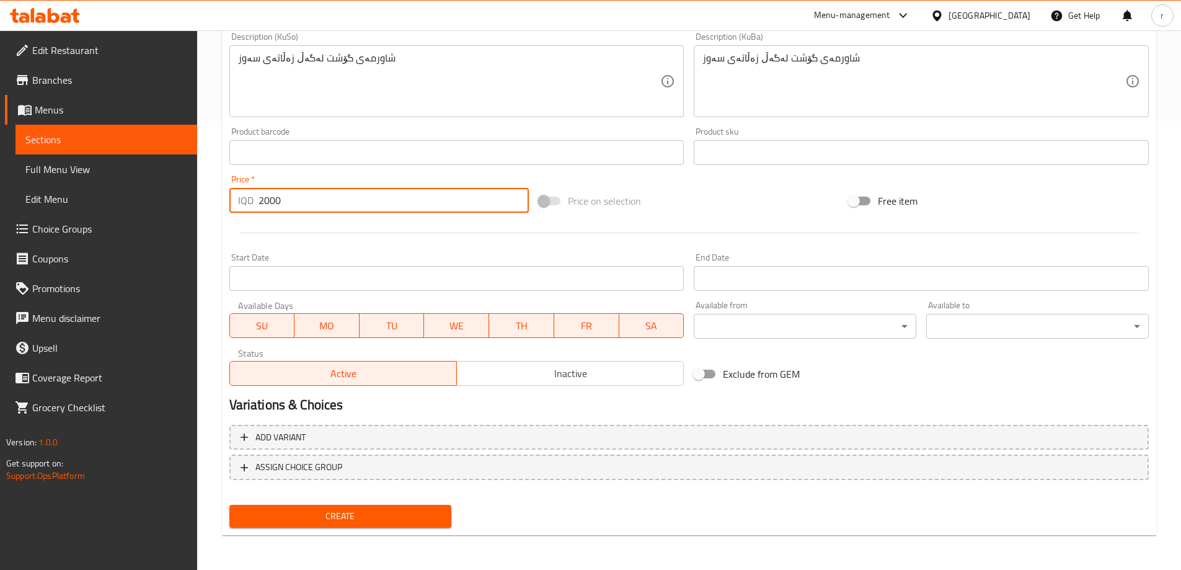
type input "2000"
click at [402, 503] on div "Create" at bounding box center [340, 516] width 233 height 33
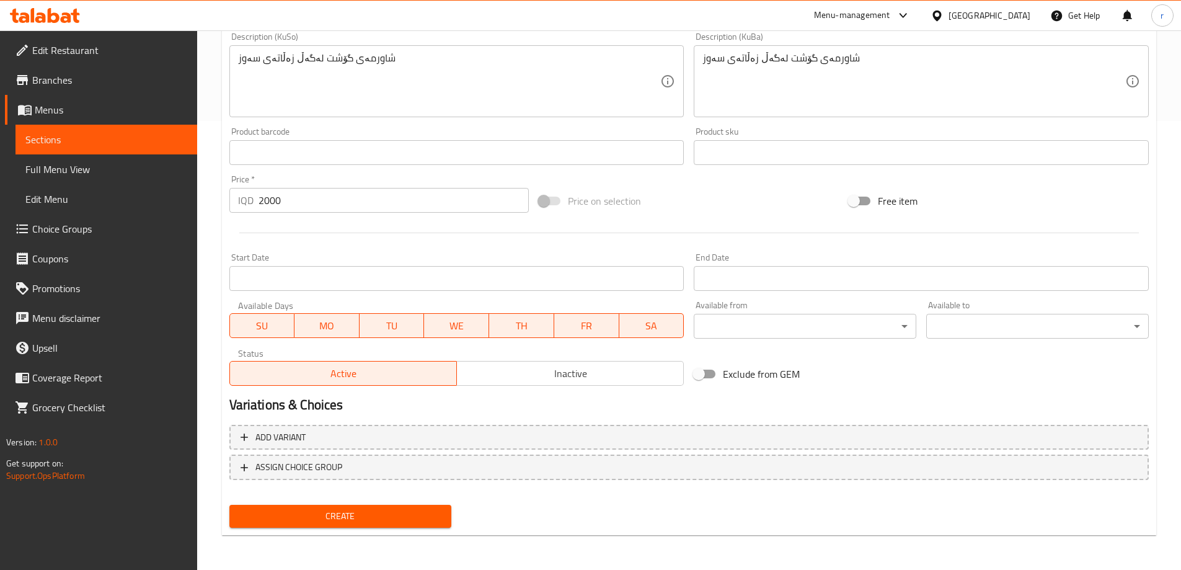
click at [405, 517] on span "Create" at bounding box center [340, 516] width 203 height 16
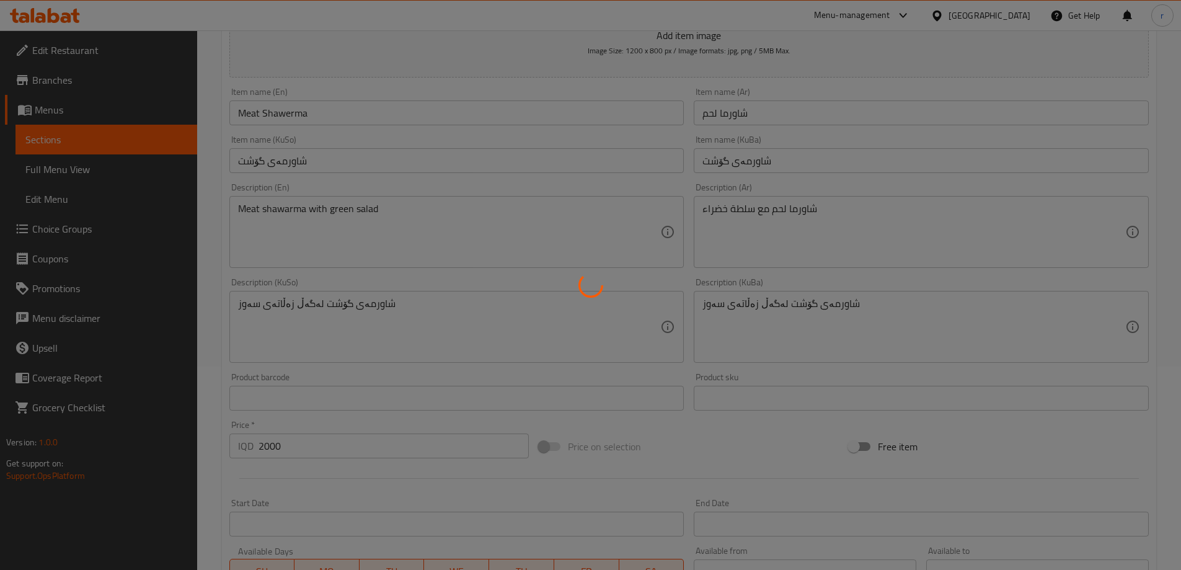
scroll to position [20, 0]
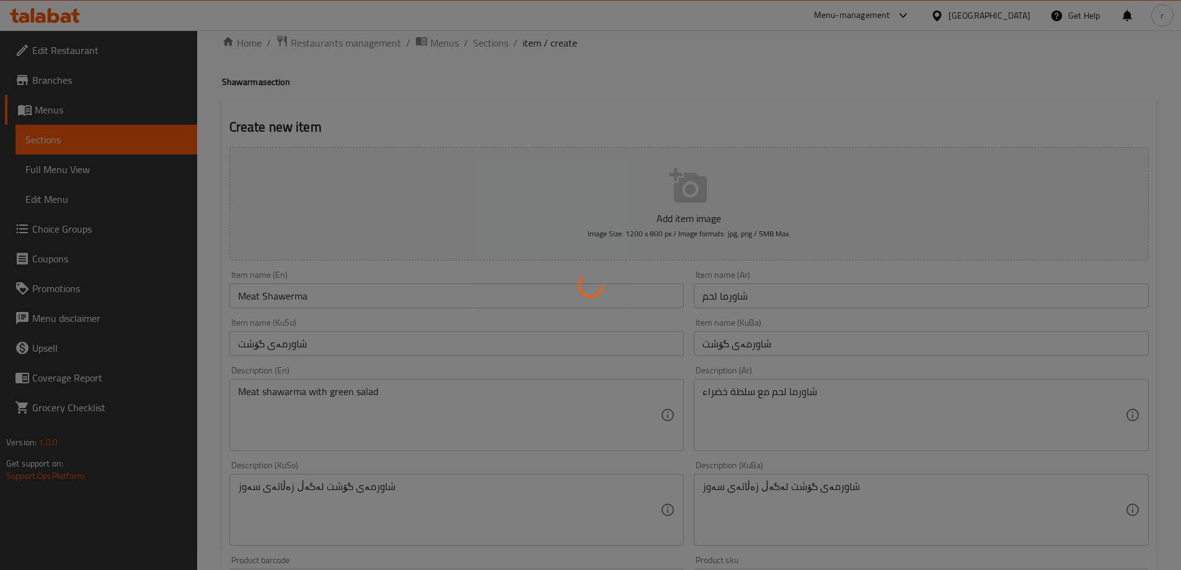
type input "0"
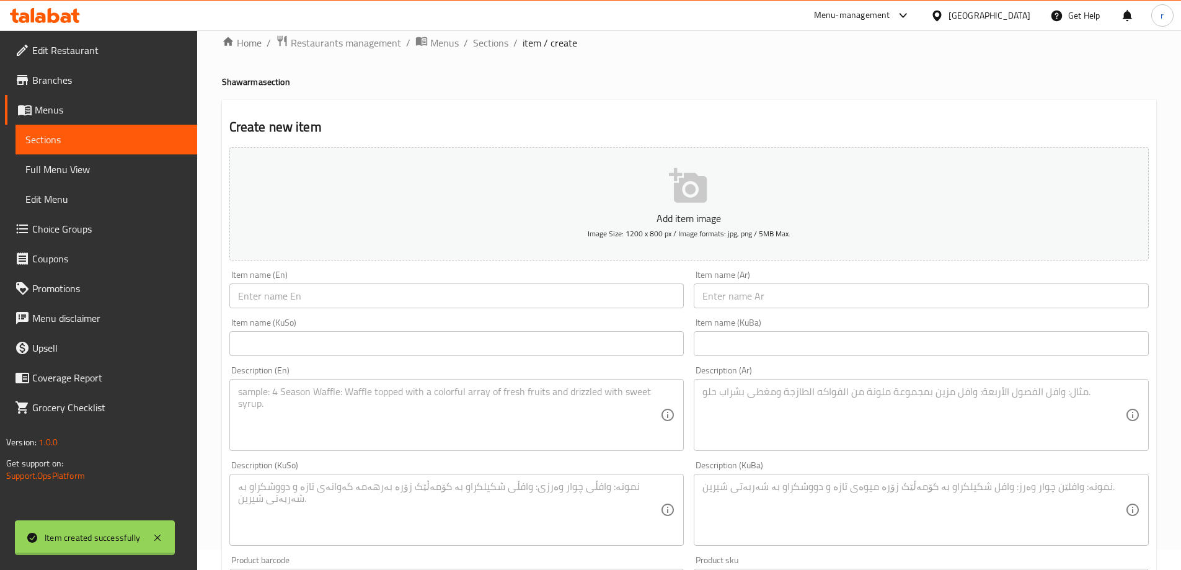
scroll to position [0, 0]
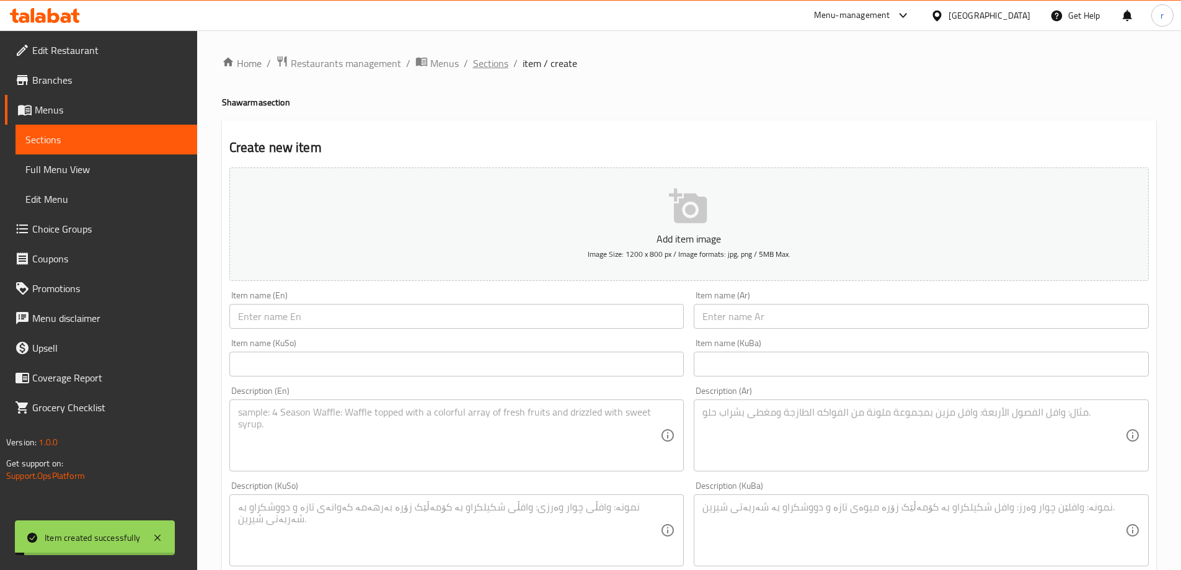
click at [485, 67] on span "Sections" at bounding box center [490, 63] width 35 height 15
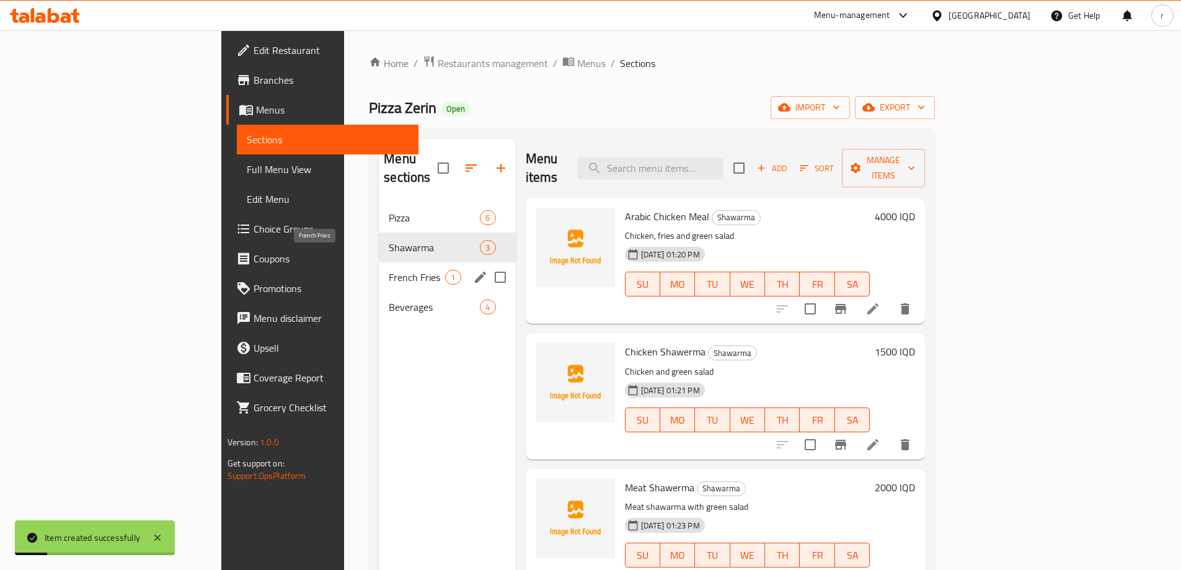
click at [389, 270] on span "French Fries" at bounding box center [417, 277] width 56 height 15
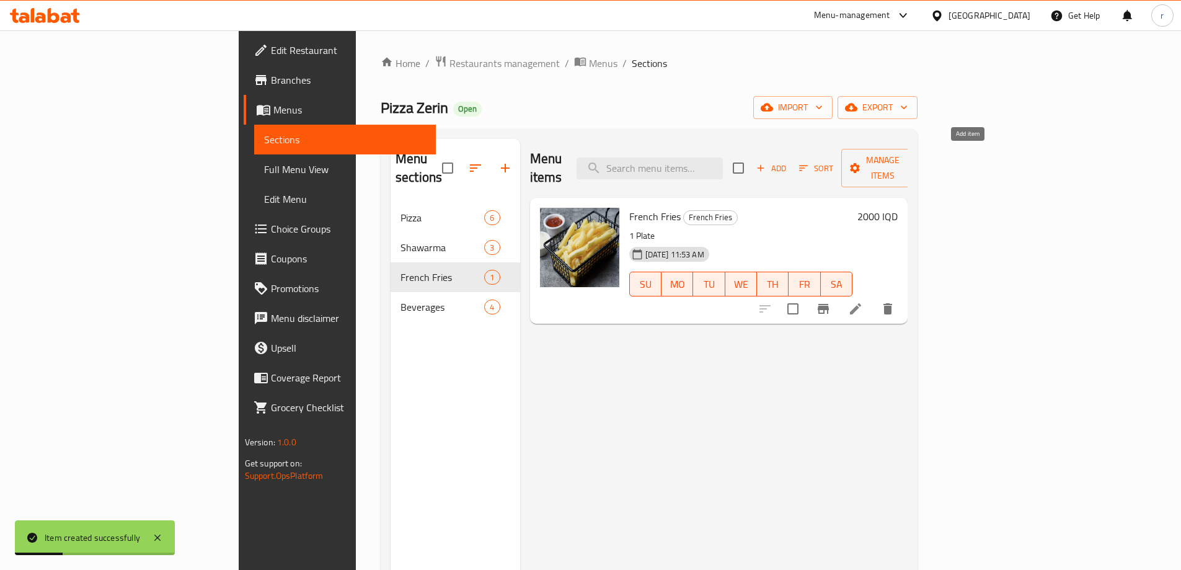
click at [766, 162] on icon "button" at bounding box center [760, 167] width 11 height 11
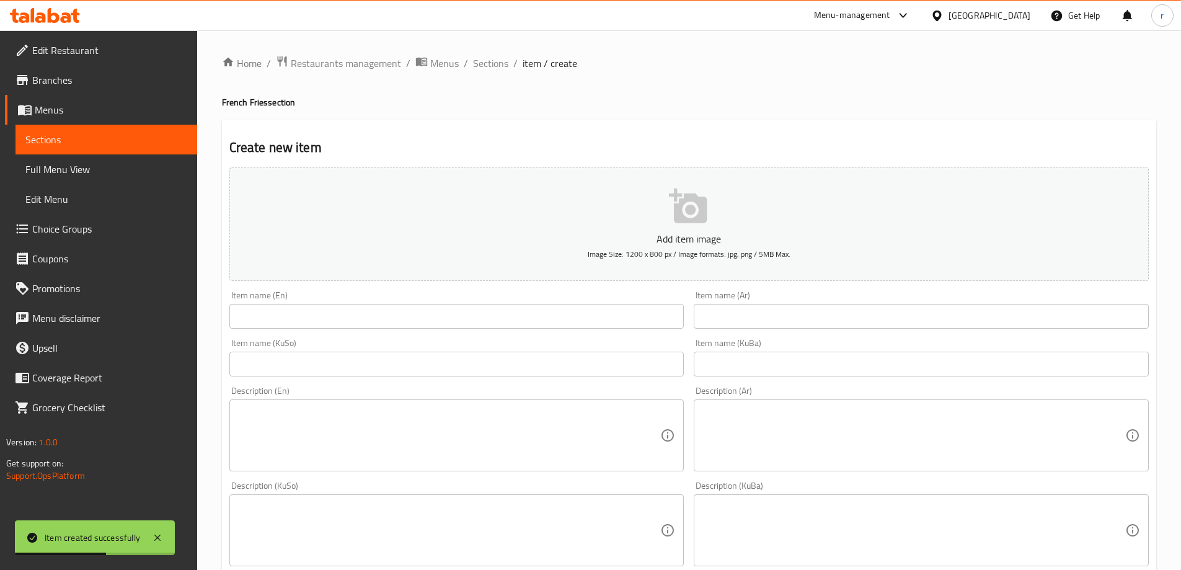
click at [265, 315] on input "text" at bounding box center [456, 316] width 455 height 25
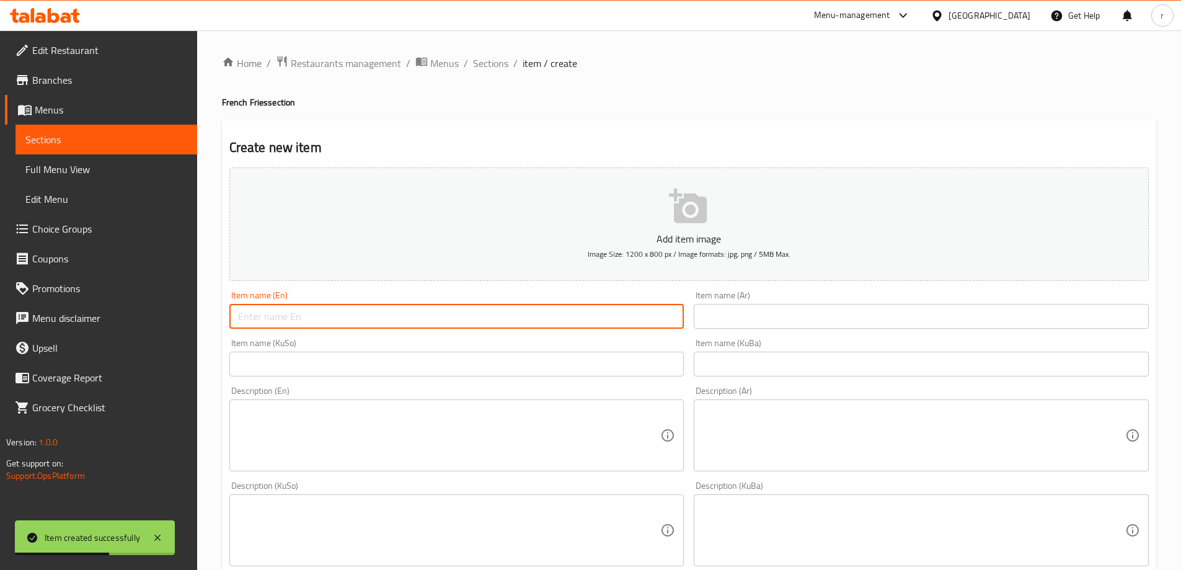
paste input "Fries"
type input "Fries"
click at [788, 321] on input "text" at bounding box center [921, 316] width 455 height 25
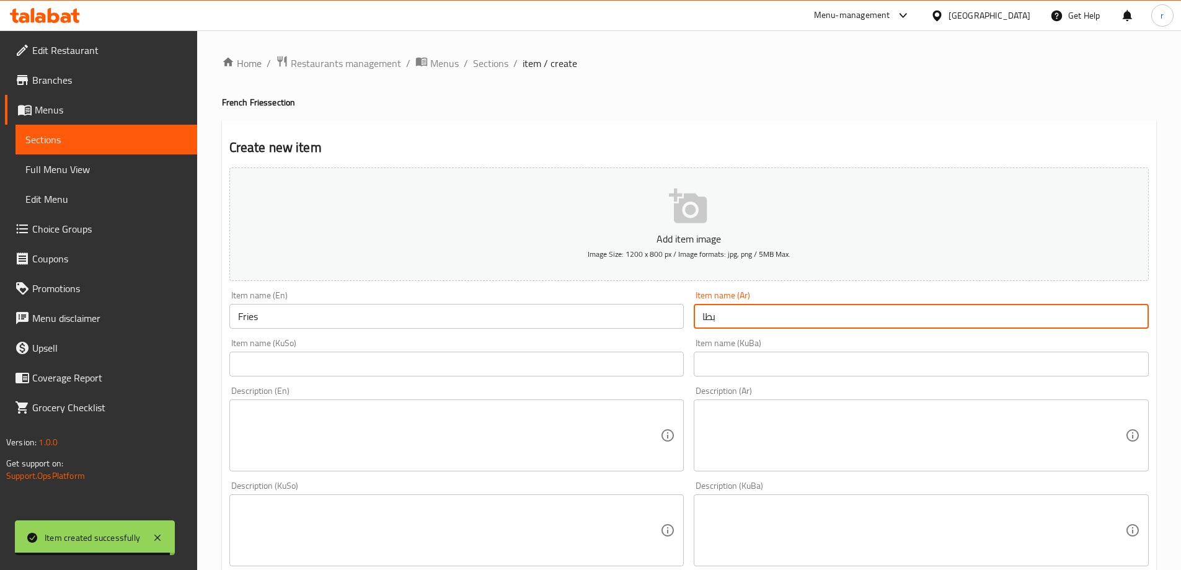
type input "بطاطا مقلية"
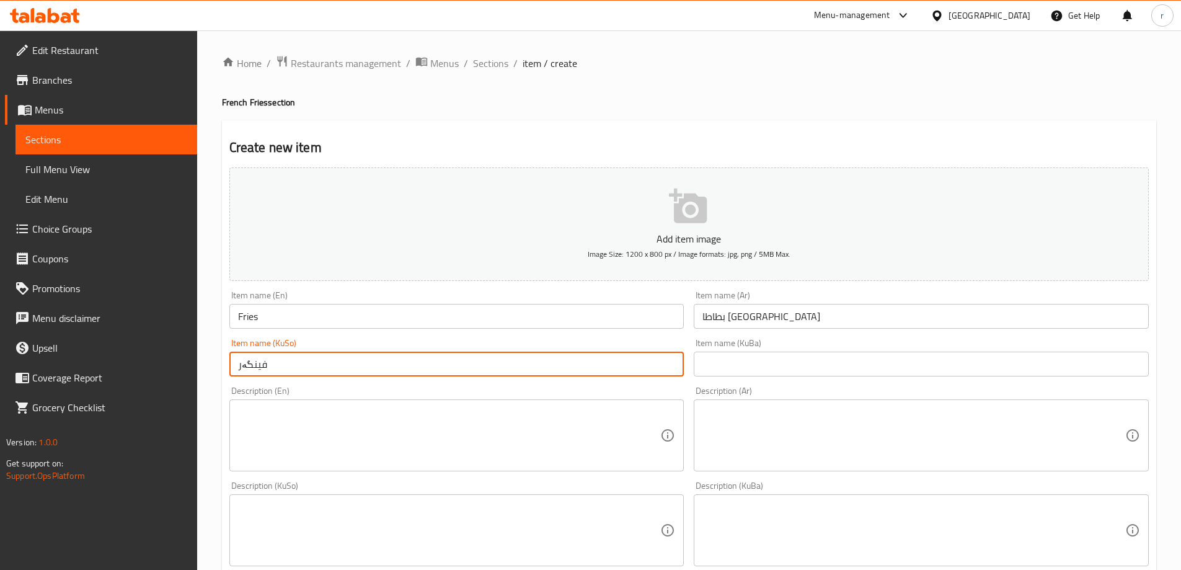
type input "فینگەر"
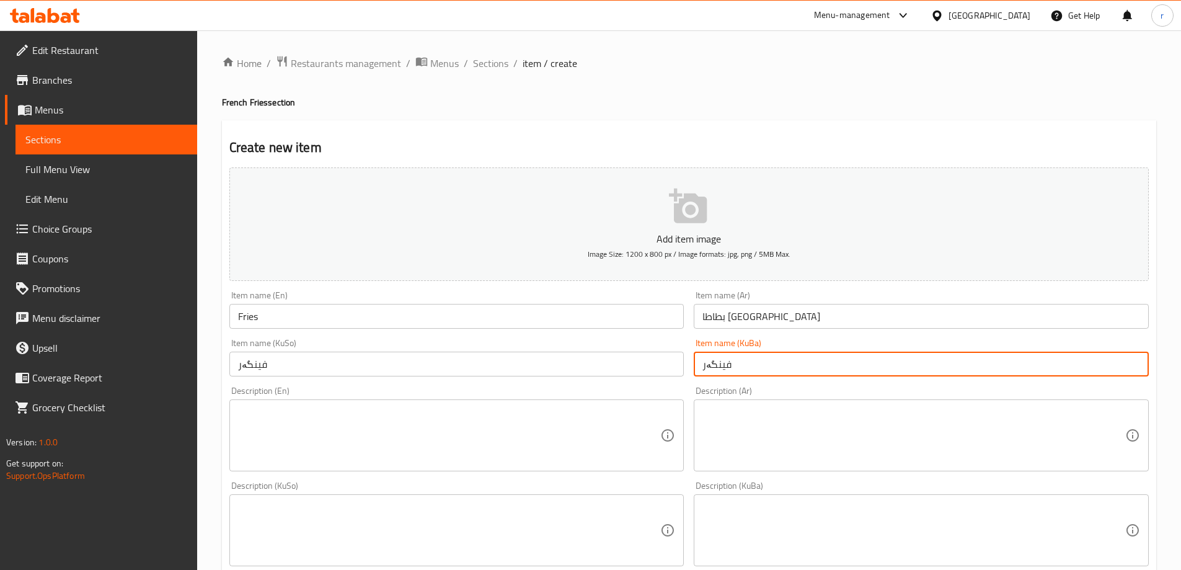
type input "فینگەر"
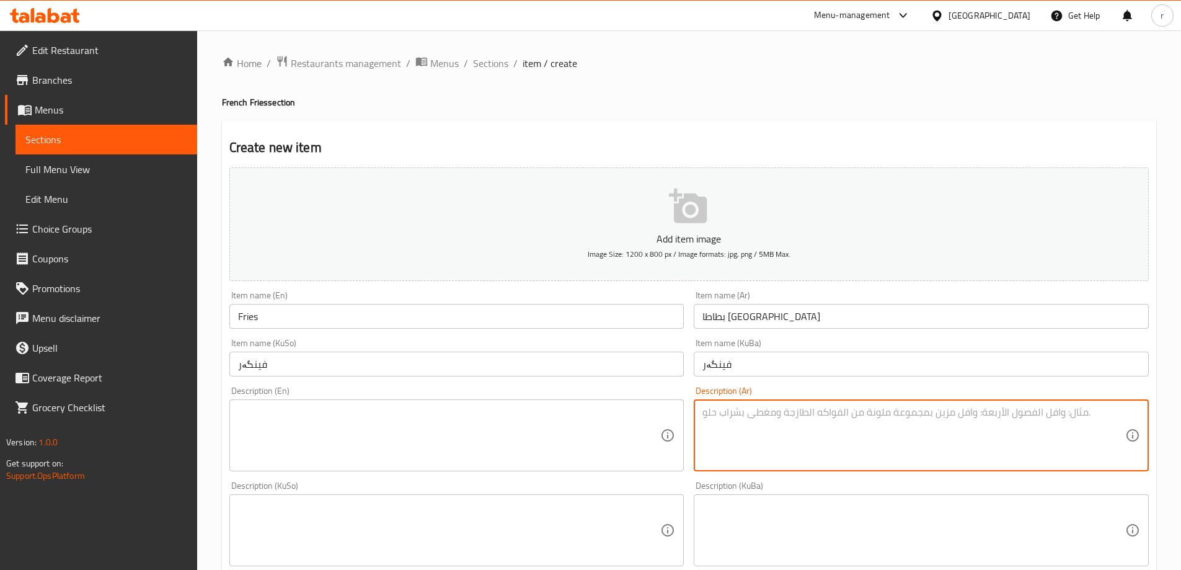
click at [774, 412] on textarea at bounding box center [913, 435] width 423 height 59
paste textarea "بطاطس مقلية مع كاتشب ومايونيز"
type textarea "بطاطس مقلية مع كاتشب ومايونيز"
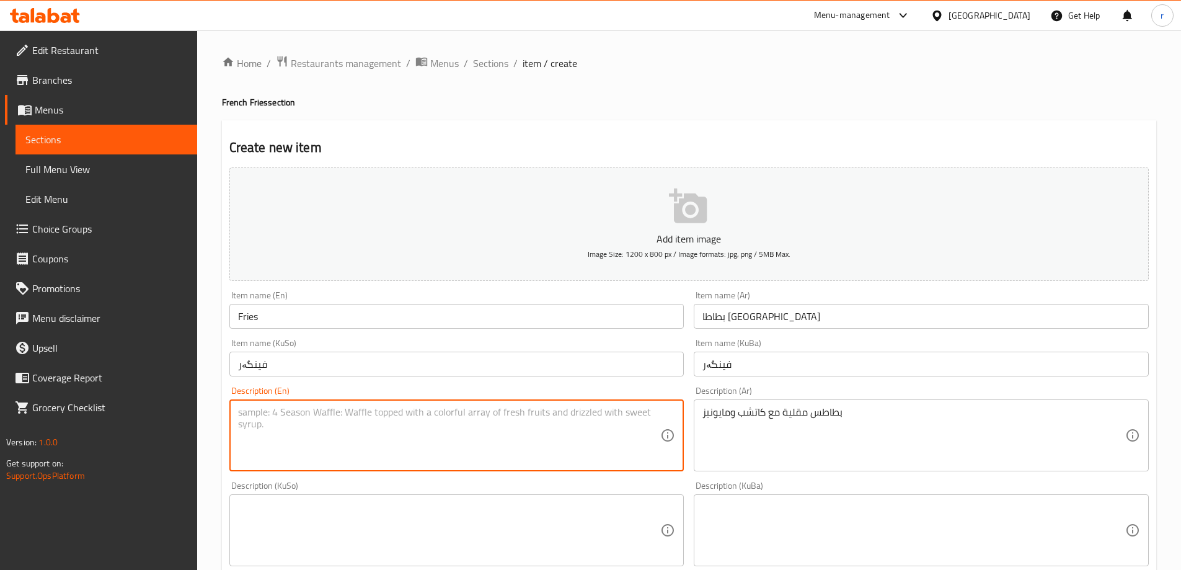
click at [500, 415] on textarea at bounding box center [449, 435] width 423 height 59
paste textarea "Fries with ketchup and mayonnaise"
type textarea "Fries with ketchup and mayonnaise"
click at [313, 513] on textarea at bounding box center [449, 530] width 423 height 59
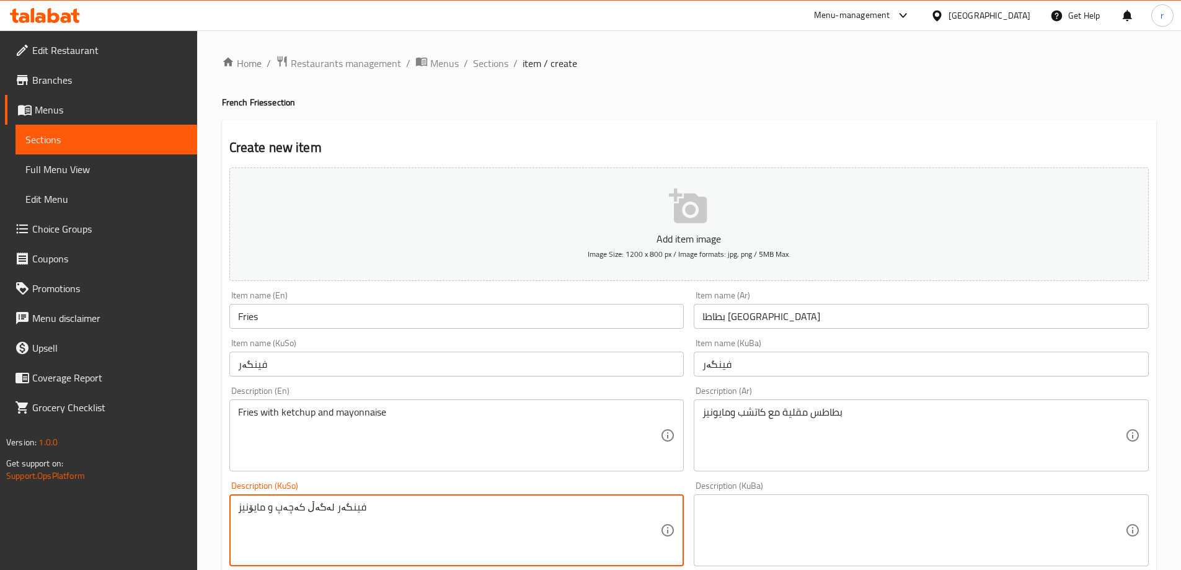
drag, startPoint x: 389, startPoint y: 513, endPoint x: 162, endPoint y: 501, distance: 227.3
click at [162, 501] on div "Edit Restaurant Branches Menus Sections Full Menu View Edit Menu Choice Groups …" at bounding box center [590, 524] width 1181 height 988
type textarea "فینگەر لەگەڵ کەچەپ و مایۆنیز"
click at [742, 513] on textarea at bounding box center [913, 530] width 423 height 59
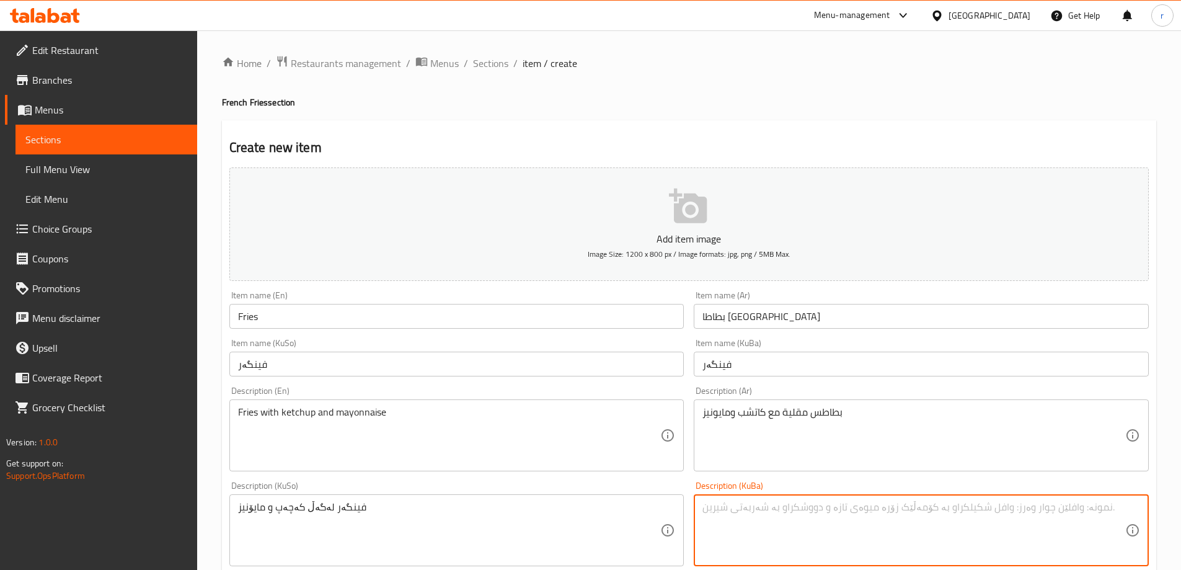
paste textarea "فینگەر لەگەڵ کەچەپ و مایۆنیز"
type textarea "فینگەر لەگەڵ کەچەپ و مایۆنیز"
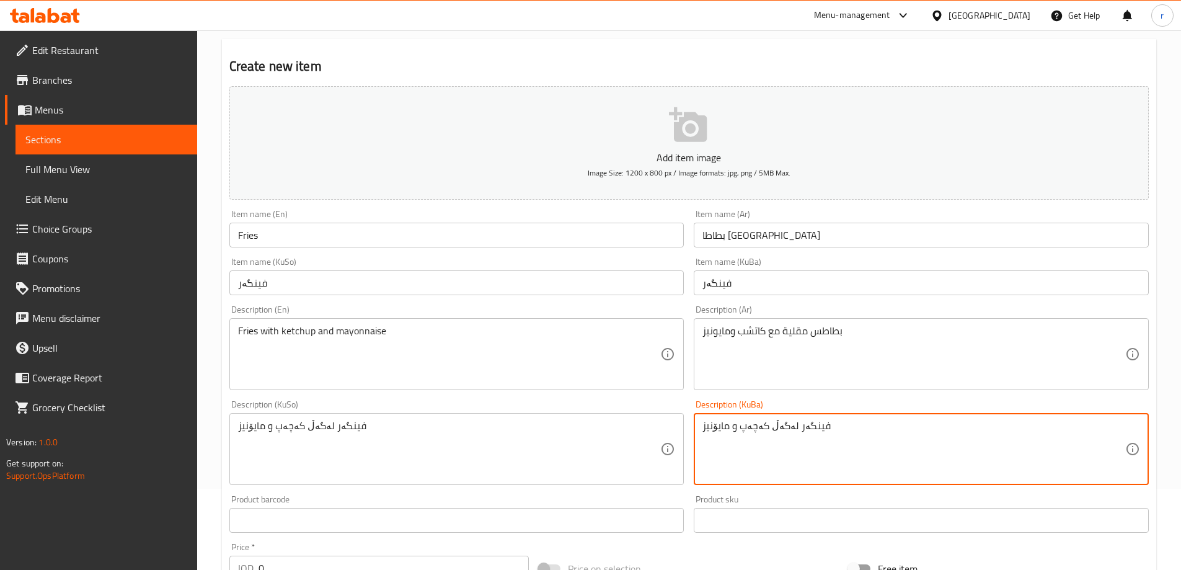
scroll to position [248, 0]
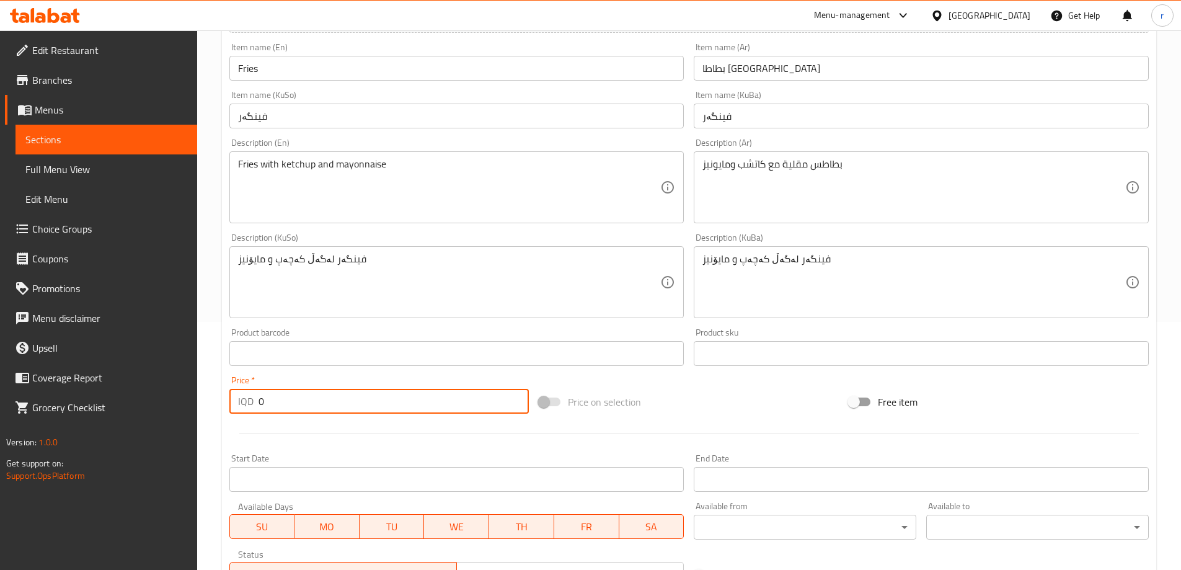
drag, startPoint x: 299, startPoint y: 405, endPoint x: 161, endPoint y: 398, distance: 138.5
click at [156, 402] on div "Edit Restaurant Branches Menus Sections Full Menu View Edit Menu Choice Groups …" at bounding box center [590, 276] width 1181 height 988
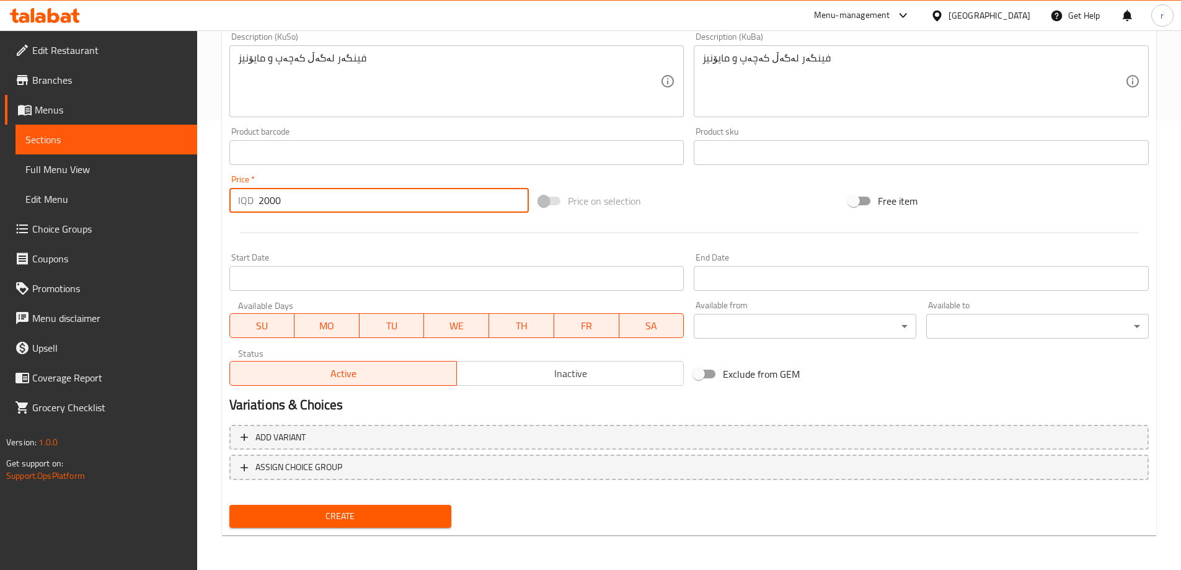
type input "2000"
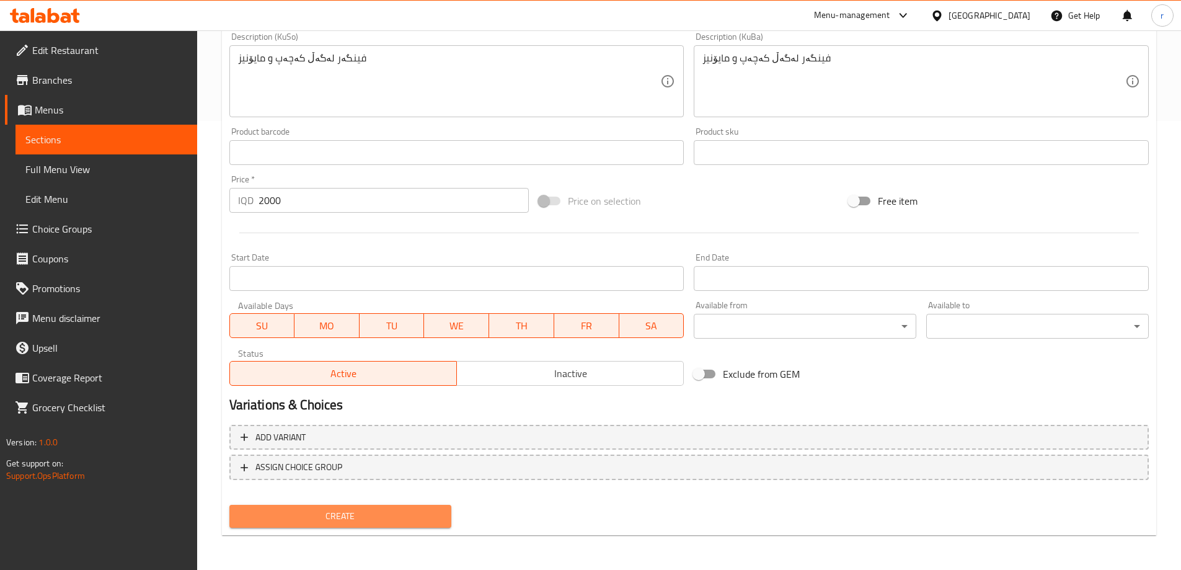
click at [363, 516] on span "Create" at bounding box center [340, 516] width 203 height 16
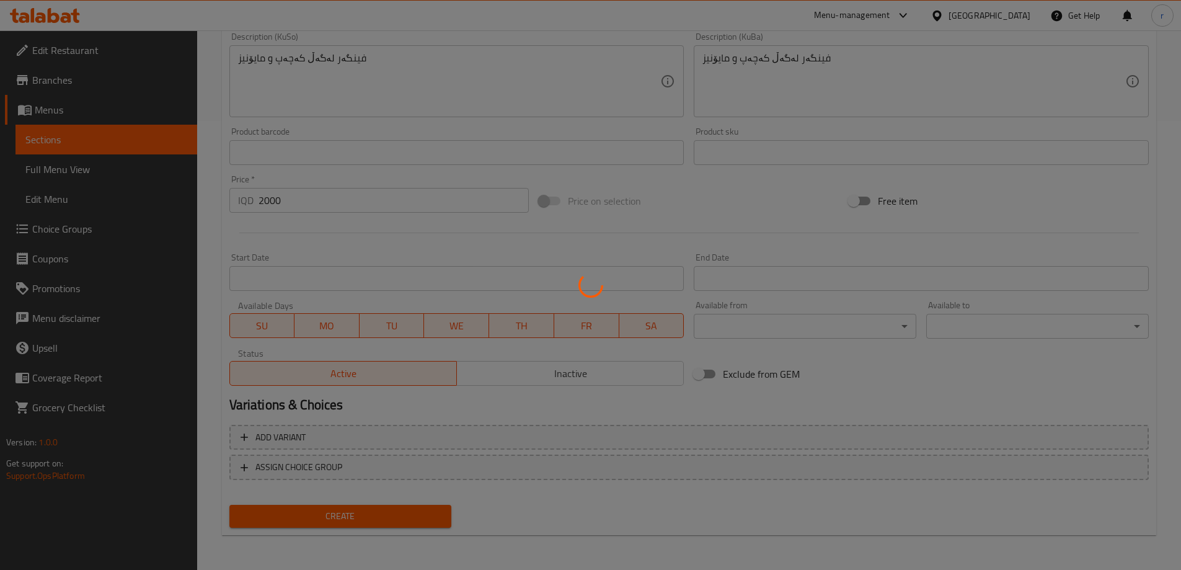
click at [53, 174] on div at bounding box center [590, 285] width 1181 height 570
type input "0"
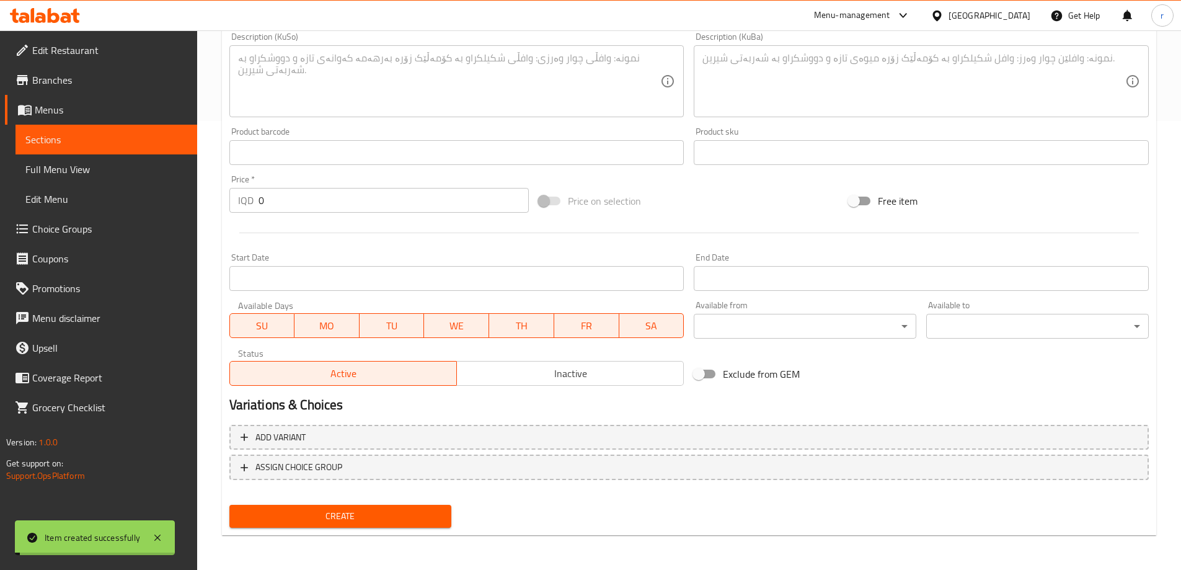
click at [66, 169] on span "Full Menu View" at bounding box center [106, 169] width 162 height 15
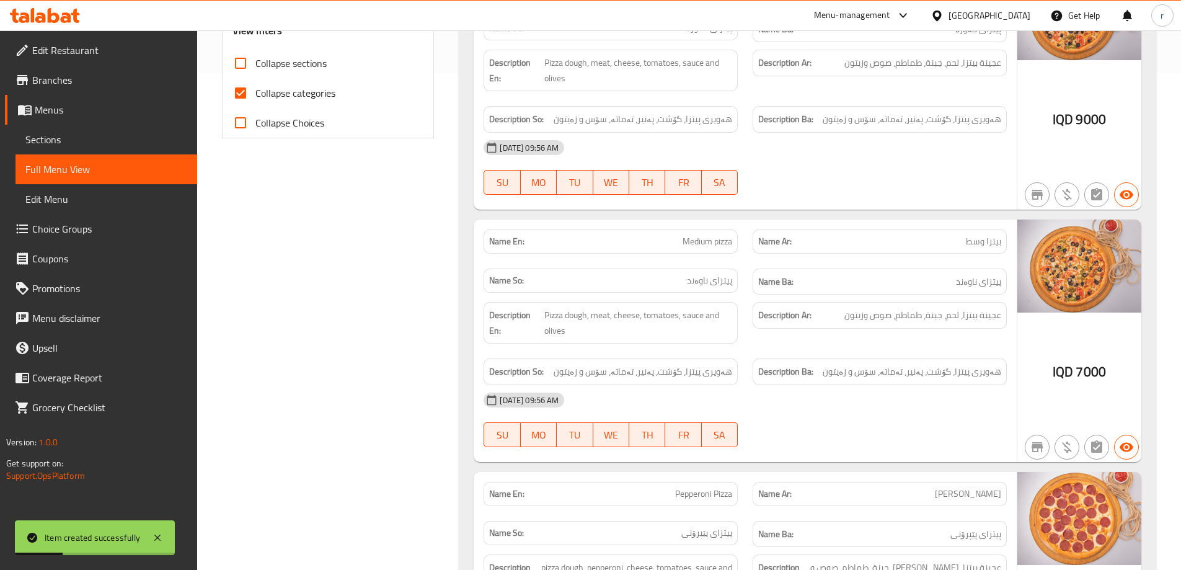
scroll to position [366, 0]
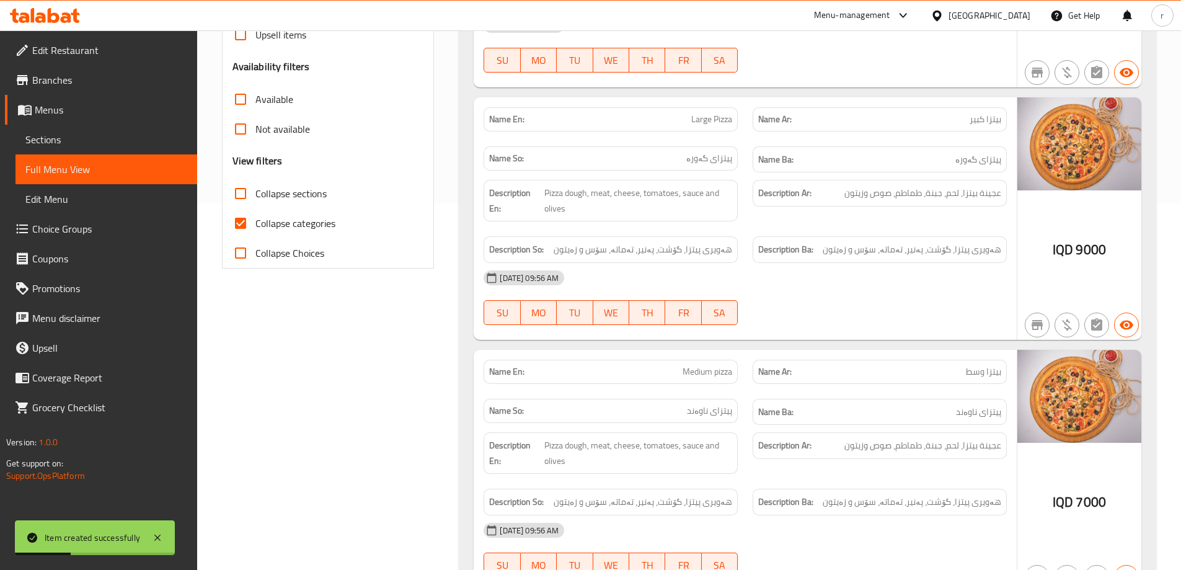
click at [290, 222] on span "Collapse categories" at bounding box center [295, 223] width 80 height 15
click at [255, 222] on input "Collapse categories" at bounding box center [241, 223] width 30 height 30
checkbox input "false"
click at [295, 181] on label "Collapse sections" at bounding box center [276, 194] width 101 height 30
click at [255, 181] on input "Collapse sections" at bounding box center [241, 194] width 30 height 30
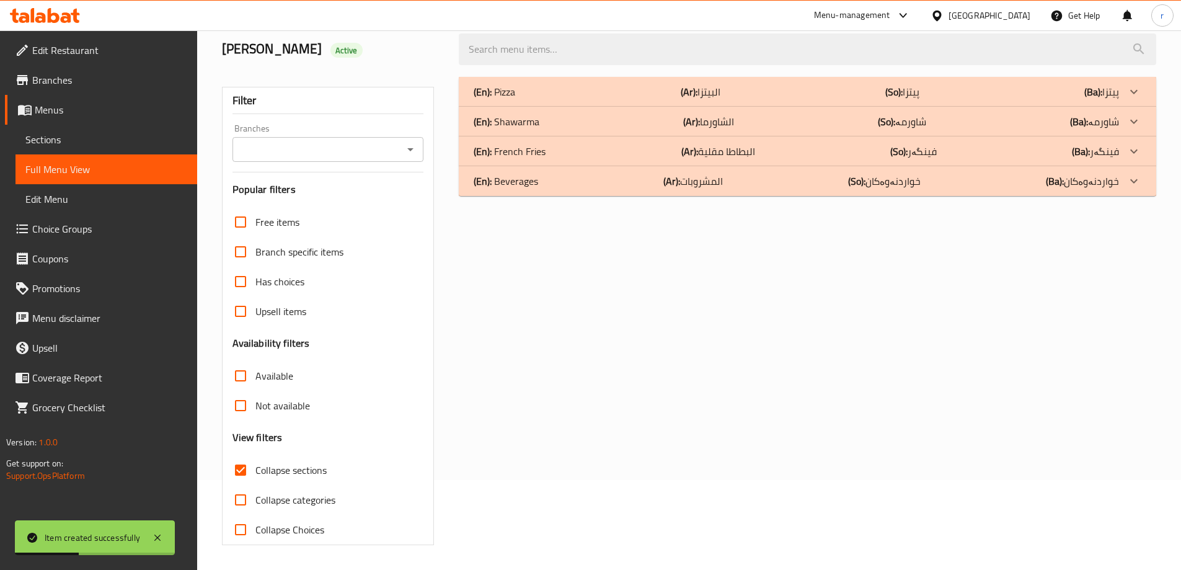
scroll to position [90, 0]
click at [264, 459] on label "Collapse sections" at bounding box center [276, 470] width 101 height 30
click at [255, 459] on input "Collapse sections" at bounding box center [241, 470] width 30 height 30
checkbox input "false"
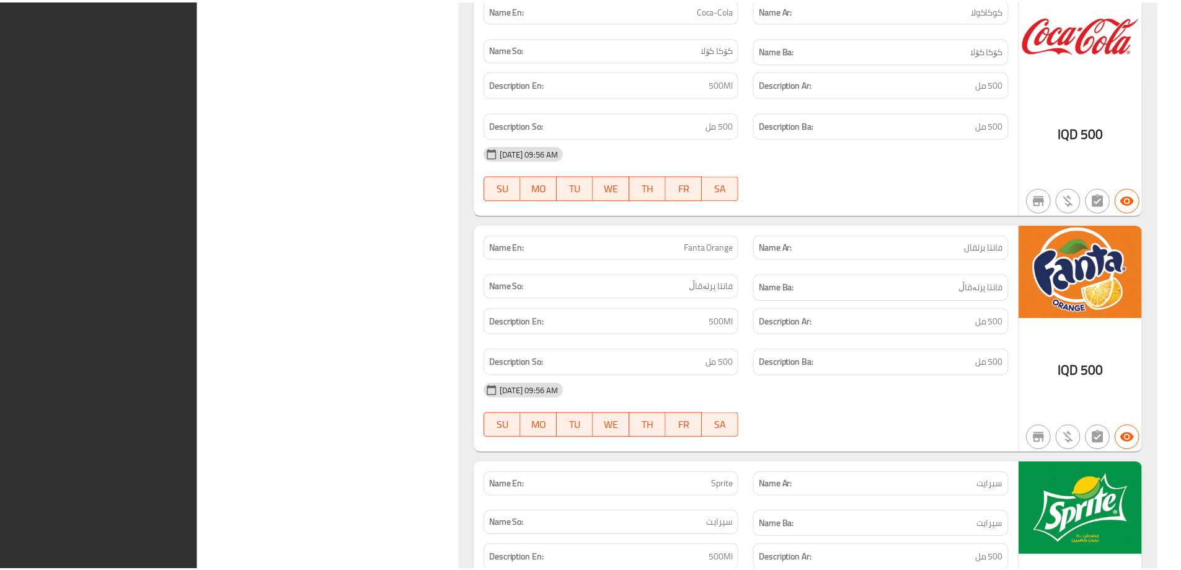
scroll to position [3523, 0]
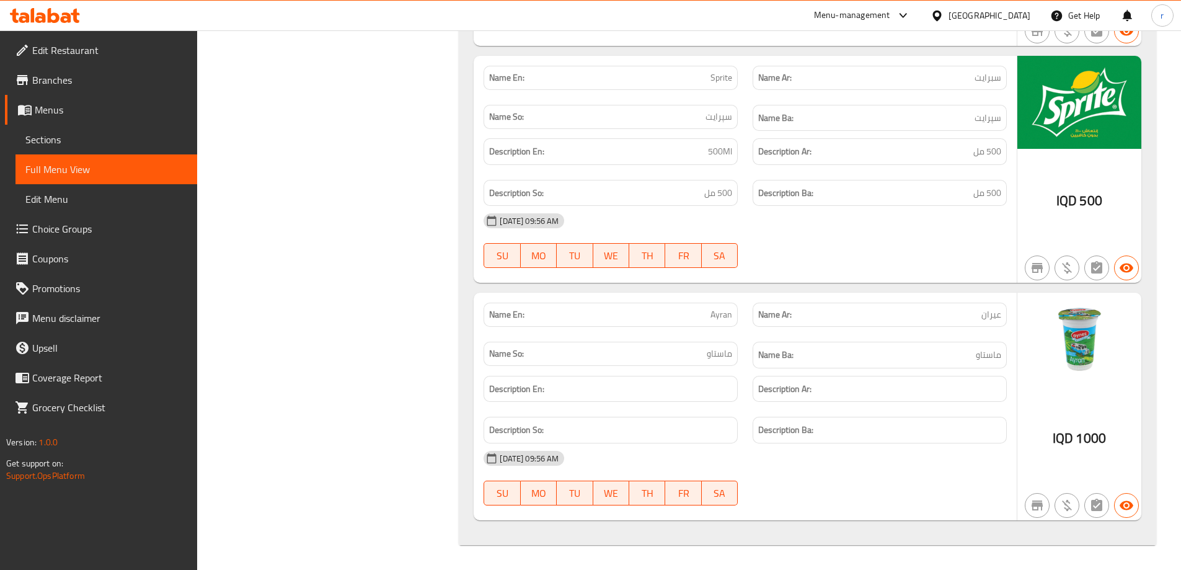
click at [57, 17] on icon at bounding box center [54, 15] width 12 height 15
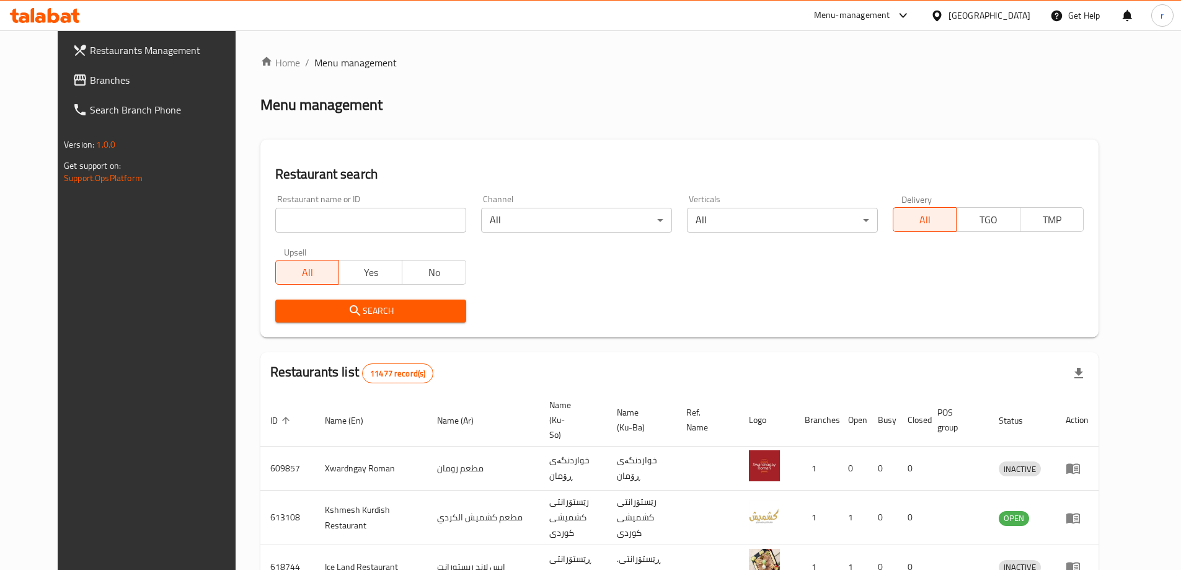
click at [90, 84] on span "Branches" at bounding box center [167, 80] width 155 height 15
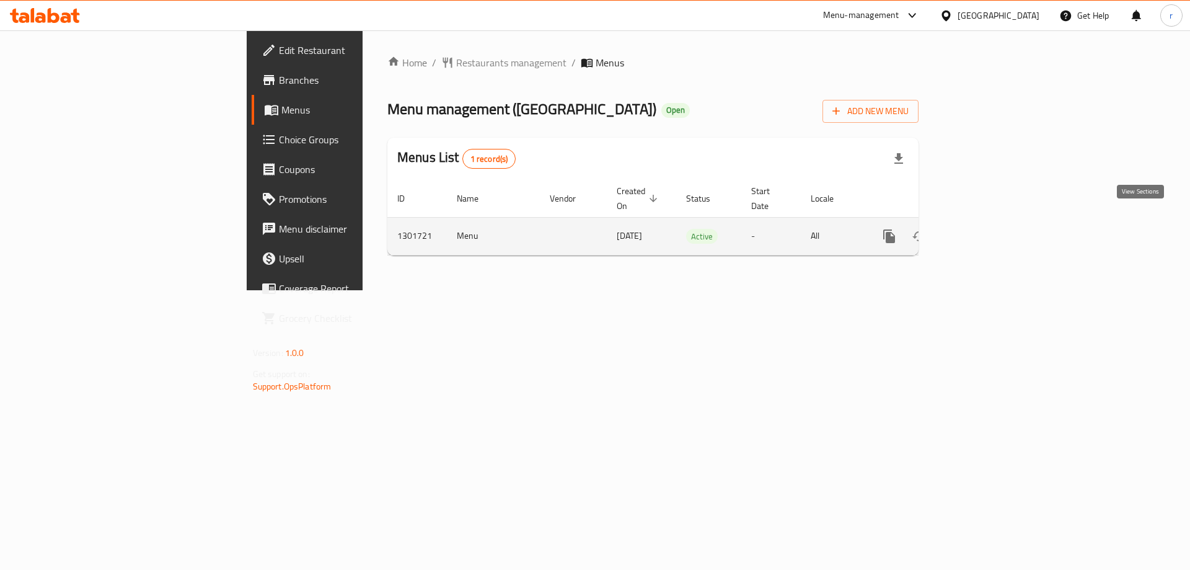
click at [985, 231] on icon "enhanced table" at bounding box center [978, 236] width 11 height 11
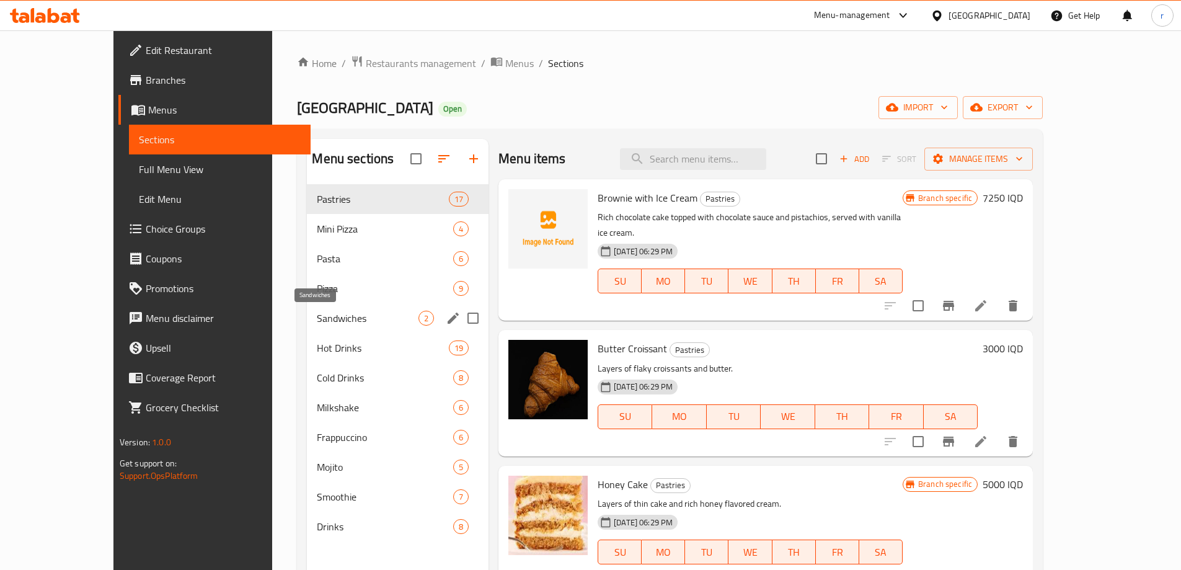
click at [317, 316] on span "Sandwiches" at bounding box center [368, 318] width 102 height 15
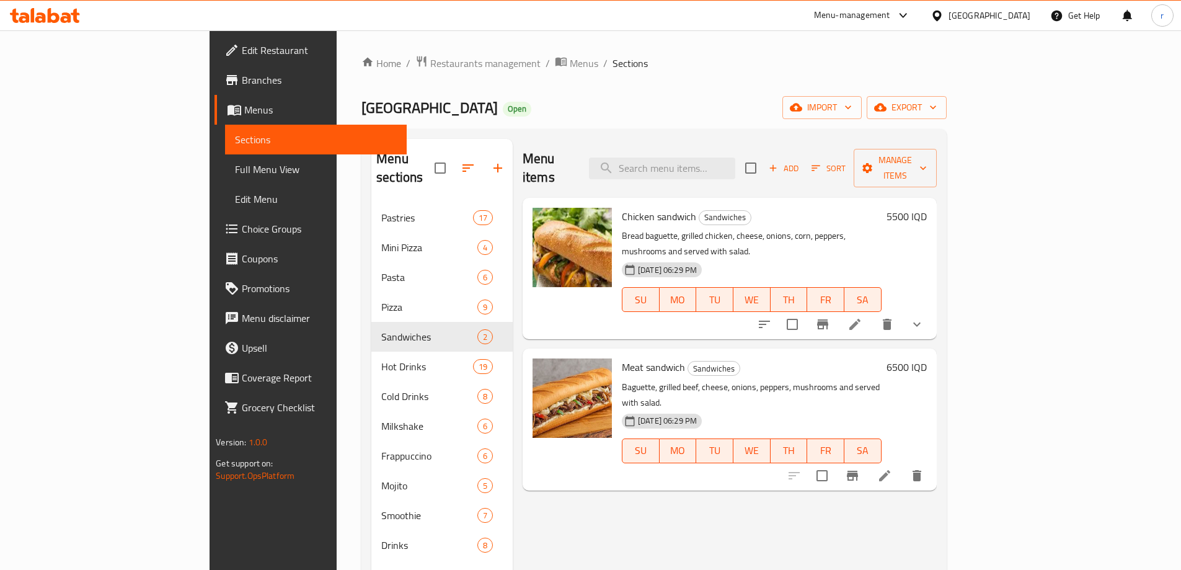
click at [924, 317] on icon "show more" at bounding box center [917, 324] width 15 height 15
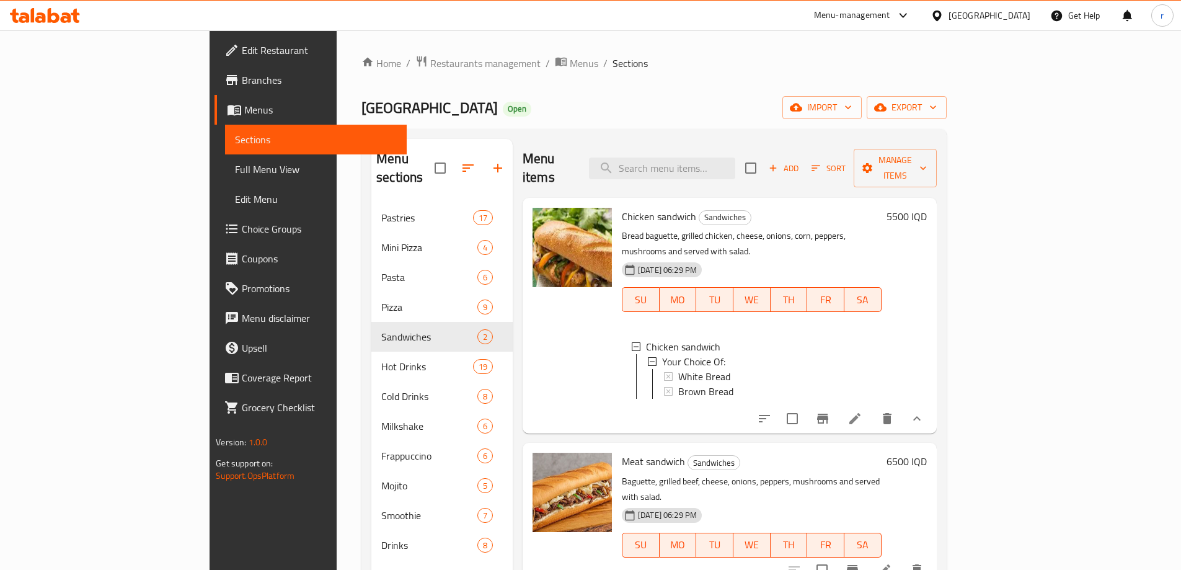
click at [927, 208] on h6 "5500 IQD" at bounding box center [907, 216] width 40 height 17
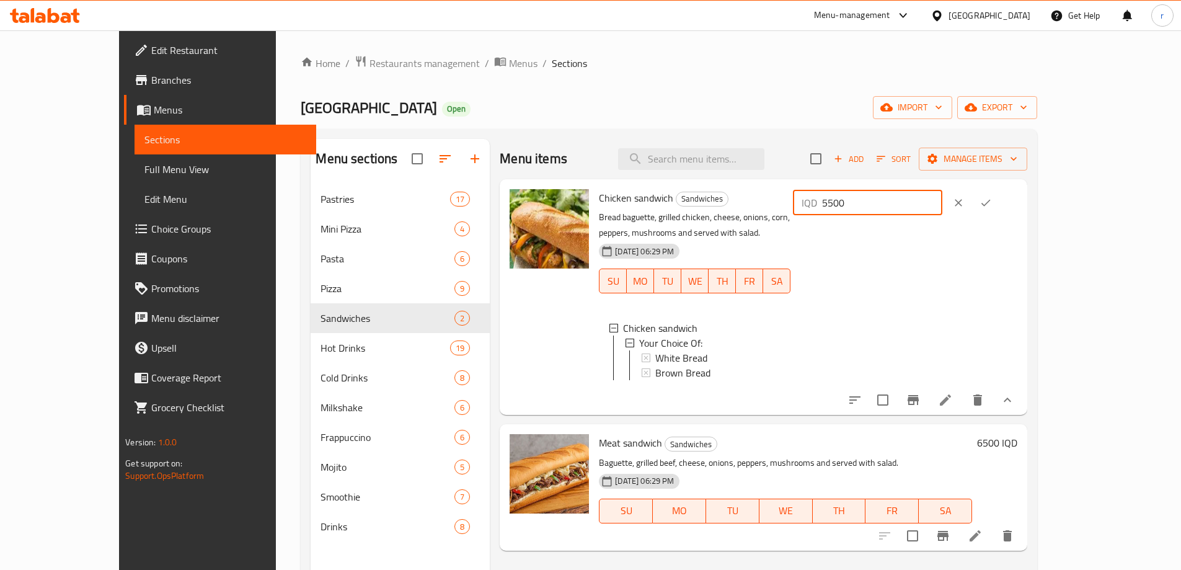
drag, startPoint x: 972, startPoint y: 202, endPoint x: 954, endPoint y: 202, distance: 18.6
click at [942, 202] on div "IQD 5500 ​" at bounding box center [867, 202] width 149 height 25
type input "6500"
click at [992, 208] on icon "ok" at bounding box center [986, 203] width 12 height 12
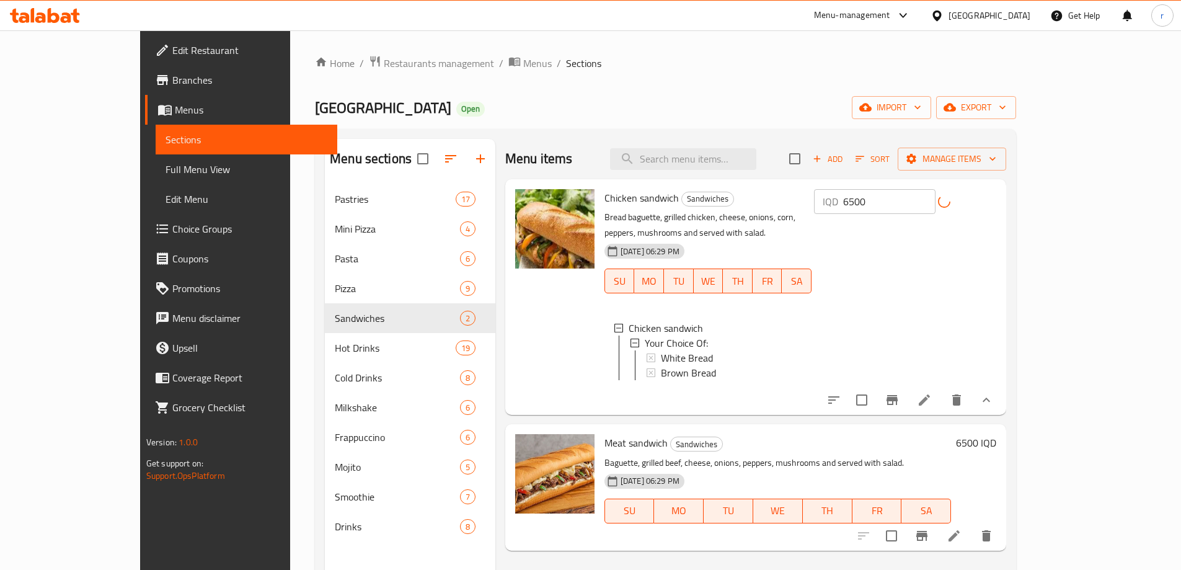
click at [996, 444] on h6 "6500 IQD" at bounding box center [976, 442] width 40 height 17
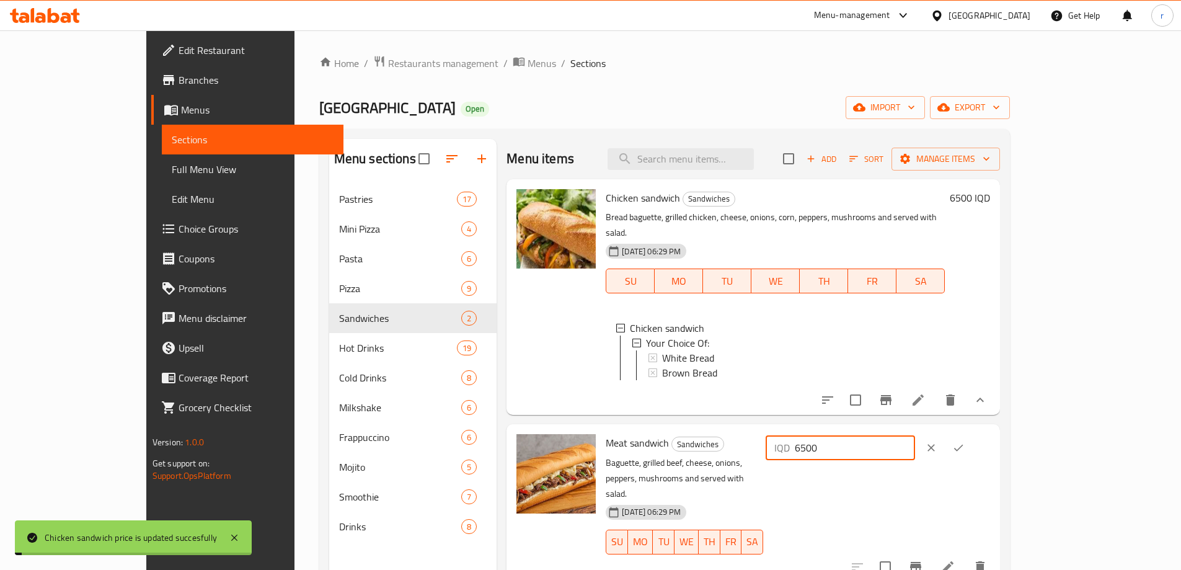
drag, startPoint x: 973, startPoint y: 441, endPoint x: 929, endPoint y: 443, distance: 44.1
click at [929, 443] on div "Meat sandwich Sandwiches Baguette, grilled beef, cheese, onions, peppers, mushr…" at bounding box center [798, 502] width 394 height 147
type input "7500"
click at [965, 441] on icon "ok" at bounding box center [958, 447] width 12 height 12
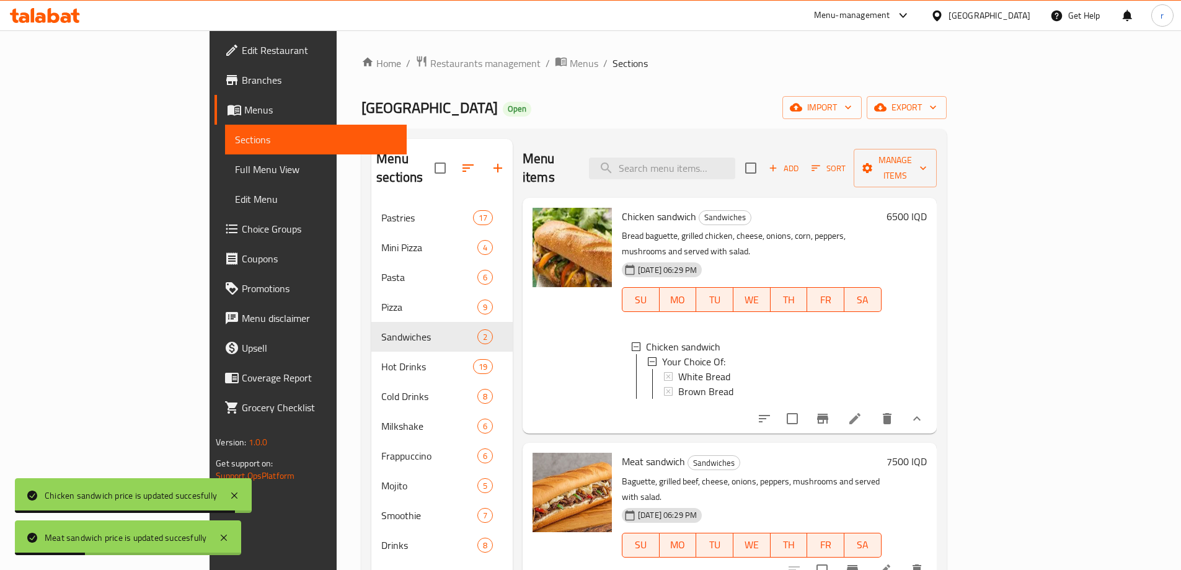
click at [235, 167] on span "Full Menu View" at bounding box center [316, 169] width 162 height 15
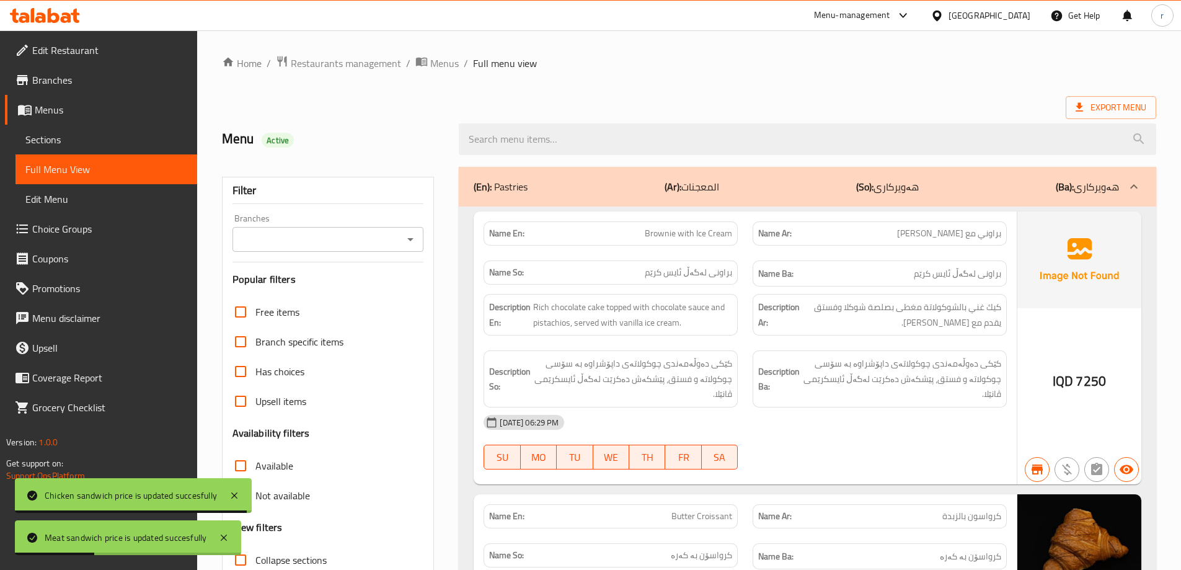
click at [309, 236] on input "Branches" at bounding box center [318, 239] width 164 height 17
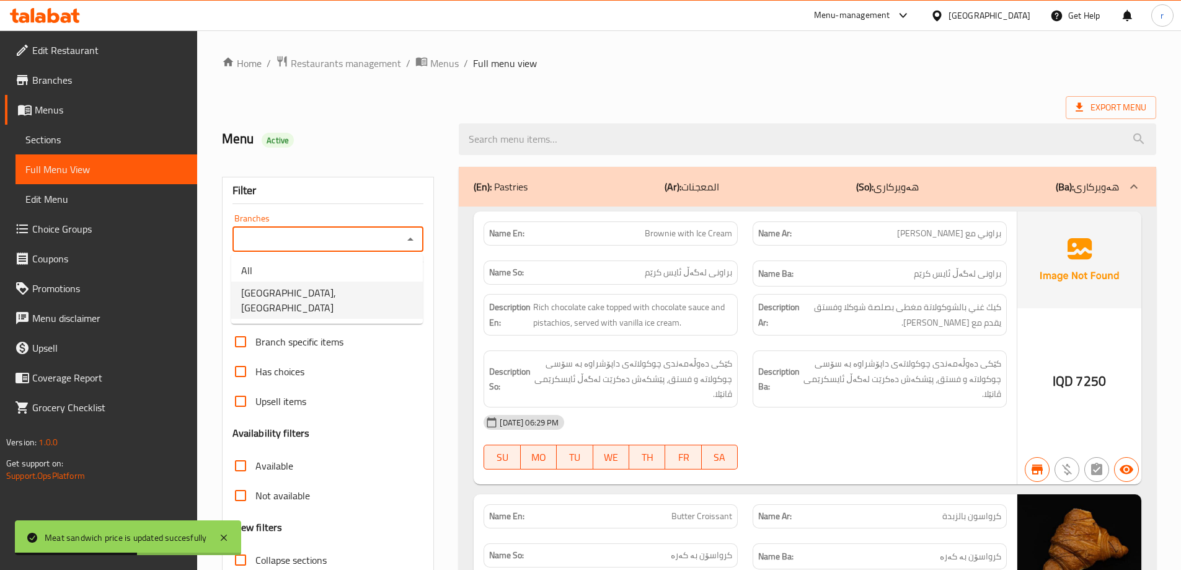
click at [303, 286] on span "Bella House Cafe, Vital City" at bounding box center [327, 300] width 172 height 30
type input "Bella House Cafe, Vital City"
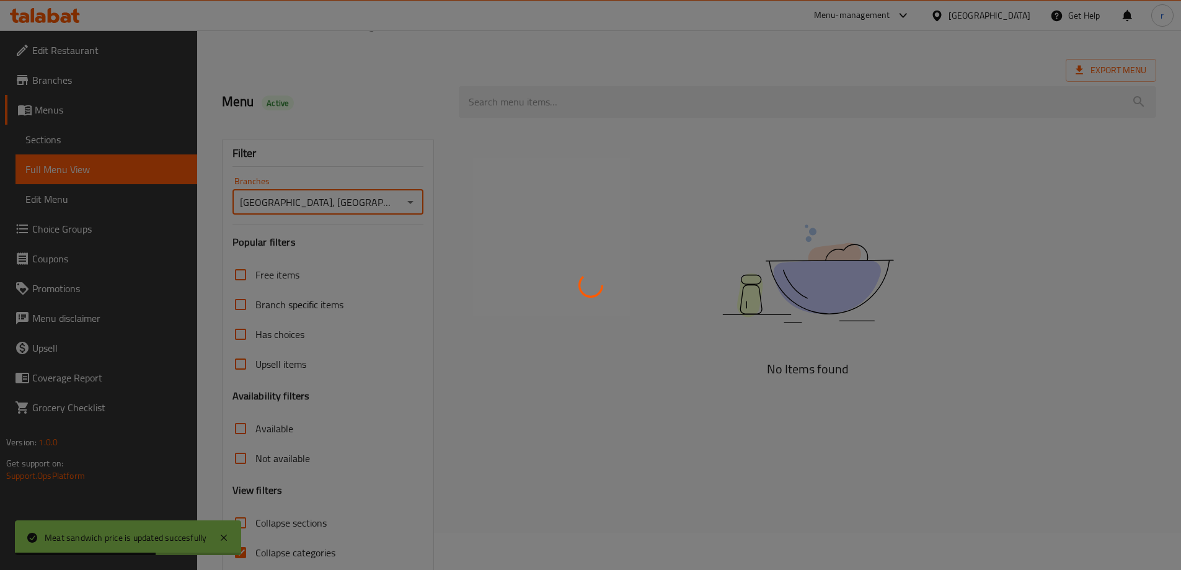
scroll to position [90, 0]
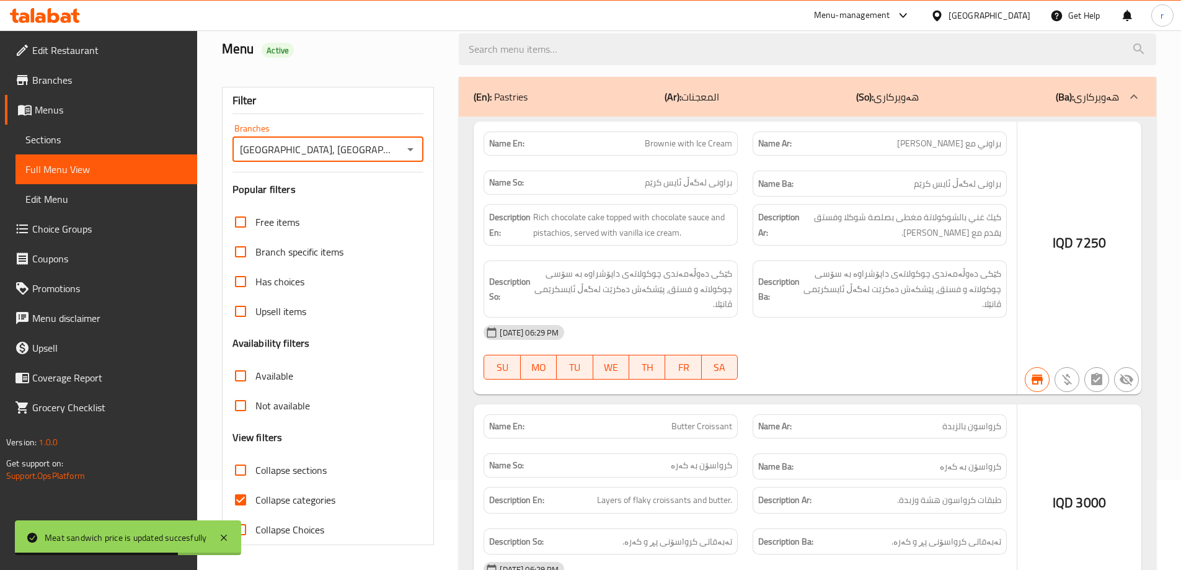
click at [296, 498] on div at bounding box center [590, 285] width 1181 height 570
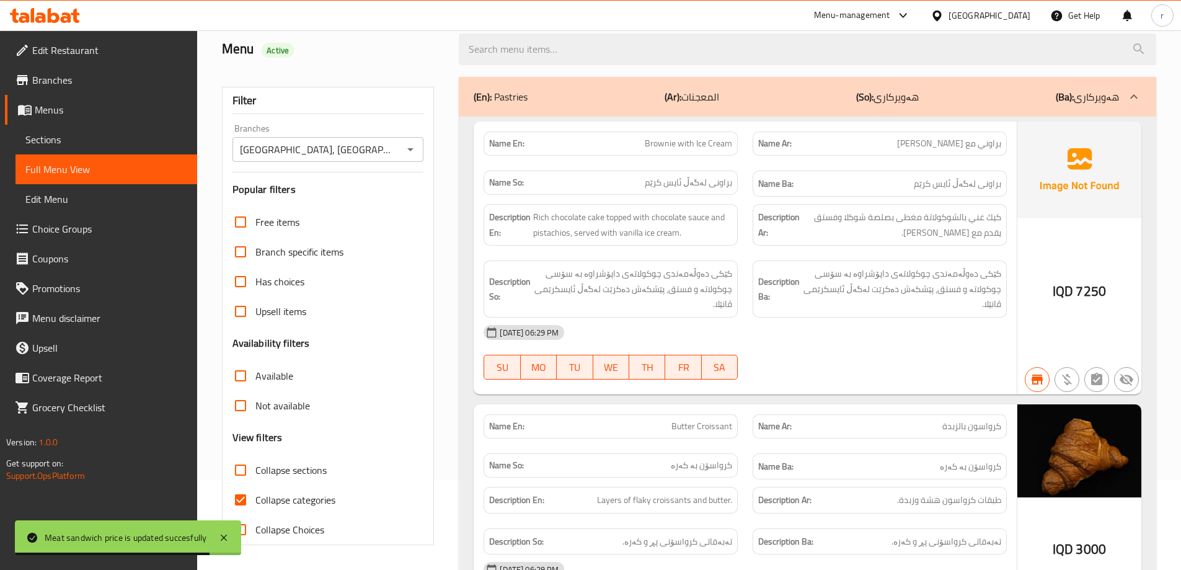
click at [288, 498] on span "Collapse categories" at bounding box center [295, 499] width 80 height 15
click at [255, 498] on input "Collapse categories" at bounding box center [241, 500] width 30 height 30
checkbox input "false"
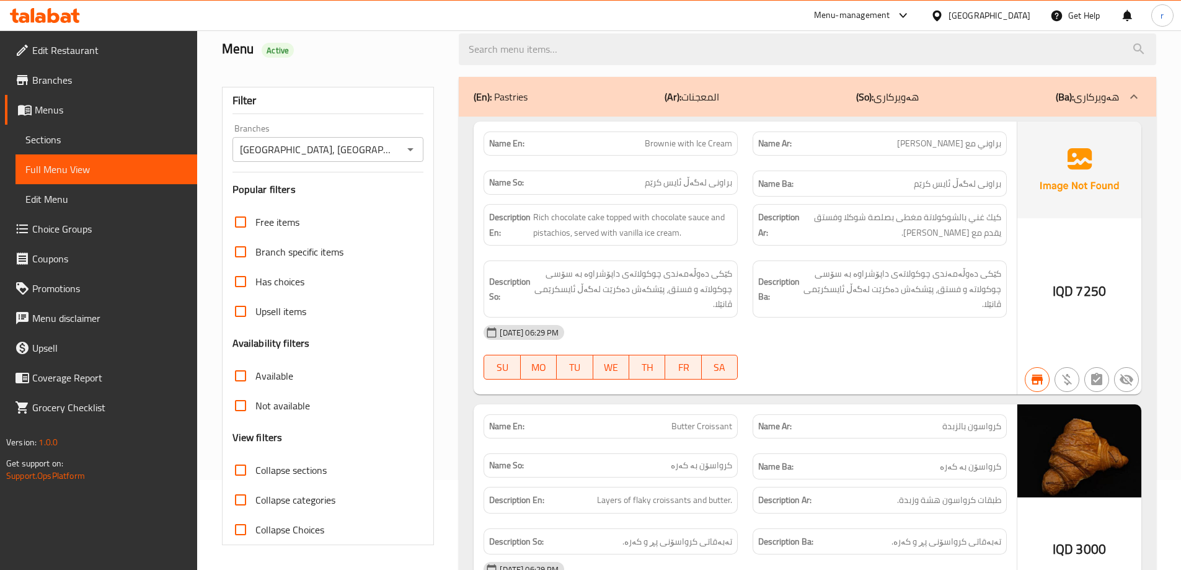
click at [311, 472] on span "Collapse sections" at bounding box center [290, 470] width 71 height 15
click at [255, 472] on input "Collapse sections" at bounding box center [241, 470] width 30 height 30
checkbox input "true"
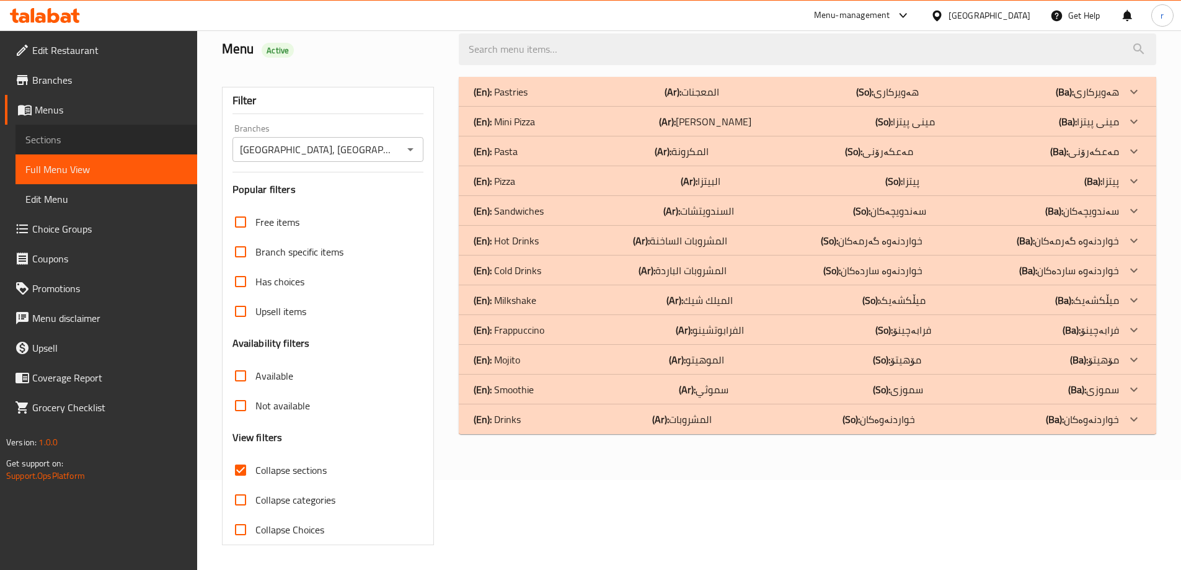
click at [59, 140] on span "Sections" at bounding box center [106, 139] width 162 height 15
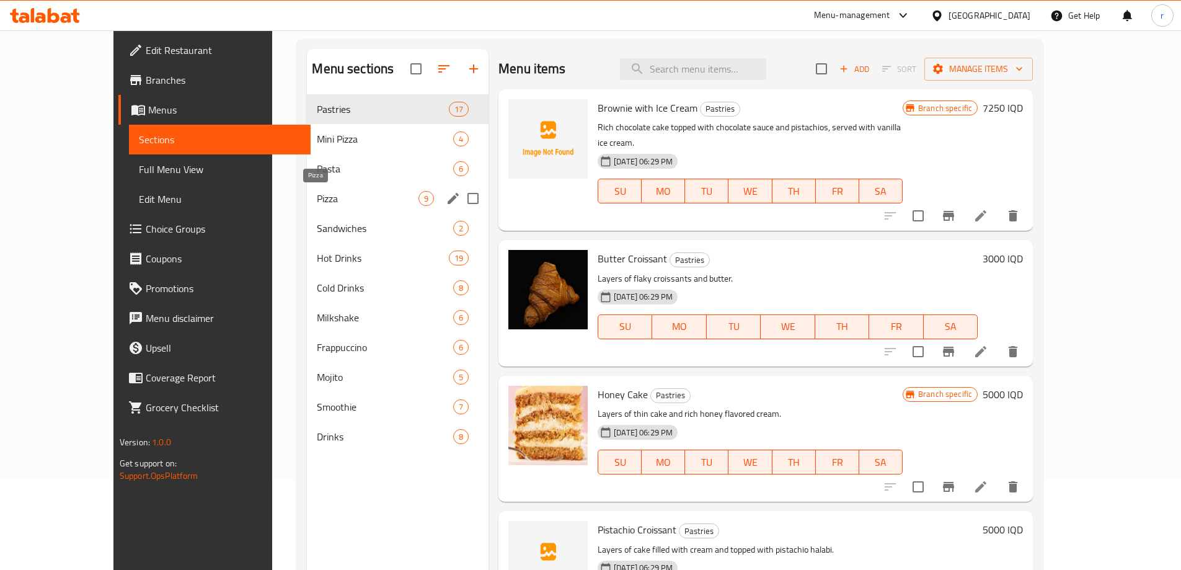
click at [317, 195] on span "Pizza" at bounding box center [368, 198] width 102 height 15
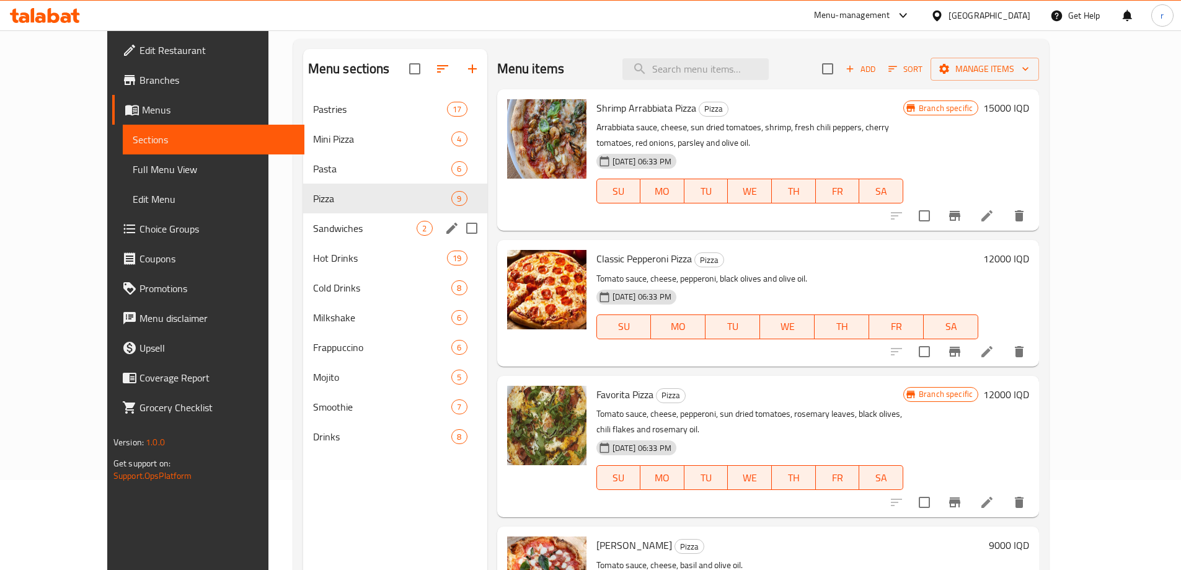
click at [306, 217] on div "Sandwiches 2" at bounding box center [395, 228] width 184 height 30
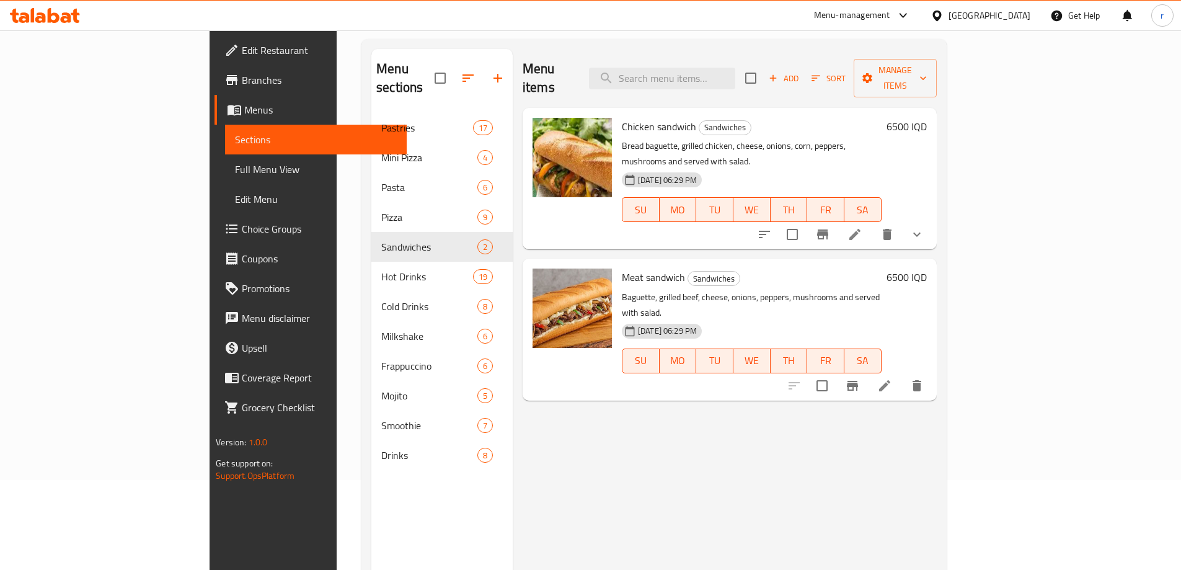
click at [927, 268] on h6 "6500 IQD" at bounding box center [907, 276] width 40 height 17
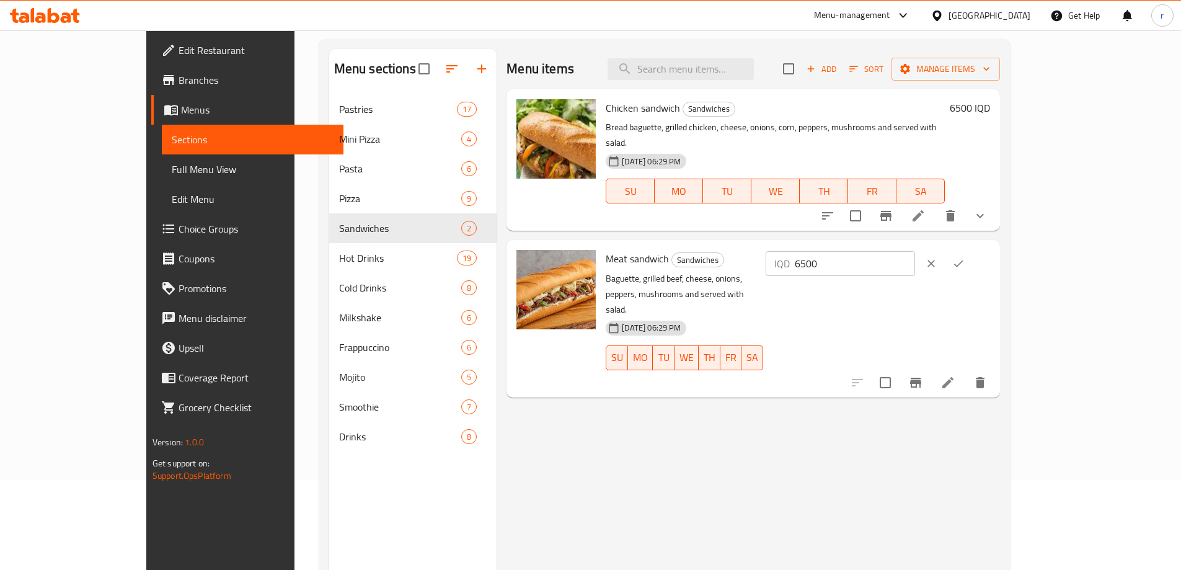
click at [990, 105] on h6 "6500 IQD" at bounding box center [970, 107] width 40 height 17
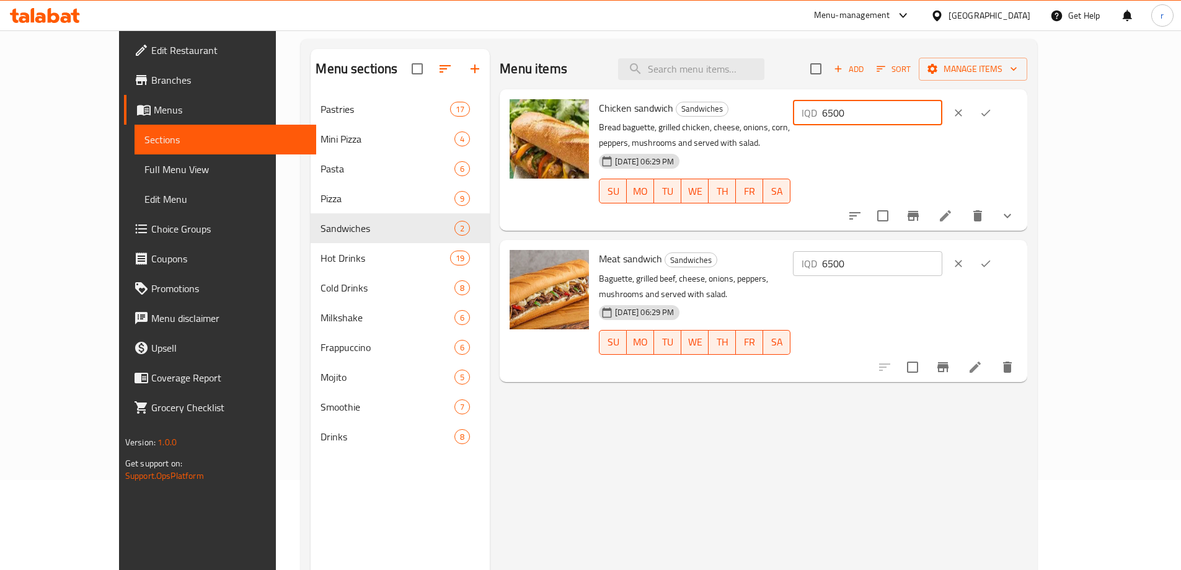
drag, startPoint x: 970, startPoint y: 114, endPoint x: 962, endPoint y: 114, distance: 8.1
click at [942, 114] on div "IQD 6500 ​" at bounding box center [867, 112] width 149 height 25
type input "5500"
click at [999, 105] on button "ok" at bounding box center [985, 112] width 27 height 27
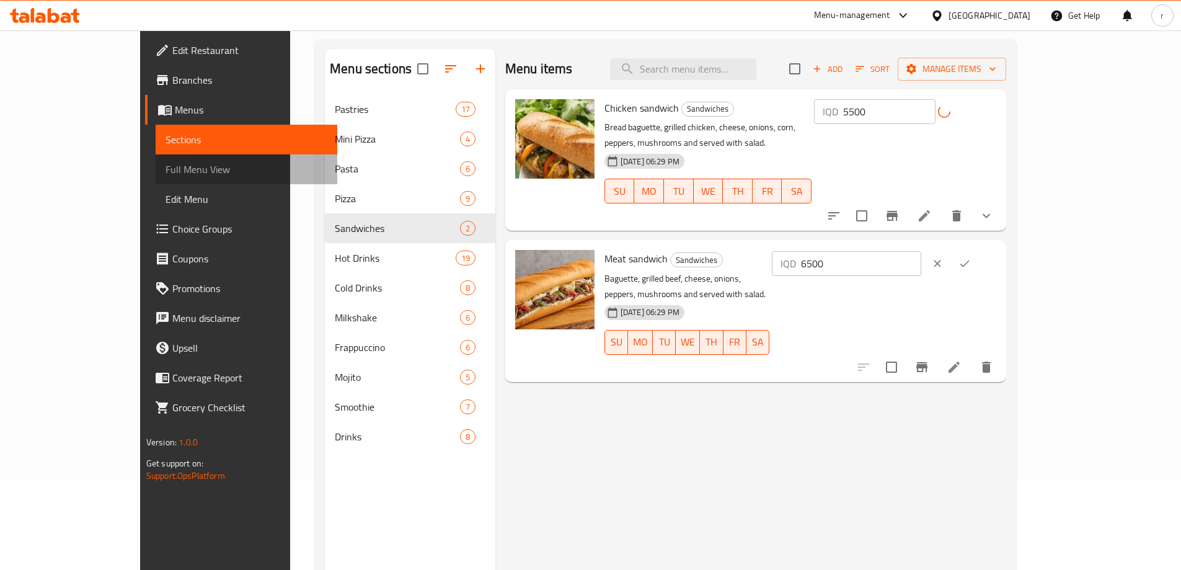
click at [166, 165] on span "Full Menu View" at bounding box center [247, 169] width 162 height 15
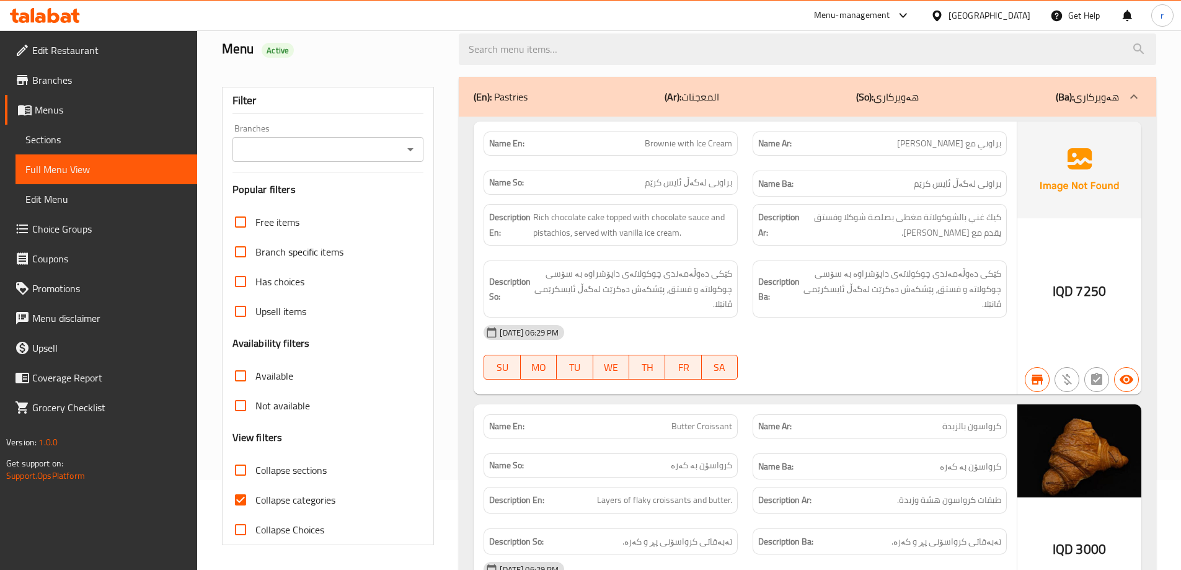
click at [288, 144] on input "Branches" at bounding box center [318, 149] width 164 height 17
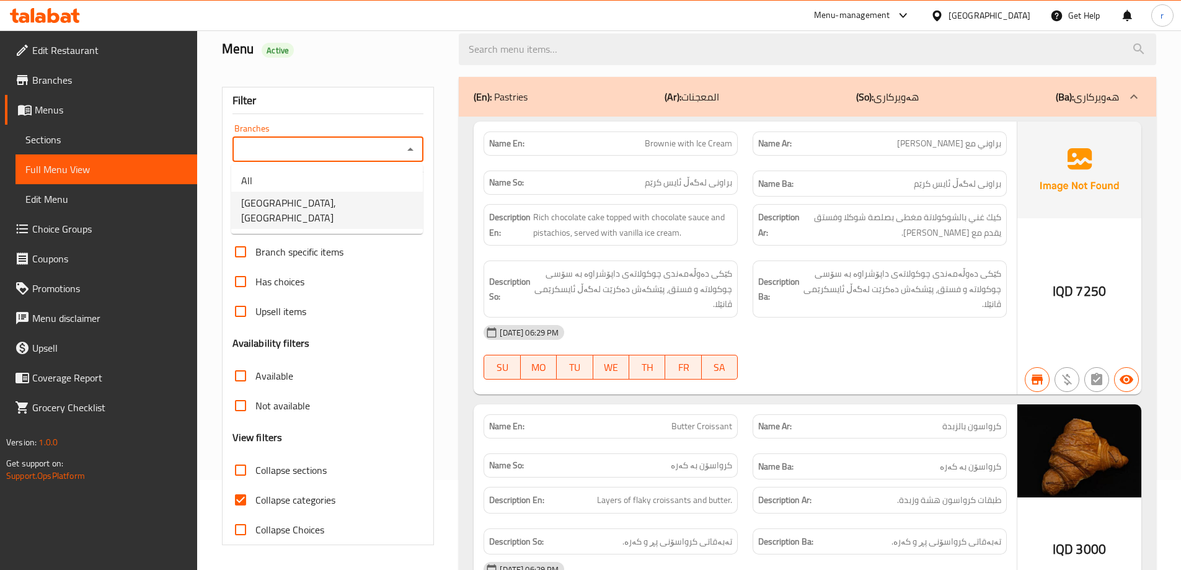
click at [297, 198] on span "Bella House Cafe, Vital City" at bounding box center [327, 210] width 172 height 30
type input "Bella House Cafe, Vital City"
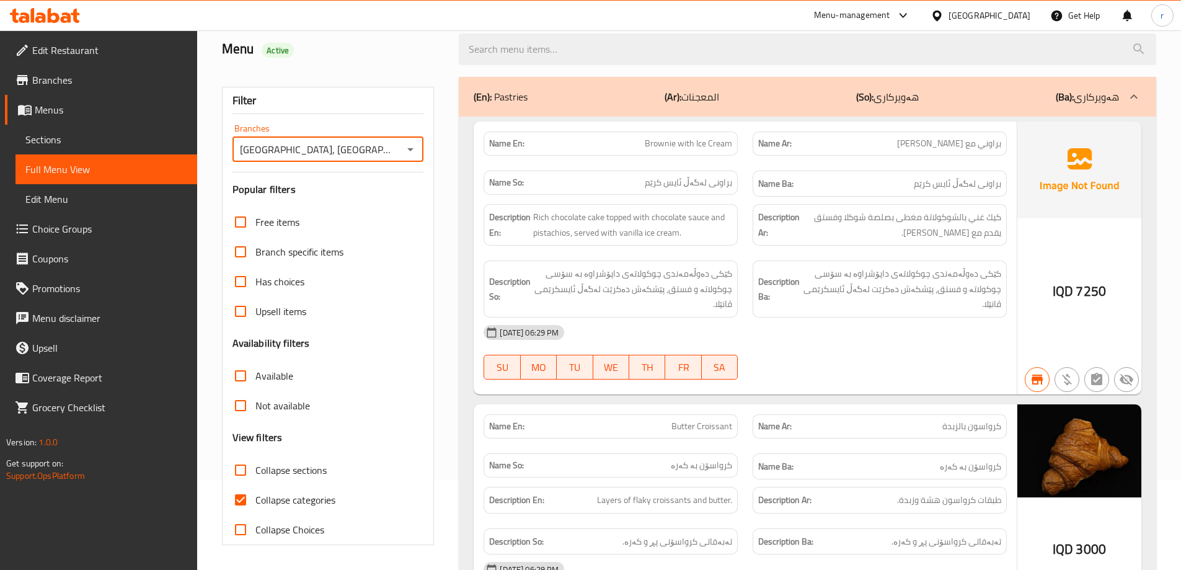
scroll to position [338, 0]
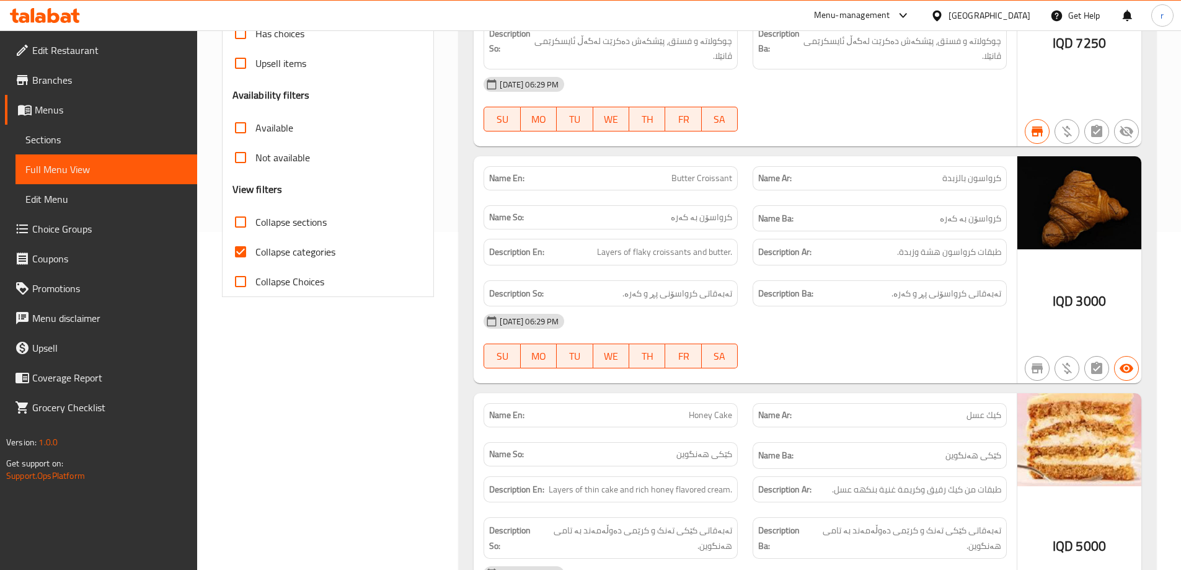
click at [288, 256] on span "Collapse categories" at bounding box center [295, 251] width 80 height 15
click at [255, 256] on input "Collapse categories" at bounding box center [241, 252] width 30 height 30
checkbox input "false"
click at [288, 226] on span "Collapse sections" at bounding box center [290, 222] width 71 height 15
click at [255, 226] on input "Collapse sections" at bounding box center [241, 222] width 30 height 30
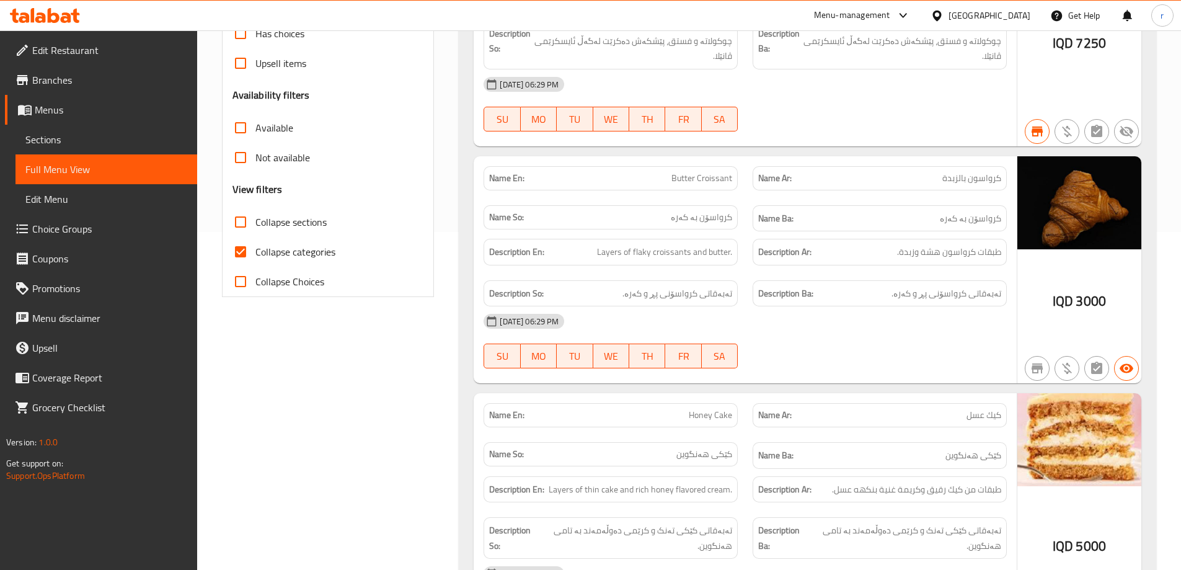
checkbox input "true"
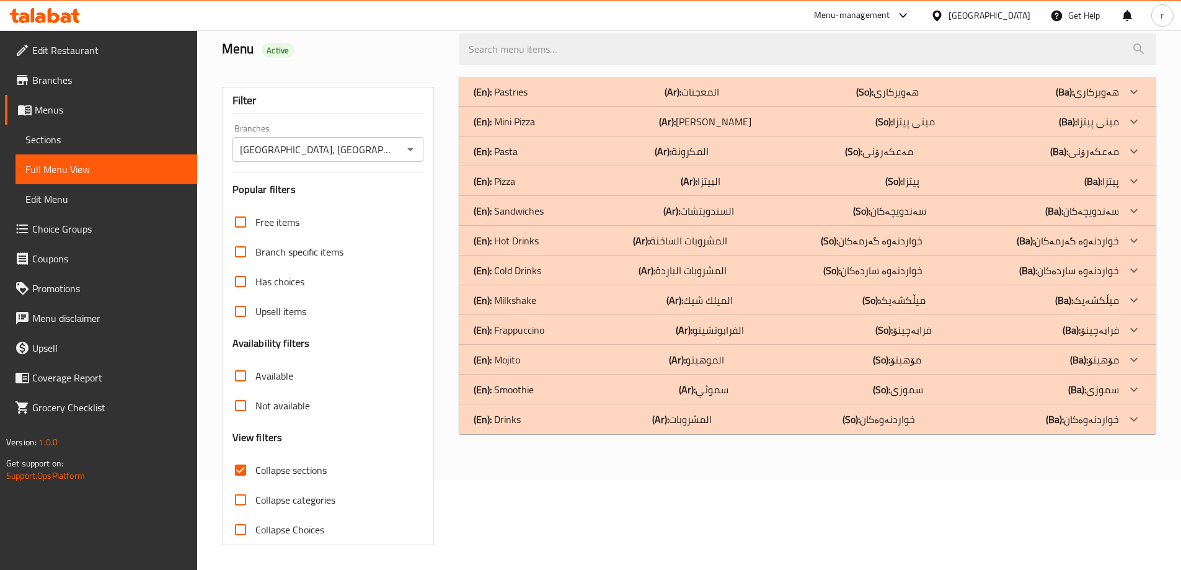
scroll to position [0, 0]
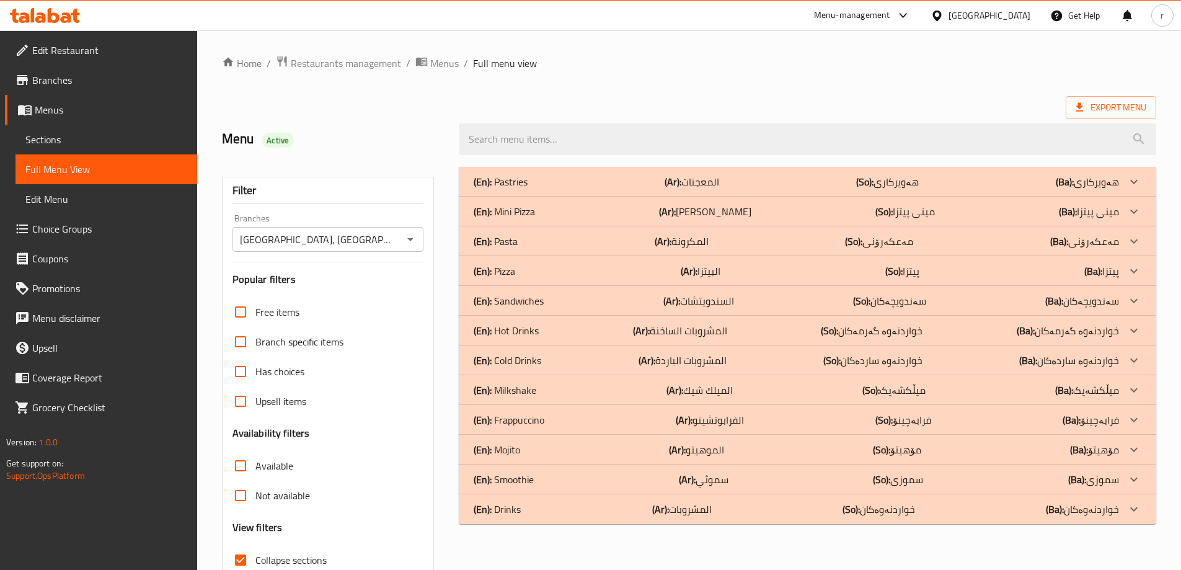
click at [625, 296] on div "(En): Sandwiches (Ar): السندويتشات (So): سەندویچەکان (Ba): سەندویچەکان" at bounding box center [796, 300] width 645 height 15
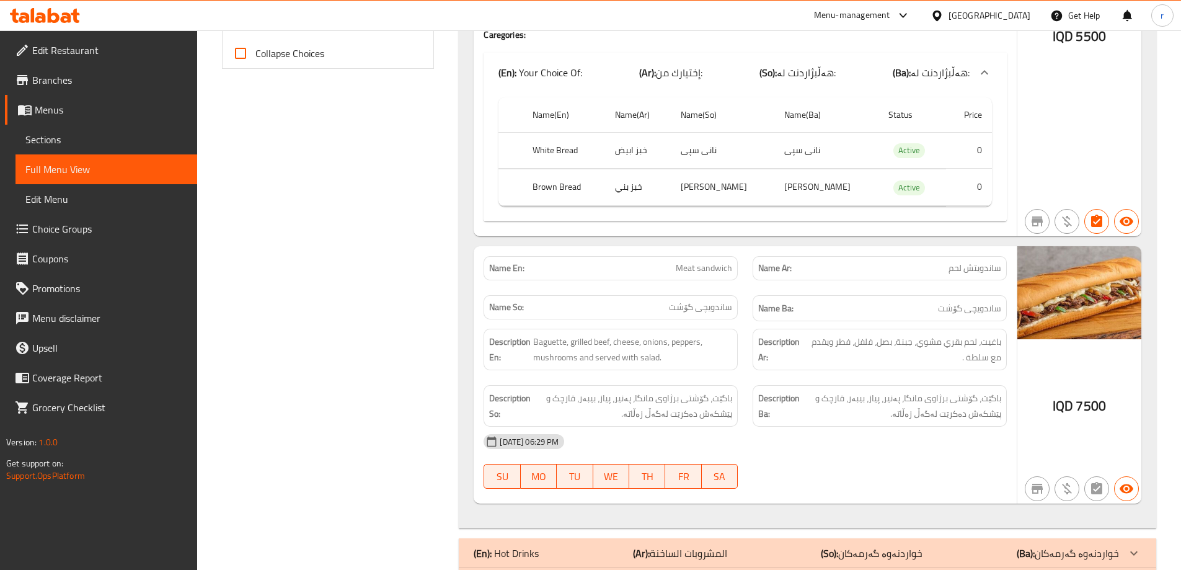
scroll to position [662, 0]
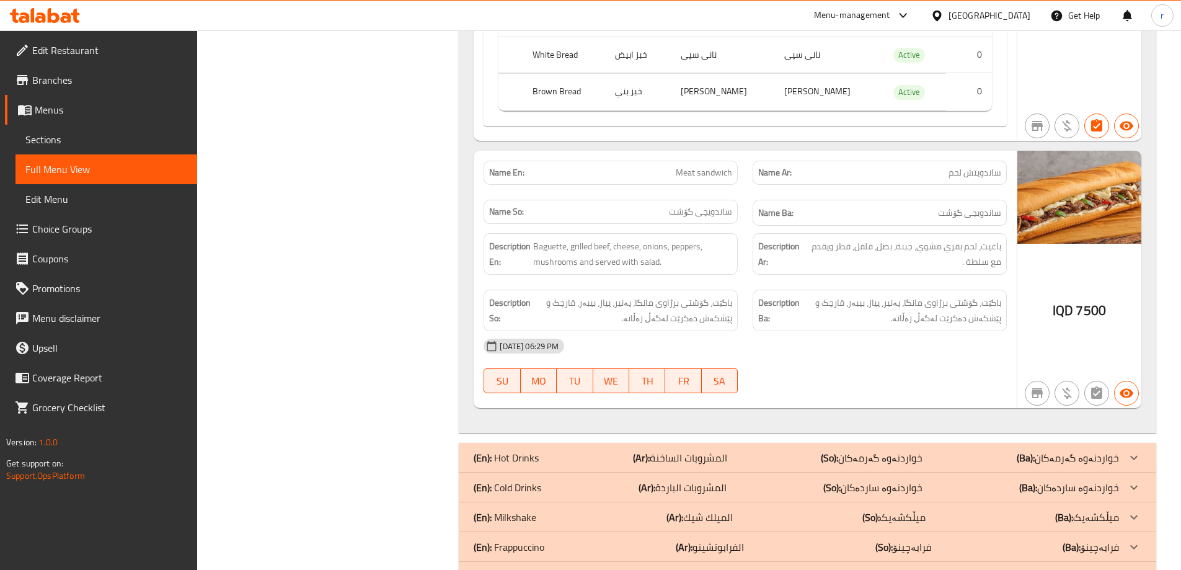
click at [89, 130] on link "Sections" at bounding box center [107, 140] width 182 height 30
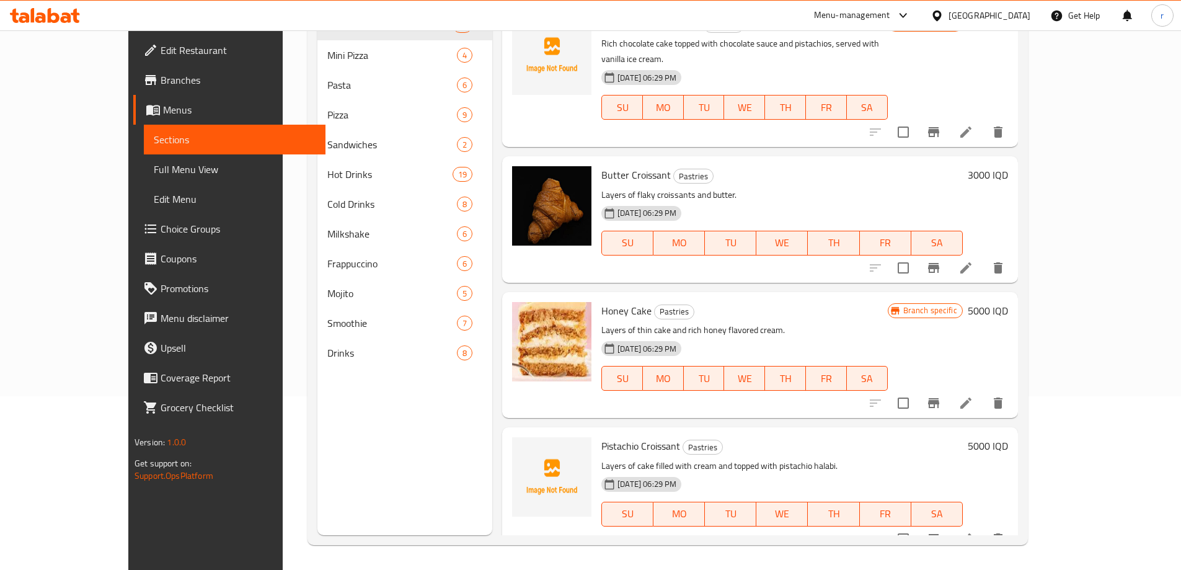
scroll to position [174, 0]
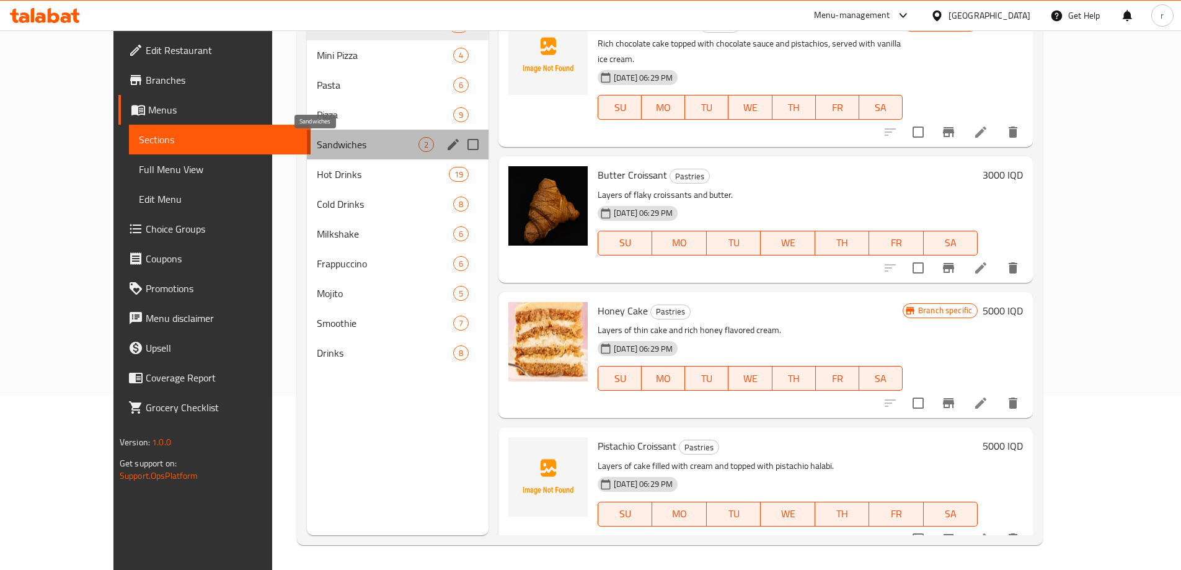
click at [317, 144] on span "Sandwiches" at bounding box center [368, 144] width 102 height 15
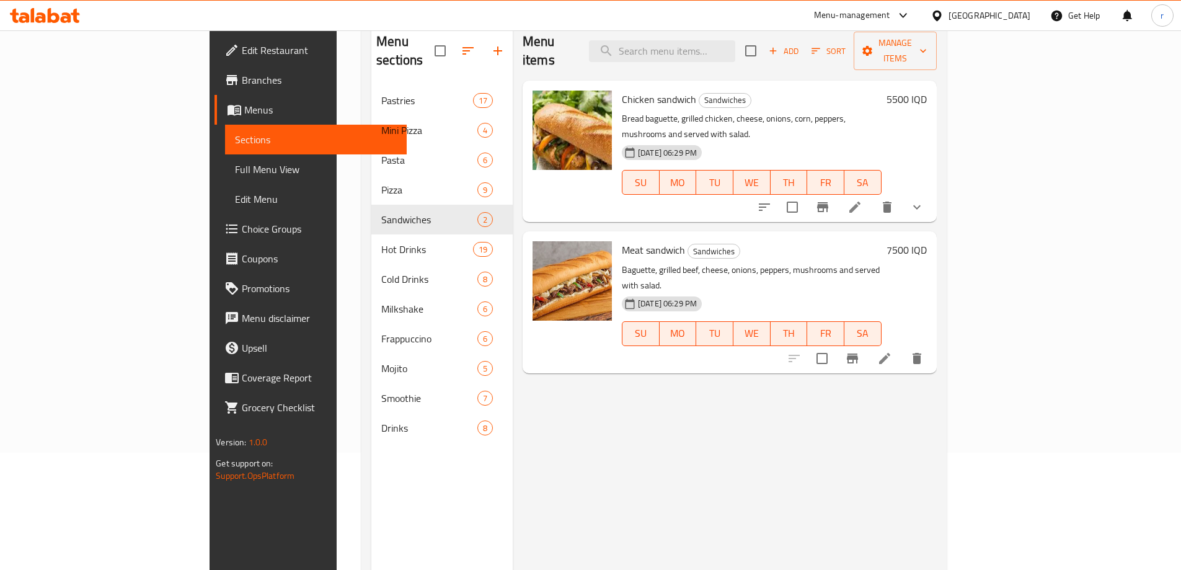
scroll to position [91, 0]
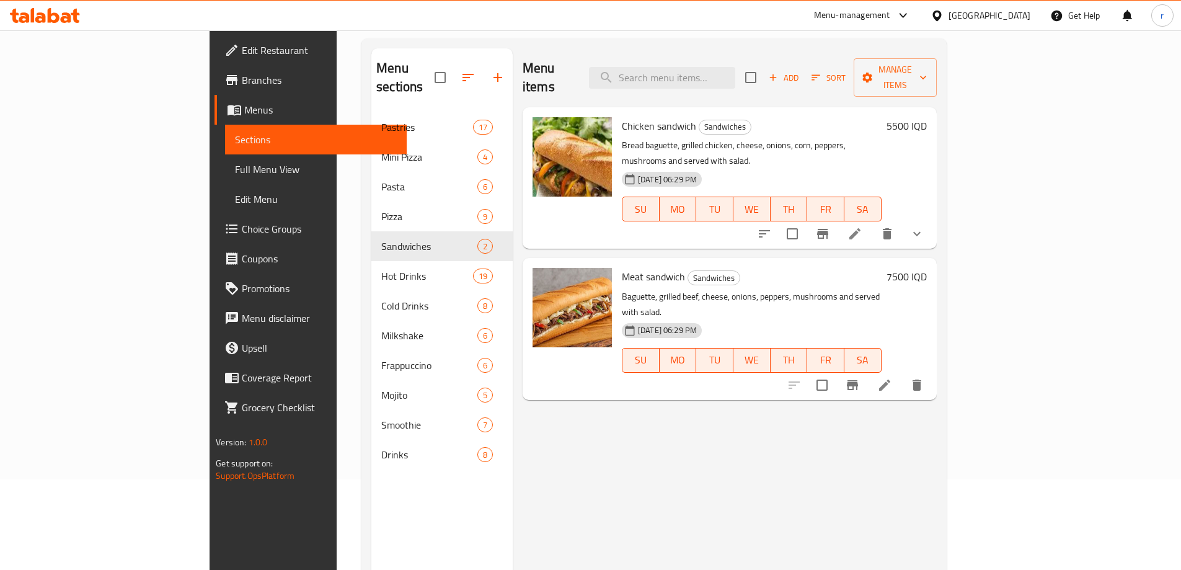
click at [927, 268] on h6 "7500 IQD" at bounding box center [907, 276] width 40 height 17
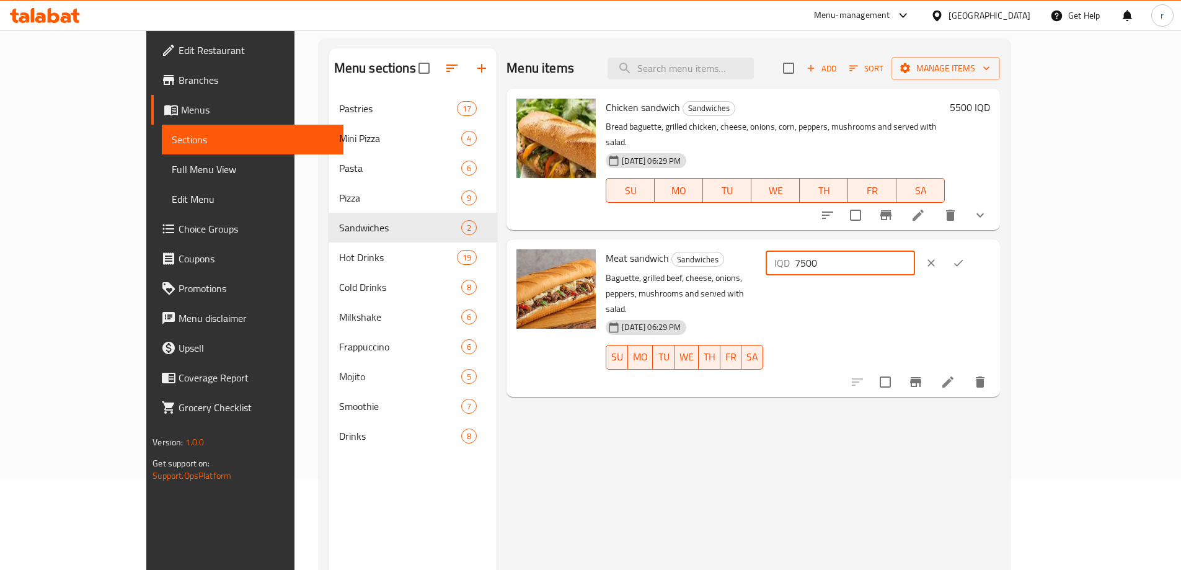
drag, startPoint x: 977, startPoint y: 250, endPoint x: 942, endPoint y: 252, distance: 34.8
click at [915, 252] on div "IQD 7500 ​" at bounding box center [840, 262] width 149 height 25
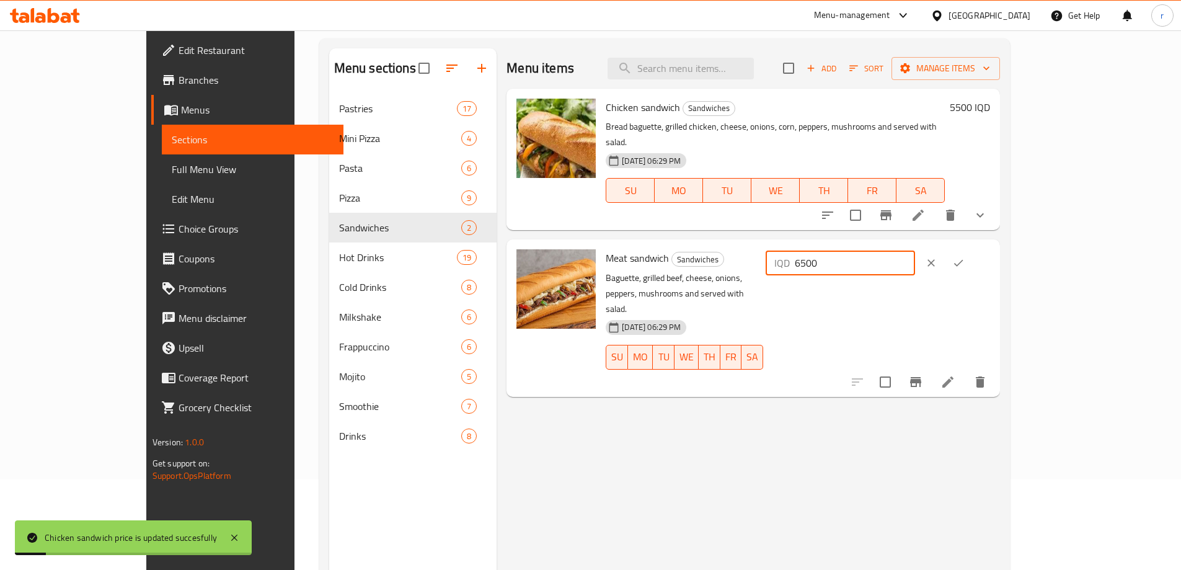
type input "6500"
click at [972, 249] on button "ok" at bounding box center [958, 262] width 27 height 27
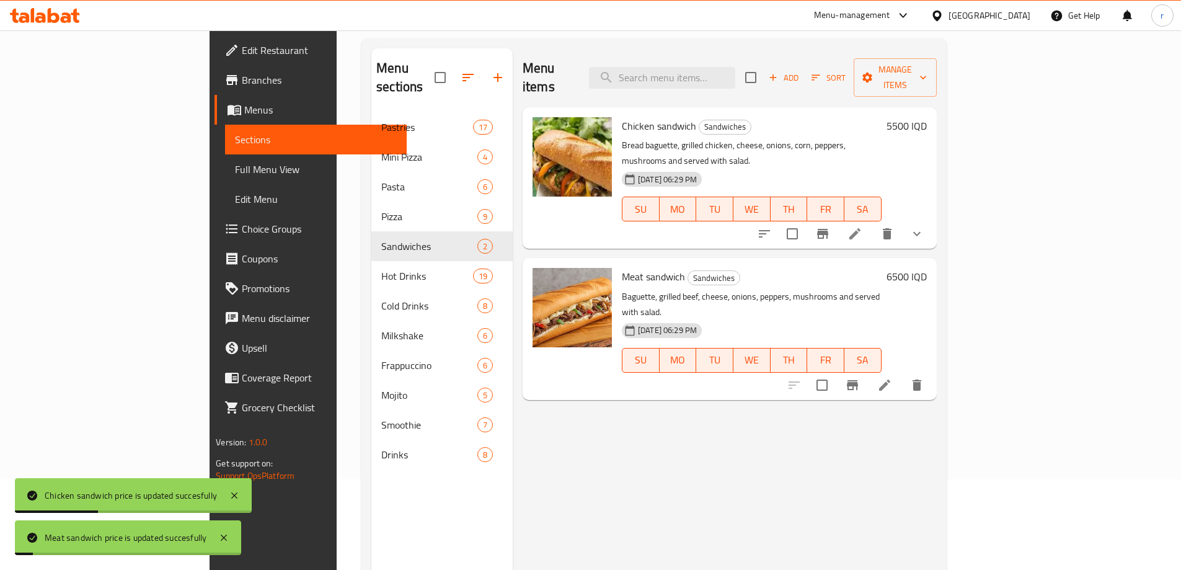
click at [235, 172] on span "Full Menu View" at bounding box center [316, 169] width 162 height 15
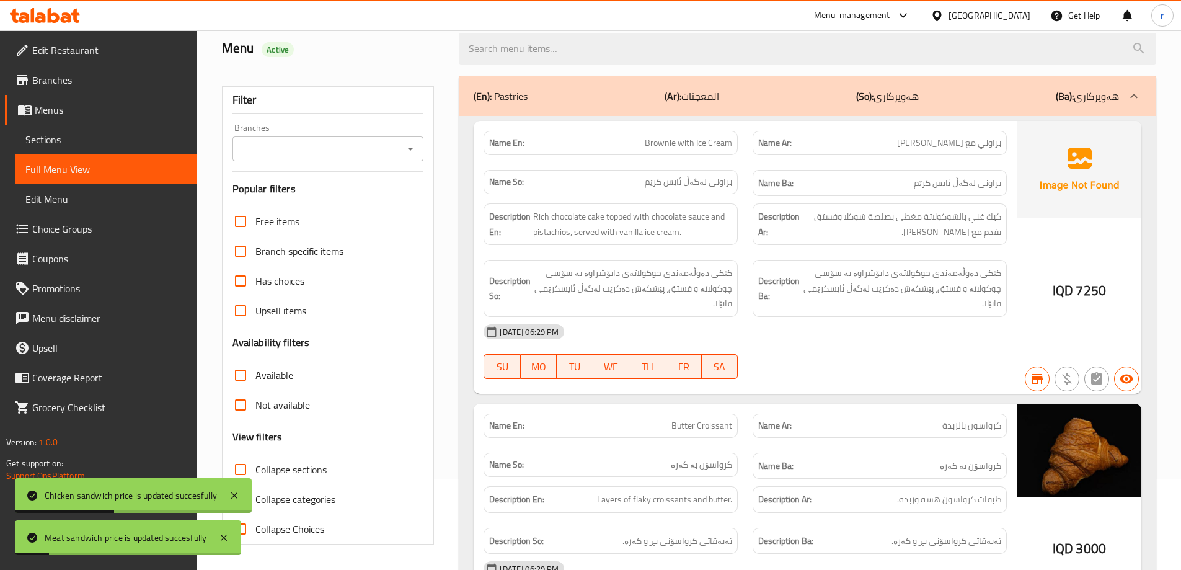
click at [318, 156] on input "Branches" at bounding box center [318, 148] width 164 height 17
click at [301, 149] on input "Branches" at bounding box center [318, 148] width 164 height 17
click at [322, 150] on input "Branches" at bounding box center [318, 148] width 164 height 17
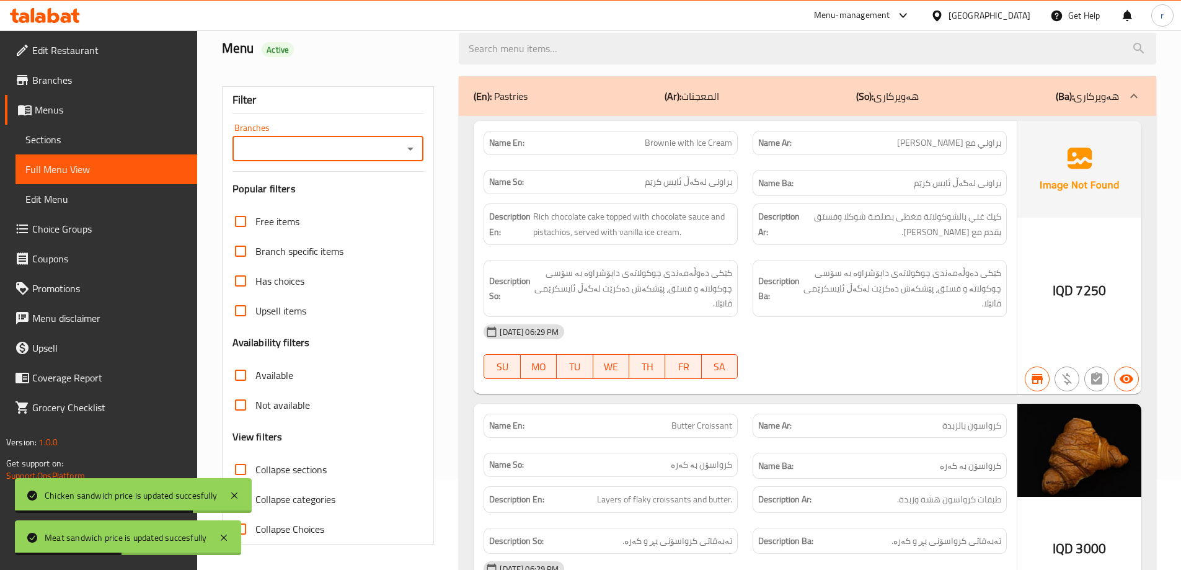
click at [330, 148] on input "Branches" at bounding box center [318, 148] width 164 height 17
click at [341, 149] on input "Branches" at bounding box center [318, 148] width 164 height 17
click at [352, 146] on input "Branches" at bounding box center [318, 148] width 164 height 17
click at [356, 102] on div "Filter" at bounding box center [329, 100] width 192 height 27
click at [340, 144] on input "Branches" at bounding box center [318, 148] width 164 height 17
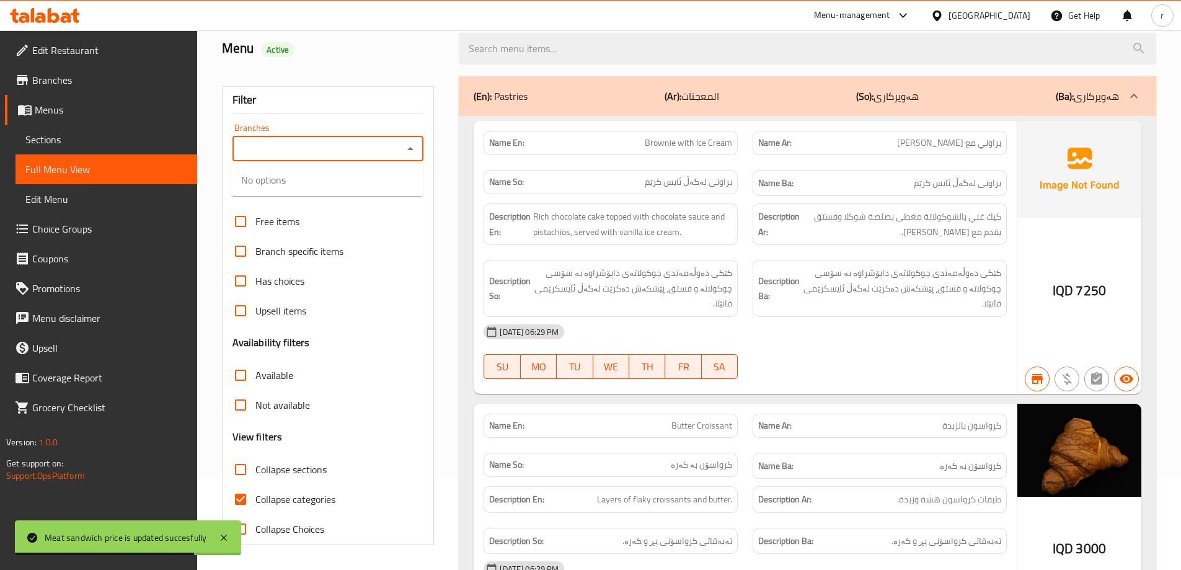
click at [340, 144] on input "Branches" at bounding box center [318, 148] width 164 height 17
click at [341, 144] on input "Branches" at bounding box center [318, 148] width 164 height 17
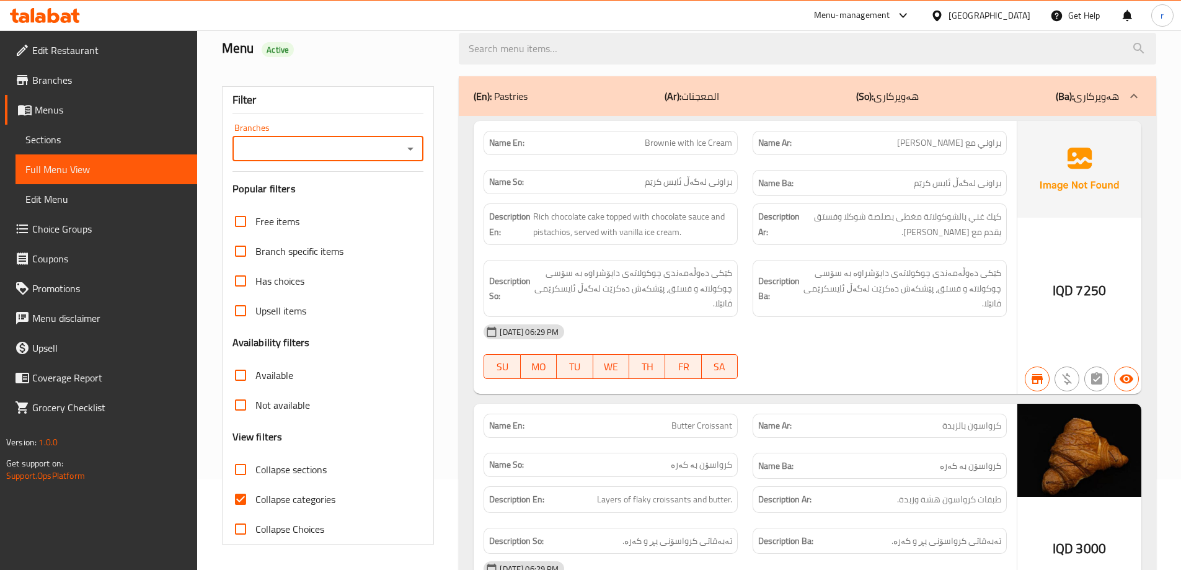
click at [346, 144] on input "Branches" at bounding box center [318, 148] width 164 height 17
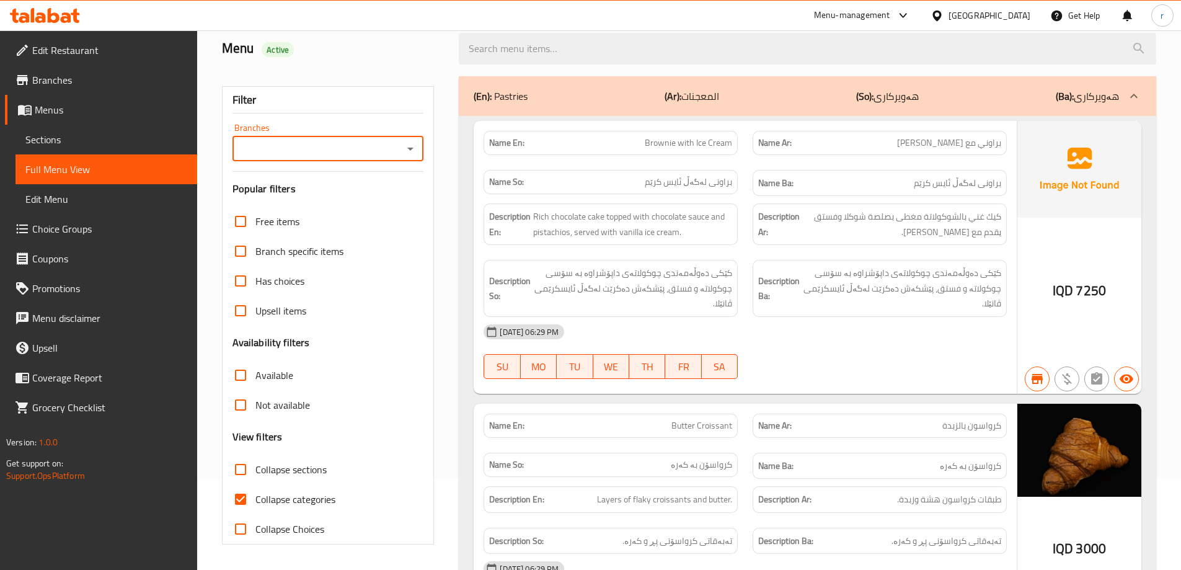
click at [350, 100] on div "Filter" at bounding box center [329, 100] width 192 height 27
click at [322, 157] on div "Branches" at bounding box center [329, 148] width 192 height 25
click at [322, 152] on input "Branches" at bounding box center [318, 148] width 164 height 17
click at [322, 150] on input "Branches" at bounding box center [318, 148] width 164 height 17
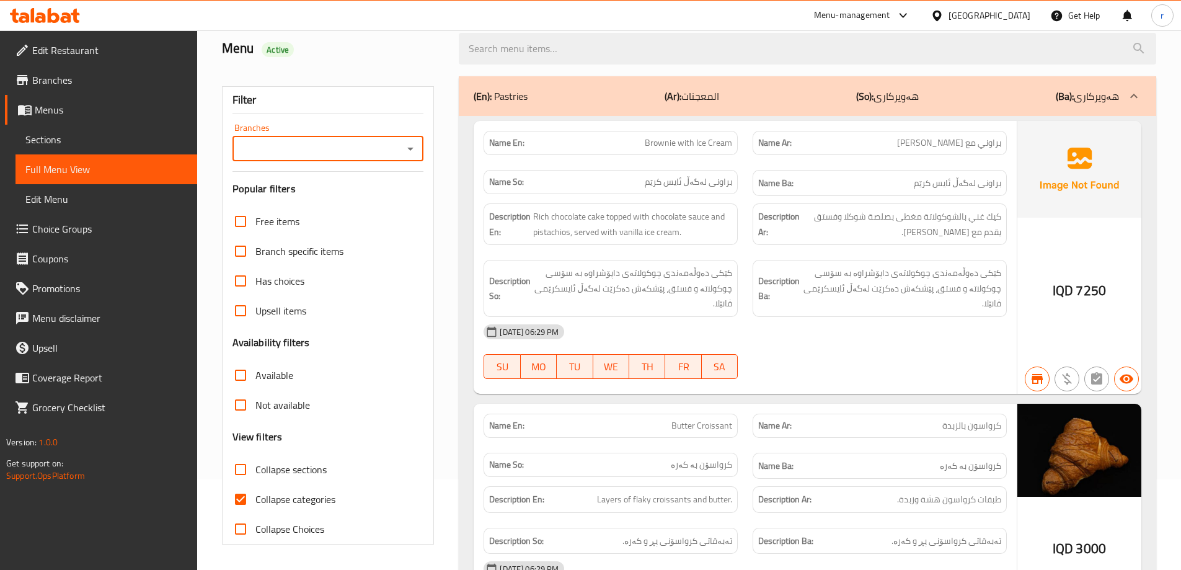
click at [322, 150] on input "Branches" at bounding box center [318, 148] width 164 height 17
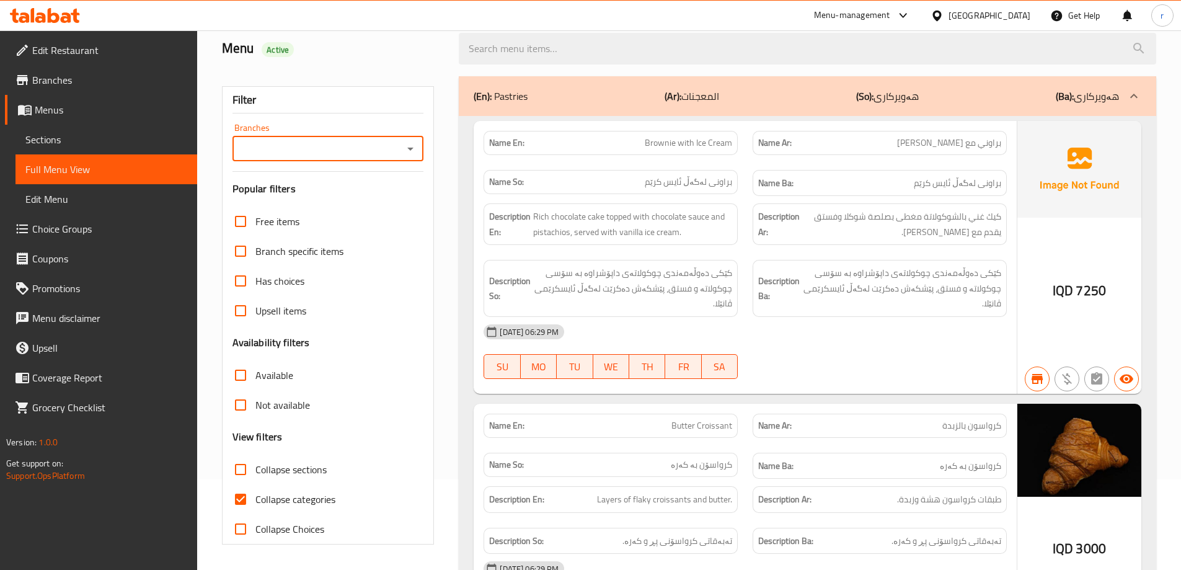
click at [322, 150] on input "Branches" at bounding box center [318, 148] width 164 height 17
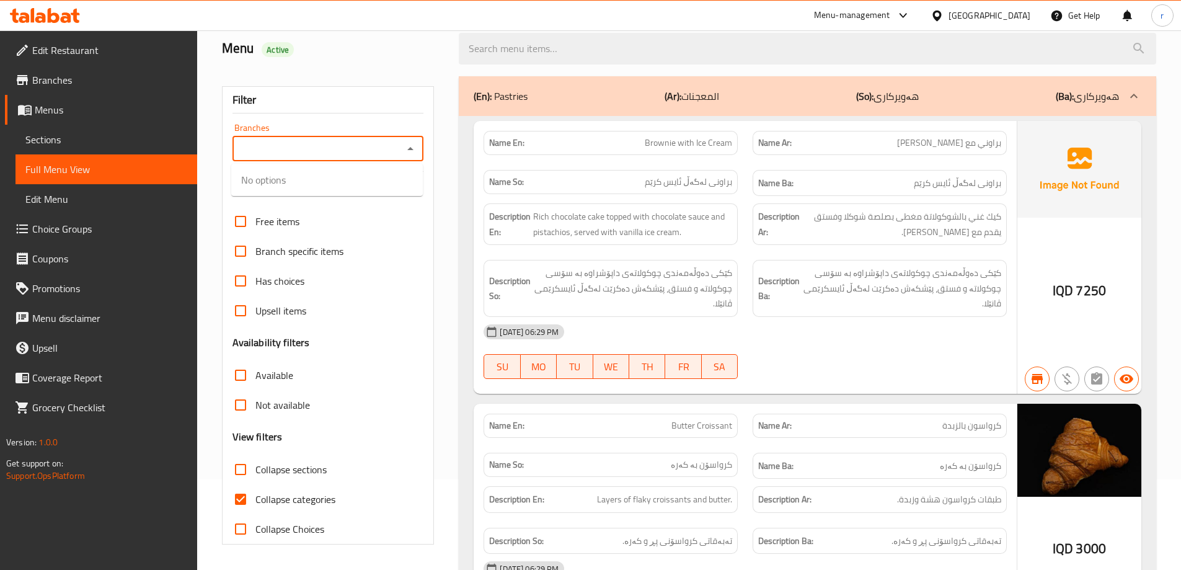
click at [322, 150] on input "Branches" at bounding box center [318, 148] width 164 height 17
click at [246, 495] on input "Collapse categories" at bounding box center [241, 499] width 30 height 30
checkbox input "false"
click at [249, 472] on input "Collapse sections" at bounding box center [241, 469] width 30 height 30
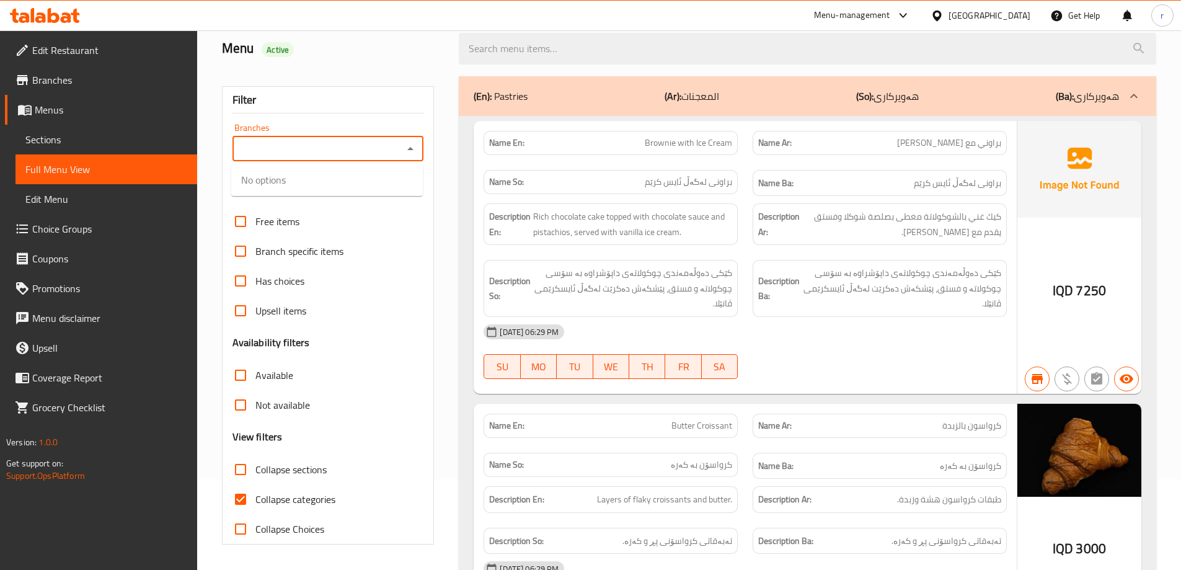
checkbox input "true"
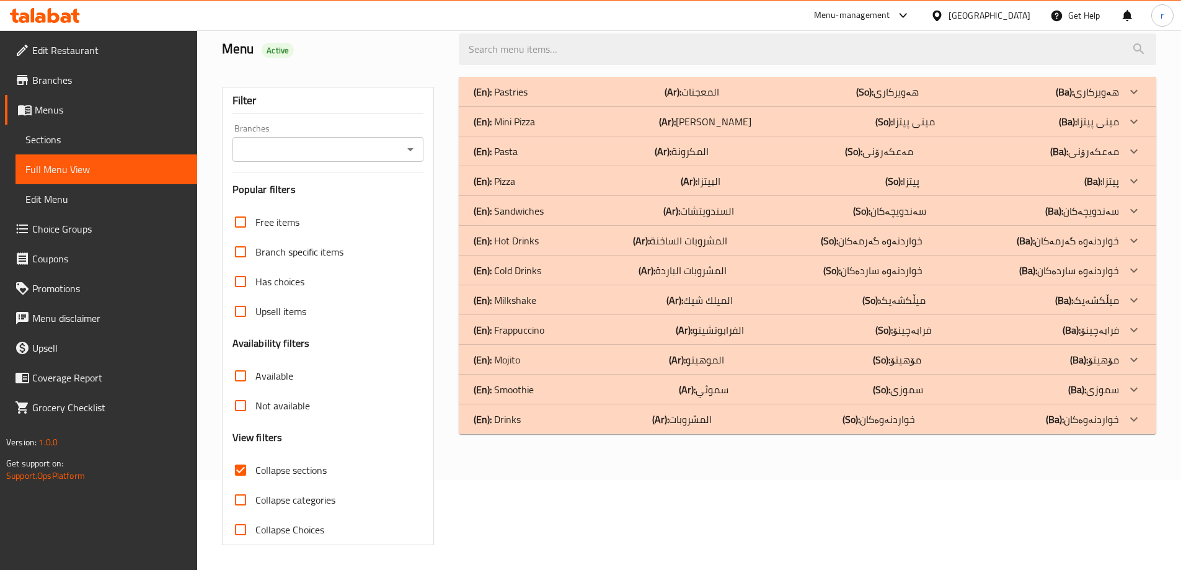
scroll to position [90, 0]
click at [316, 145] on input "Branches" at bounding box center [318, 149] width 164 height 17
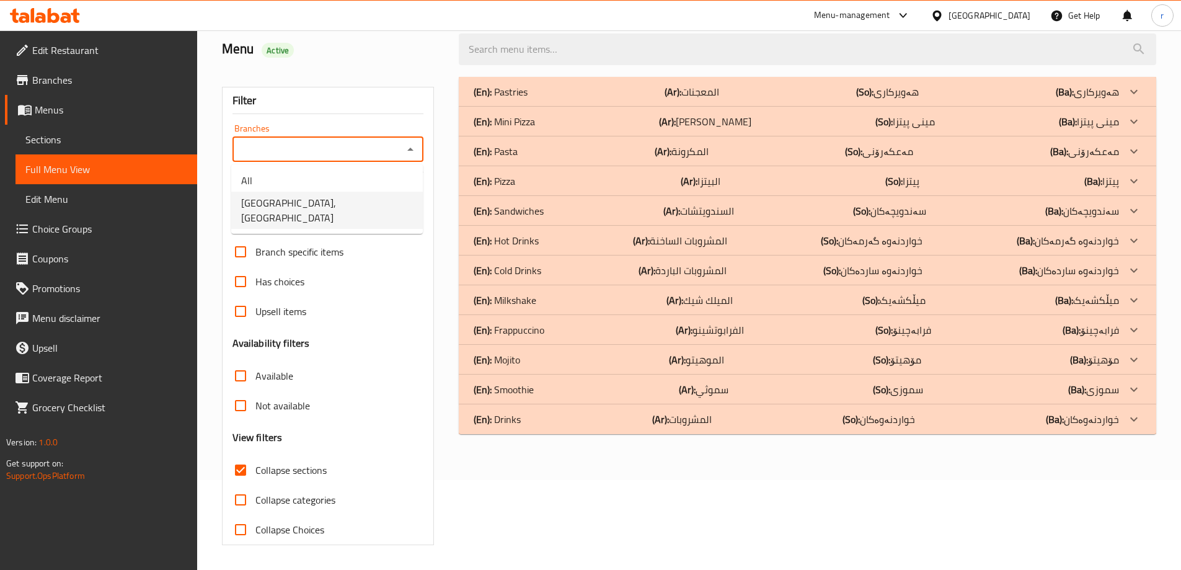
click at [314, 208] on span "Bella House Cafe, Vital City" at bounding box center [327, 210] width 172 height 30
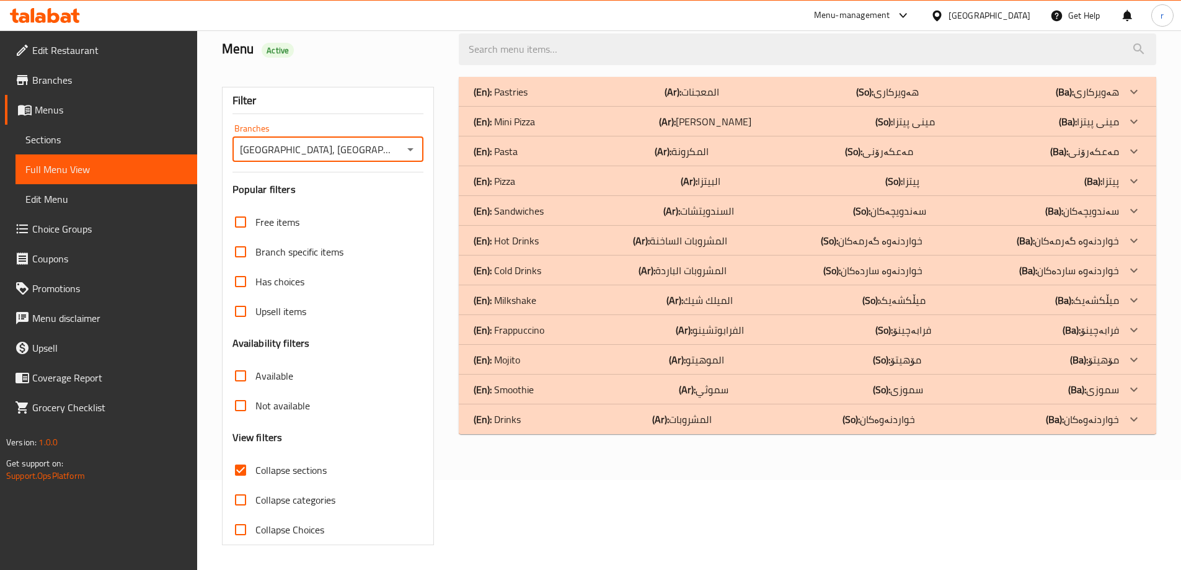
type input "Bella House Cafe, Vital City"
click at [559, 213] on div "(En): Sandwiches (Ar): السندويتشات (So): سەندویچەکان (Ba): سەندویچەکان" at bounding box center [796, 210] width 645 height 15
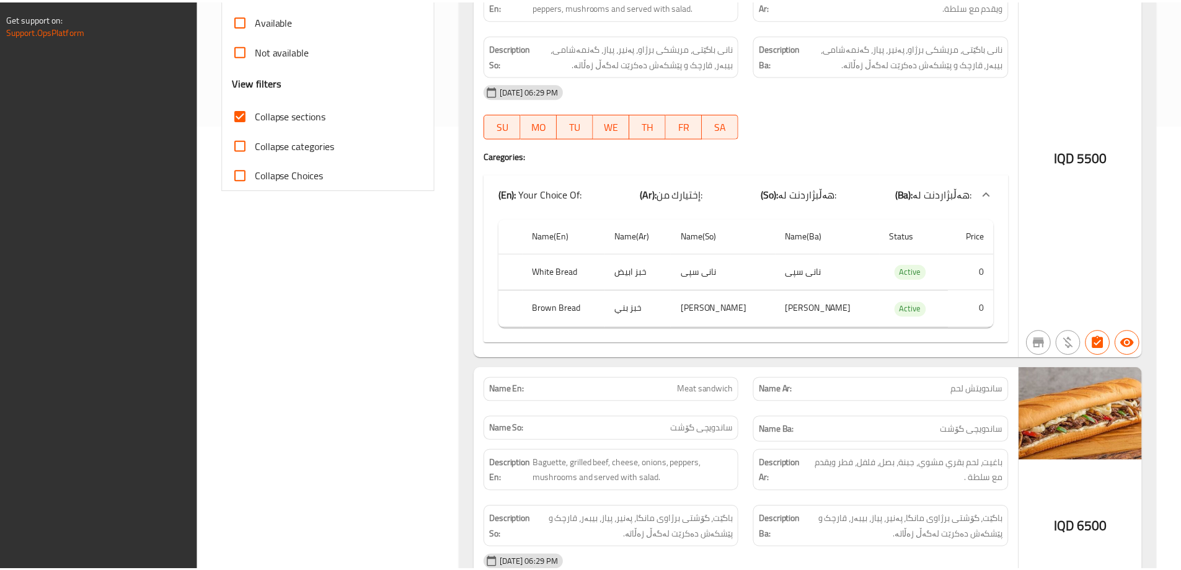
scroll to position [768, 0]
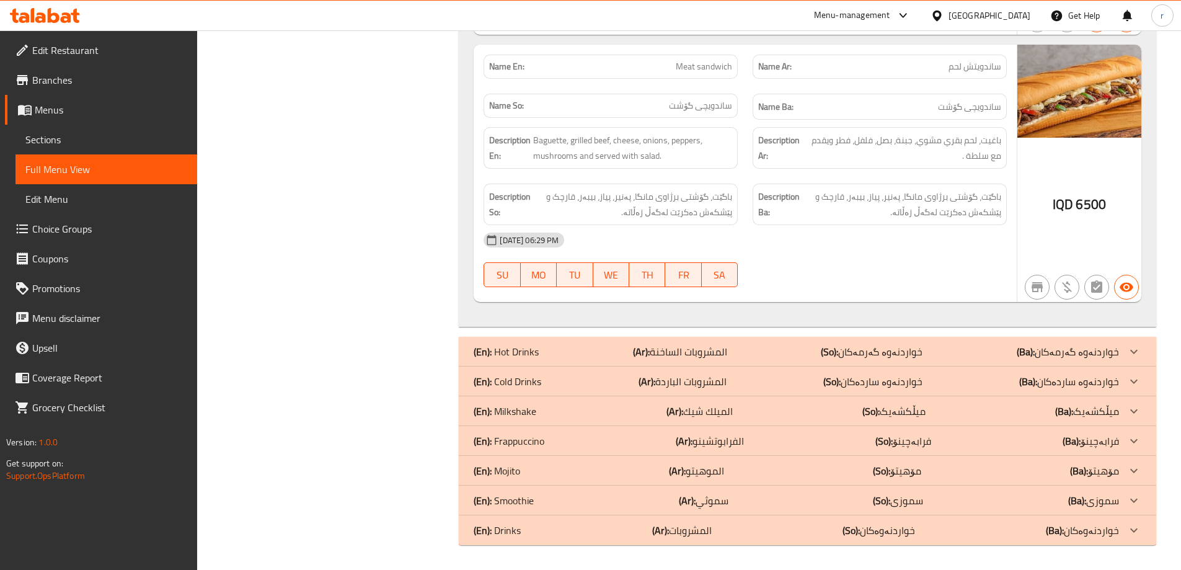
click at [44, 141] on span "Sections" at bounding box center [106, 139] width 162 height 15
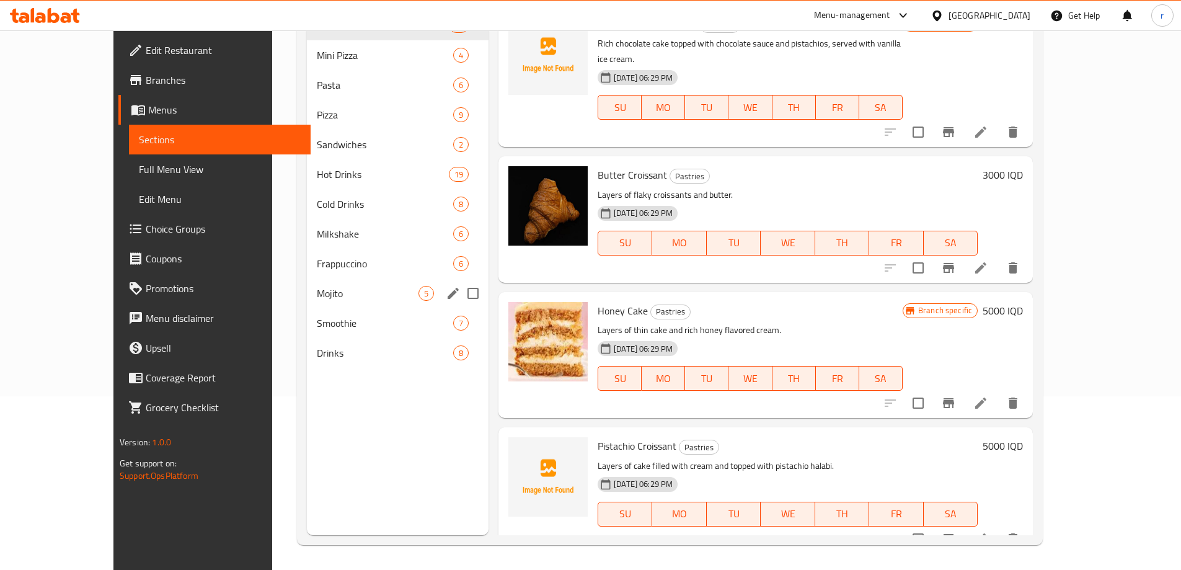
scroll to position [174, 0]
click at [317, 141] on span "Sandwiches" at bounding box center [368, 144] width 102 height 15
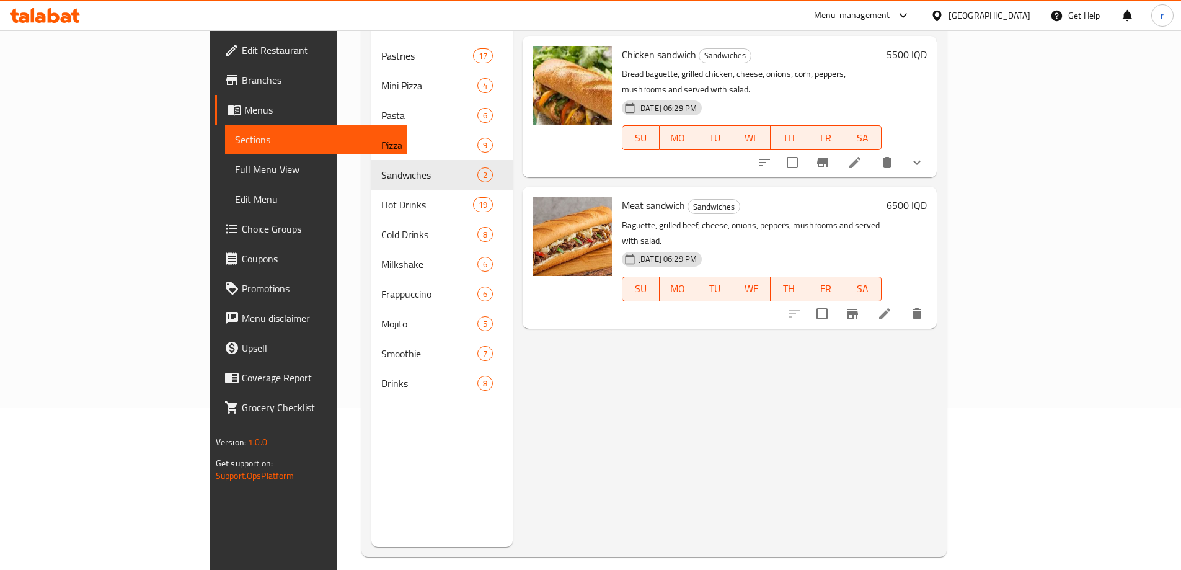
scroll to position [8, 0]
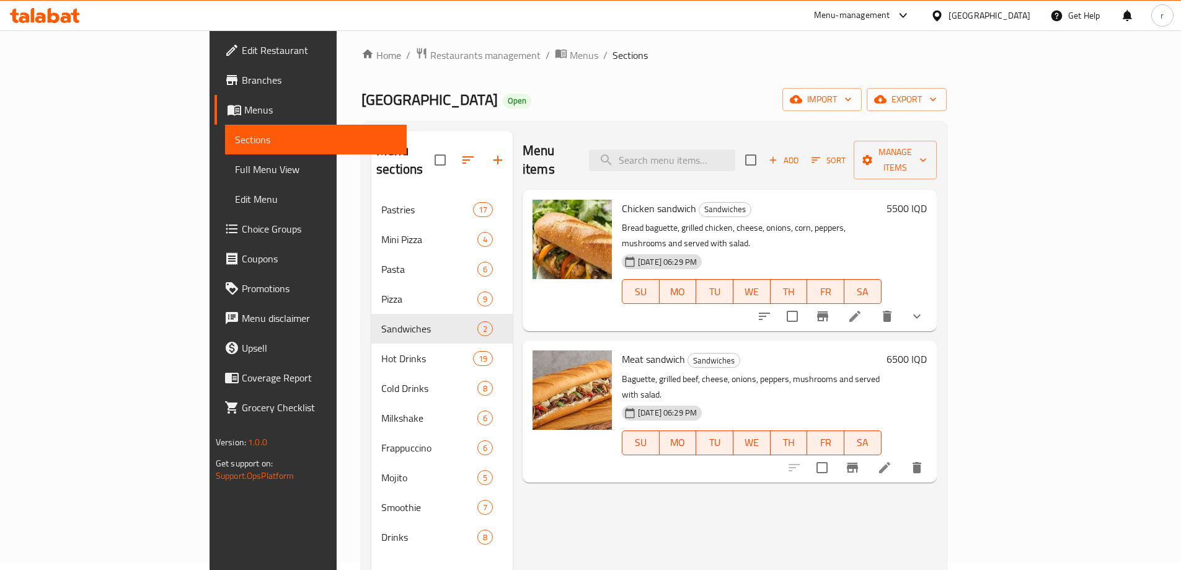
click at [927, 200] on h6 "5500 IQD" at bounding box center [907, 208] width 40 height 17
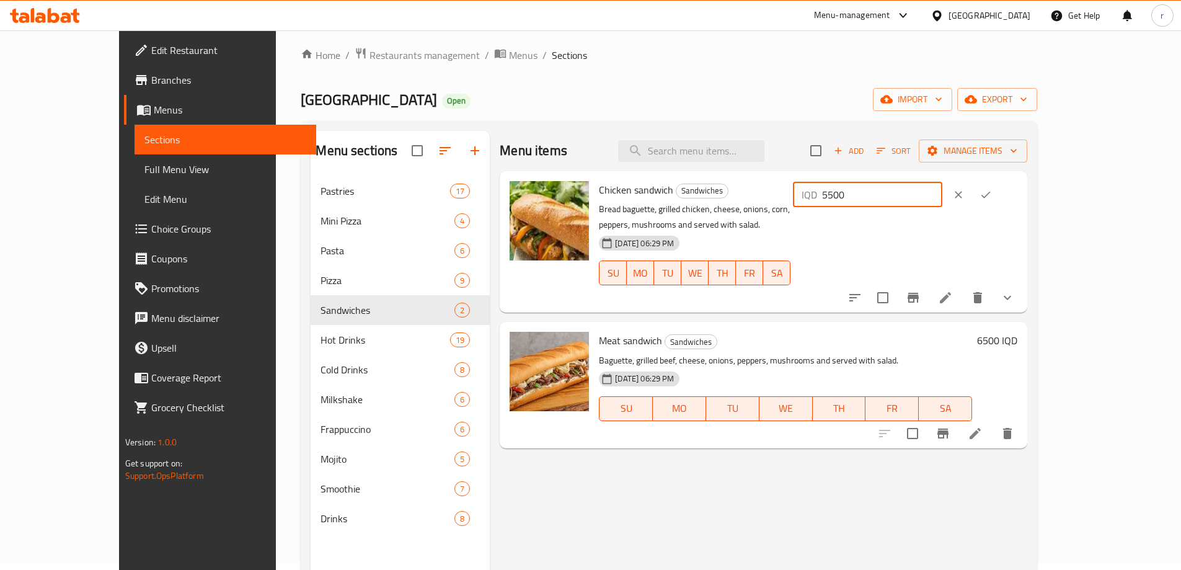
drag, startPoint x: 972, startPoint y: 198, endPoint x: 921, endPoint y: 205, distance: 50.7
click at [921, 205] on div "Chicken sandwich Sandwiches Bread baguette, grilled chicken, cheese, onions, co…" at bounding box center [808, 241] width 428 height 131
type input "6500"
click at [999, 191] on button "ok" at bounding box center [985, 194] width 27 height 27
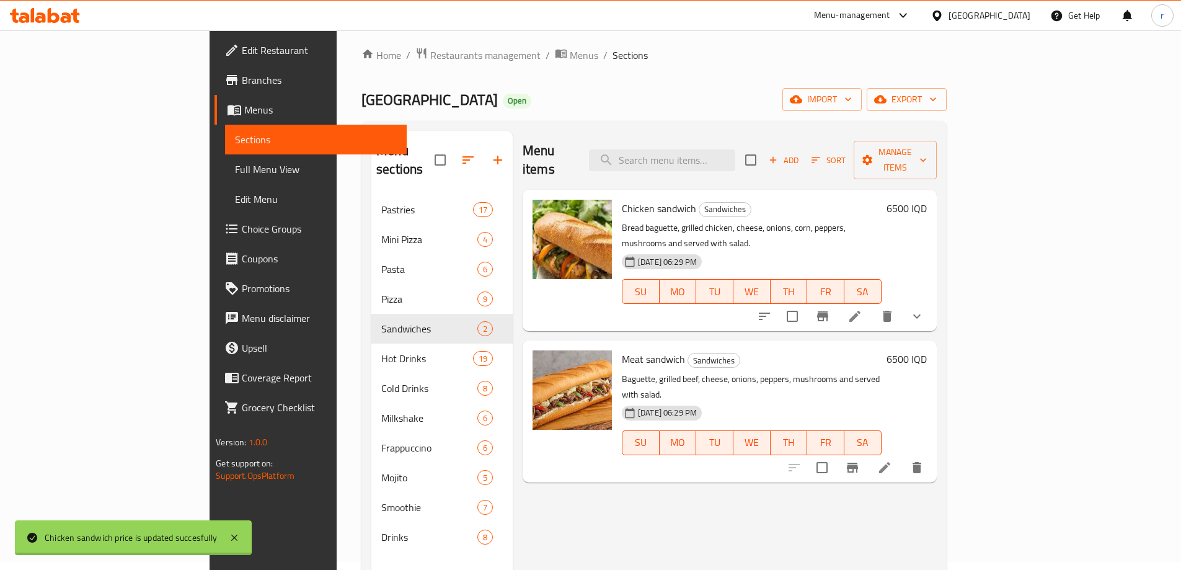
click at [927, 350] on h6 "6500 IQD" at bounding box center [907, 358] width 40 height 17
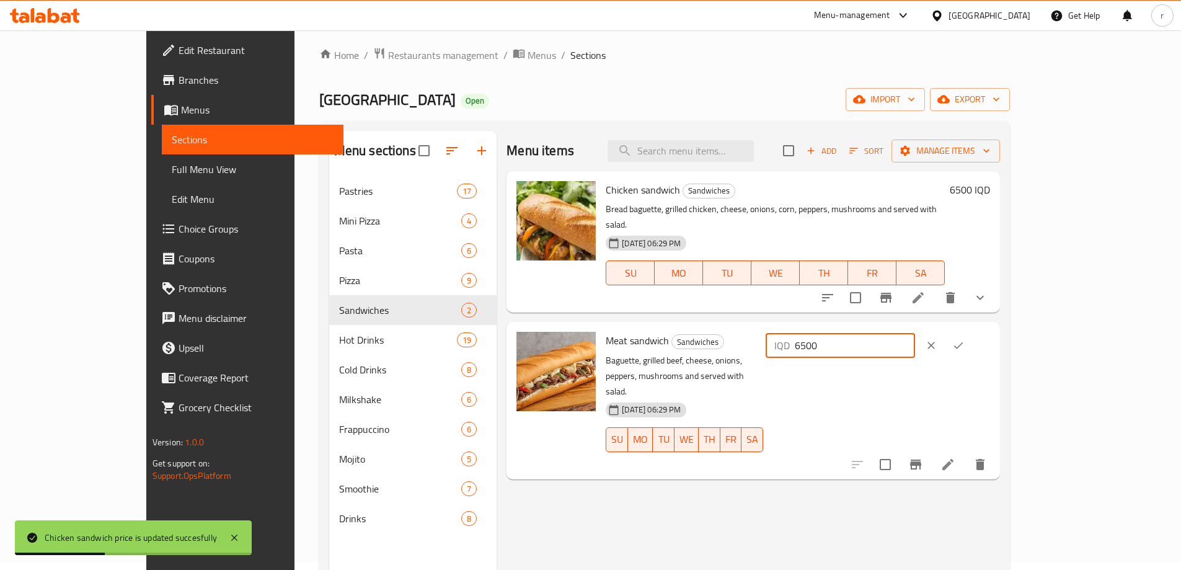
click at [915, 333] on div "IQD 6500 ​" at bounding box center [840, 345] width 149 height 25
type input "7500"
click at [965, 339] on icon "ok" at bounding box center [958, 345] width 12 height 12
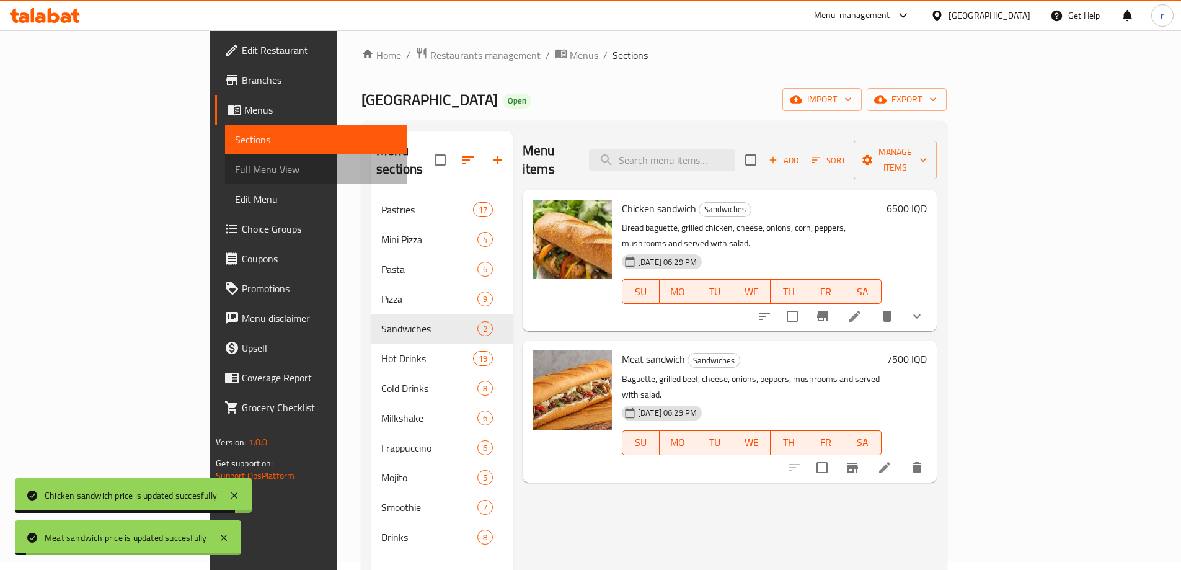
click at [235, 164] on span "Full Menu View" at bounding box center [316, 169] width 162 height 15
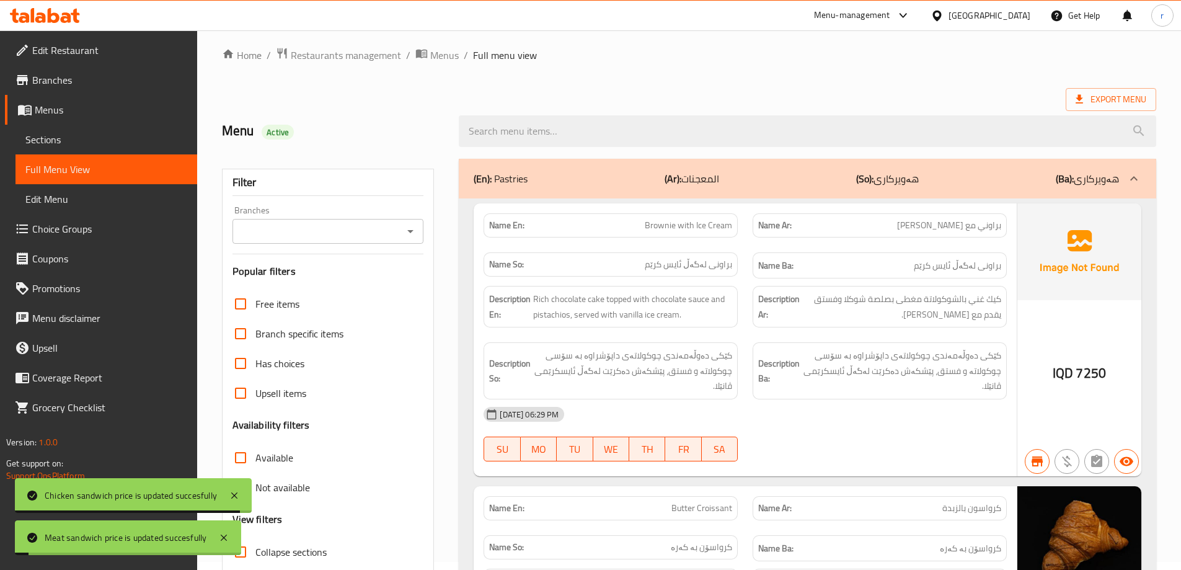
click at [288, 218] on div "Branches Branches" at bounding box center [329, 225] width 192 height 38
click at [287, 236] on input "Branches" at bounding box center [318, 231] width 164 height 17
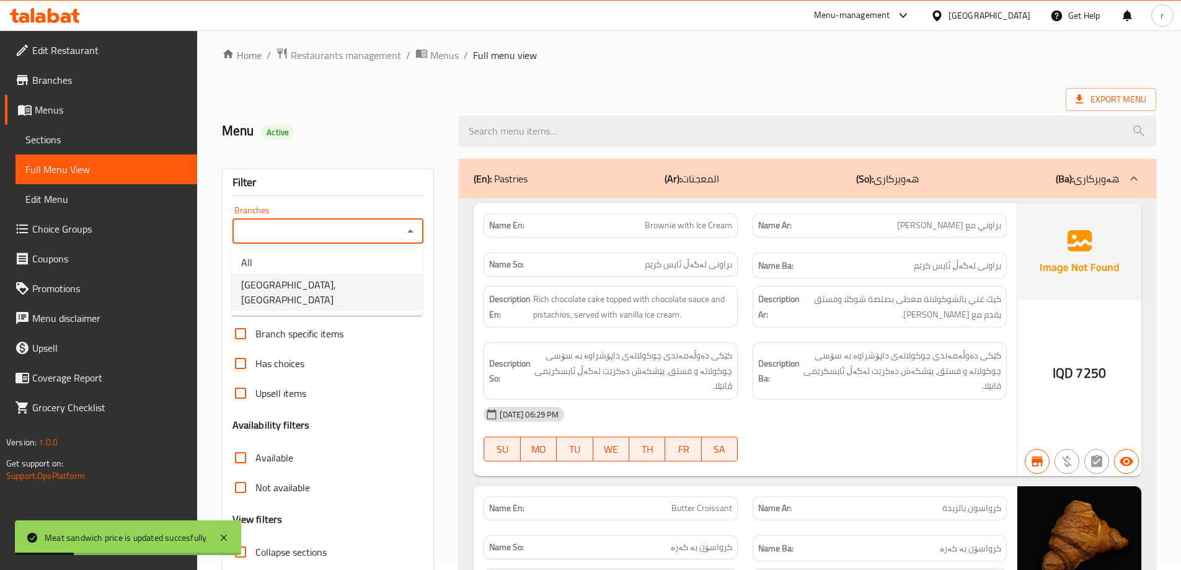
click at [317, 278] on span "Bella House Cafe, Vital City" at bounding box center [327, 292] width 172 height 30
type input "Bella House Cafe, Vital City"
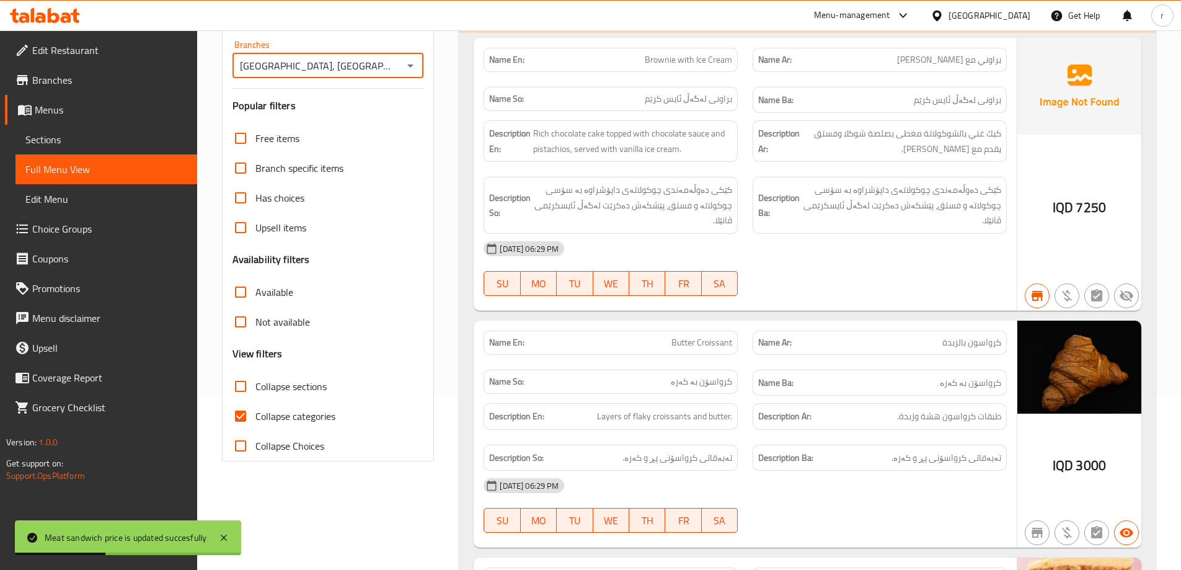
click at [309, 418] on span "Collapse categories" at bounding box center [295, 416] width 80 height 15
click at [255, 418] on input "Collapse categories" at bounding box center [241, 416] width 30 height 30
checkbox input "false"
click at [309, 384] on span "Collapse sections" at bounding box center [290, 386] width 71 height 15
click at [255, 384] on input "Collapse sections" at bounding box center [241, 386] width 30 height 30
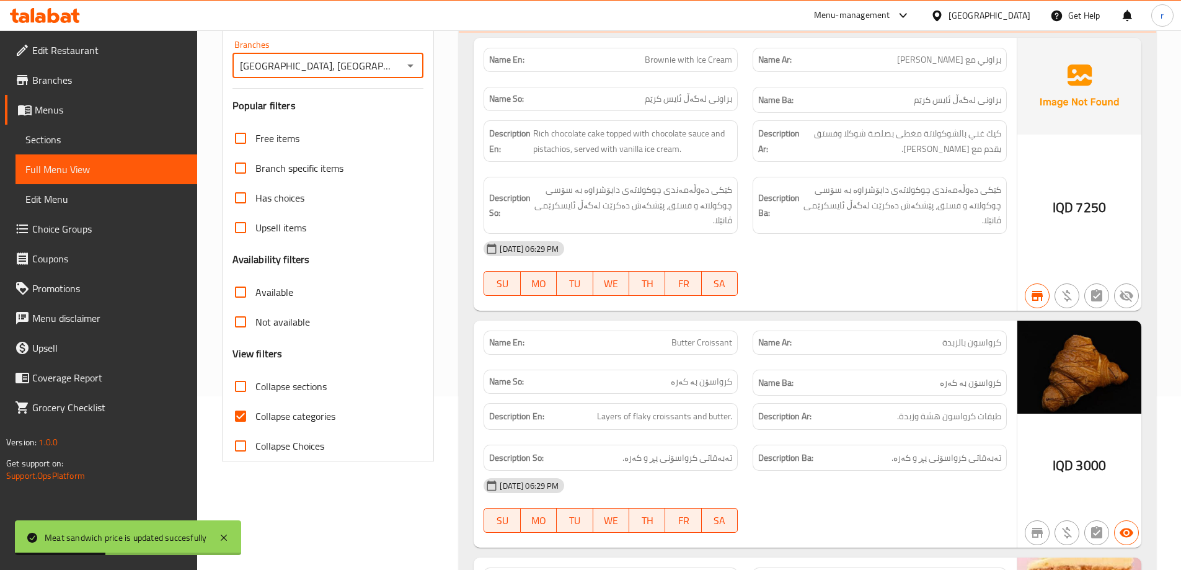
checkbox input "true"
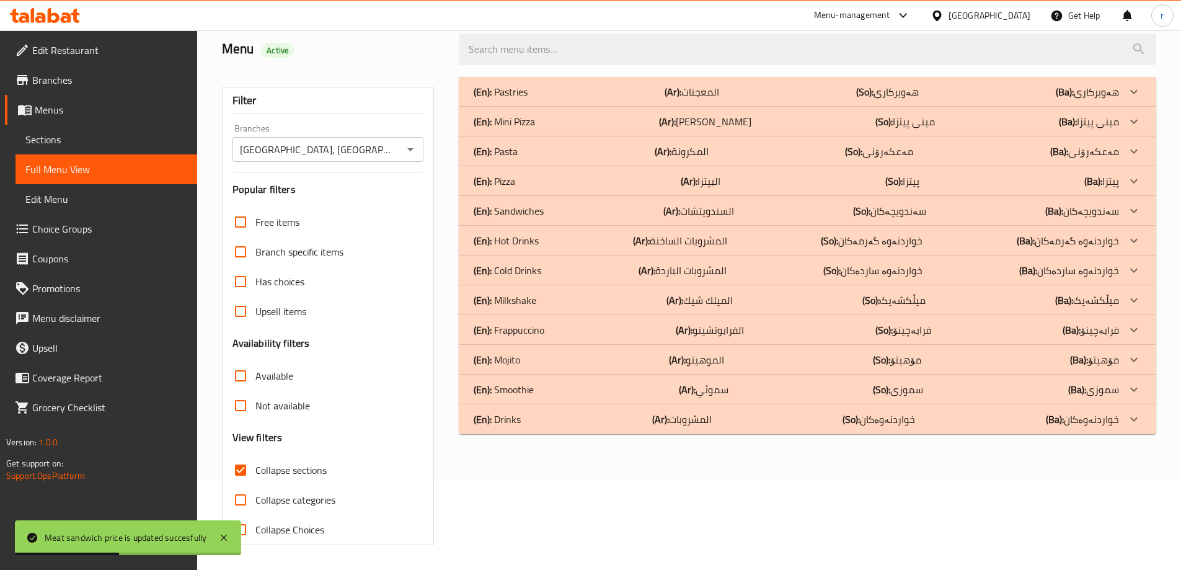
scroll to position [90, 0]
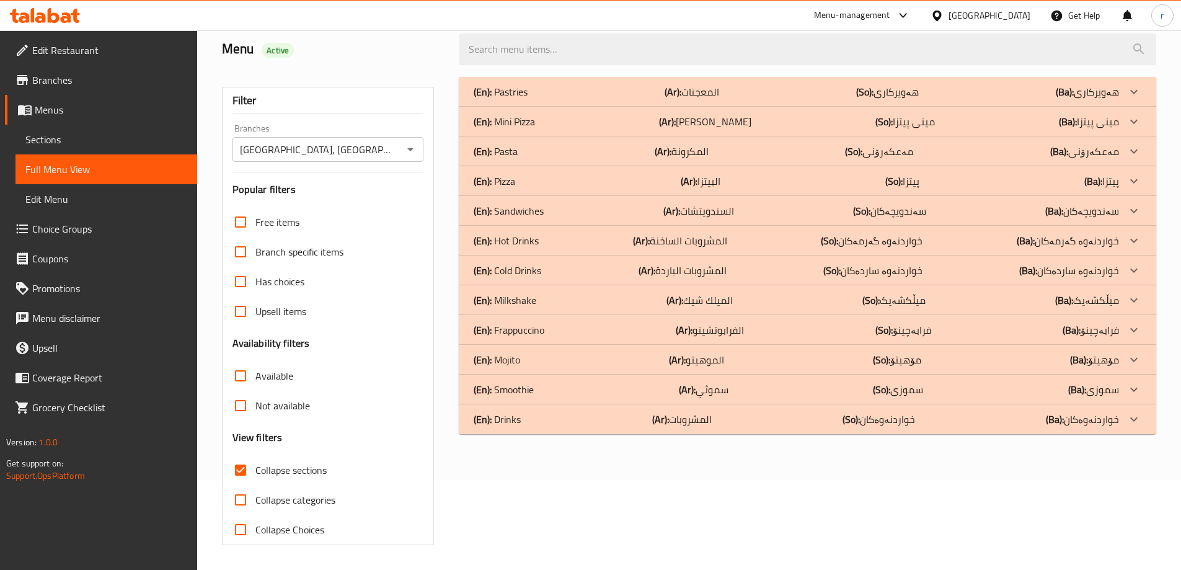
click at [637, 215] on div "(En): Sandwiches (Ar): السندويتشات (So): سەندویچەکان (Ba): سەندویچەکان" at bounding box center [796, 210] width 645 height 15
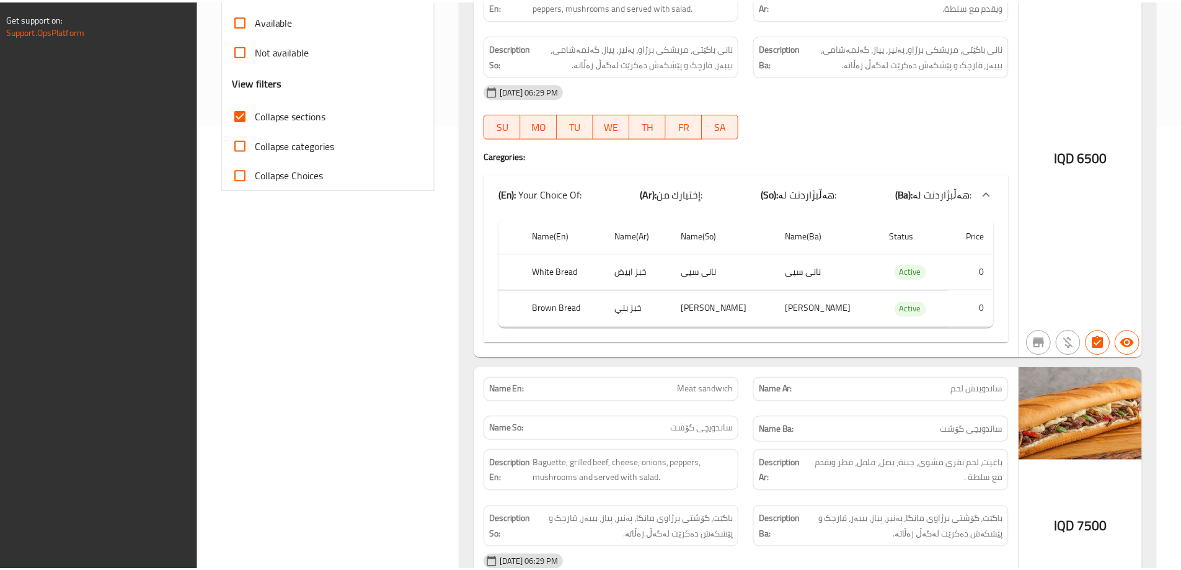
scroll to position [768, 0]
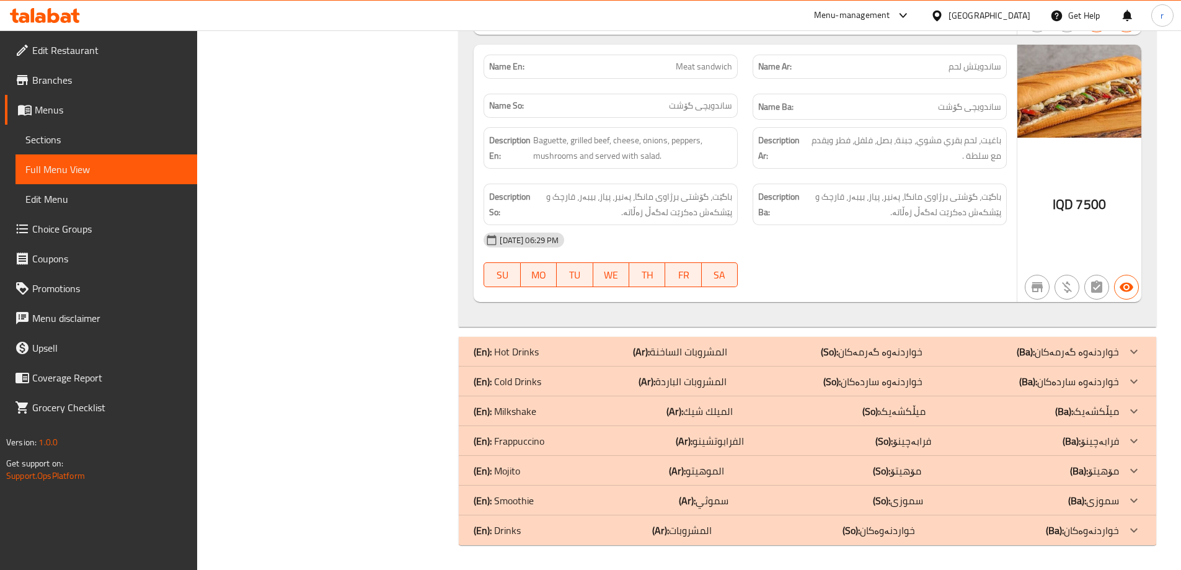
click at [44, 14] on icon at bounding box center [40, 17] width 11 height 11
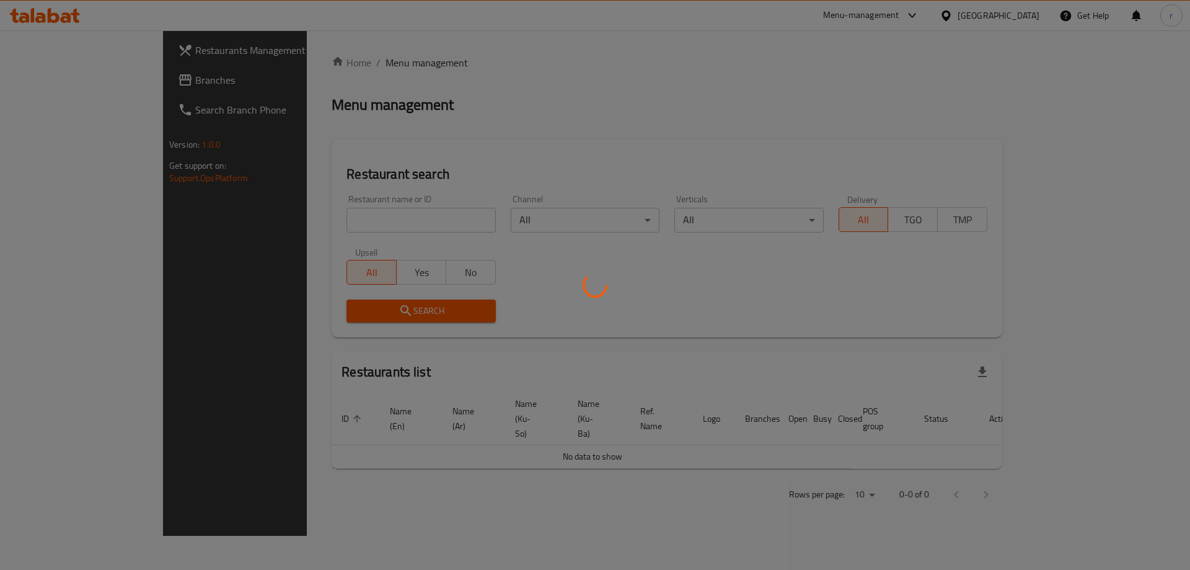
click at [295, 216] on div at bounding box center [595, 285] width 1190 height 570
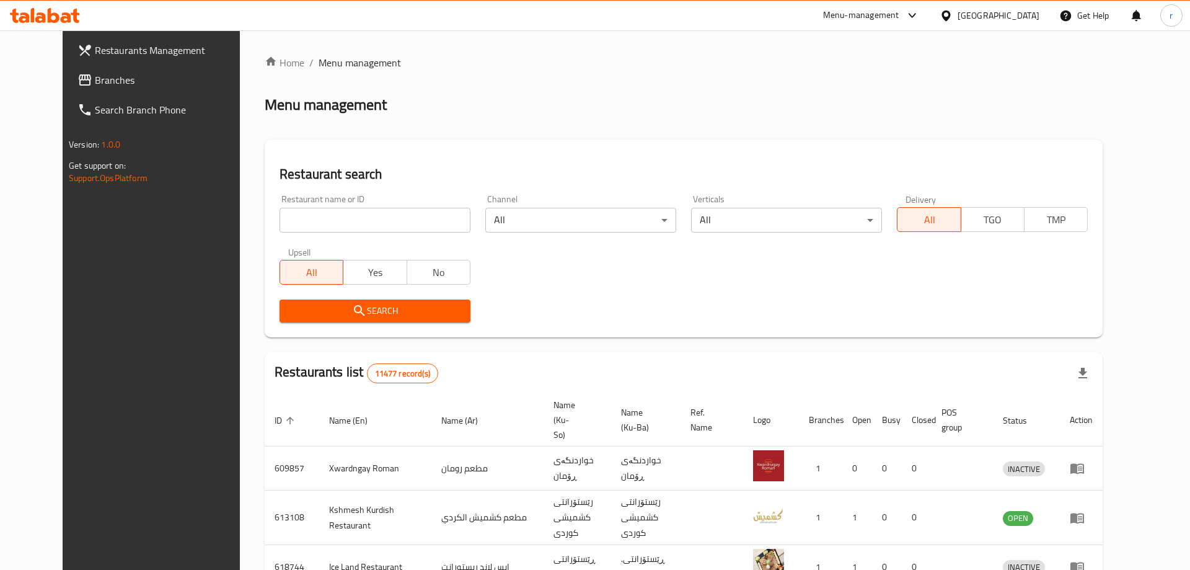
click at [284, 228] on div "Home / Menu management Menu management Restaurant search Restaurant name or ID …" at bounding box center [684, 484] width 838 height 859
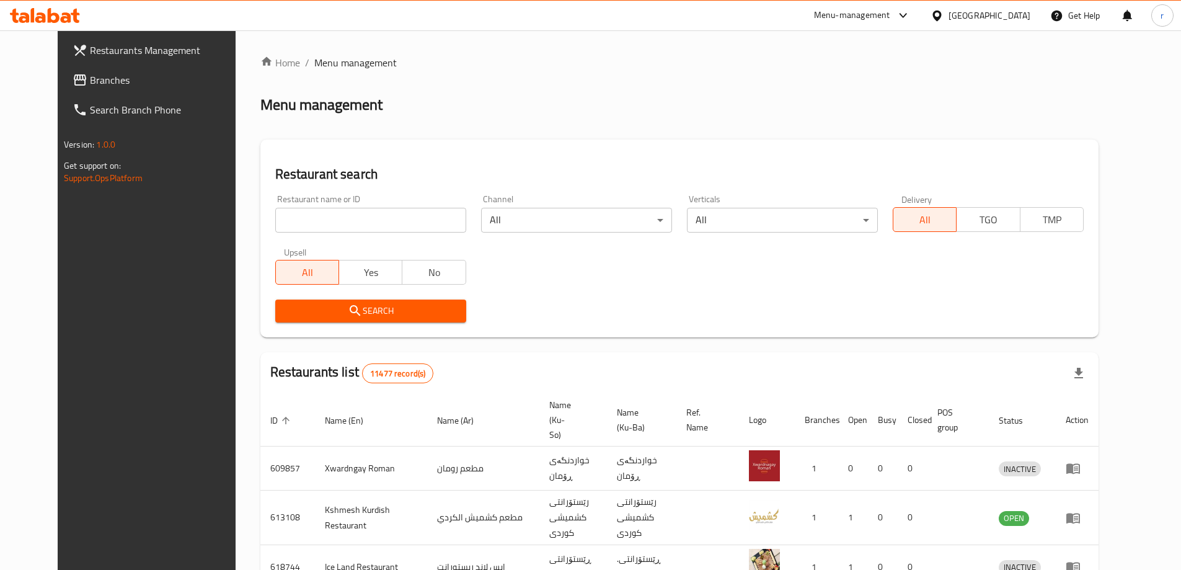
click at [284, 226] on input "search" at bounding box center [370, 220] width 191 height 25
paste input "Nabaz Restaurant"
type input "Nabaz Restaurant"
click at [285, 311] on span "Search" at bounding box center [370, 311] width 171 height 16
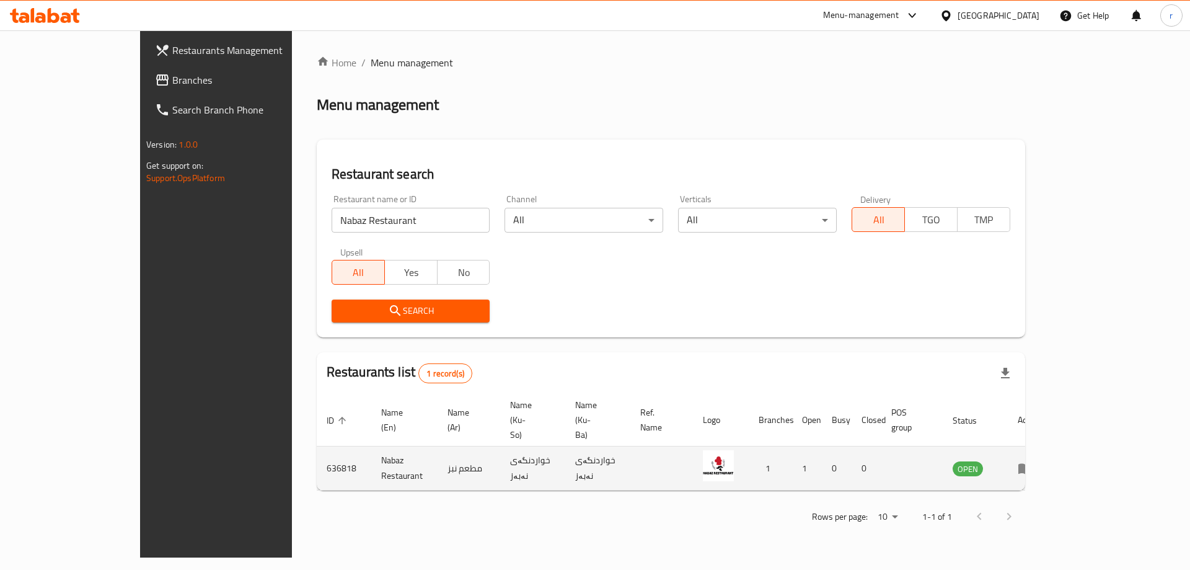
click at [1051, 446] on td "enhanced table" at bounding box center [1029, 468] width 43 height 44
click at [1032, 464] on icon "enhanced table" at bounding box center [1026, 469] width 14 height 11
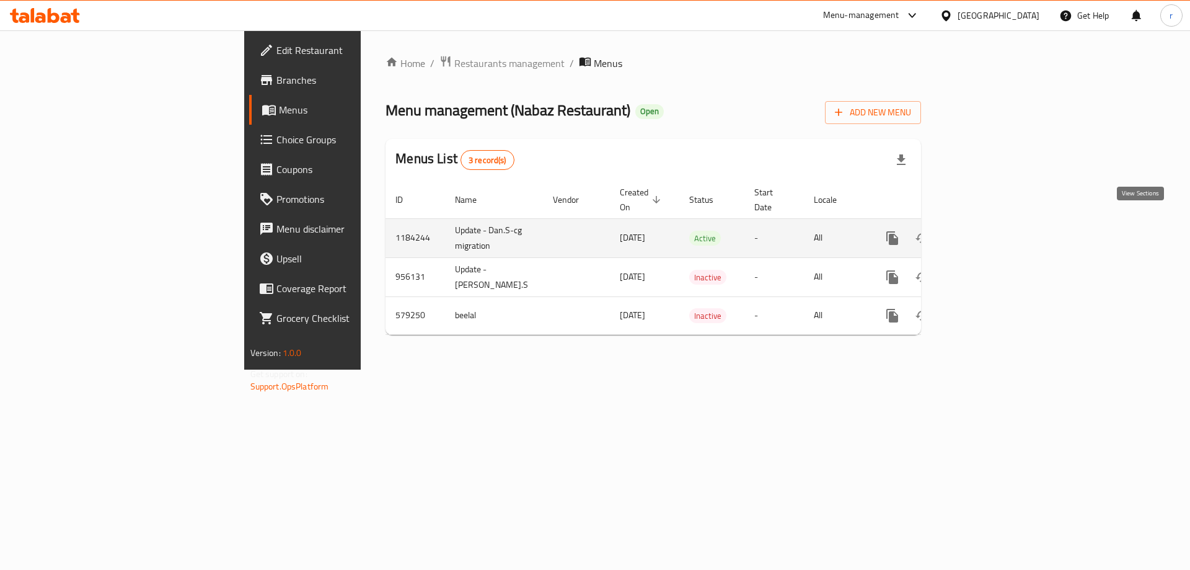
click at [990, 231] on icon "enhanced table" at bounding box center [982, 238] width 15 height 15
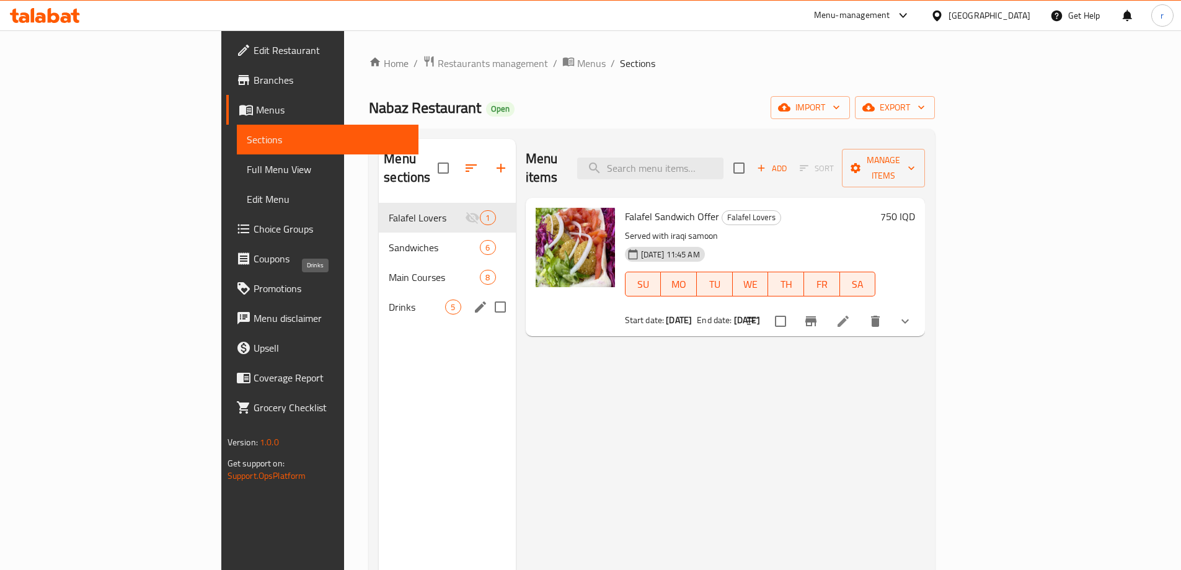
click at [389, 299] on span "Drinks" at bounding box center [417, 306] width 56 height 15
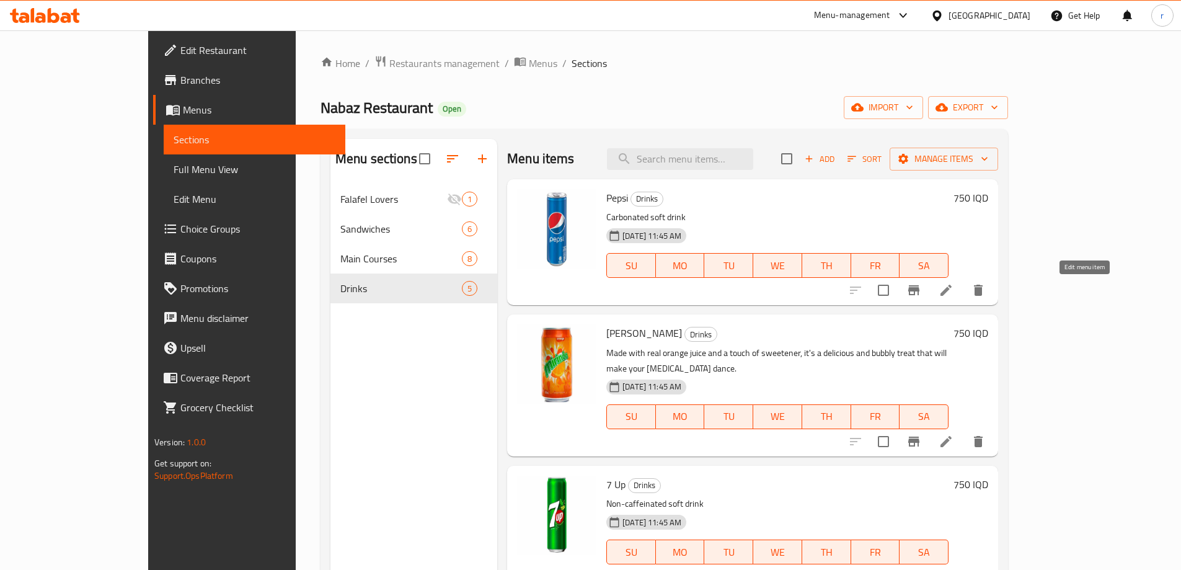
click at [954, 291] on icon at bounding box center [946, 290] width 15 height 15
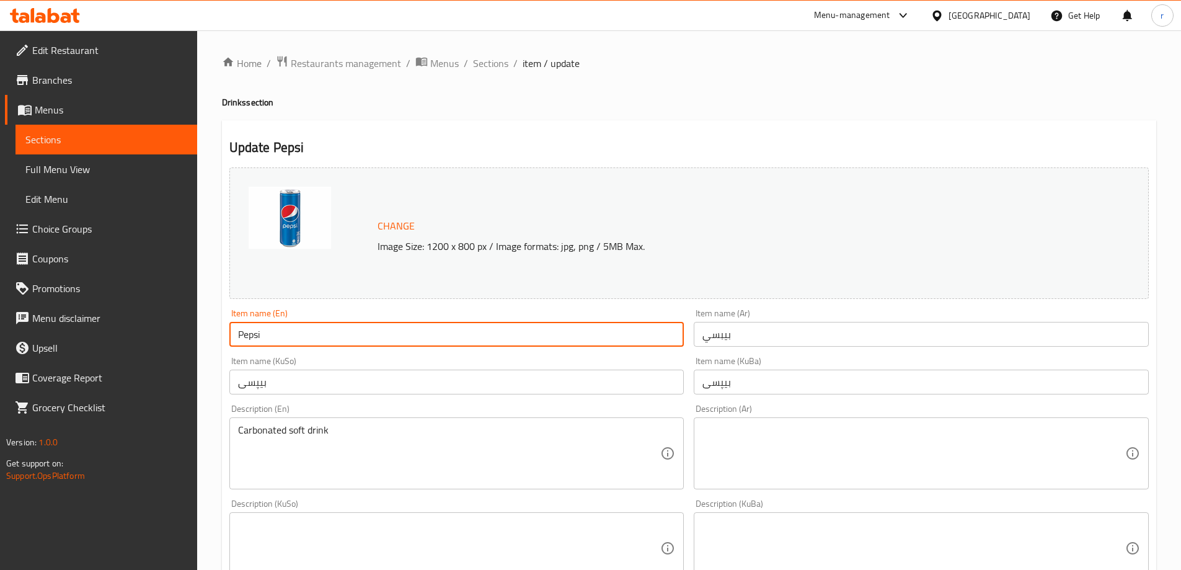
drag, startPoint x: 323, startPoint y: 339, endPoint x: 123, endPoint y: 336, distance: 200.3
click at [123, 336] on div "Edit Restaurant Branches Menus Sections Full Menu View Edit Menu Choice Groups …" at bounding box center [590, 533] width 1181 height 1006
type input "Coca-Cola"
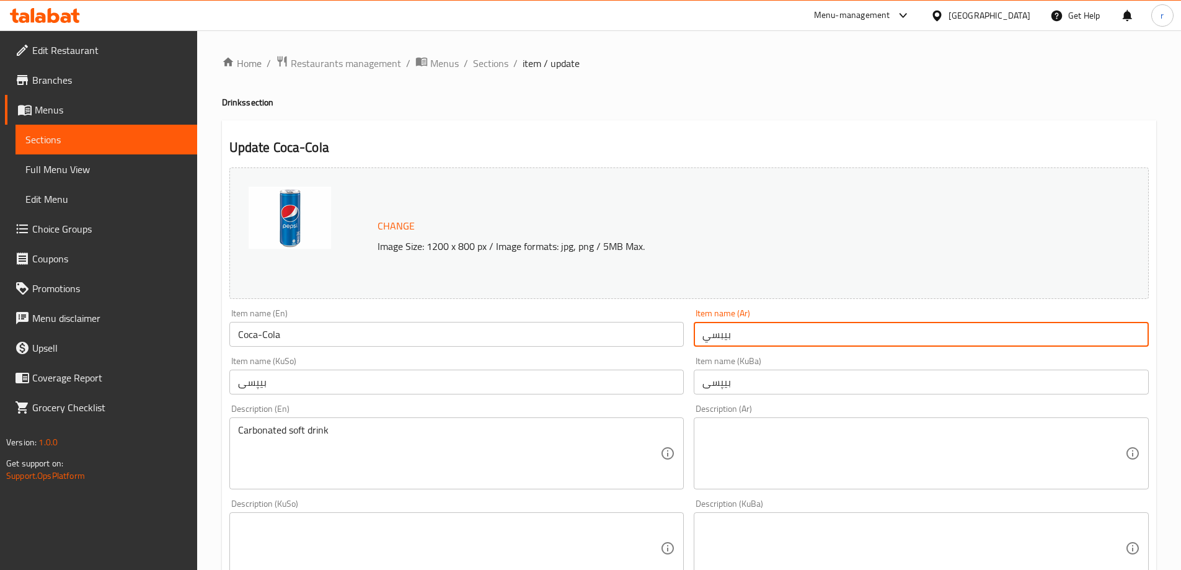
drag, startPoint x: 755, startPoint y: 337, endPoint x: 662, endPoint y: 346, distance: 92.8
click at [662, 346] on div "Change Image Size: 1200 x 800 px / Image formats: jpg, png / 5MB Max. Item name…" at bounding box center [688, 509] width 929 height 695
type input "كوكاكولا"
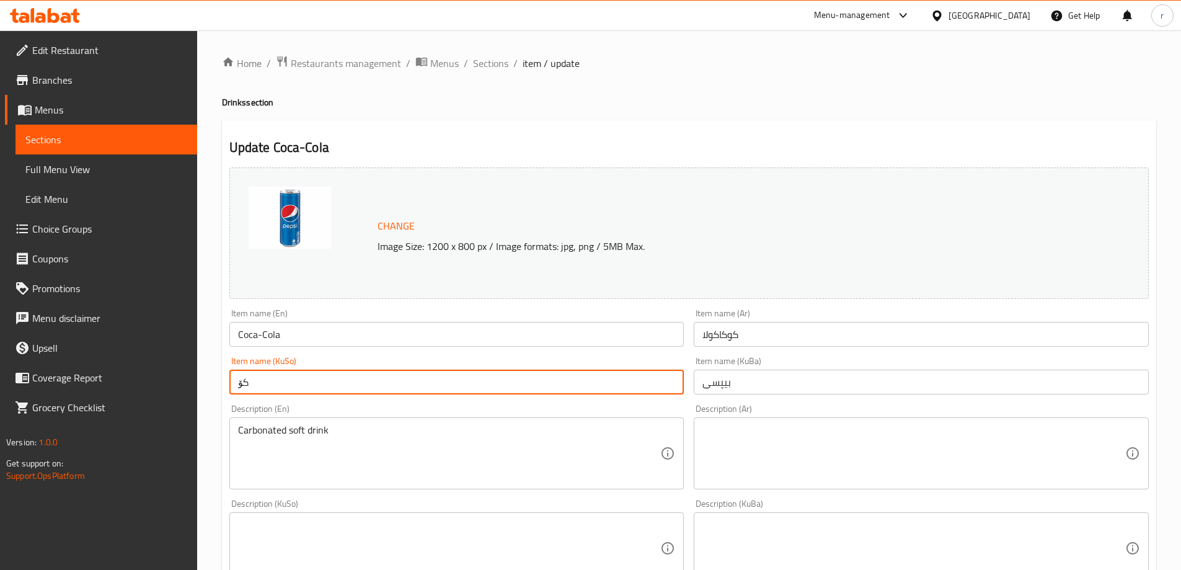
type input "کۆکاکۆلا"
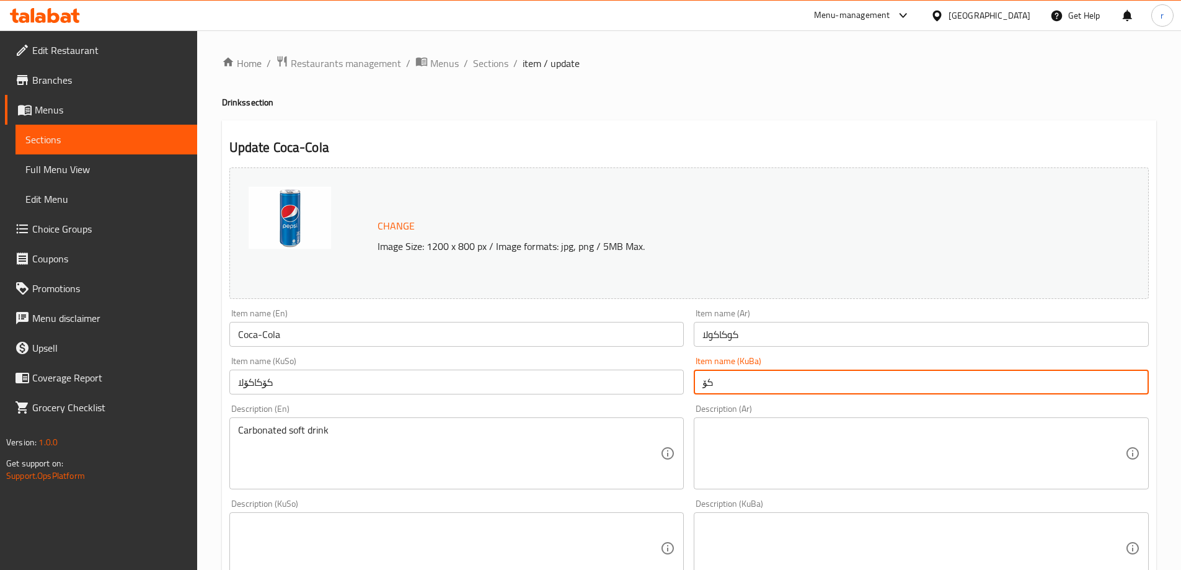
type input "کۆکاکۆلا"
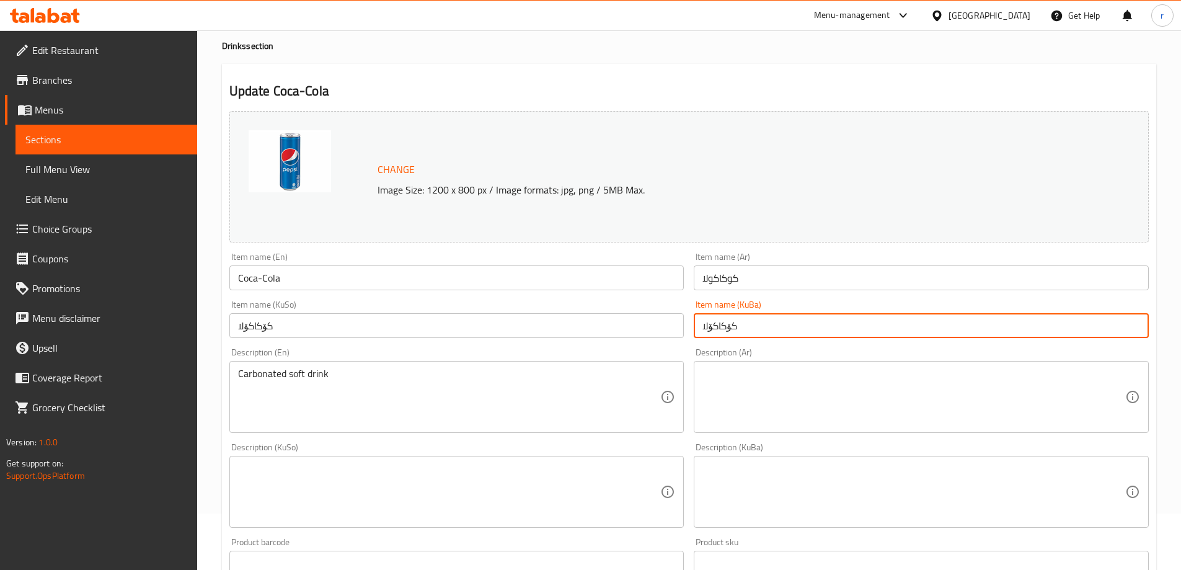
scroll to position [53, 0]
click at [347, 149] on div at bounding box center [311, 179] width 124 height 93
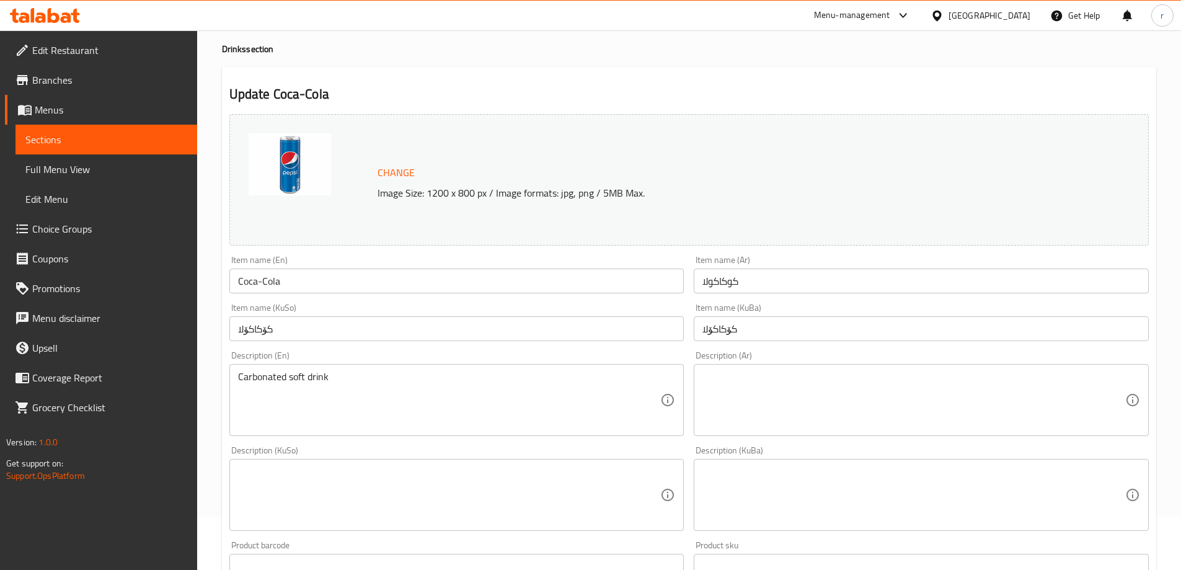
click at [278, 142] on img at bounding box center [290, 164] width 82 height 62
click at [268, 149] on img at bounding box center [290, 164] width 82 height 62
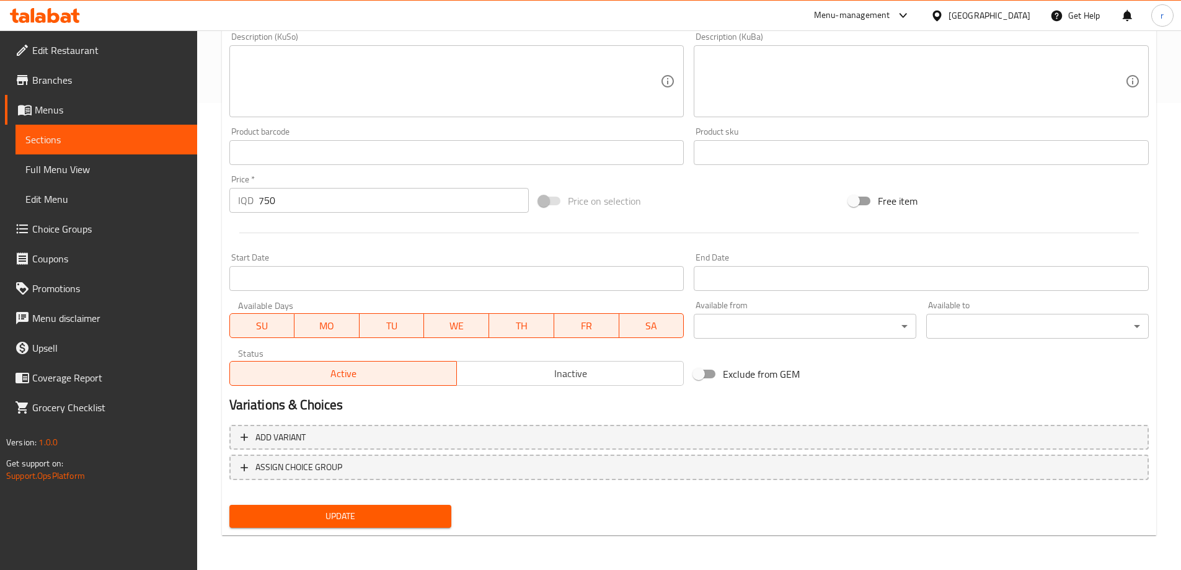
click at [360, 512] on span "Update" at bounding box center [340, 516] width 203 height 16
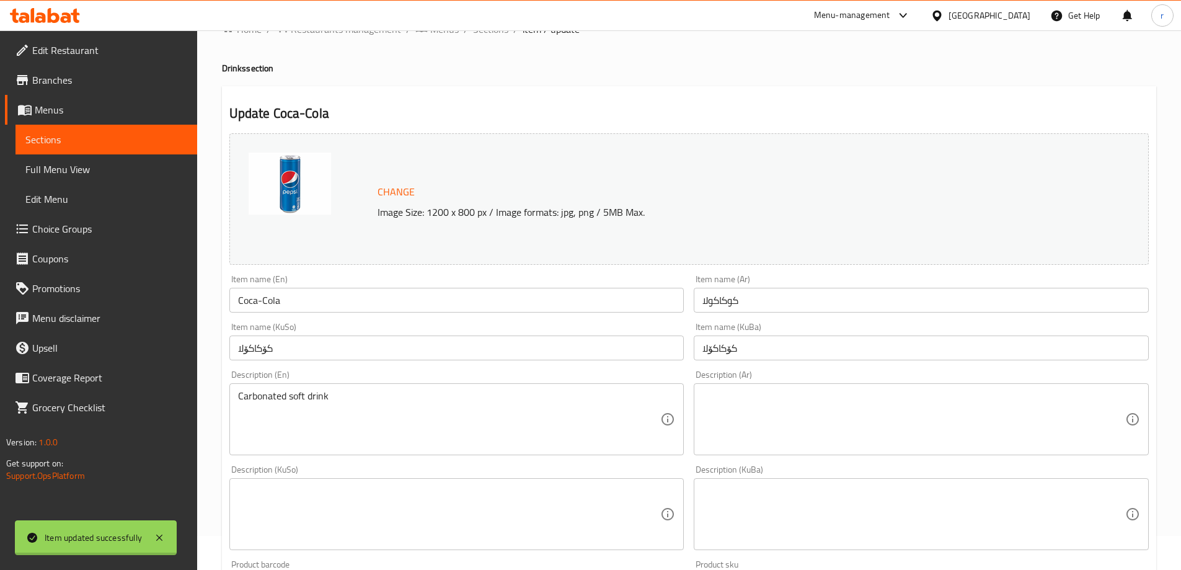
scroll to position [0, 0]
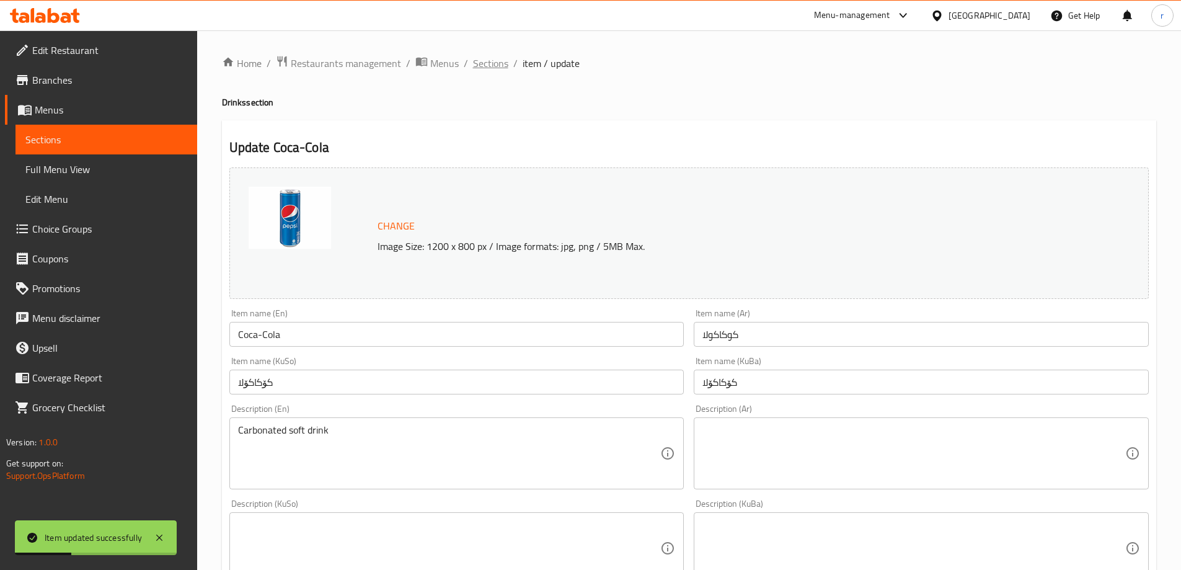
click at [494, 63] on span "Sections" at bounding box center [490, 63] width 35 height 15
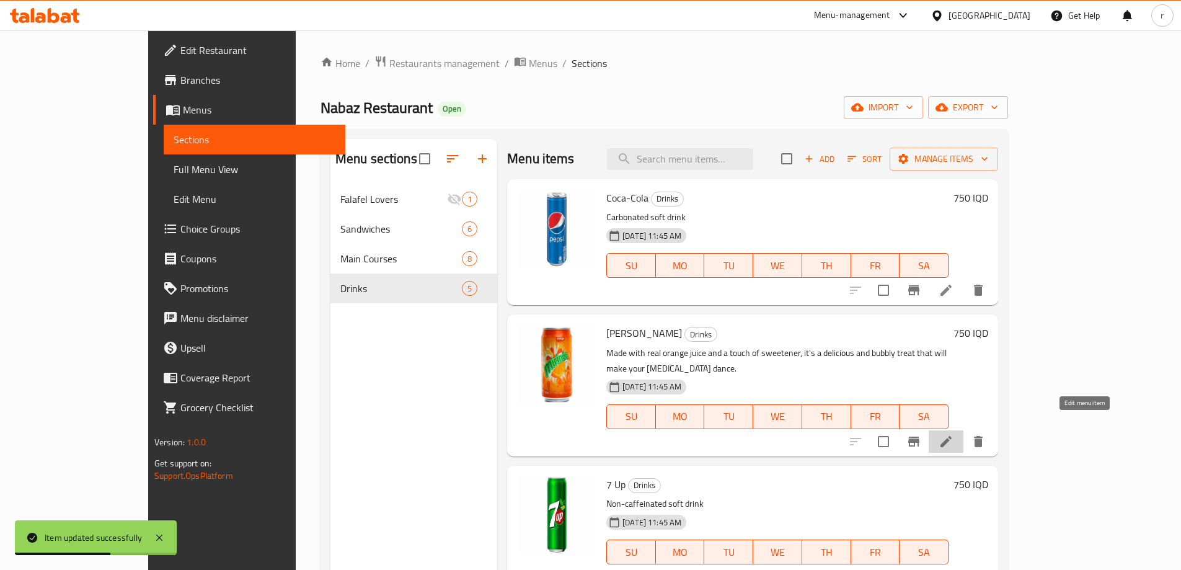
click at [954, 434] on icon at bounding box center [946, 441] width 15 height 15
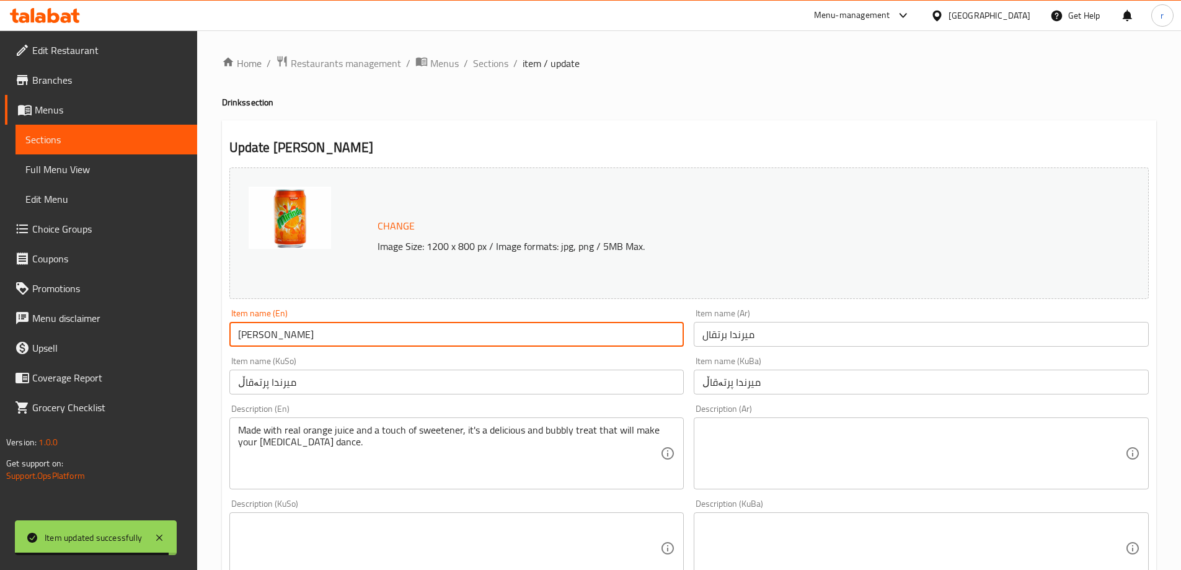
drag, startPoint x: 372, startPoint y: 342, endPoint x: 183, endPoint y: 355, distance: 189.5
click at [183, 355] on div "Edit Restaurant Branches Menus Sections Full Menu View Edit Menu Choice Groups …" at bounding box center [590, 533] width 1181 height 1006
paste input "Fant"
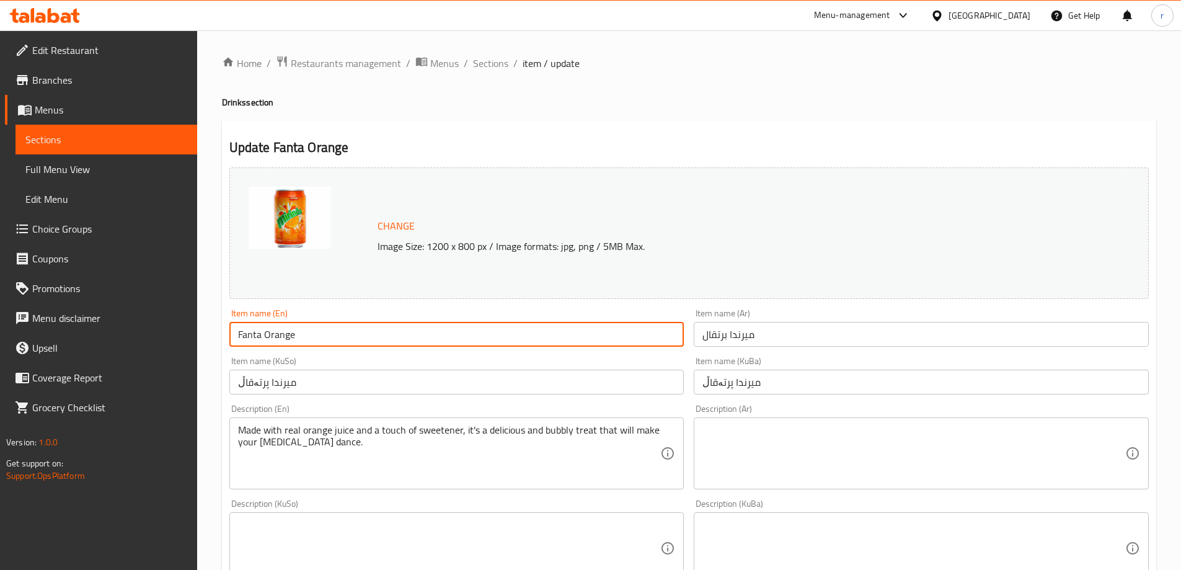
type input "Fanta Orange"
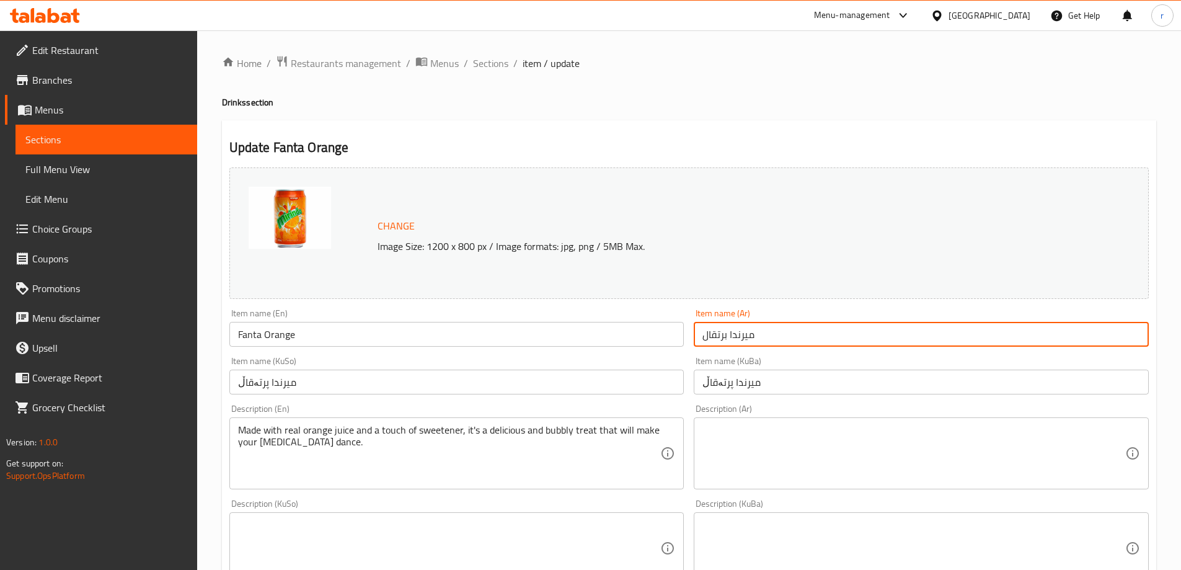
drag, startPoint x: 762, startPoint y: 334, endPoint x: 670, endPoint y: 339, distance: 92.5
click at [670, 339] on div "Change Image Size: 1200 x 800 px / Image formats: jpg, png / 5MB Max. Item name…" at bounding box center [688, 509] width 929 height 695
paste input "انت"
type input "فانتا برتقال"
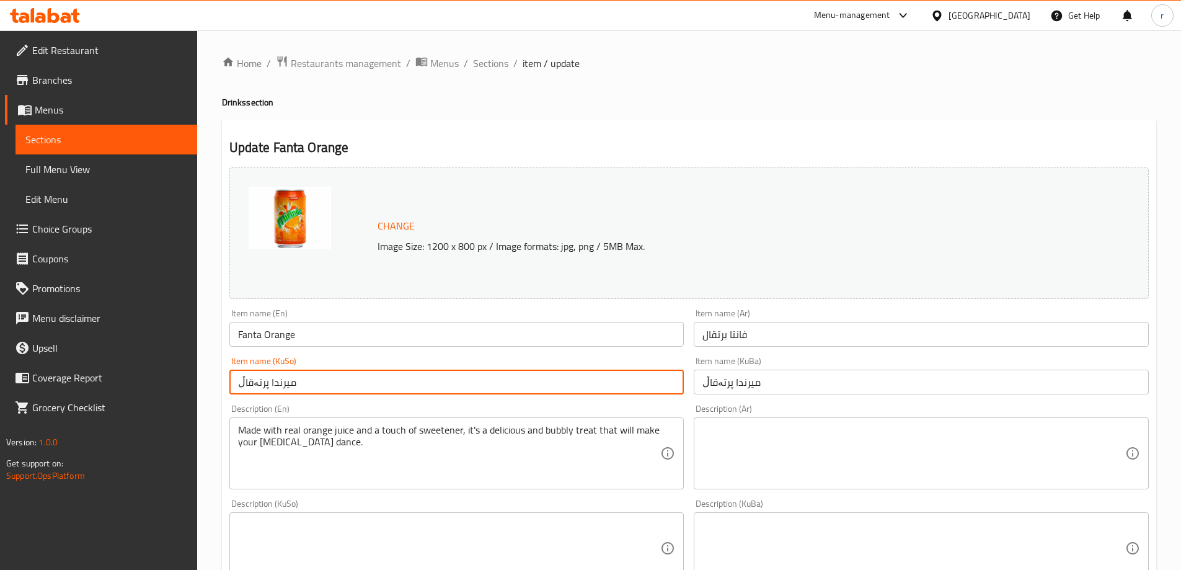
drag, startPoint x: 386, startPoint y: 391, endPoint x: 182, endPoint y: 389, distance: 204.6
click at [151, 389] on div "Edit Restaurant Branches Menus Sections Full Menu View Edit Menu Choice Groups …" at bounding box center [590, 533] width 1181 height 1006
paste input "انت"
type input "فانتا پرتەقاڵ"
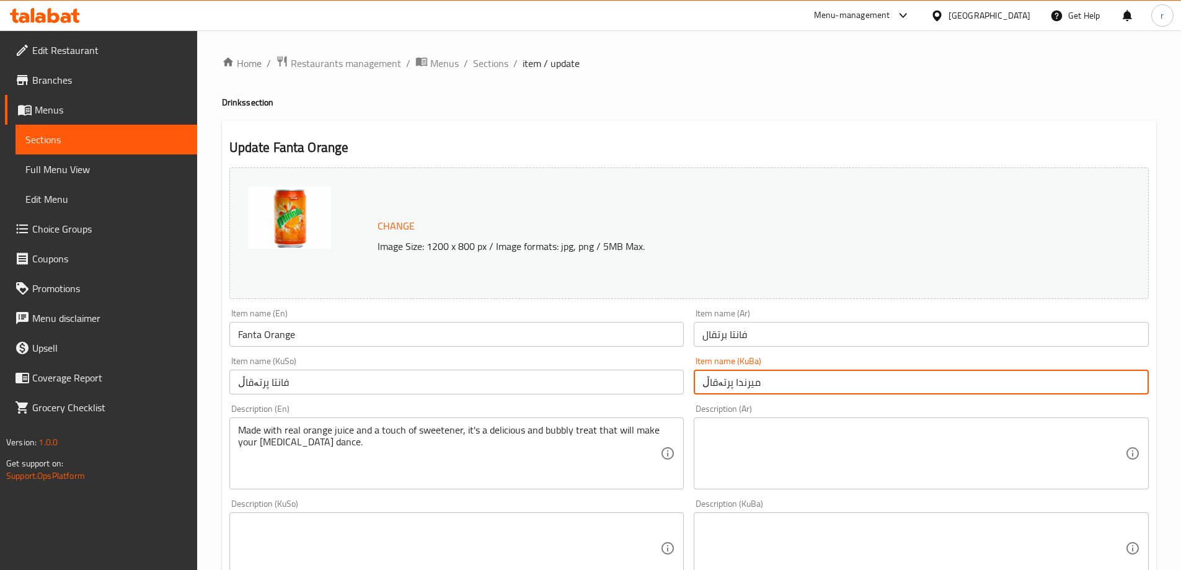
drag, startPoint x: 770, startPoint y: 376, endPoint x: 659, endPoint y: 383, distance: 111.2
click at [673, 382] on div "Change Image Size: 1200 x 800 px / Image formats: jpg, png / 5MB Max. Item name…" at bounding box center [688, 509] width 929 height 695
paste input "انت"
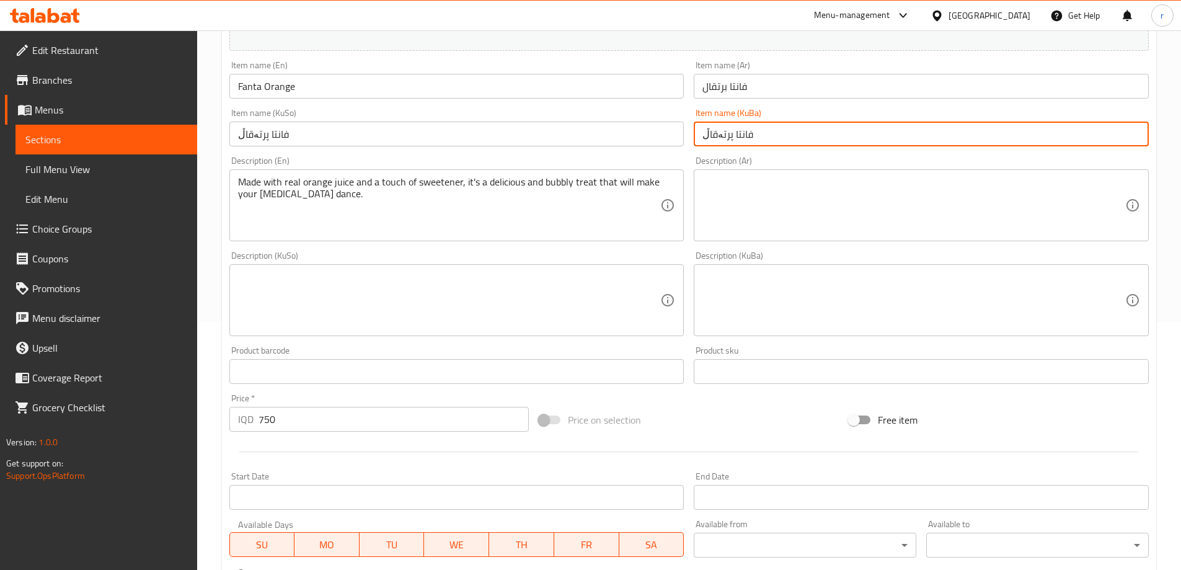
scroll to position [467, 0]
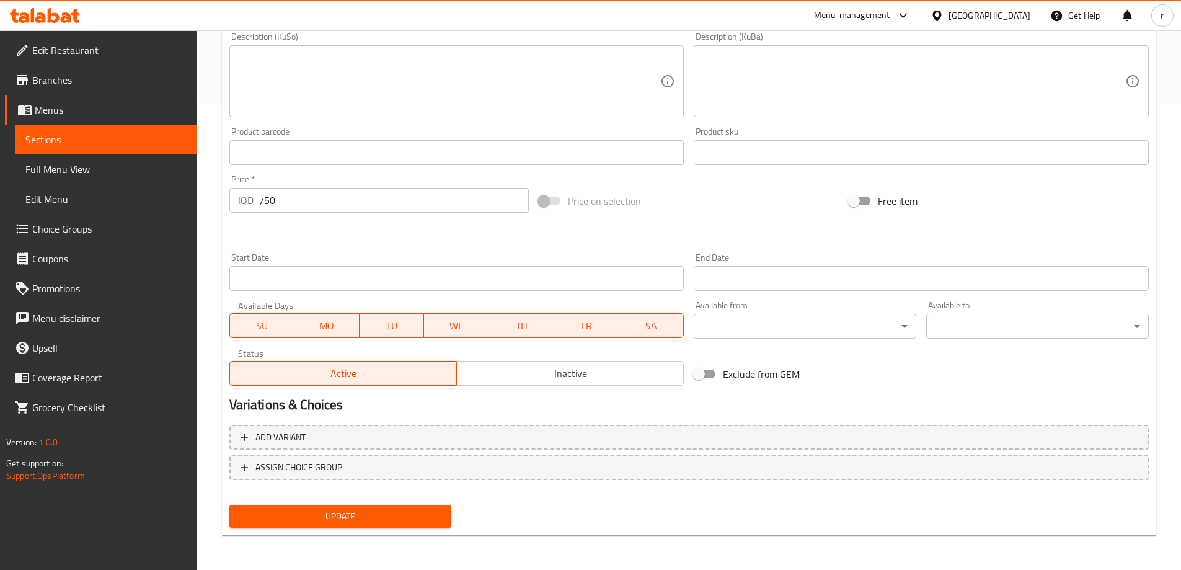
type input "فانتا پرتەقاڵ"
click at [335, 517] on span "Update" at bounding box center [340, 516] width 203 height 16
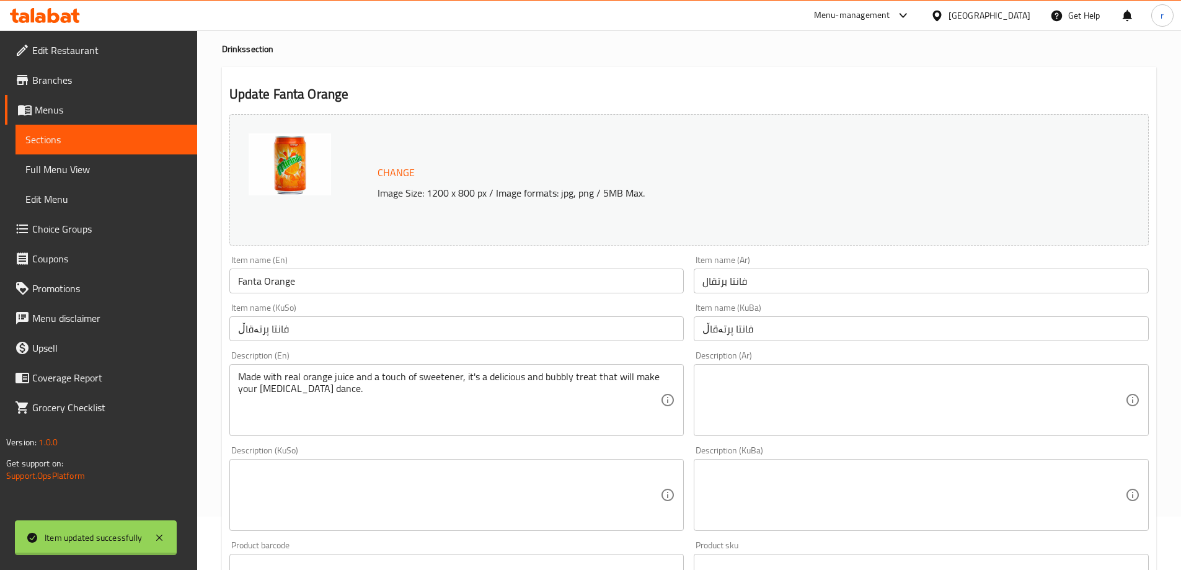
scroll to position [0, 0]
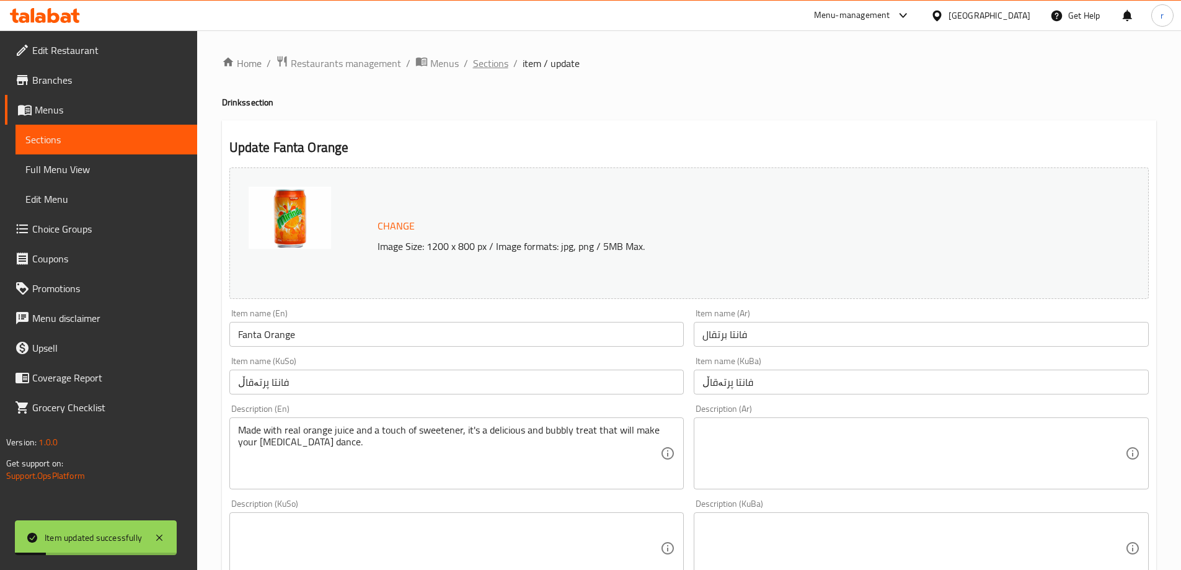
click at [485, 67] on span "Sections" at bounding box center [490, 63] width 35 height 15
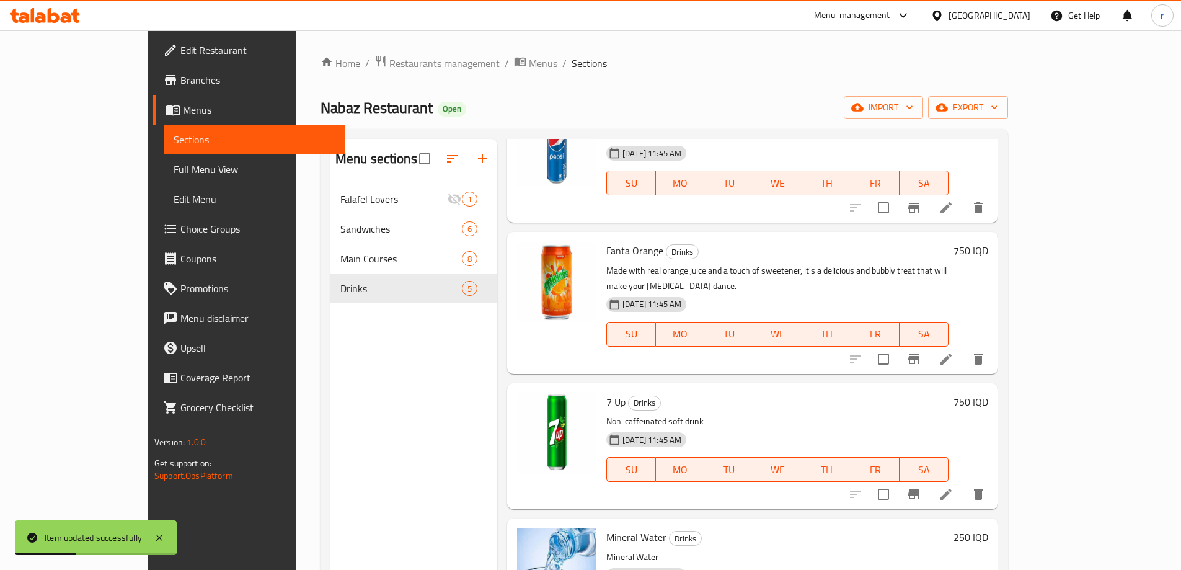
scroll to position [138, 0]
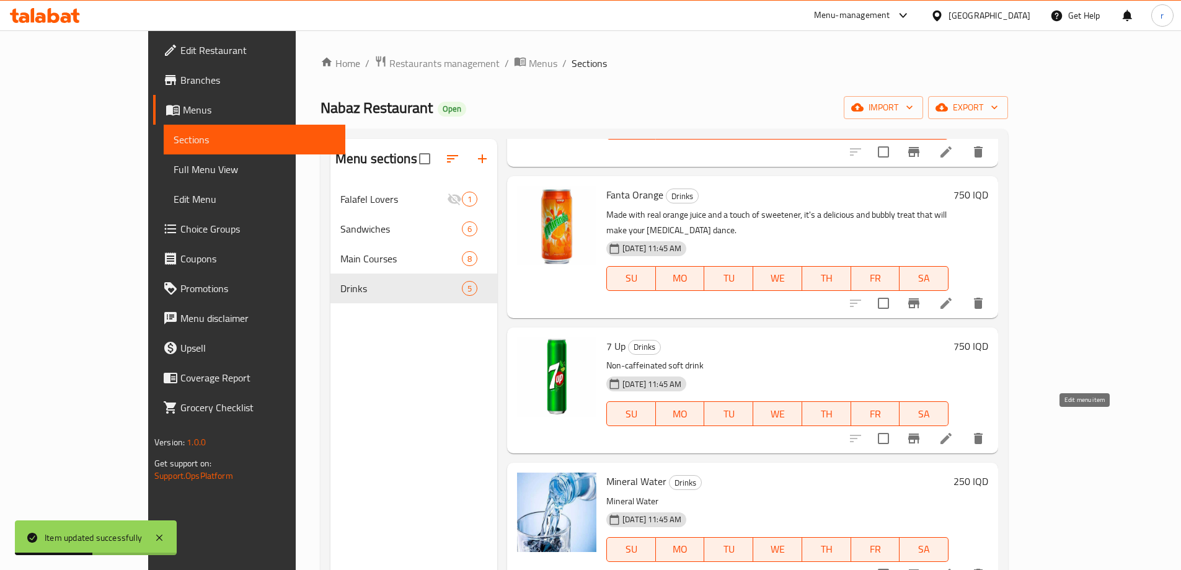
click at [954, 431] on icon at bounding box center [946, 438] width 15 height 15
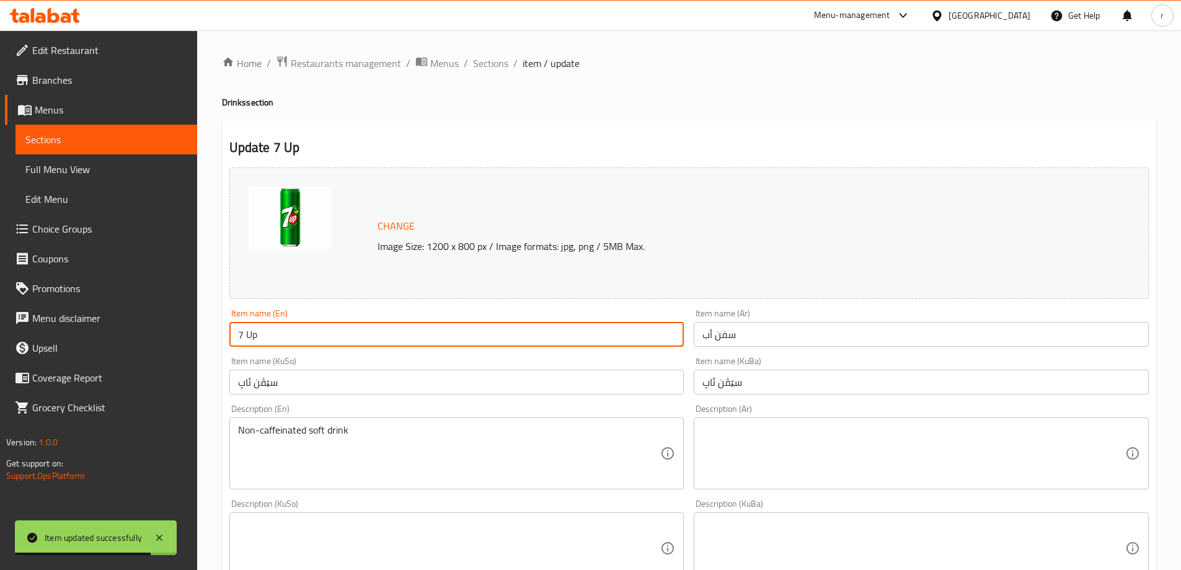
drag, startPoint x: 311, startPoint y: 343, endPoint x: 179, endPoint y: 342, distance: 132.1
click at [179, 342] on div "Edit Restaurant Branches Menus Sections Full Menu View Edit Menu Choice Groups …" at bounding box center [590, 533] width 1181 height 1006
paste input "Sprite"
type input "Sprite"
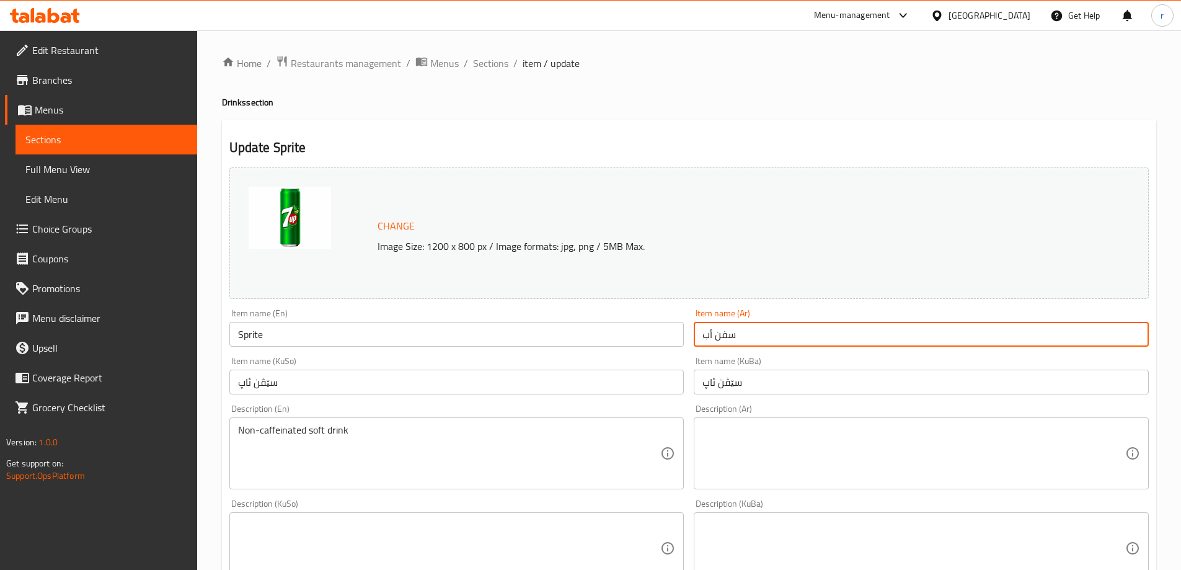
drag, startPoint x: 768, startPoint y: 344, endPoint x: 639, endPoint y: 336, distance: 129.2
click at [639, 336] on div "Change Image Size: 1200 x 800 px / Image formats: jpg, png / 5MB Max. Item name…" at bounding box center [688, 509] width 929 height 695
paste input "برايت"
type input "سبرايت"
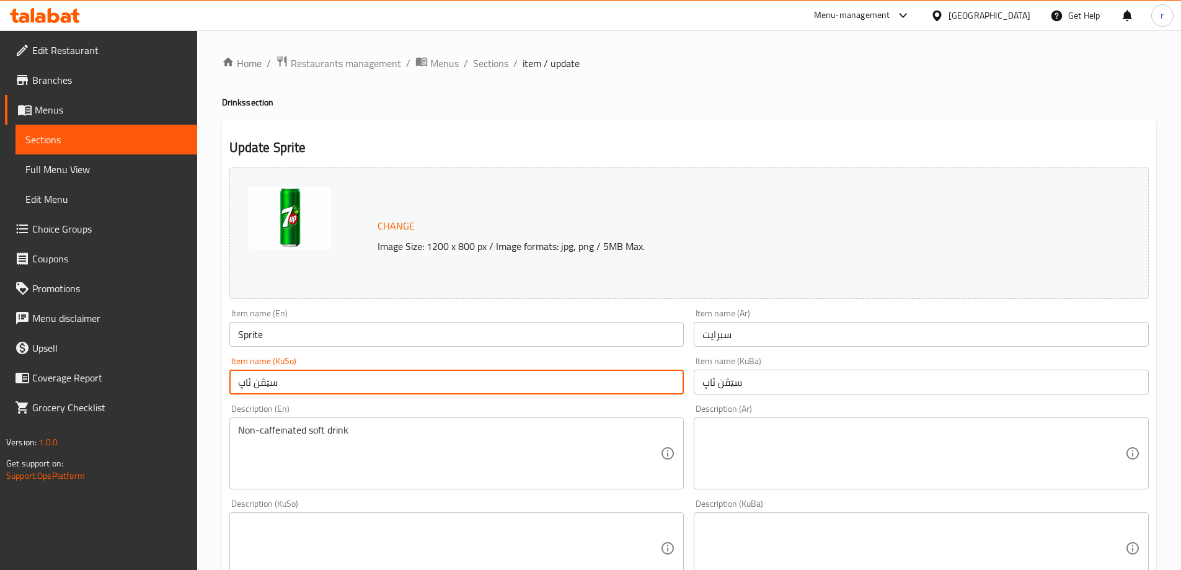
drag, startPoint x: 373, startPoint y: 389, endPoint x: 100, endPoint y: 394, distance: 273.5
click at [100, 394] on div "Edit Restaurant Branches Menus Sections Full Menu View Edit Menu Choice Groups …" at bounding box center [590, 533] width 1181 height 1006
paste input "پرایت"
type input "سپرایت"
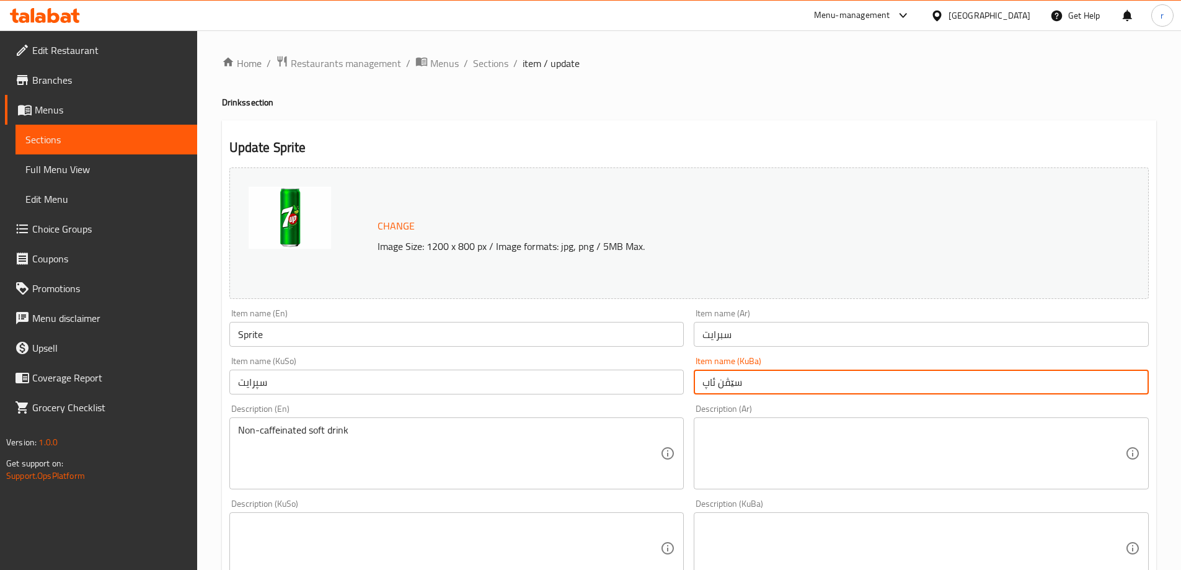
drag, startPoint x: 782, startPoint y: 376, endPoint x: 611, endPoint y: 391, distance: 171.8
click at [611, 391] on div "Change Image Size: 1200 x 800 px / Image formats: jpg, png / 5MB Max. Item name…" at bounding box center [688, 509] width 929 height 695
paste input "پرایت"
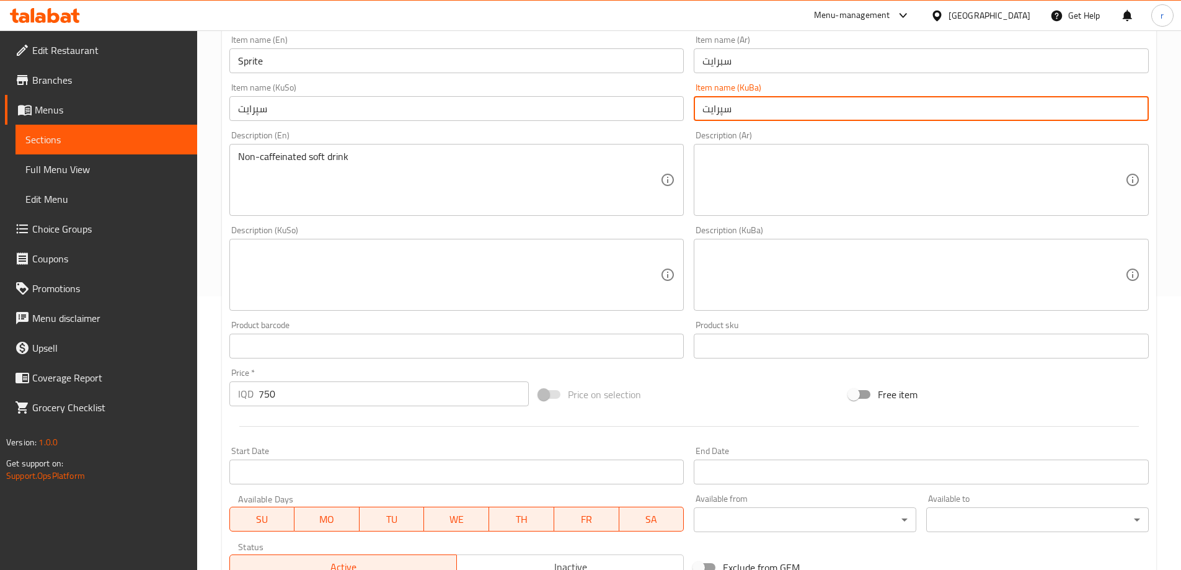
scroll to position [414, 0]
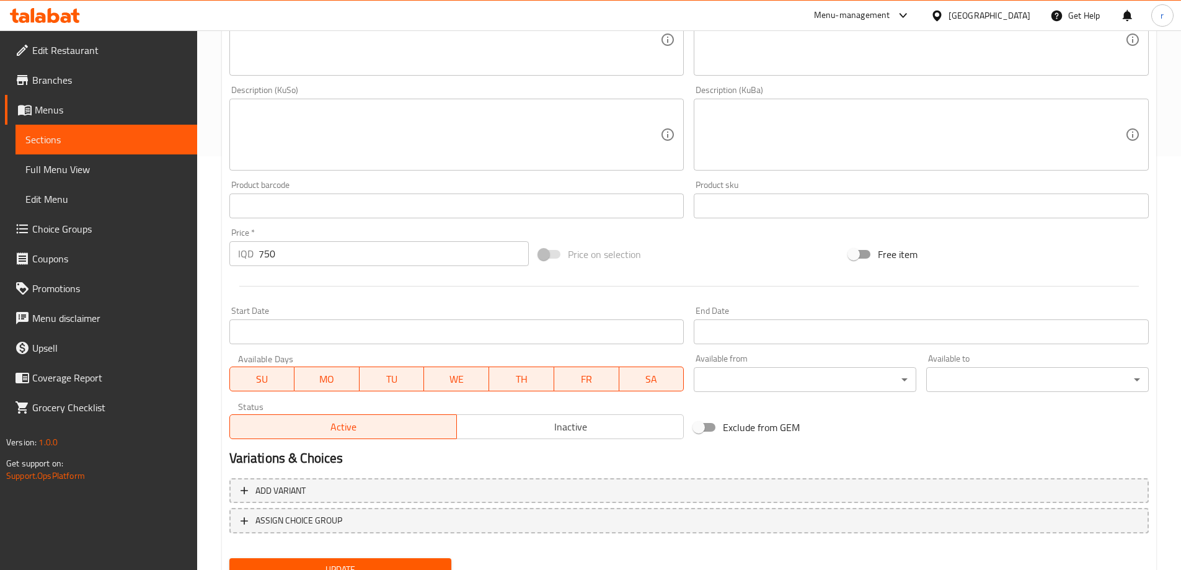
type input "سپرایت"
click at [355, 560] on button "Update" at bounding box center [340, 569] width 223 height 23
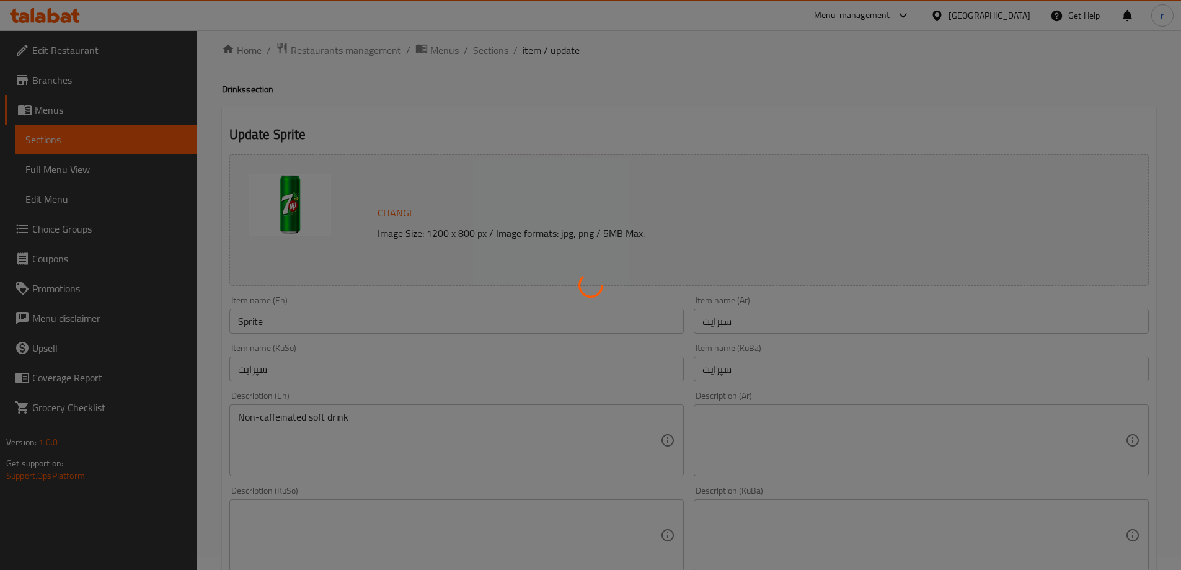
scroll to position [0, 0]
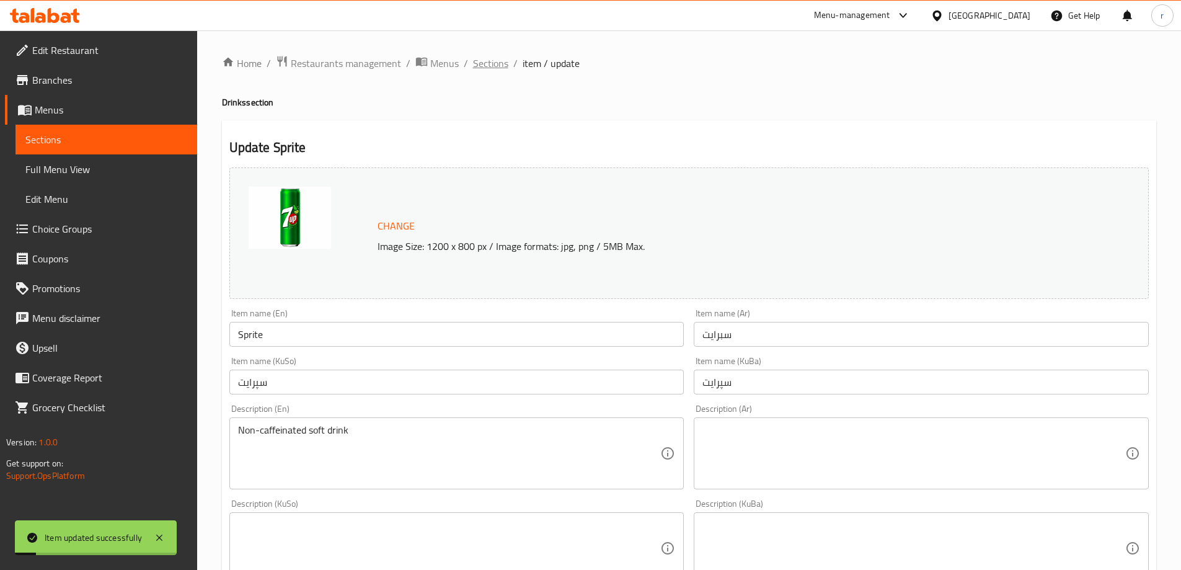
click at [500, 56] on span "Sections" at bounding box center [490, 63] width 35 height 15
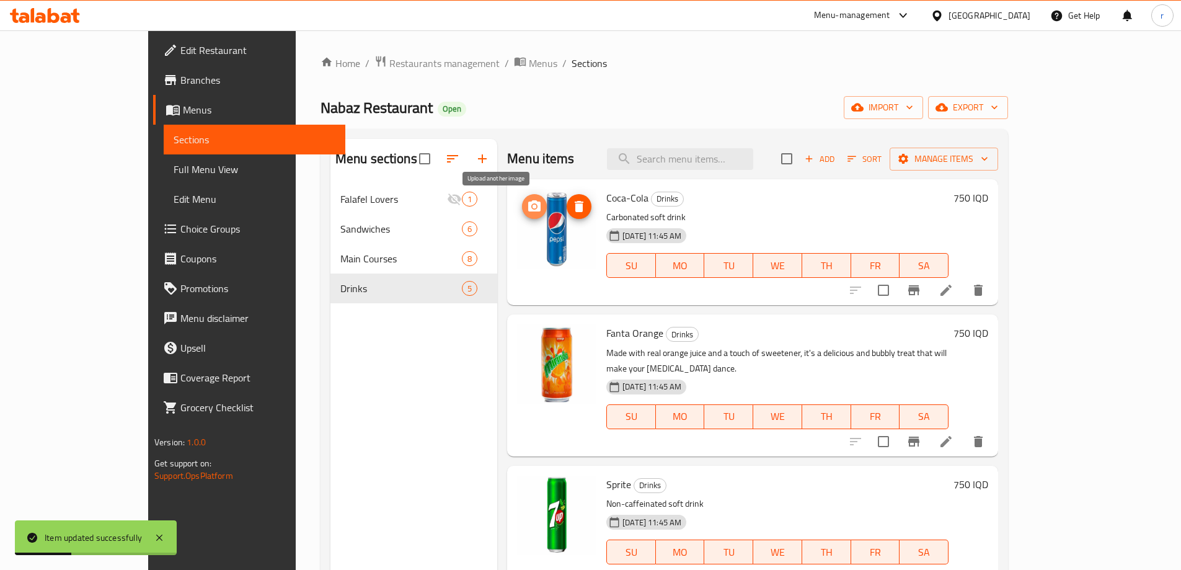
click at [533, 207] on circle "upload picture" at bounding box center [535, 207] width 4 height 4
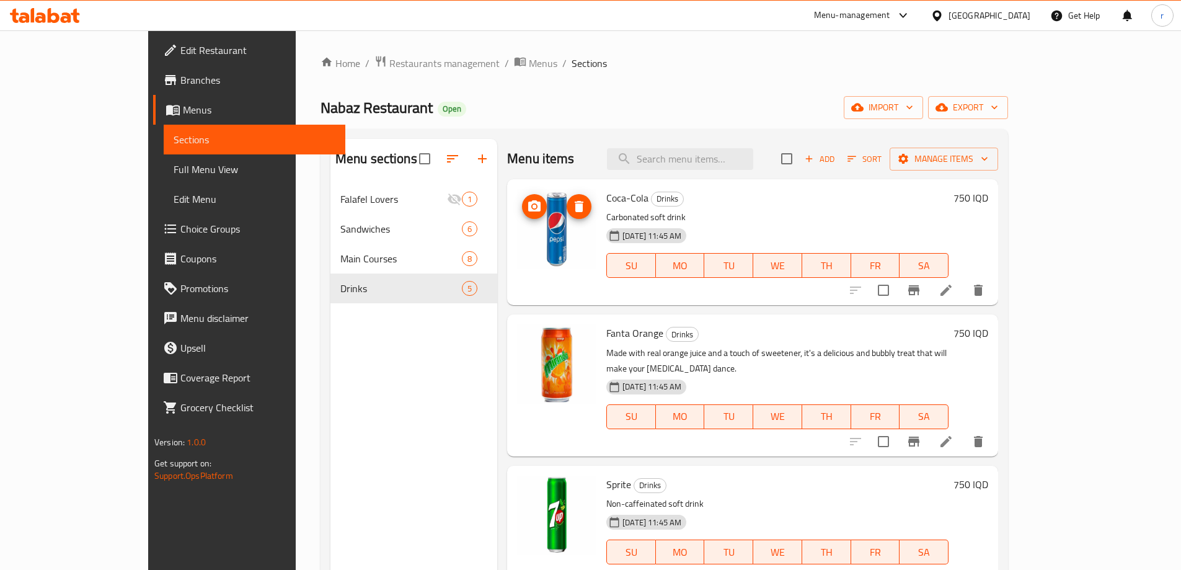
click at [528, 203] on icon "upload picture" at bounding box center [534, 205] width 12 height 11
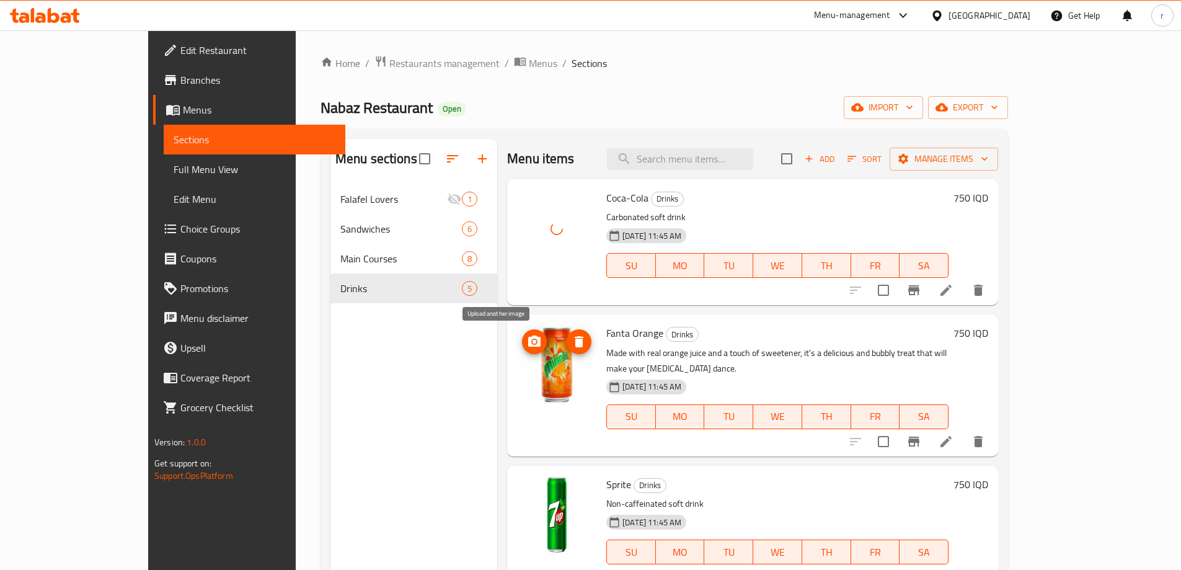
click at [528, 336] on icon "upload picture" at bounding box center [534, 340] width 12 height 11
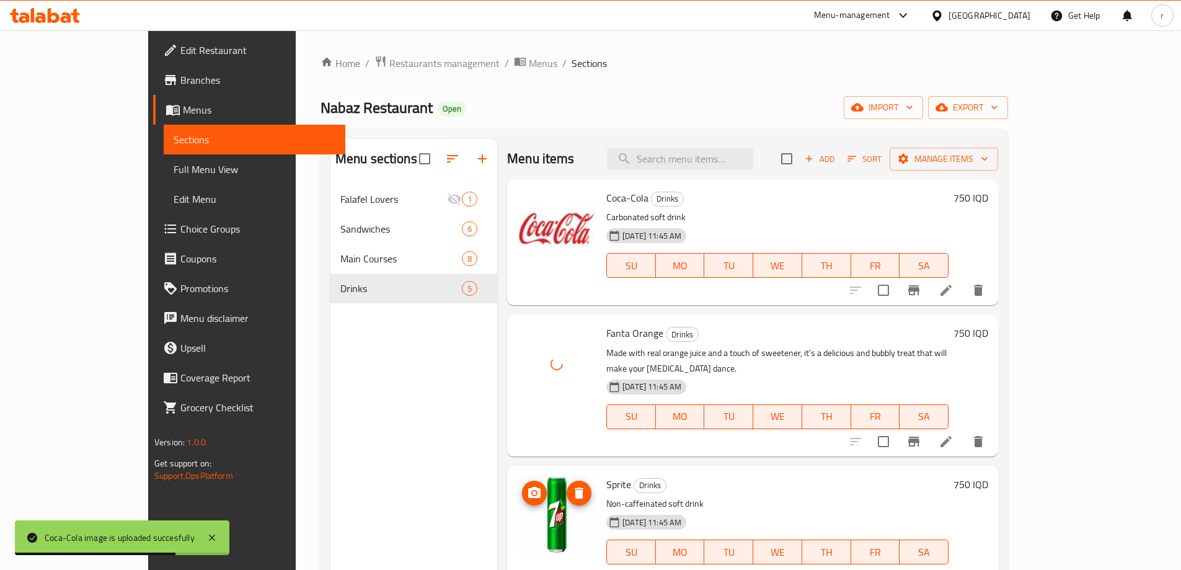
click at [528, 487] on icon "upload picture" at bounding box center [534, 492] width 12 height 11
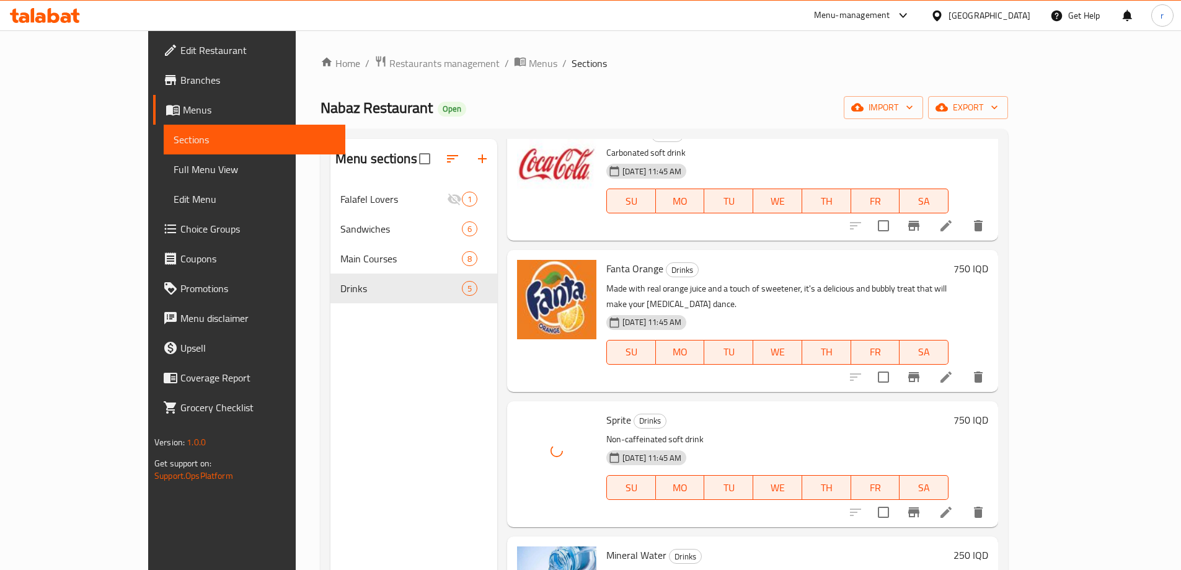
scroll to position [138, 0]
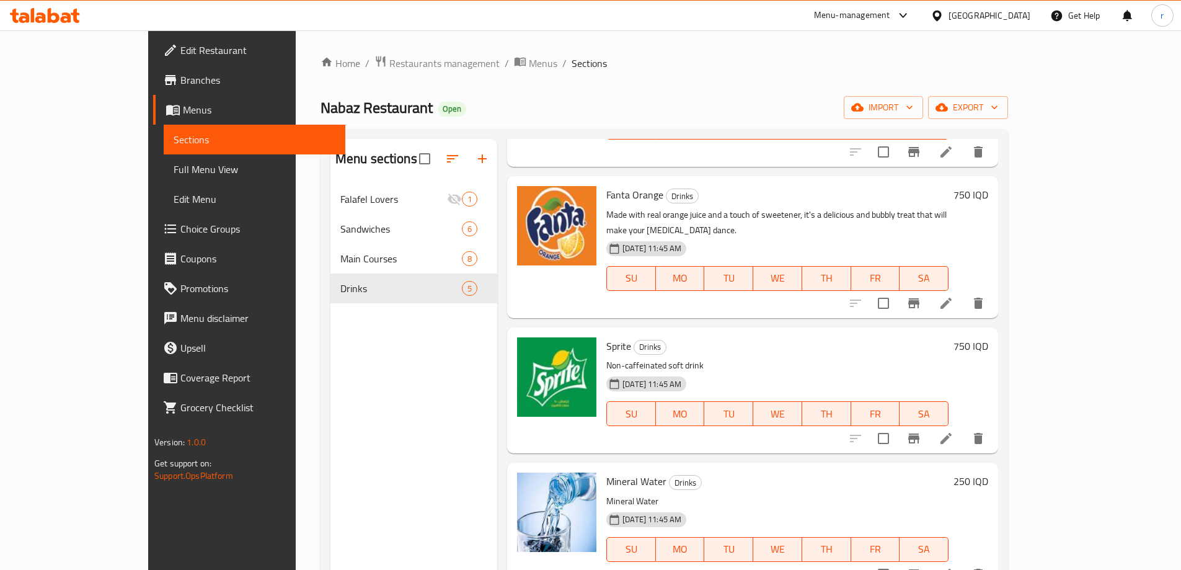
click at [174, 171] on span "Full Menu View" at bounding box center [255, 169] width 162 height 15
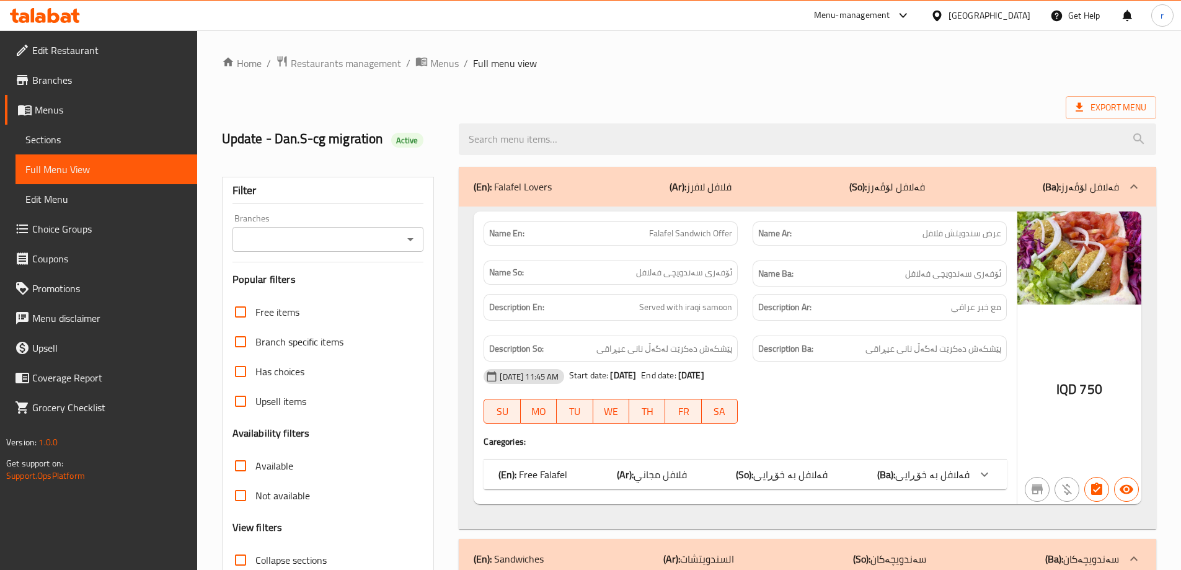
click at [247, 240] on input "Branches" at bounding box center [318, 239] width 164 height 17
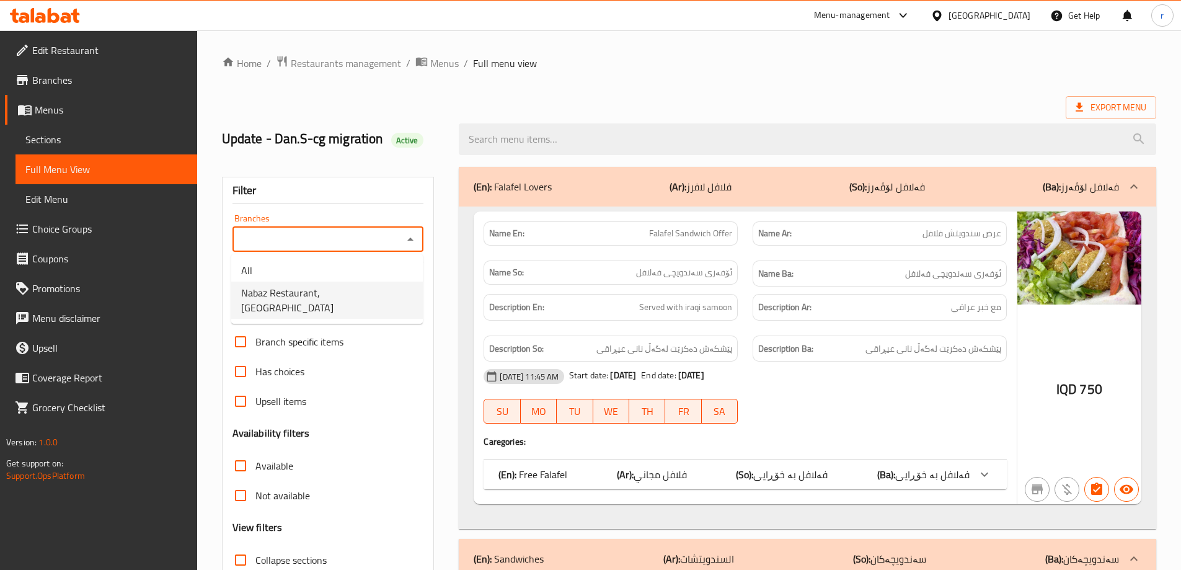
click at [275, 290] on span "Nabaz Restaurant, [GEOGRAPHIC_DATA]" at bounding box center [327, 300] width 172 height 30
type input "Nabaz Restaurant, [GEOGRAPHIC_DATA]"
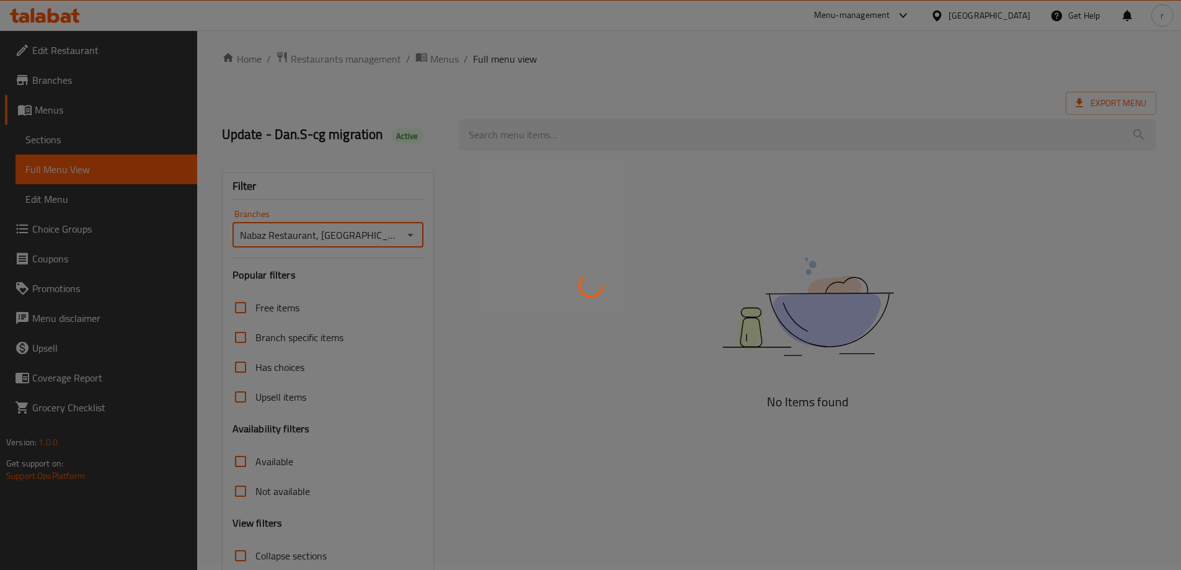
scroll to position [90, 0]
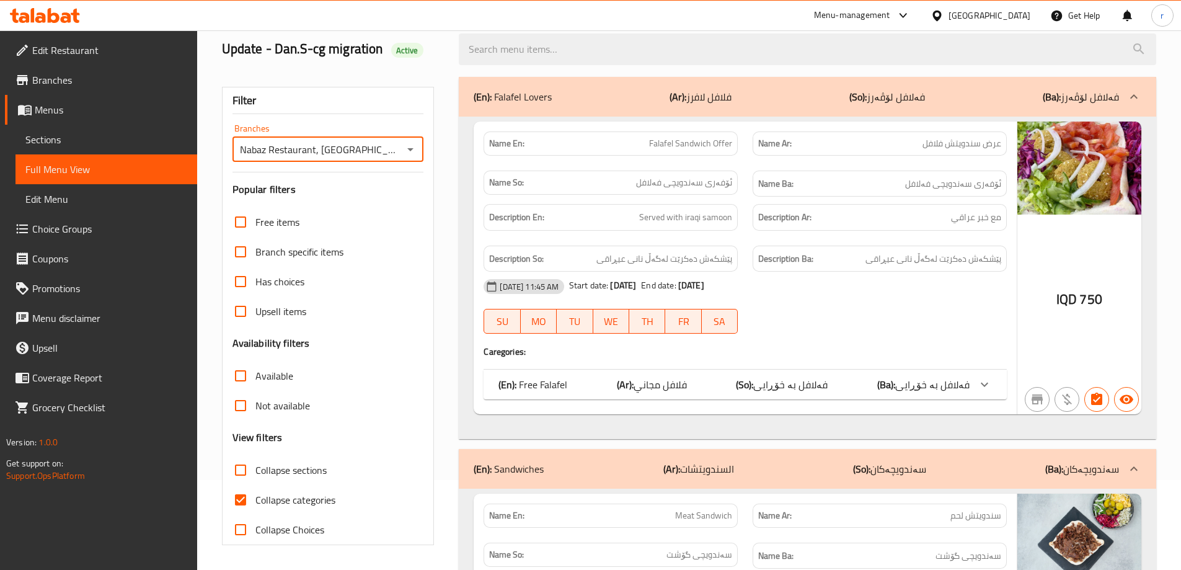
click at [241, 503] on input "Collapse categories" at bounding box center [241, 500] width 30 height 30
checkbox input "false"
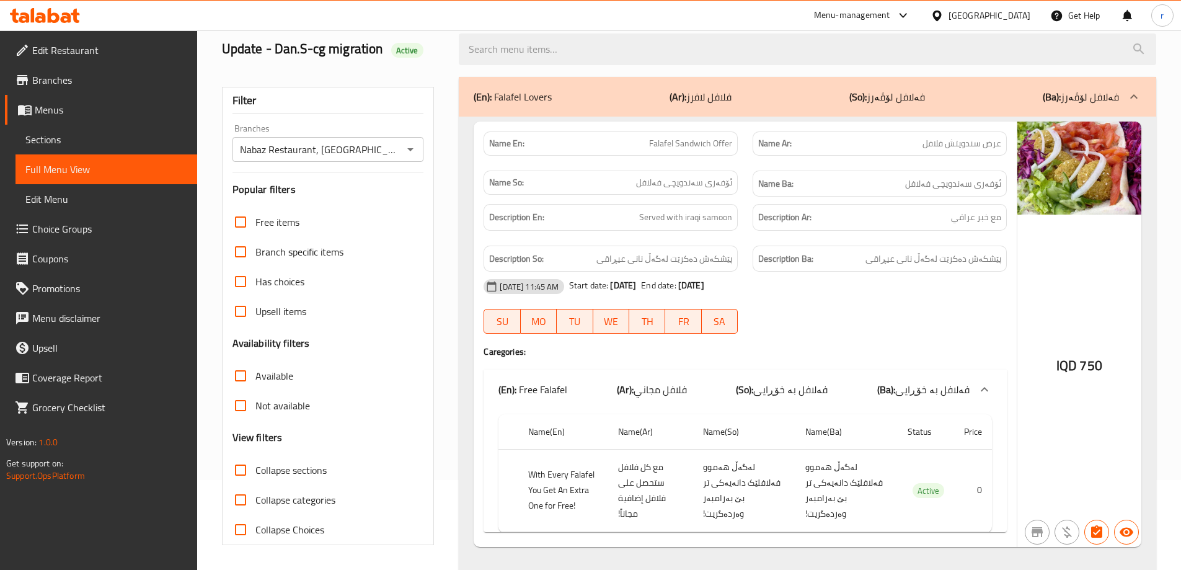
click at [236, 467] on input "Collapse sections" at bounding box center [241, 470] width 30 height 30
checkbox input "true"
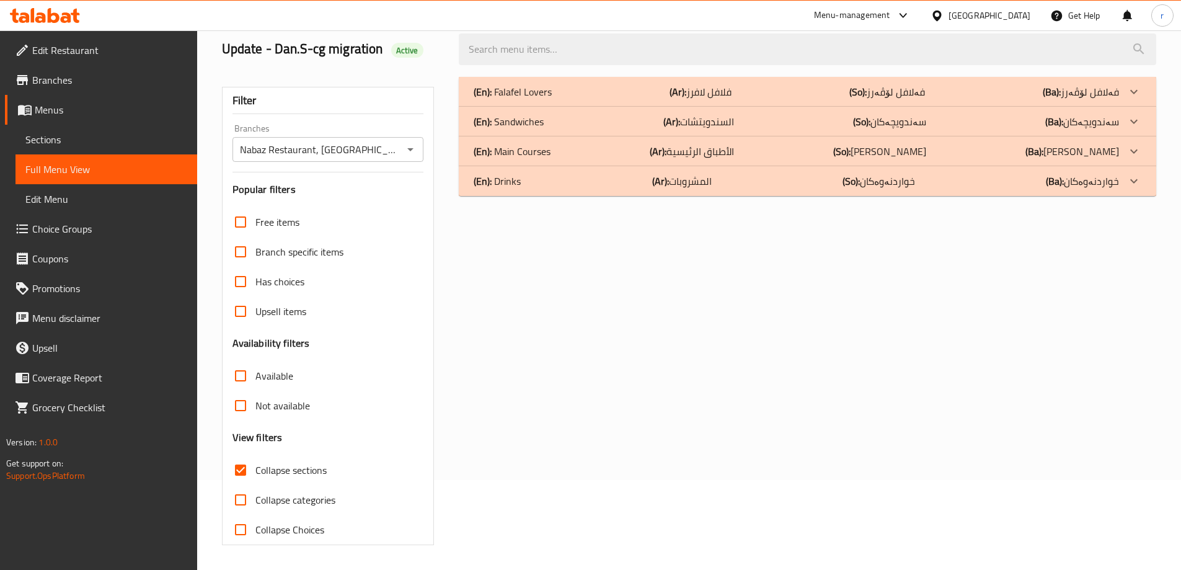
click at [585, 190] on div "(En): Drinks (Ar): المشروبات (So): خواردنەوەکان (Ba): خواردنەوەکان" at bounding box center [808, 181] width 698 height 30
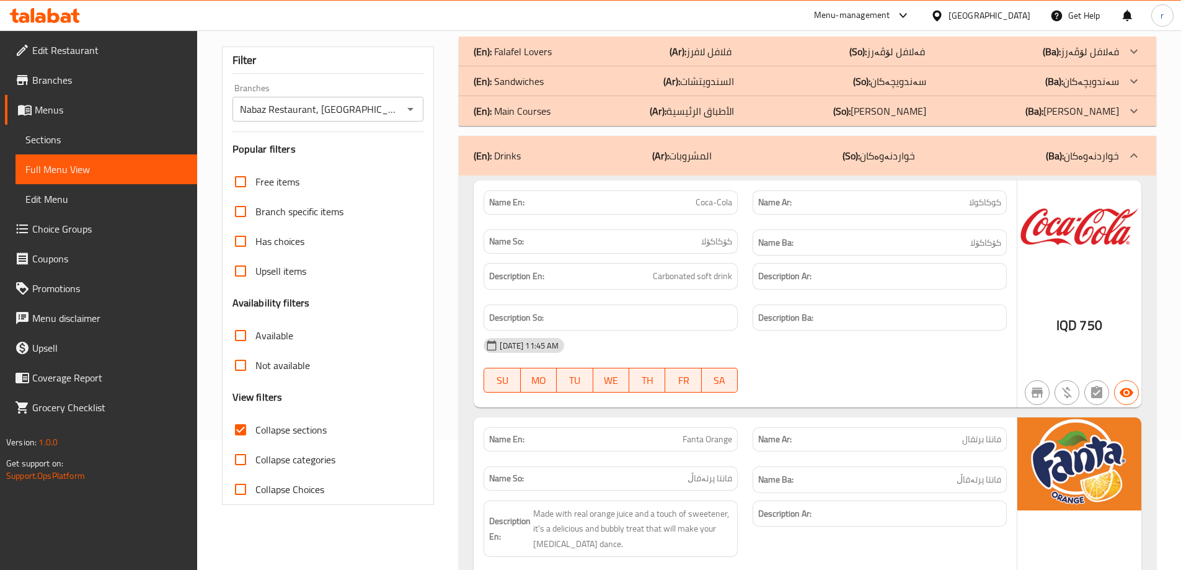
scroll to position [102, 0]
